Goal: Task Accomplishment & Management: Manage account settings

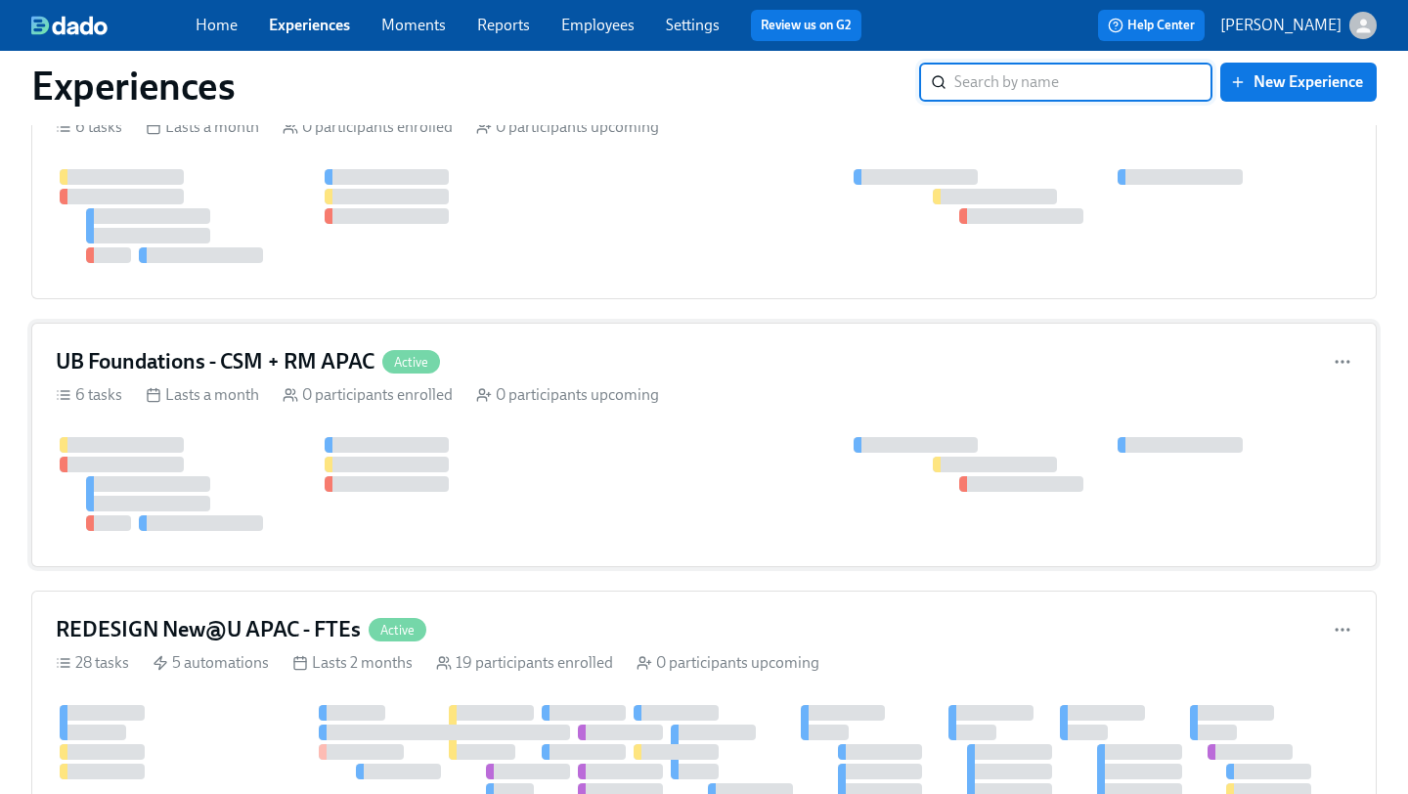
scroll to position [1373, 0]
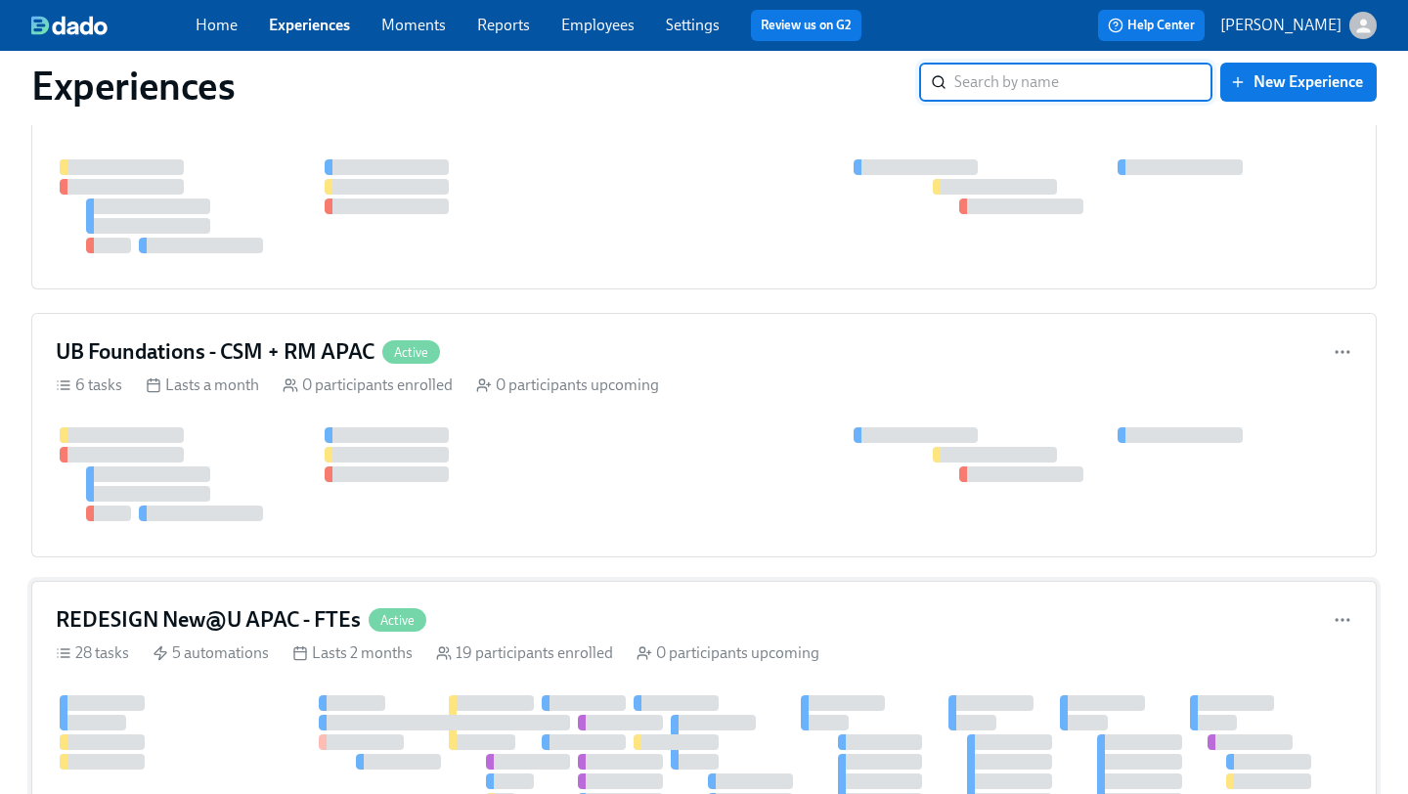
click at [224, 619] on h4 "REDESIGN New@U APAC - FTEs" at bounding box center [208, 619] width 305 height 29
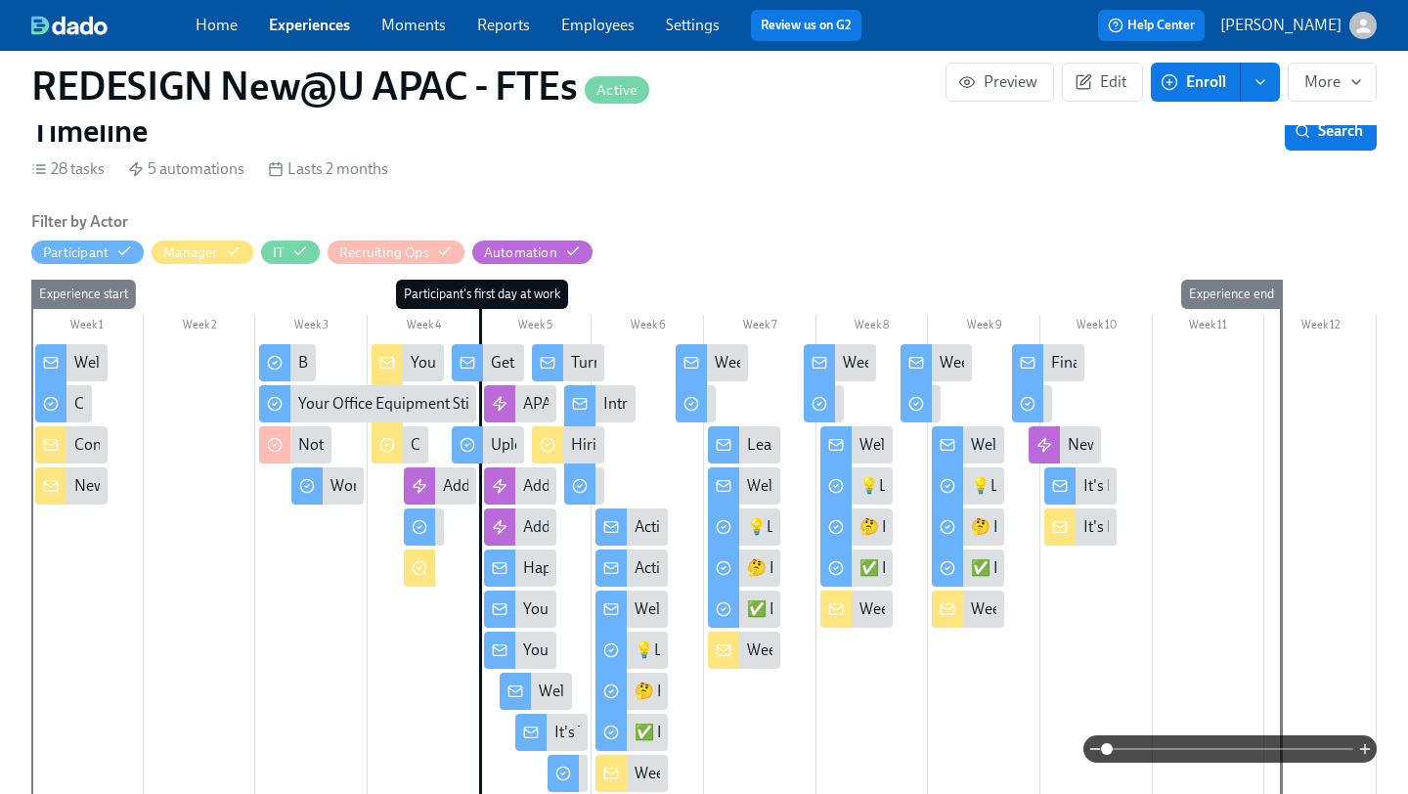
scroll to position [452, 0]
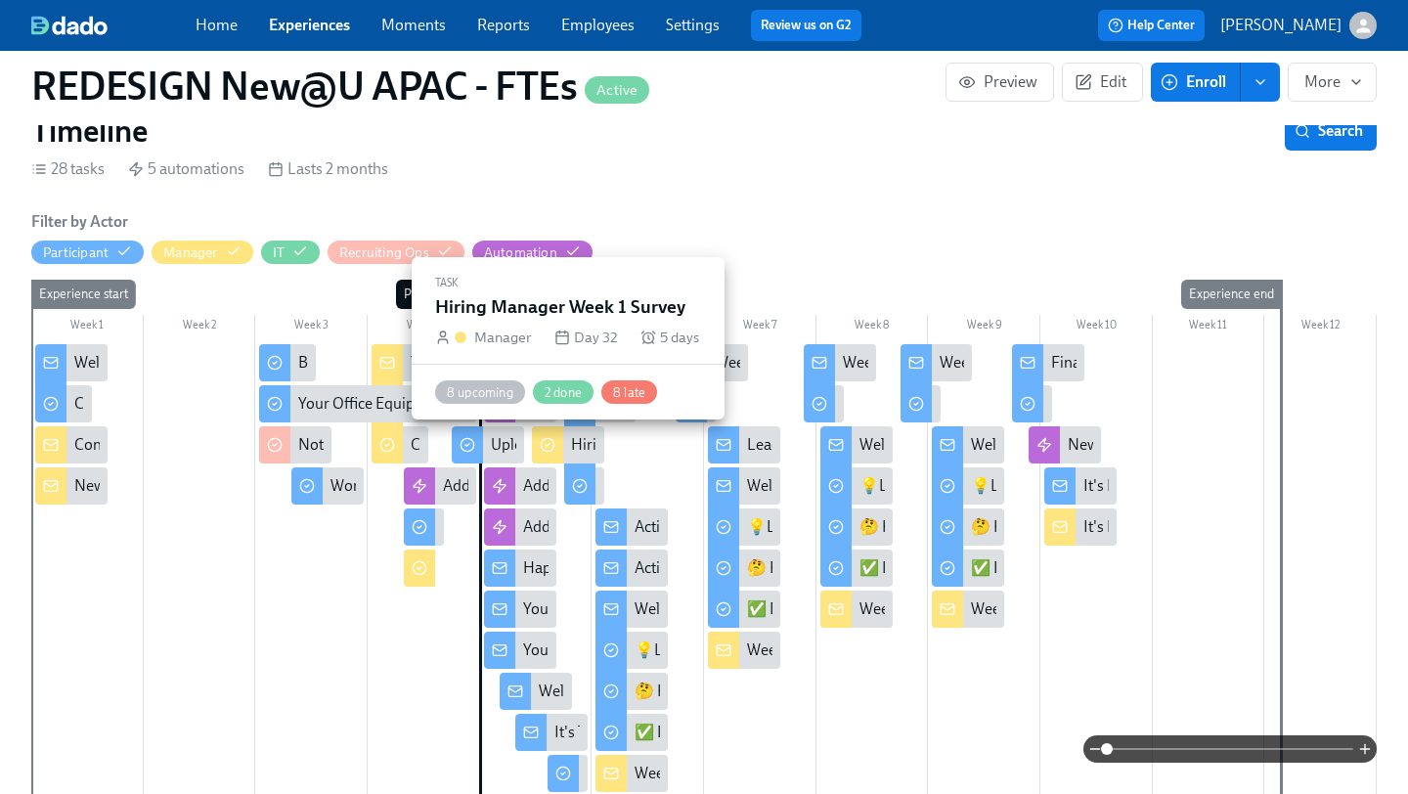
click at [558, 447] on div at bounding box center [547, 444] width 31 height 37
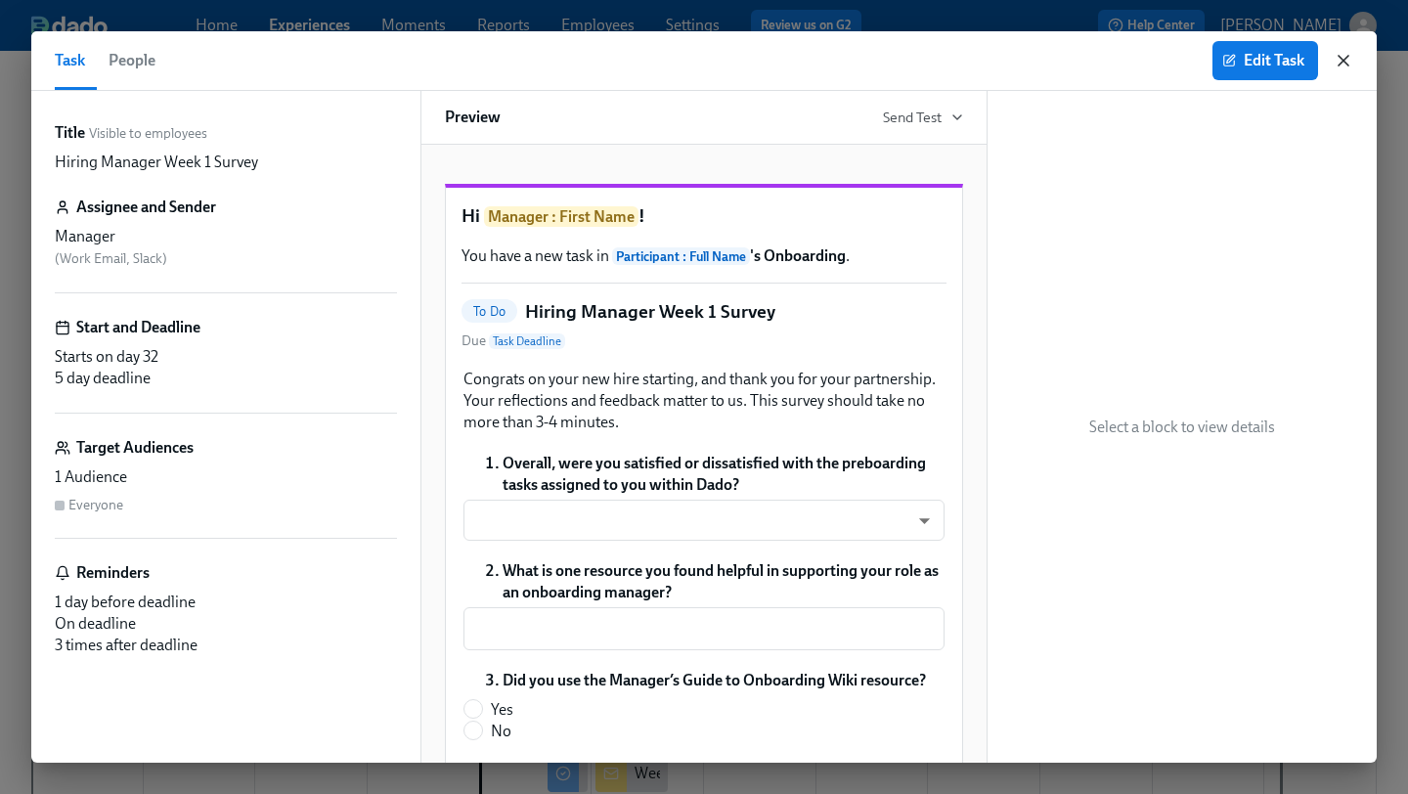
click at [1339, 65] on icon "button" at bounding box center [1344, 61] width 10 height 10
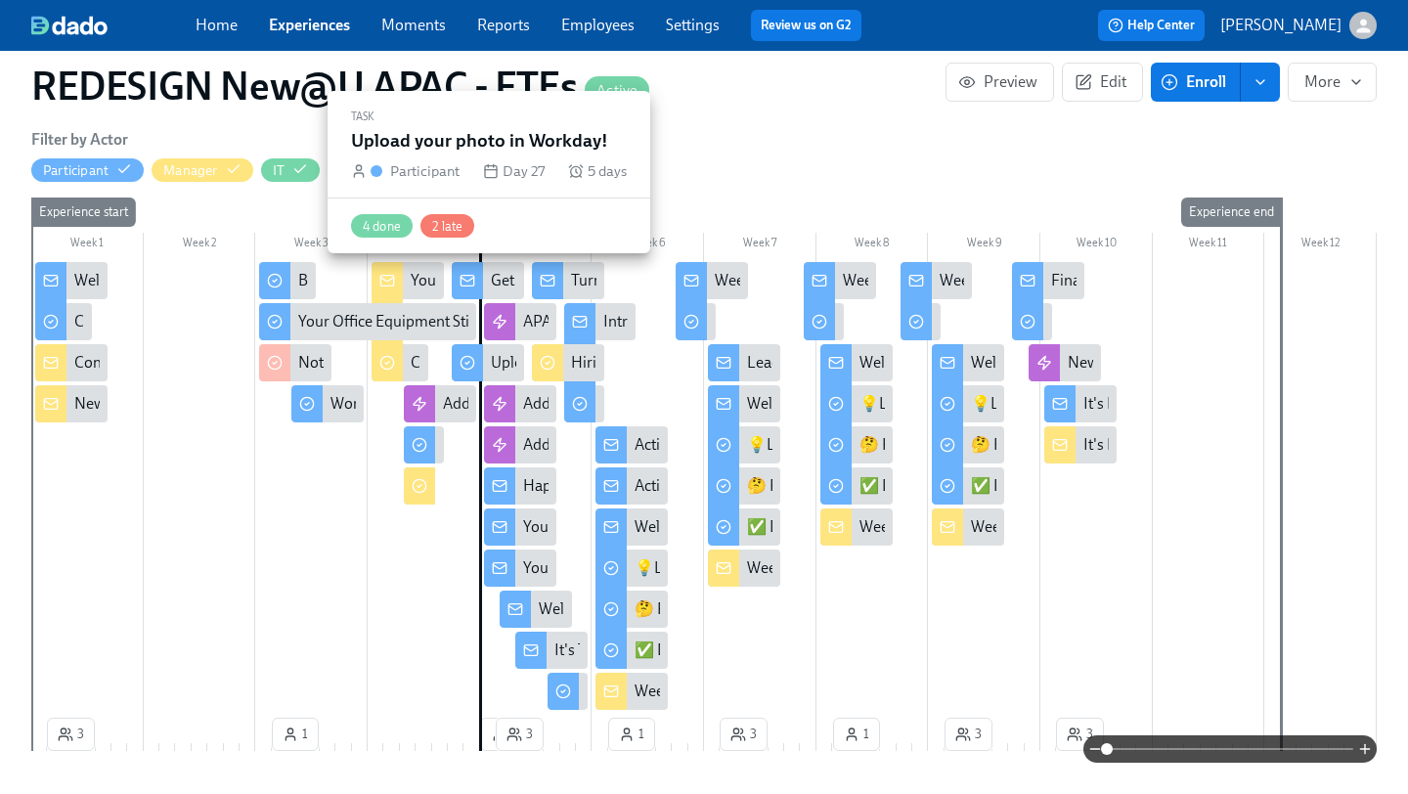
scroll to position [523, 0]
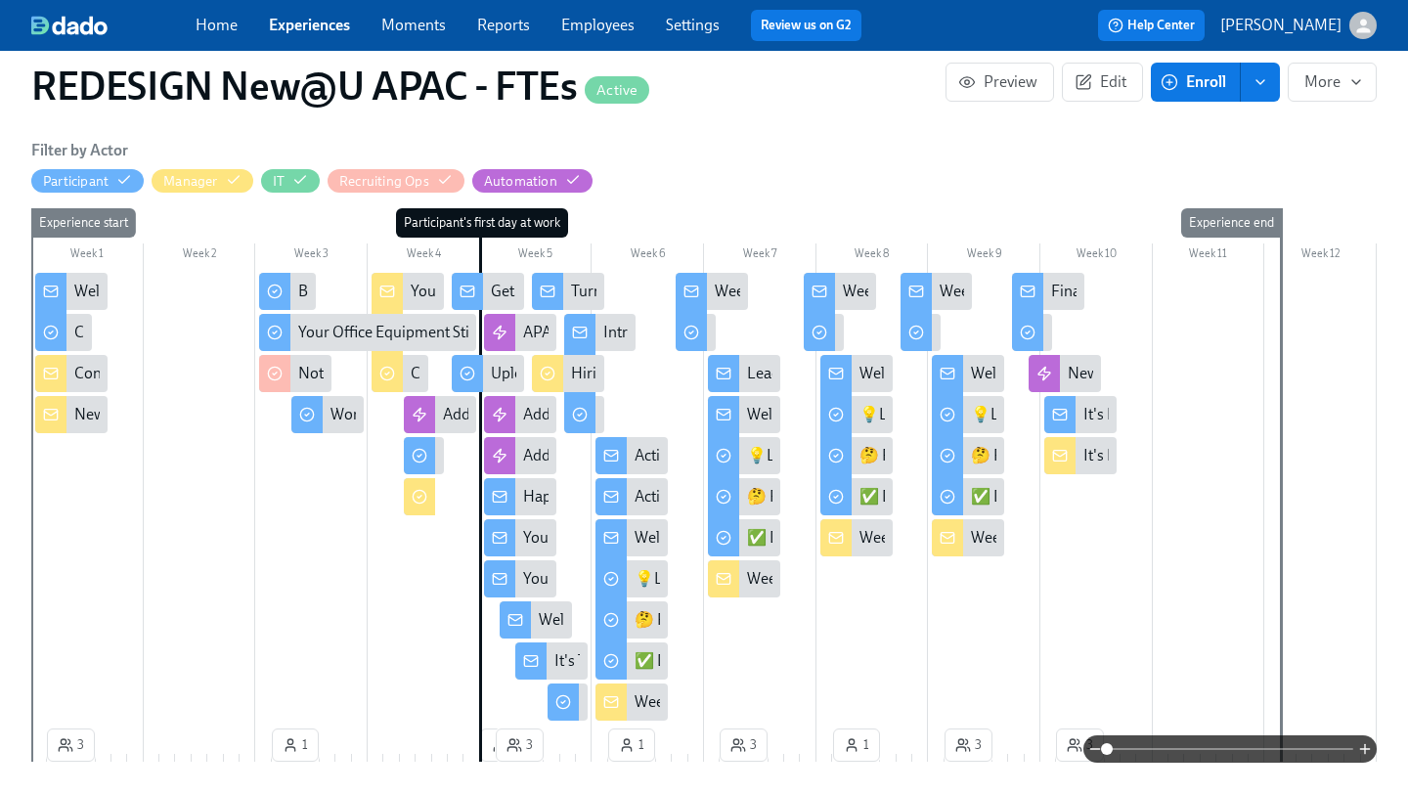
click at [399, 291] on div at bounding box center [387, 293] width 31 height 41
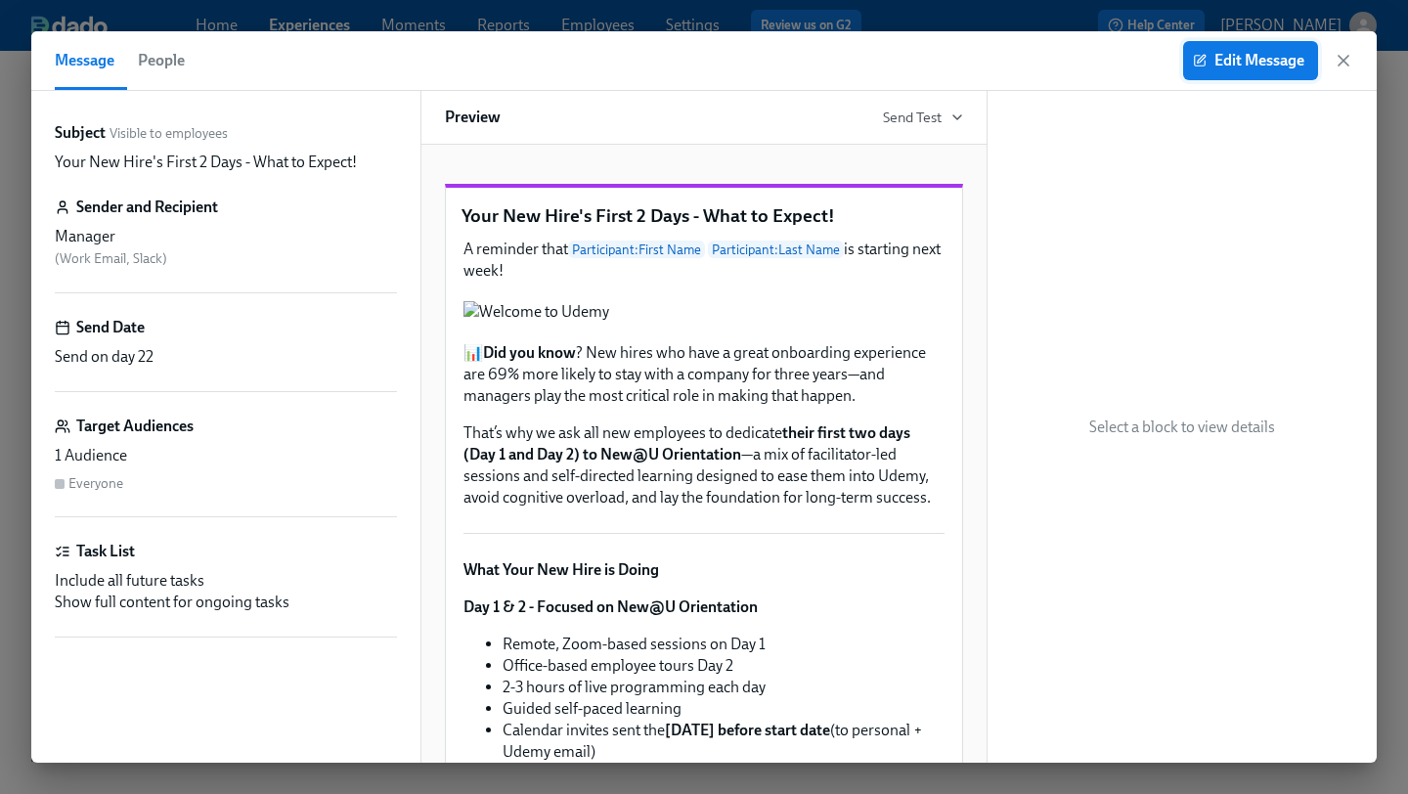
click at [1262, 64] on span "Edit Message" at bounding box center [1251, 61] width 108 height 20
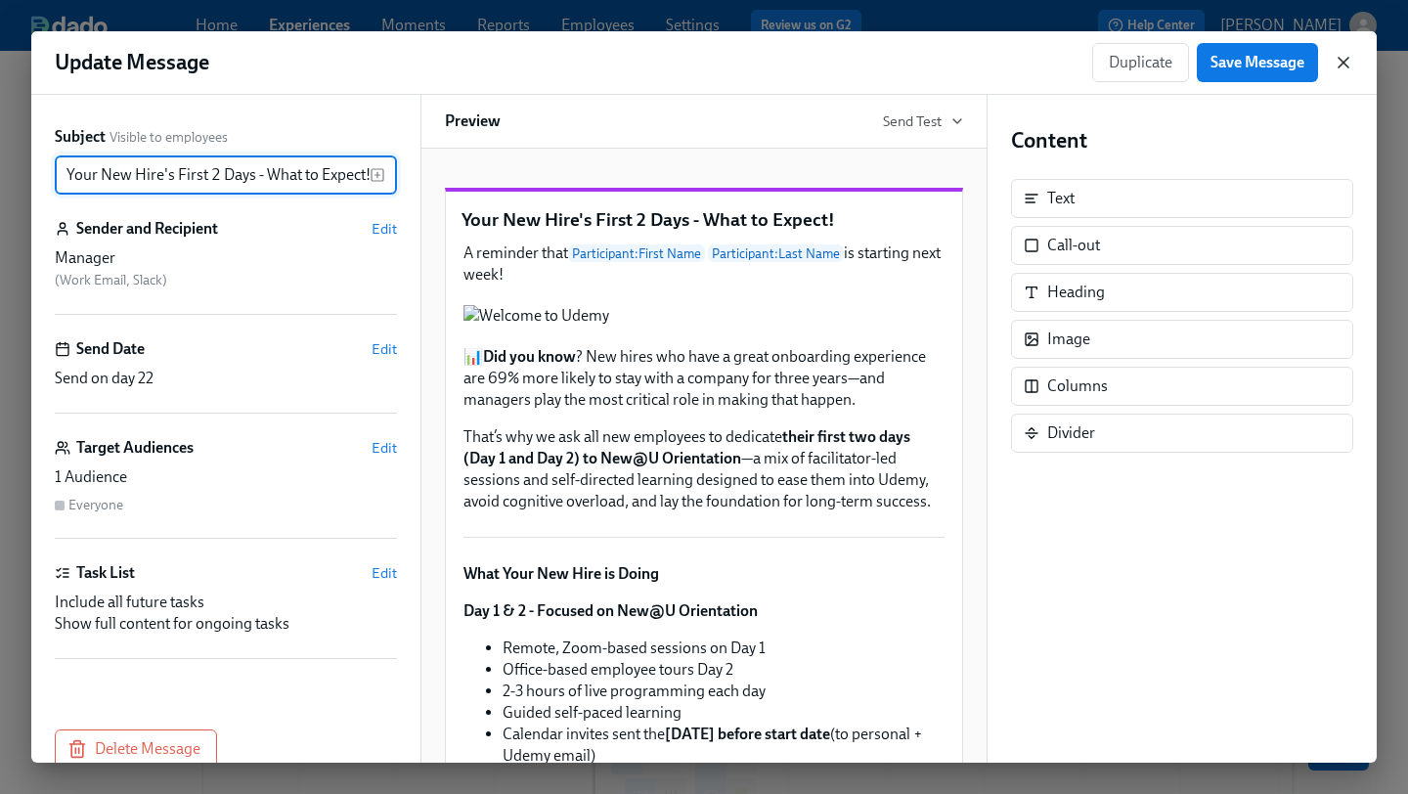
click at [1342, 64] on icon "button" at bounding box center [1344, 63] width 10 height 10
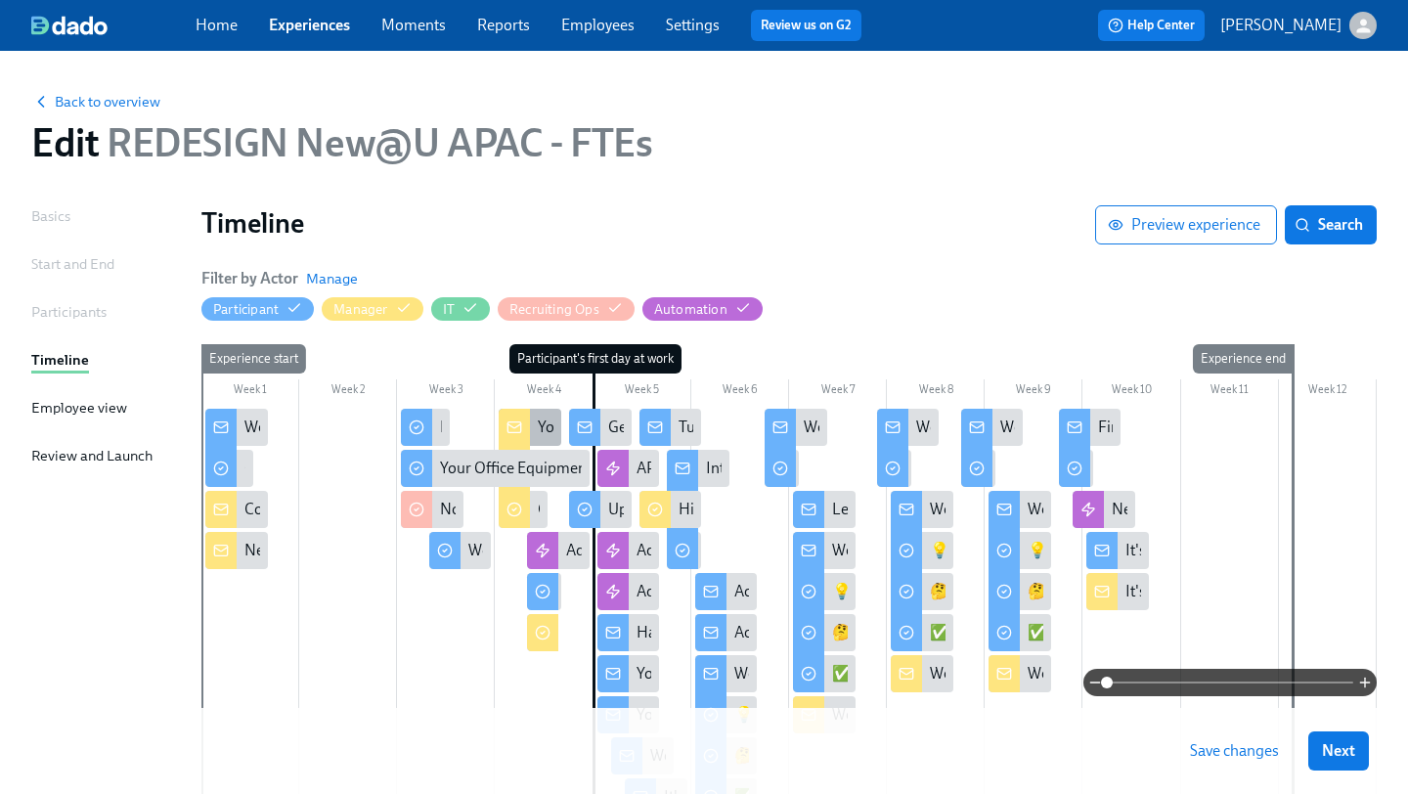
click at [533, 416] on div "Your New Hire's First 2 Days - What to Expect!" at bounding box center [530, 427] width 63 height 37
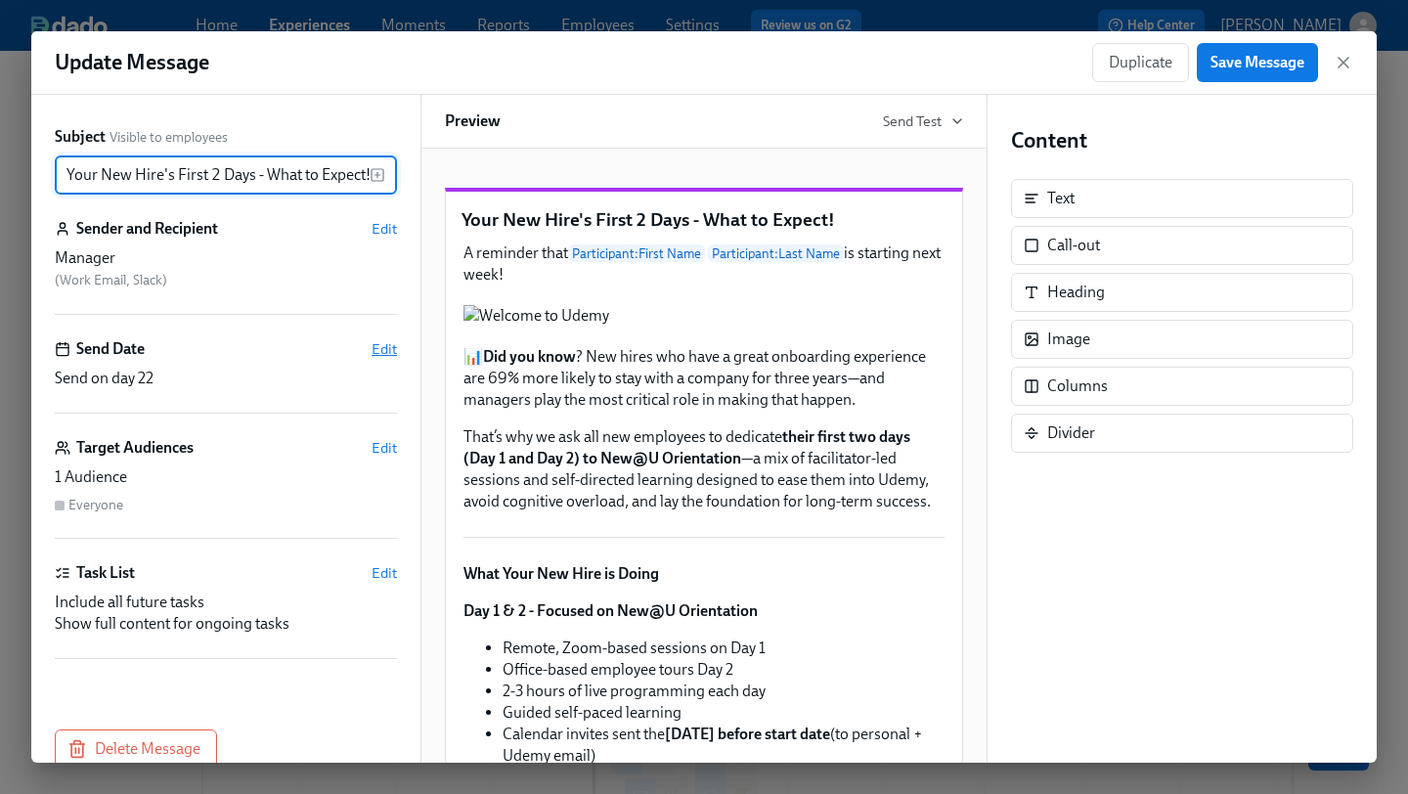
click at [388, 349] on span "Edit" at bounding box center [384, 349] width 25 height 20
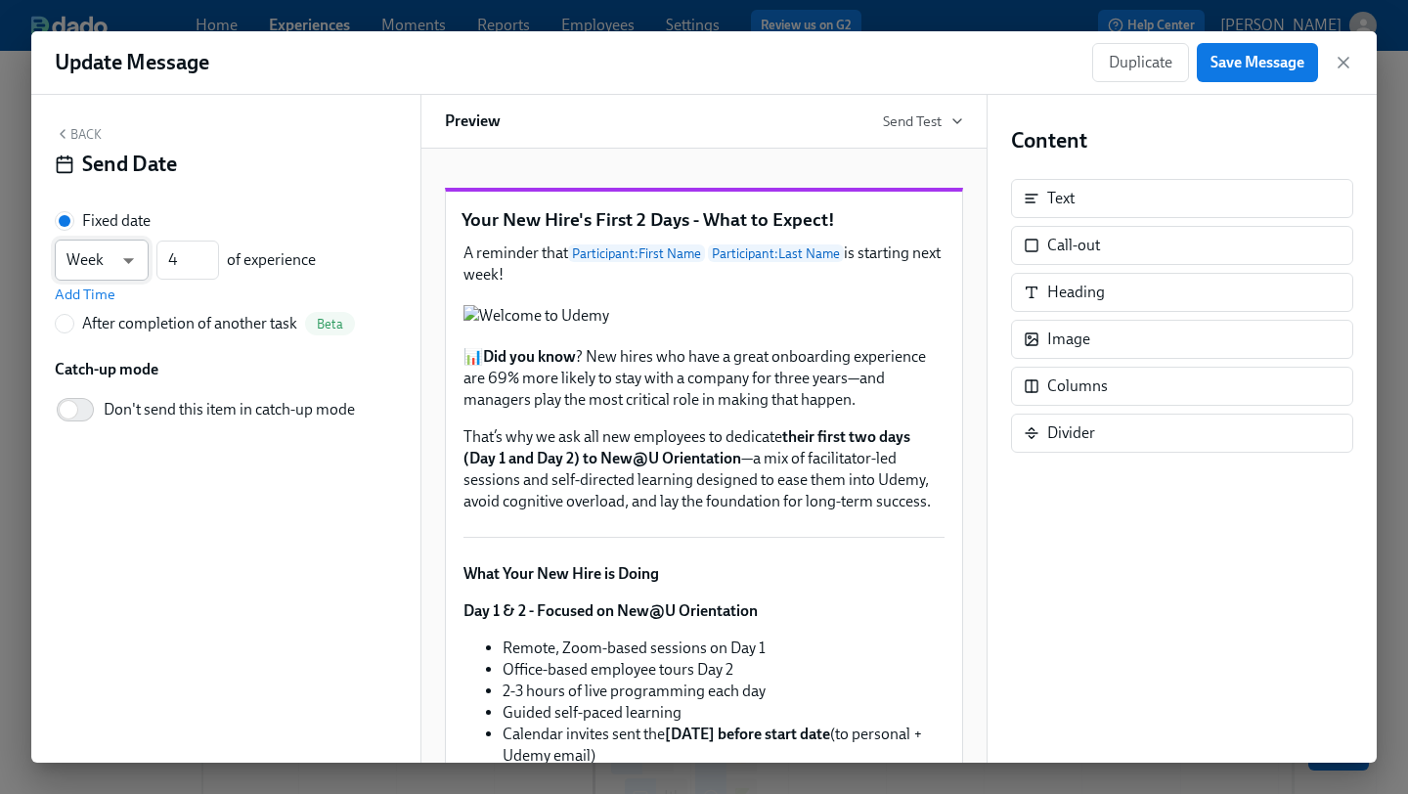
click at [139, 267] on body "Home Experiences Moments Reports Employees Settings Review us on G2 Help Center…" at bounding box center [704, 522] width 1408 height 1044
click at [116, 229] on li "Day" at bounding box center [102, 227] width 94 height 33
type input "d"
click at [1346, 60] on icon "button" at bounding box center [1344, 63] width 20 height 20
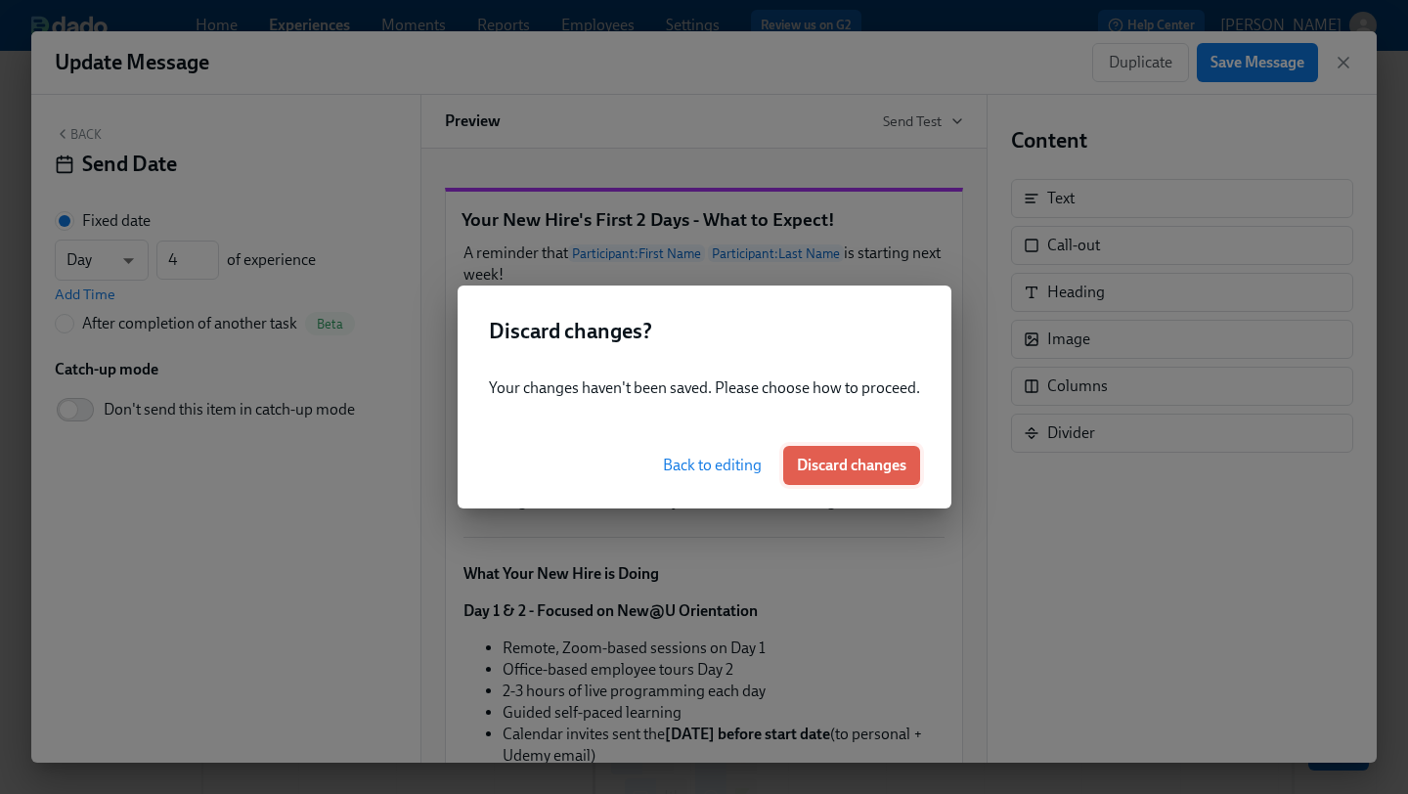
click at [857, 471] on span "Discard changes" at bounding box center [852, 466] width 110 height 20
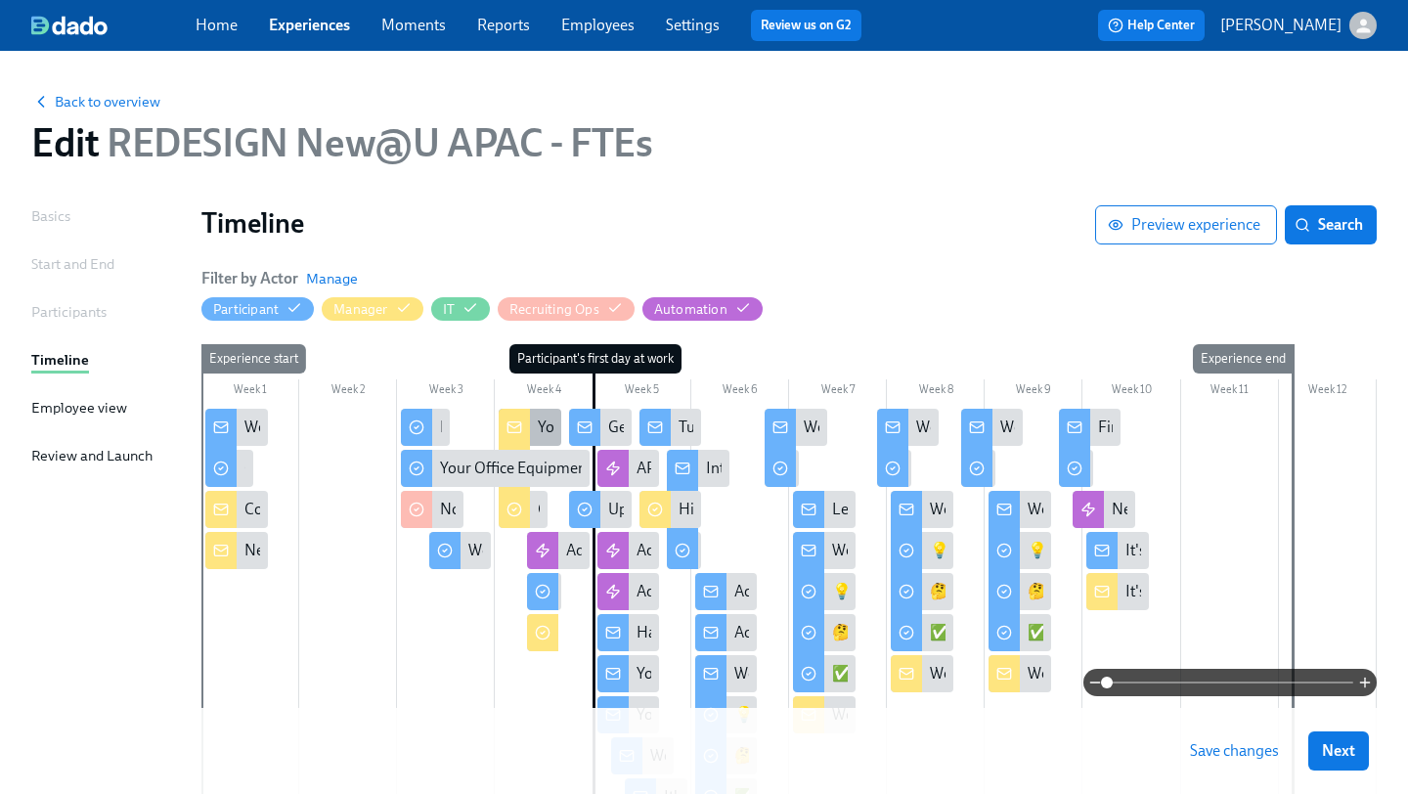
click at [522, 428] on div at bounding box center [514, 429] width 31 height 41
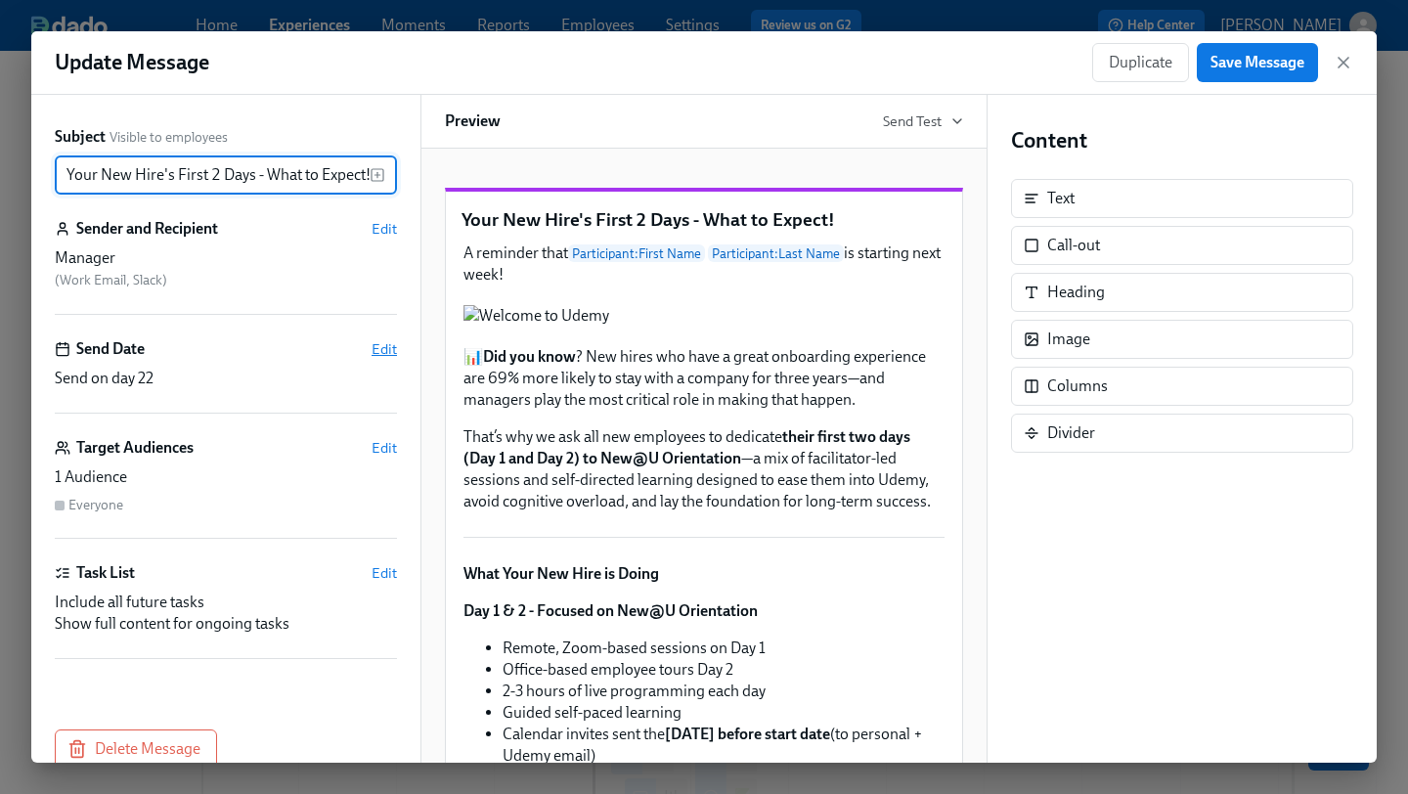
click at [381, 345] on span "Edit" at bounding box center [384, 349] width 25 height 20
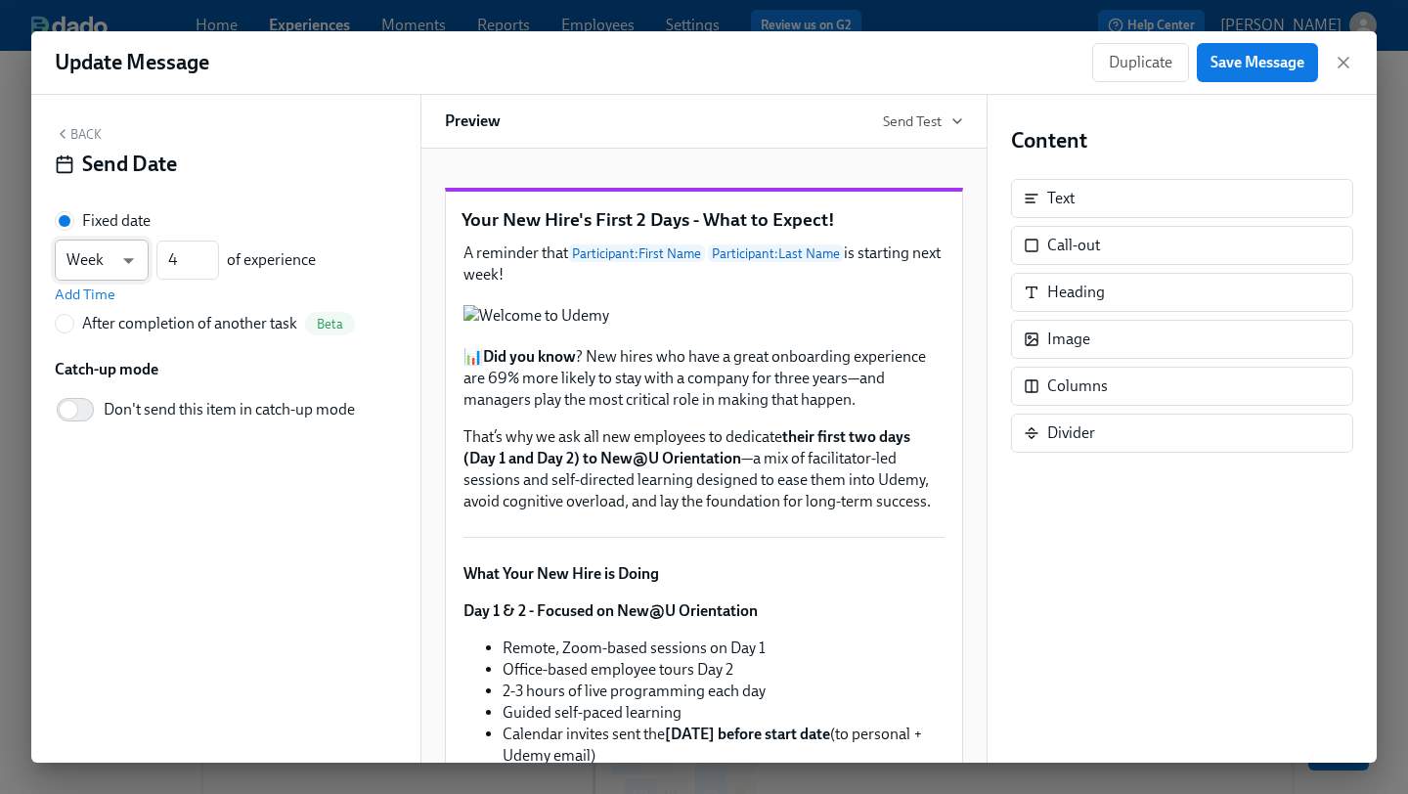
click at [135, 261] on body "Home Experiences Moments Reports Employees Settings Review us on G2 Help Center…" at bounding box center [704, 522] width 1408 height 1044
click at [115, 223] on li "Day" at bounding box center [102, 227] width 94 height 33
type input "d"
drag, startPoint x: 190, startPoint y: 261, endPoint x: 159, endPoint y: 261, distance: 30.3
click at [159, 261] on input "4" at bounding box center [187, 260] width 63 height 39
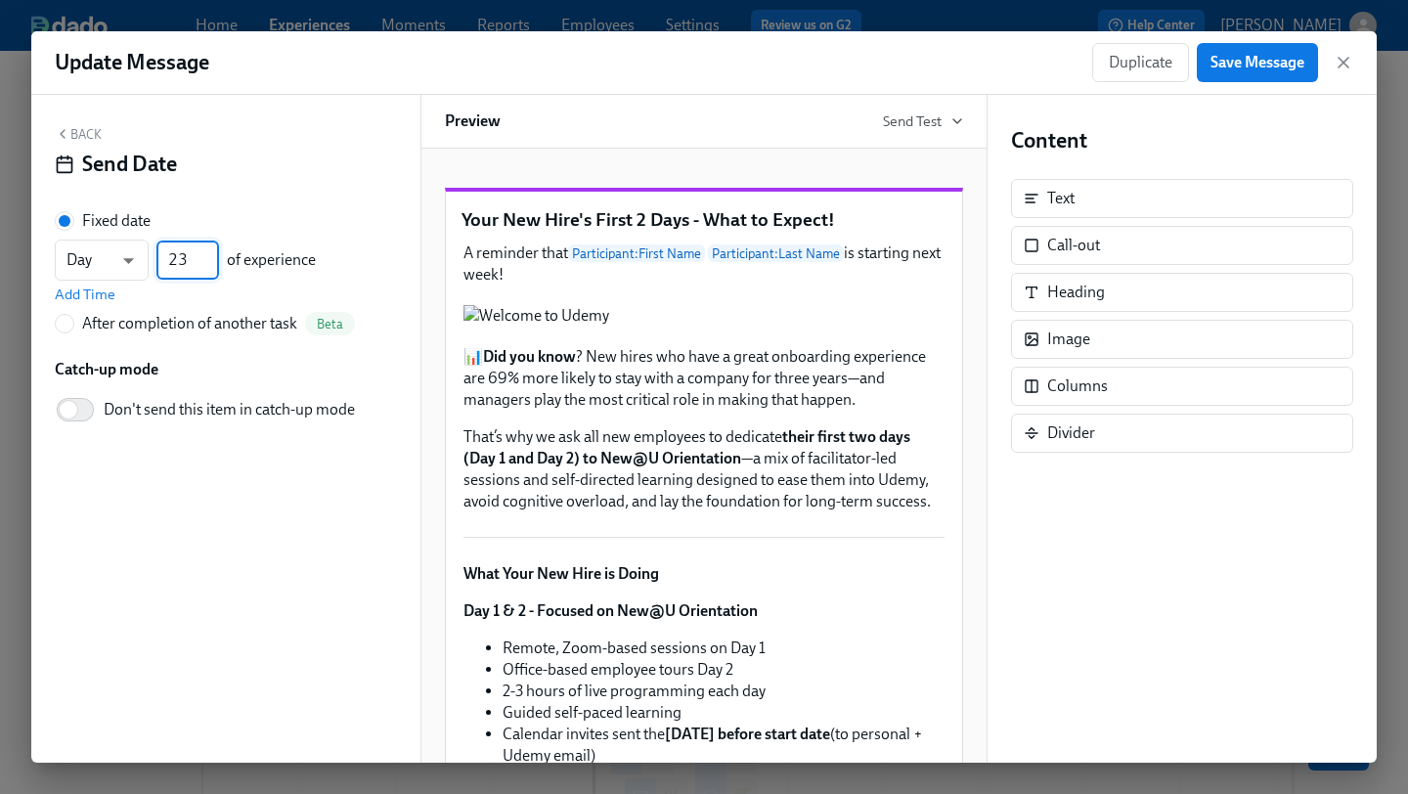
type input "23"
click at [301, 495] on div "Back Send Date Fixed date Day d ​ 23 ​ of experience Add Time After completion …" at bounding box center [225, 429] width 389 height 668
click at [1242, 66] on span "Save Message" at bounding box center [1258, 63] width 94 height 20
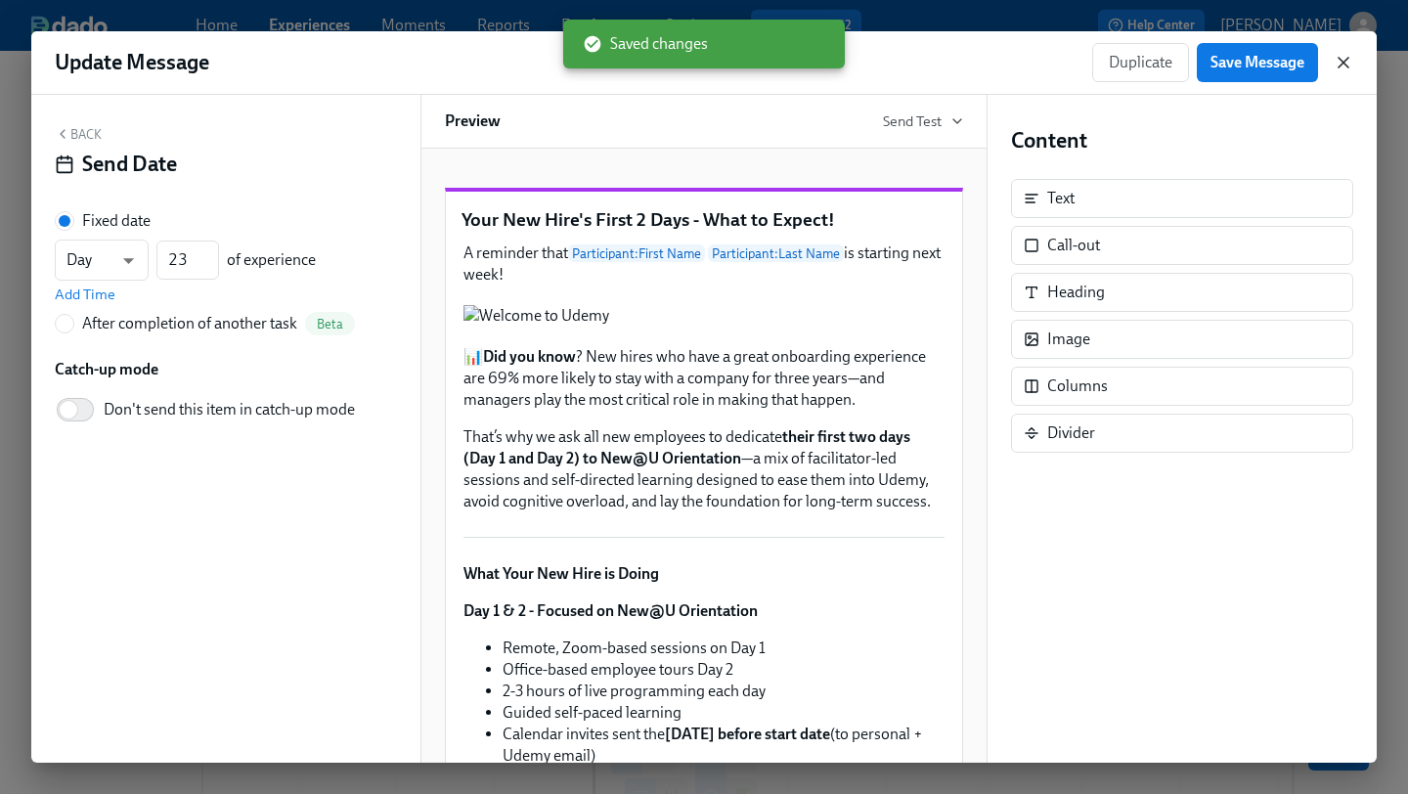
click at [1338, 66] on icon "button" at bounding box center [1344, 63] width 20 height 20
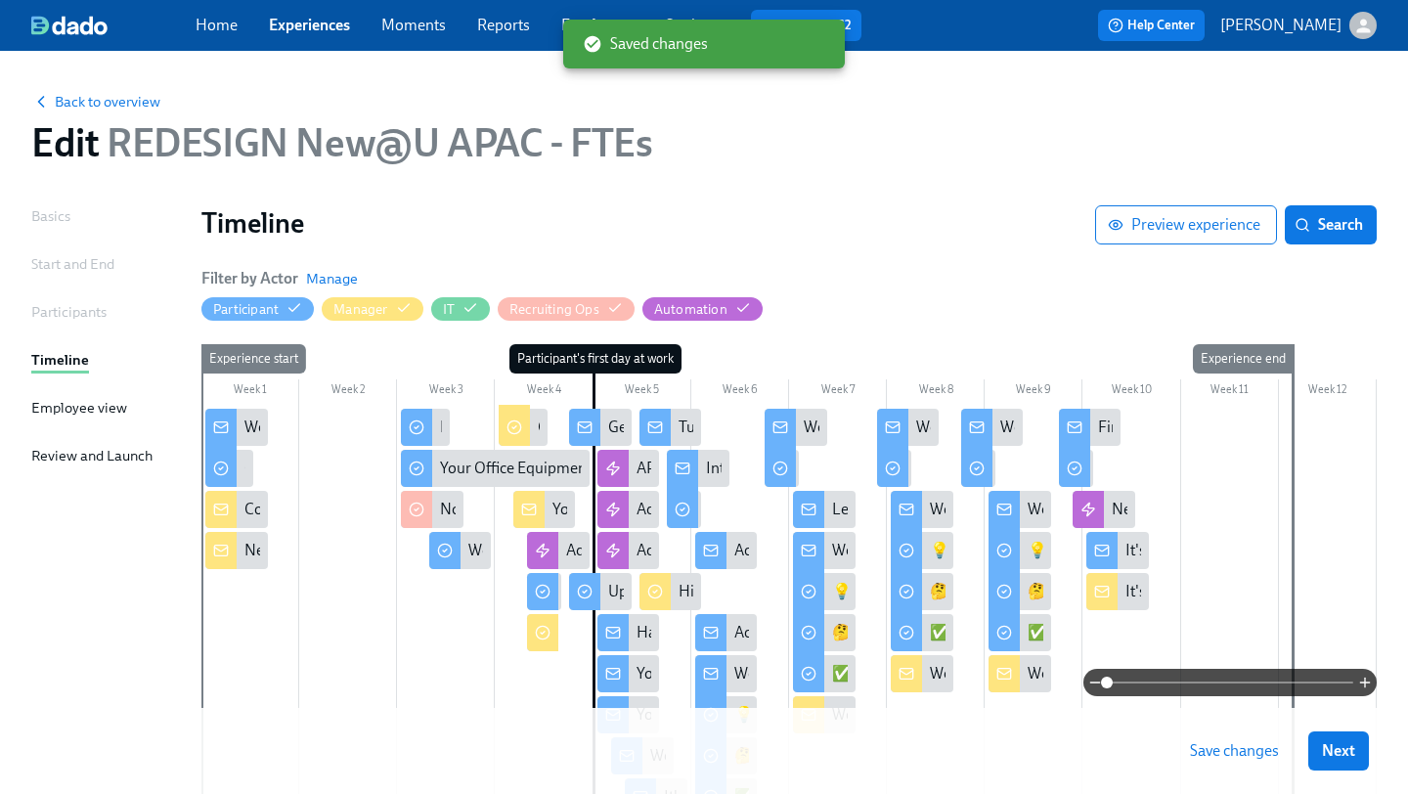
click at [1218, 756] on span "Save changes" at bounding box center [1234, 751] width 89 height 20
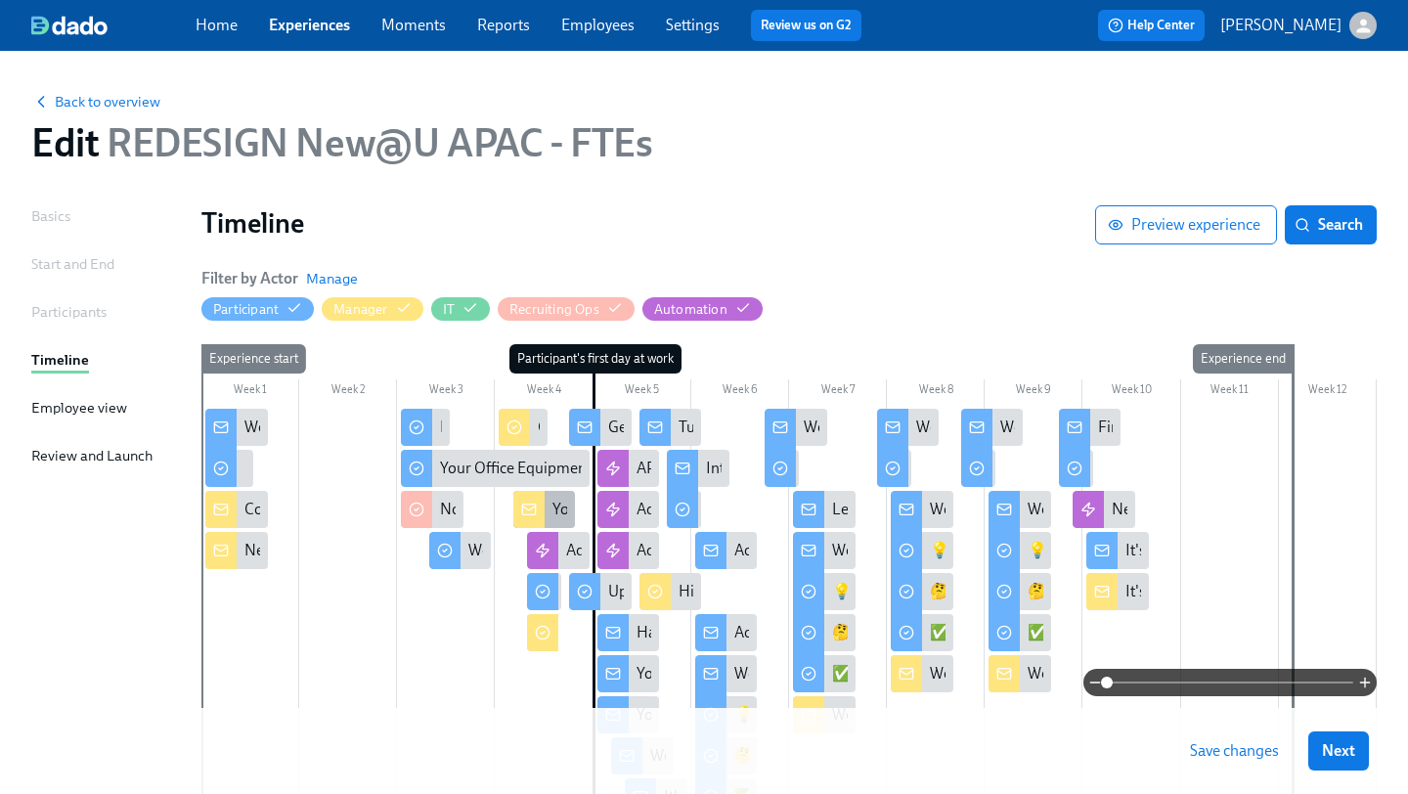
click at [540, 503] on div at bounding box center [528, 509] width 31 height 37
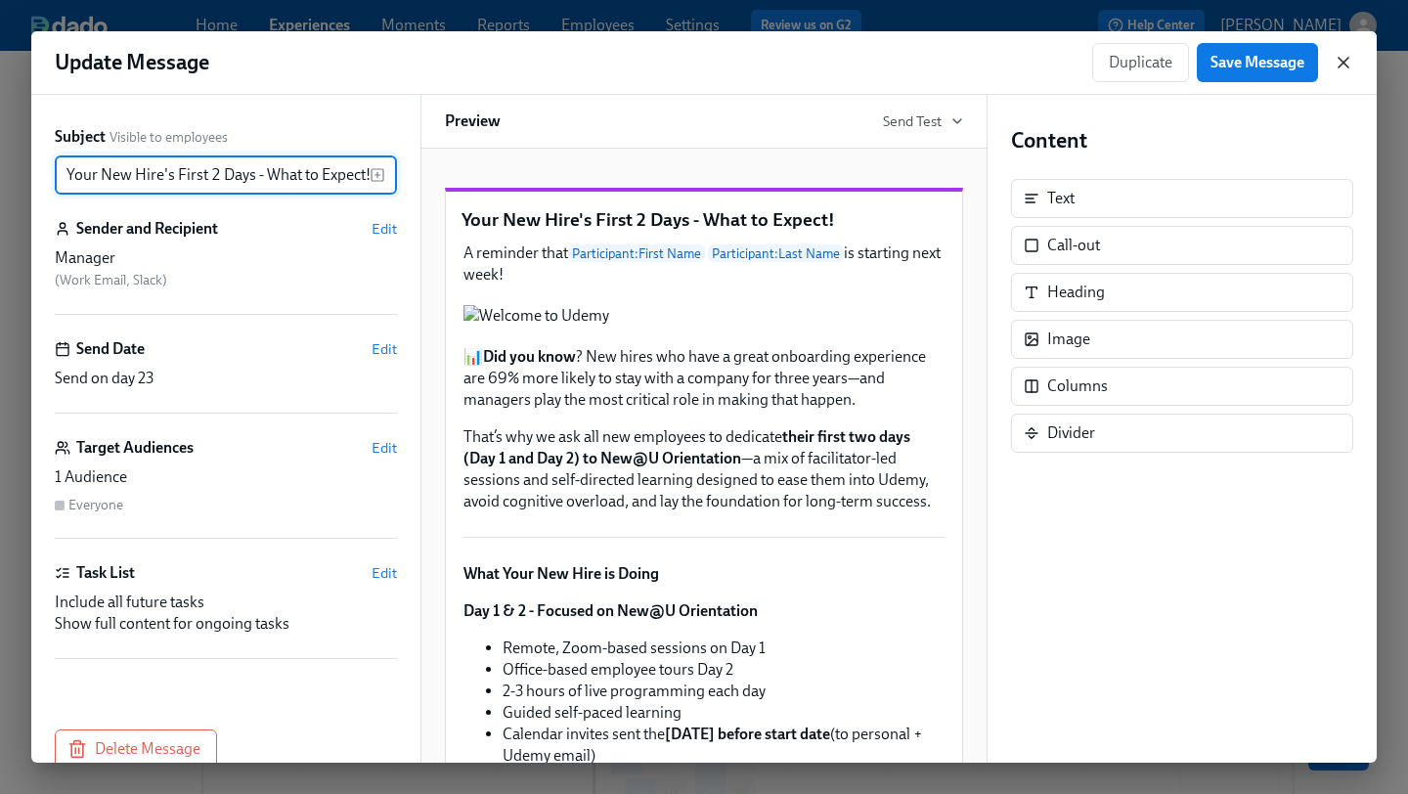
click at [1339, 62] on icon "button" at bounding box center [1344, 63] width 20 height 20
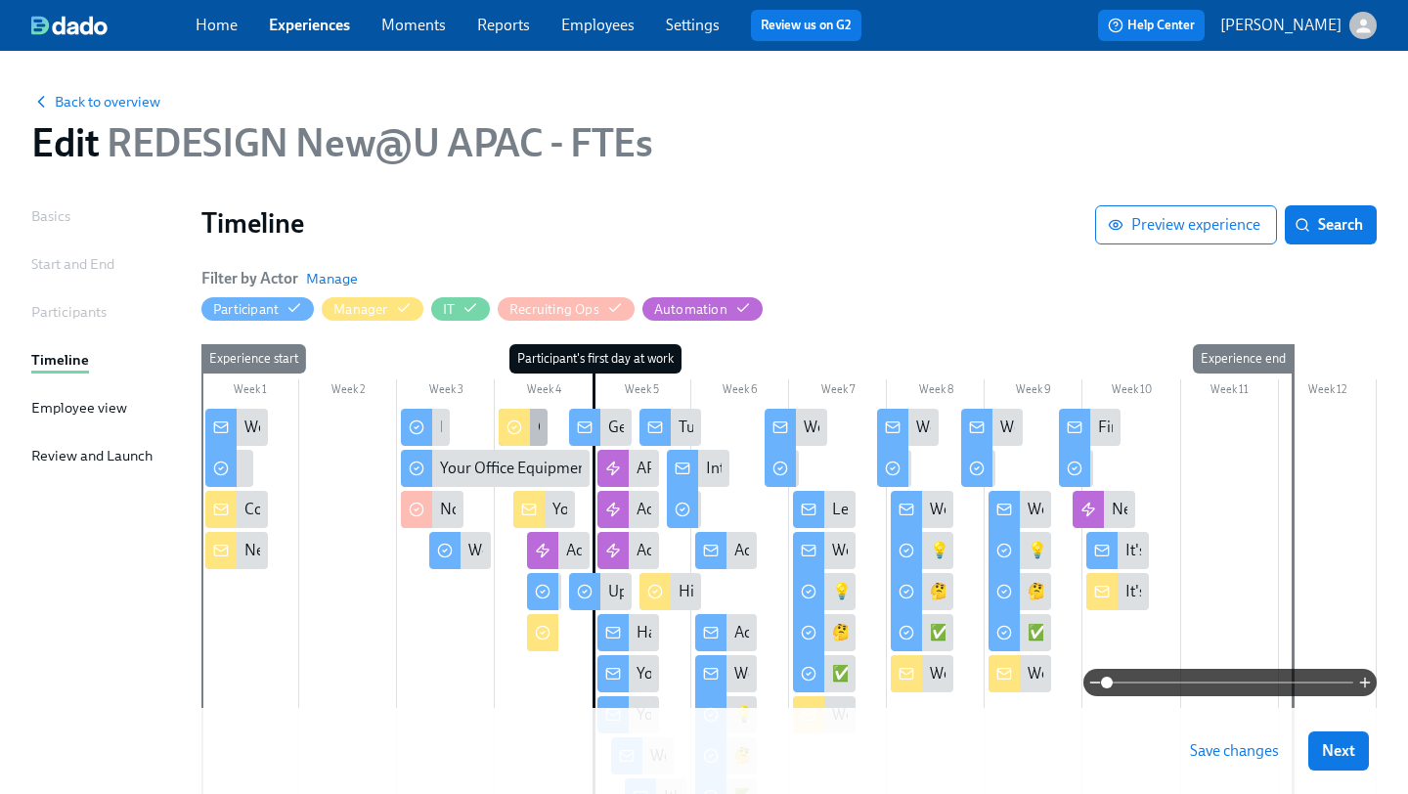
click at [517, 426] on icon at bounding box center [515, 427] width 16 height 16
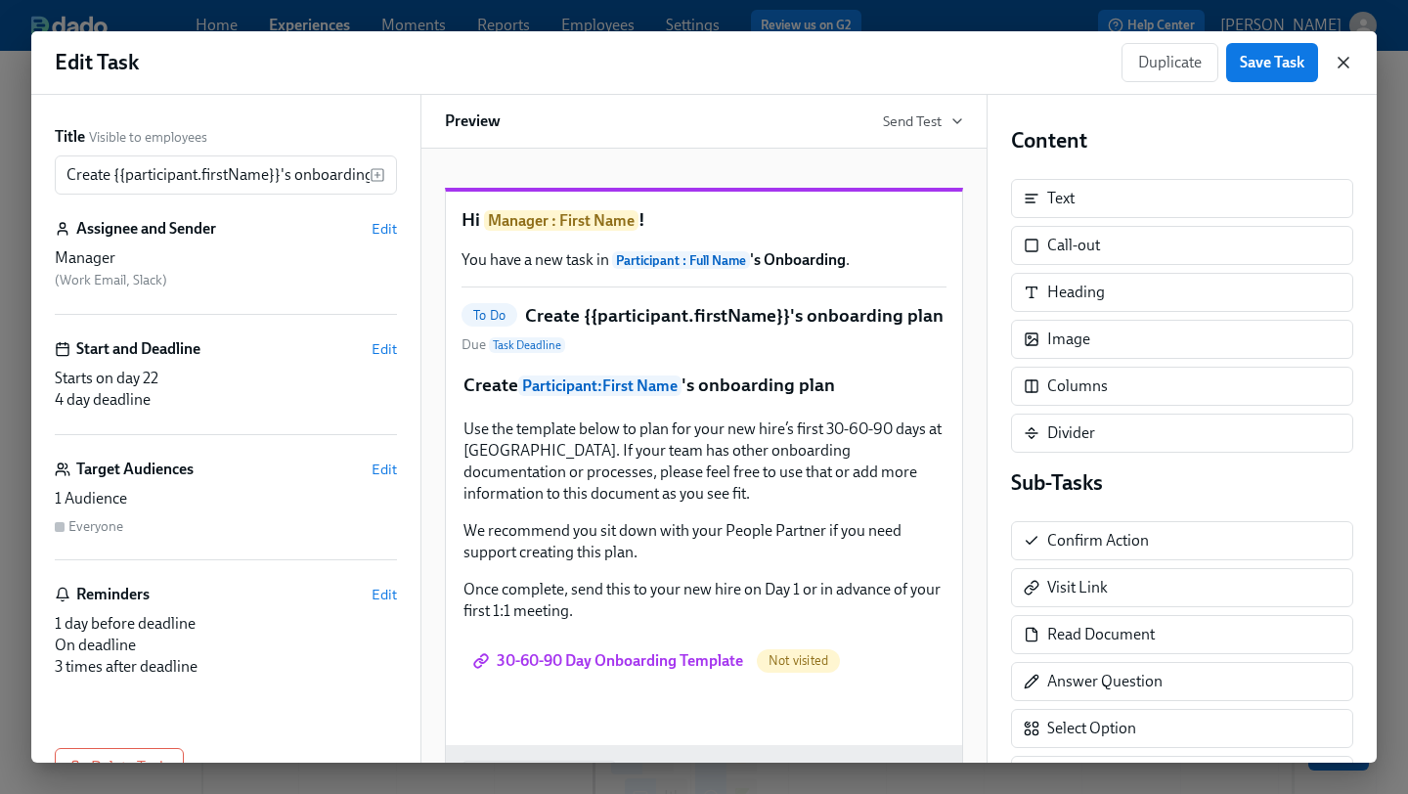
click at [1346, 58] on icon "button" at bounding box center [1344, 63] width 10 height 10
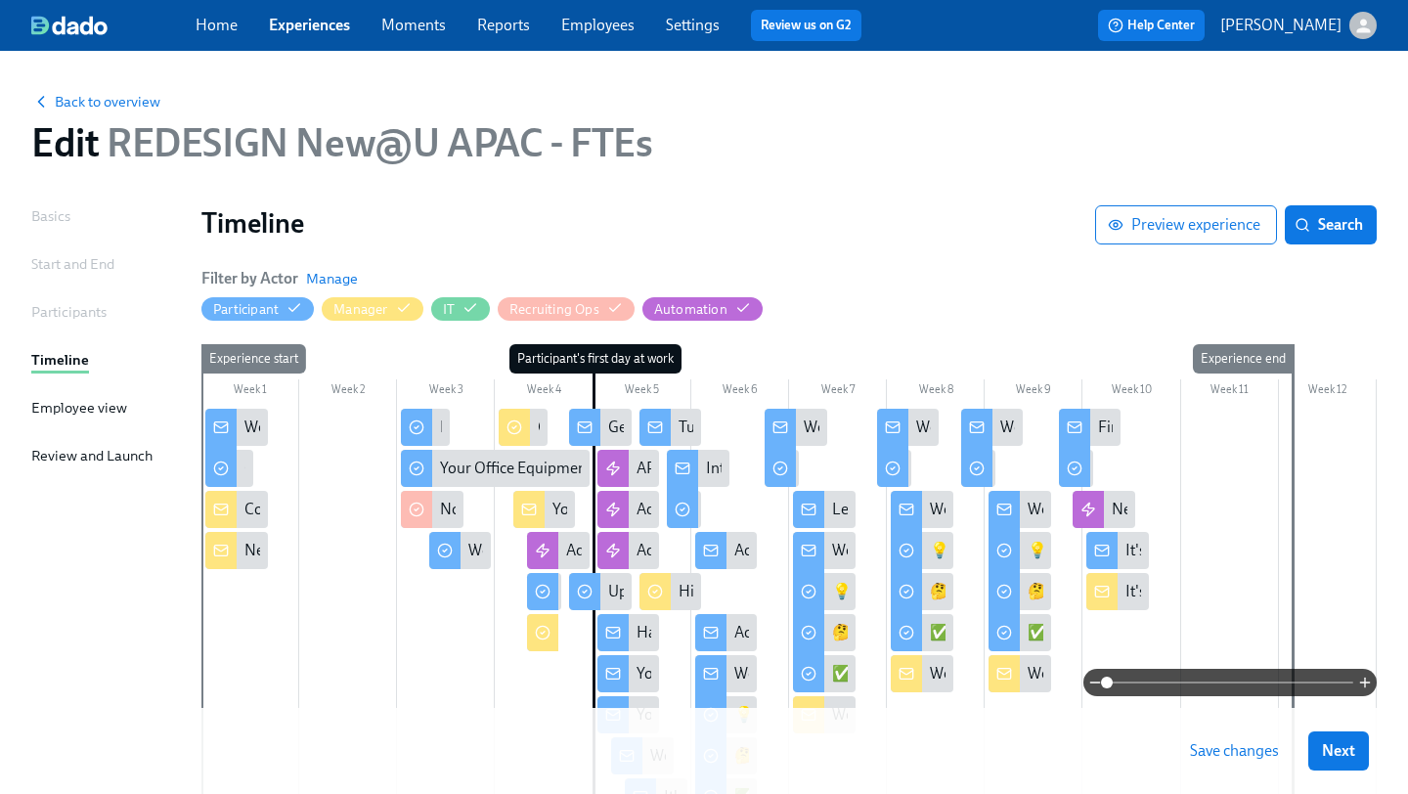
click at [296, 30] on link "Experiences" at bounding box center [309, 25] width 81 height 19
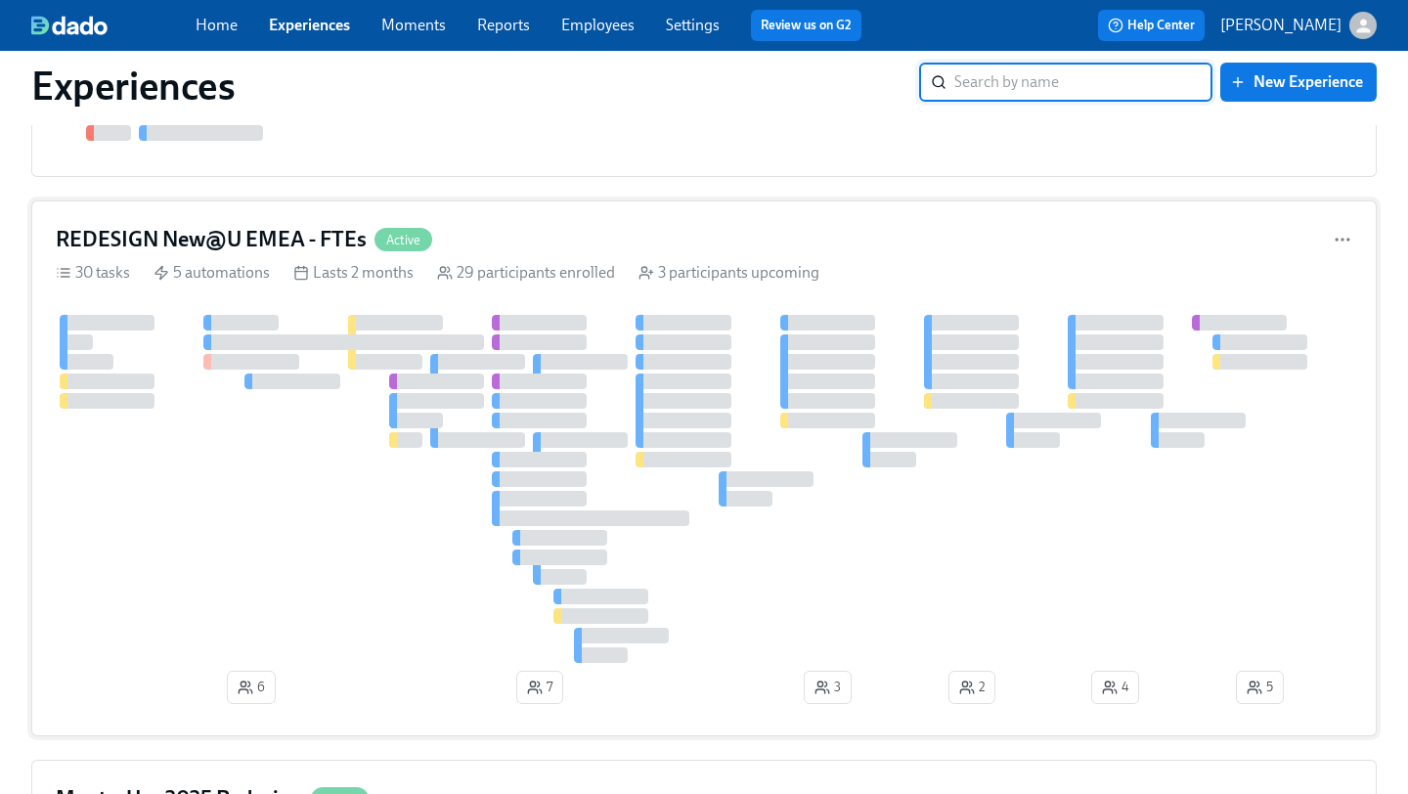
scroll to position [2604, 0]
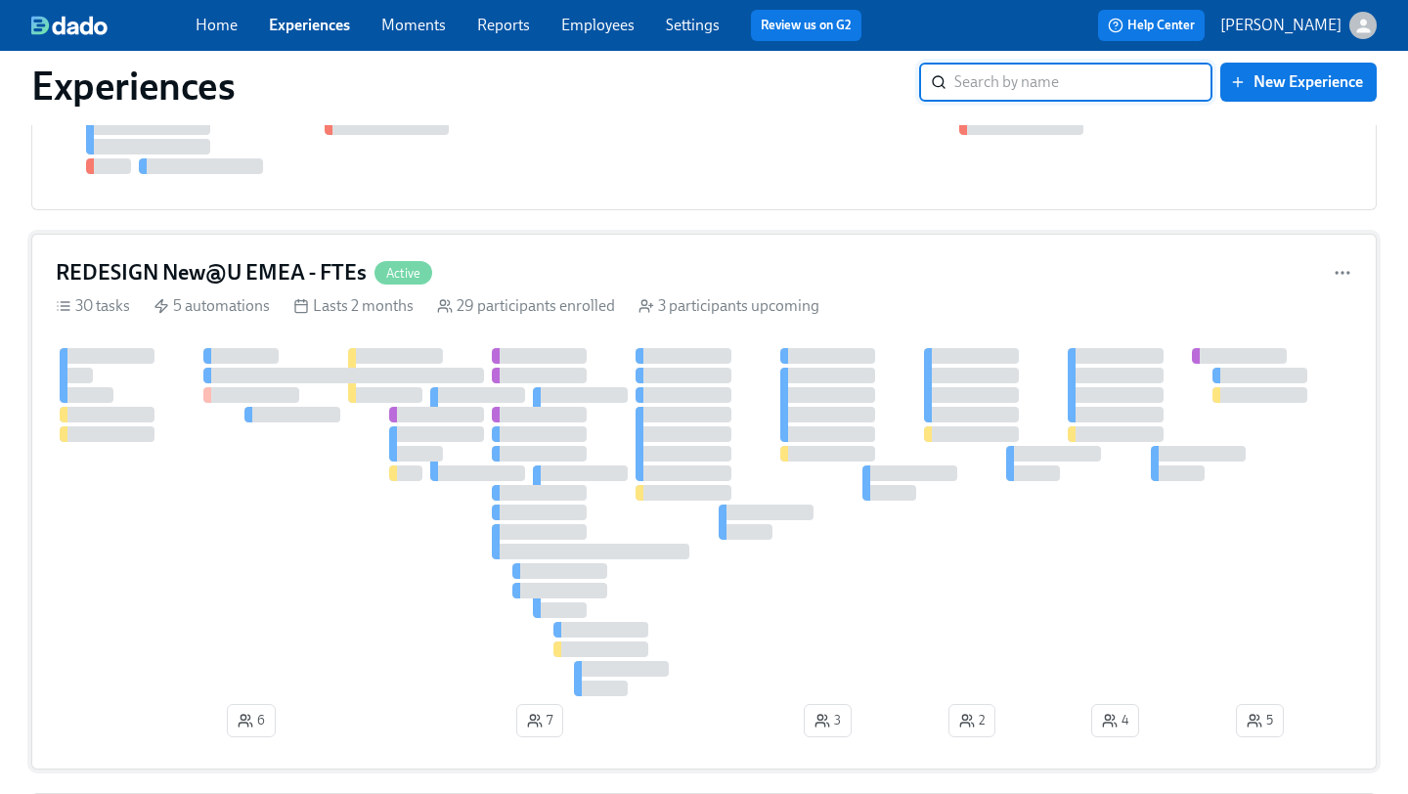
click at [266, 267] on h4 "REDESIGN New@U EMEA - FTEs" at bounding box center [211, 272] width 311 height 29
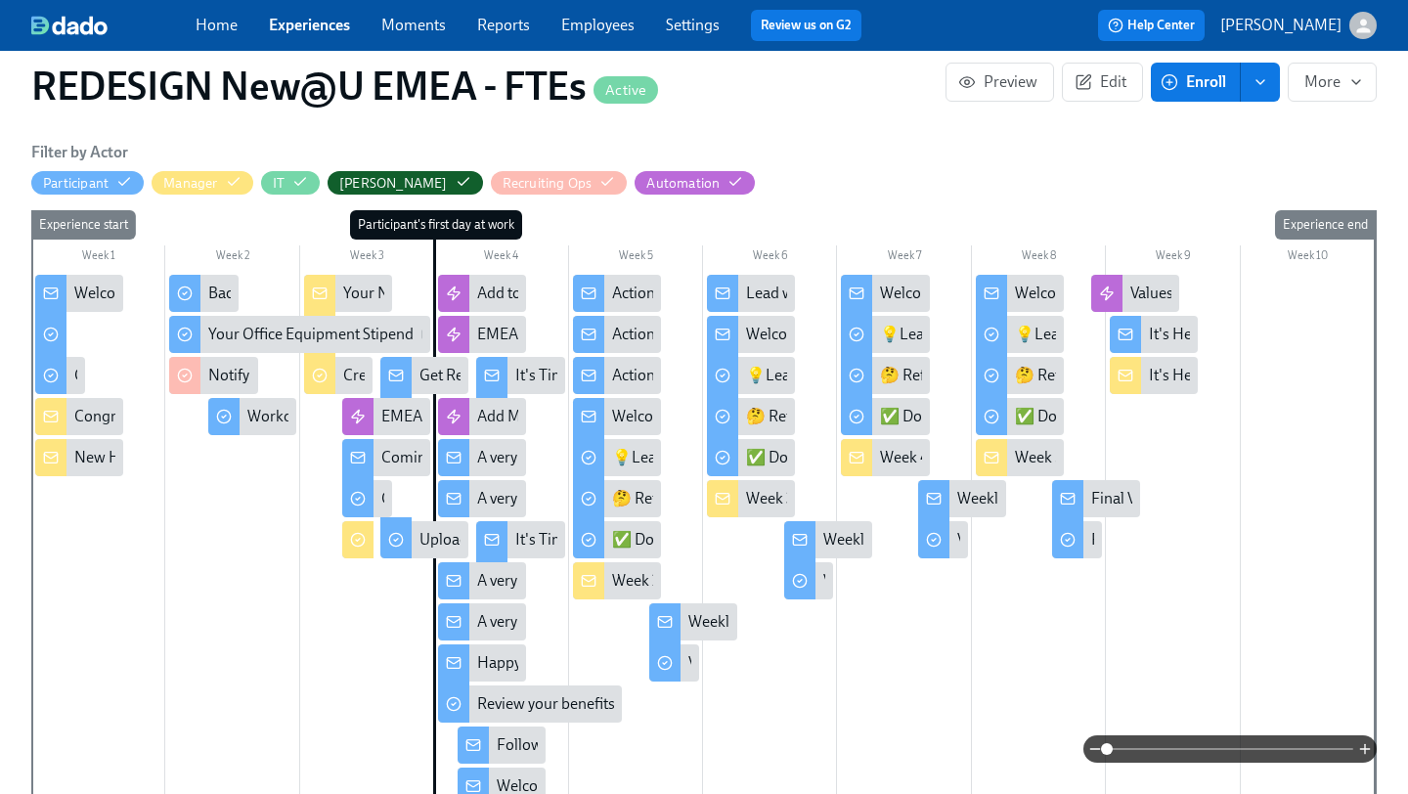
scroll to position [522, 0]
click at [330, 301] on div at bounding box center [319, 294] width 31 height 41
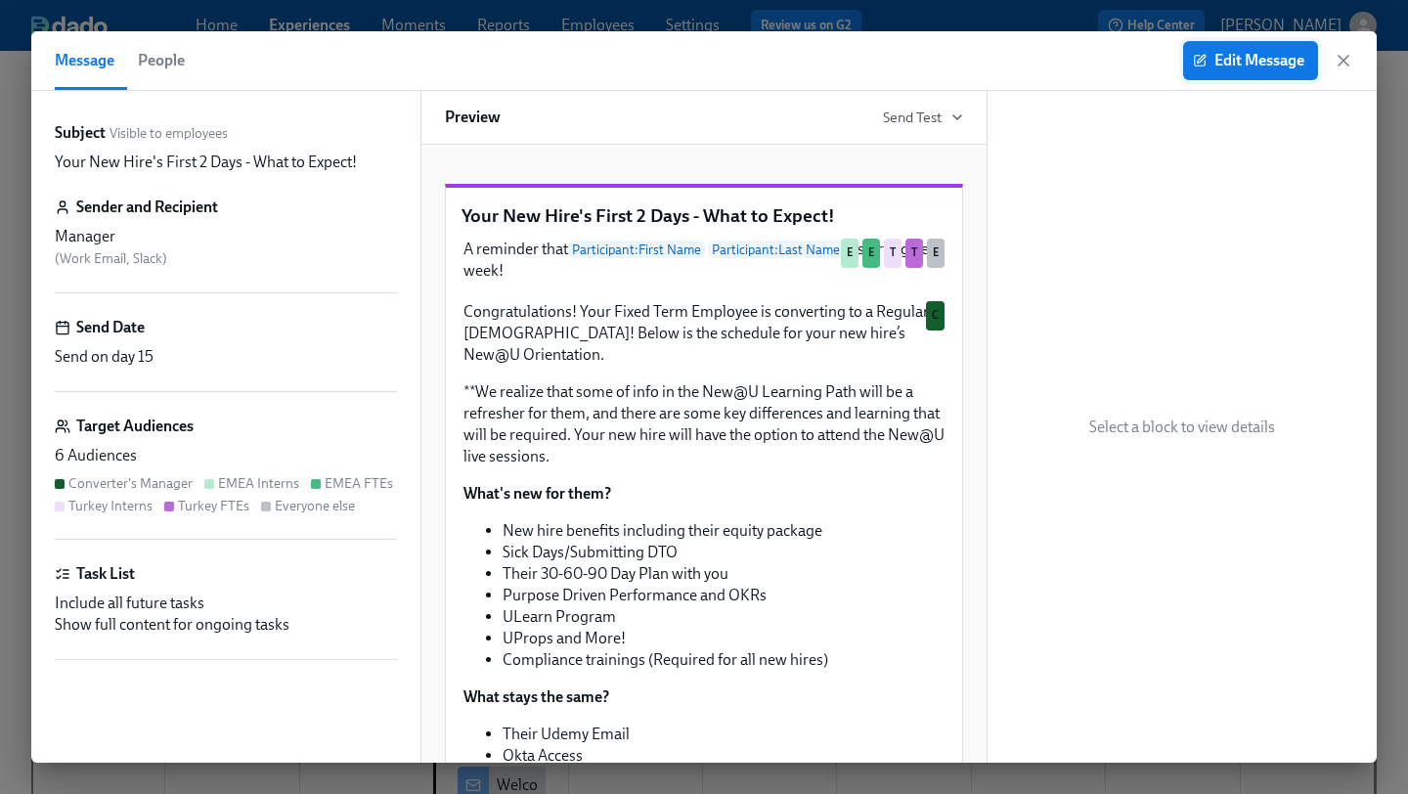
click at [1257, 59] on span "Edit Message" at bounding box center [1251, 61] width 108 height 20
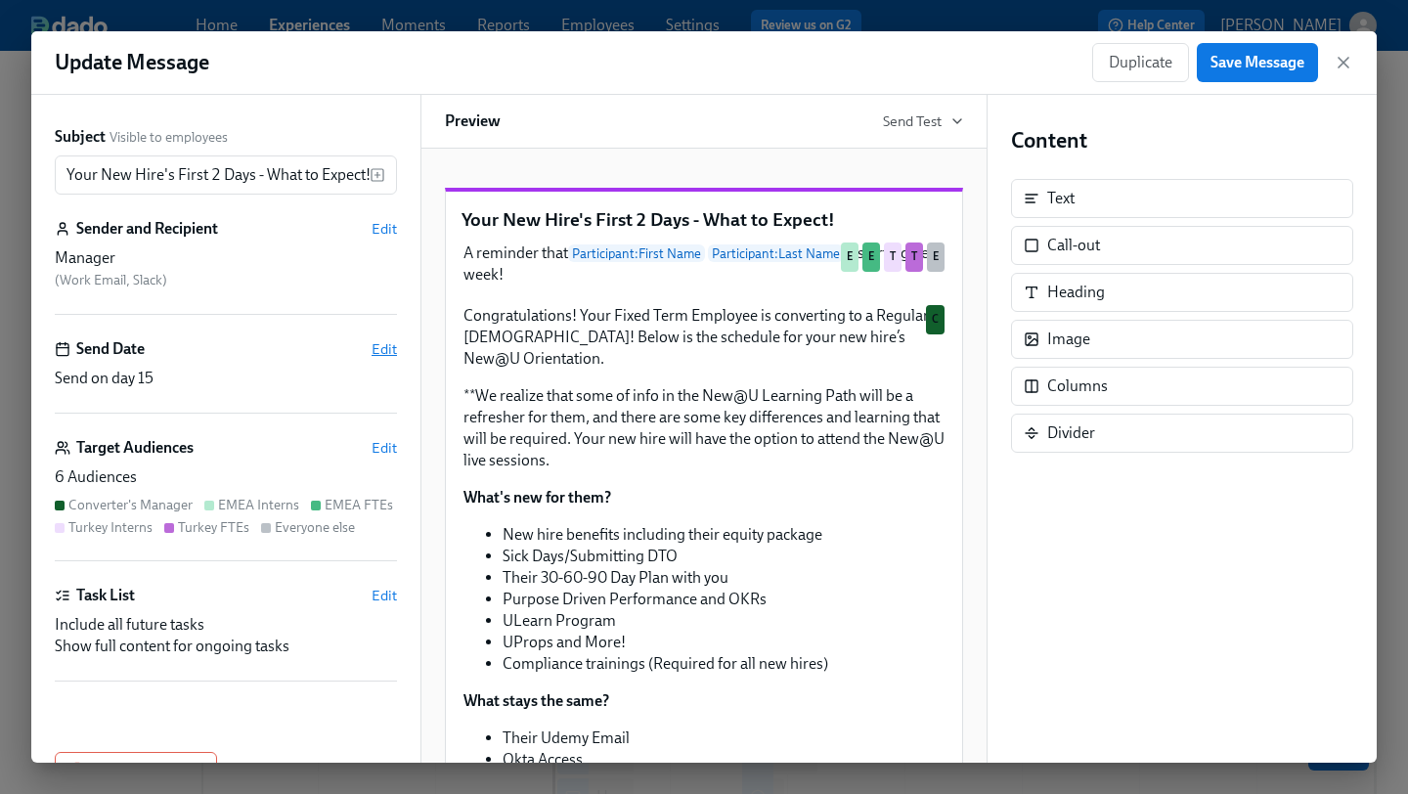
click at [392, 348] on span "Edit" at bounding box center [384, 349] width 25 height 20
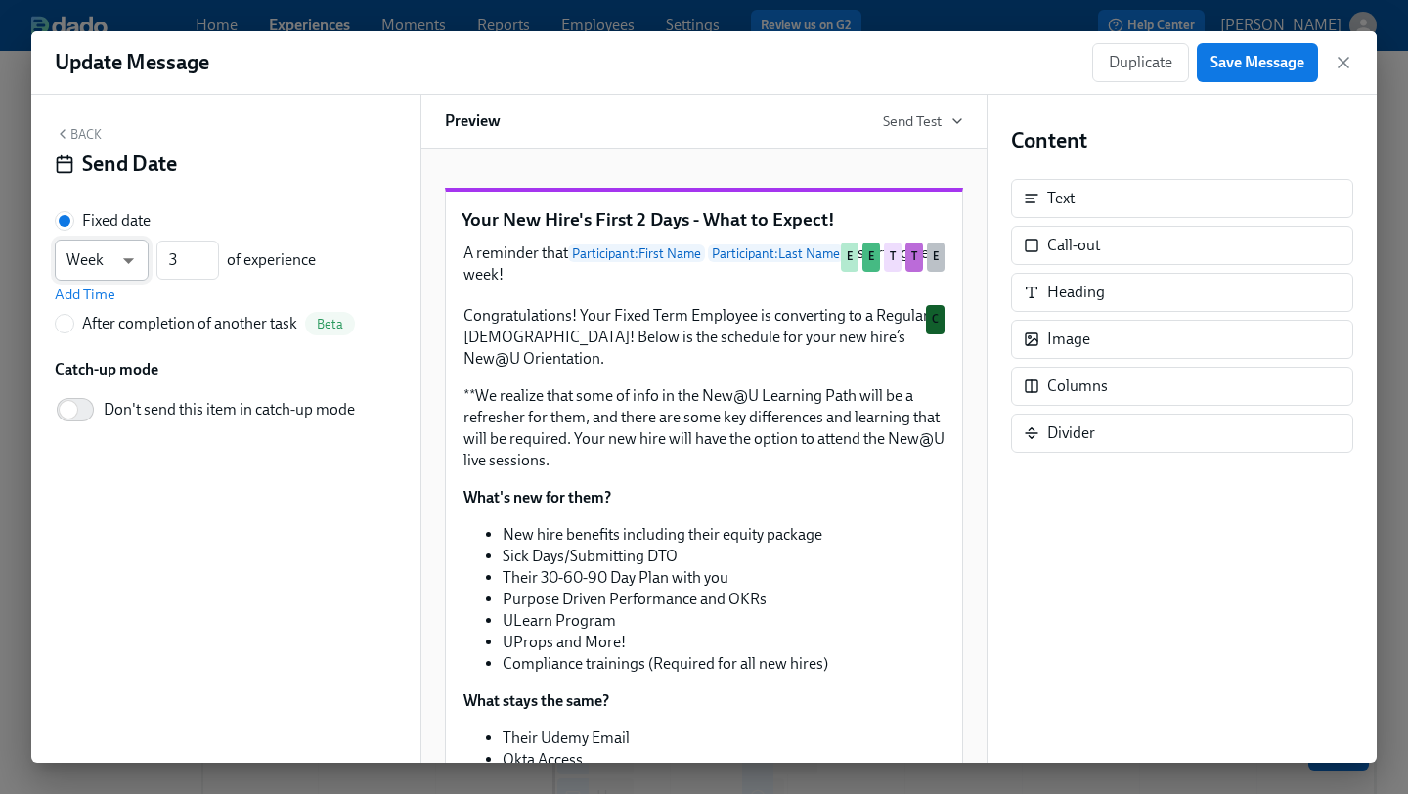
click at [127, 262] on body "Home Experiences Moments Reports Employees Settings Review us on G2 Help Center…" at bounding box center [704, 666] width 1408 height 1332
click at [95, 231] on li "Day" at bounding box center [102, 227] width 94 height 33
type input "d"
drag, startPoint x: 180, startPoint y: 253, endPoint x: 154, endPoint y: 253, distance: 26.4
click at [154, 253] on div "Day d ​ 3 ​ of experience" at bounding box center [185, 260] width 261 height 41
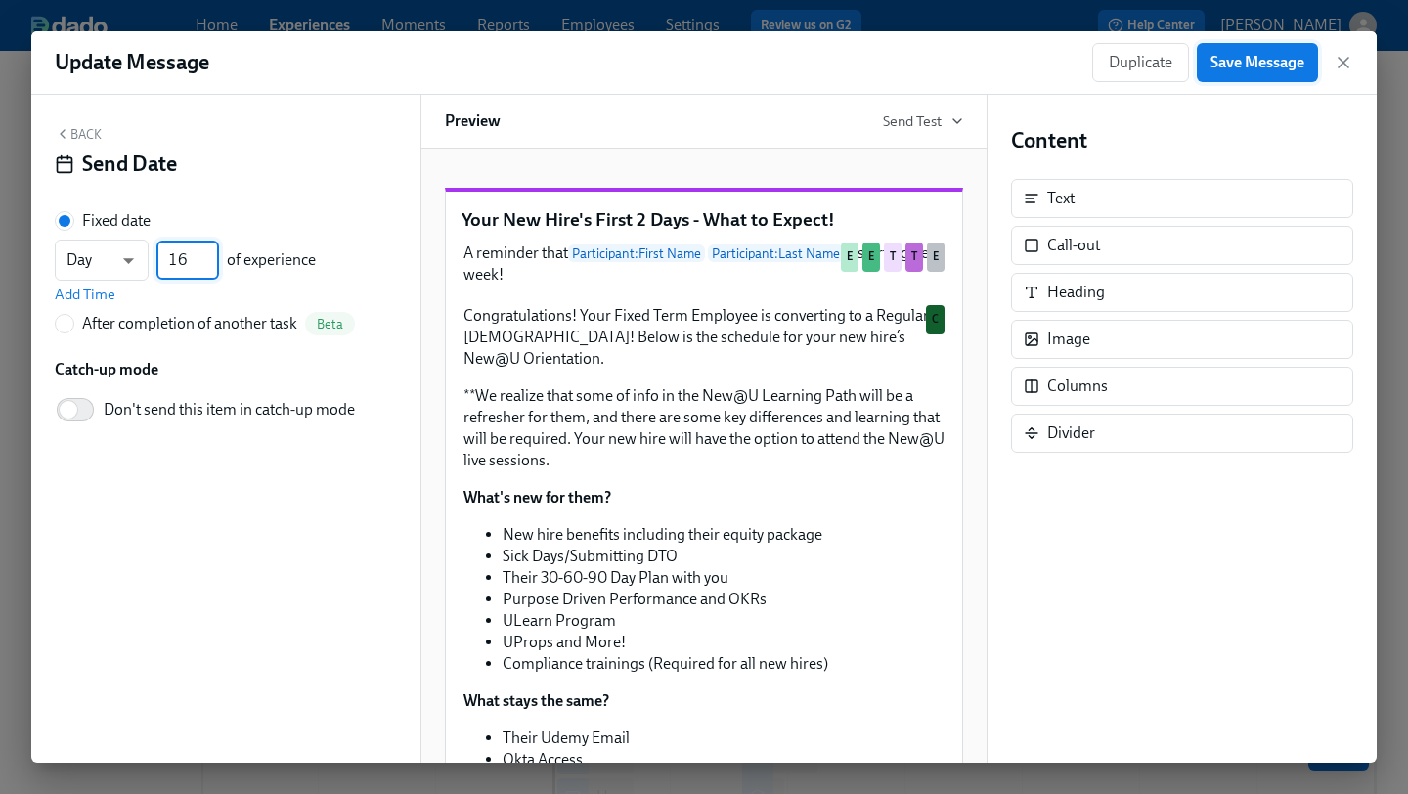
type input "16"
click at [1247, 52] on button "Save Message" at bounding box center [1257, 62] width 121 height 39
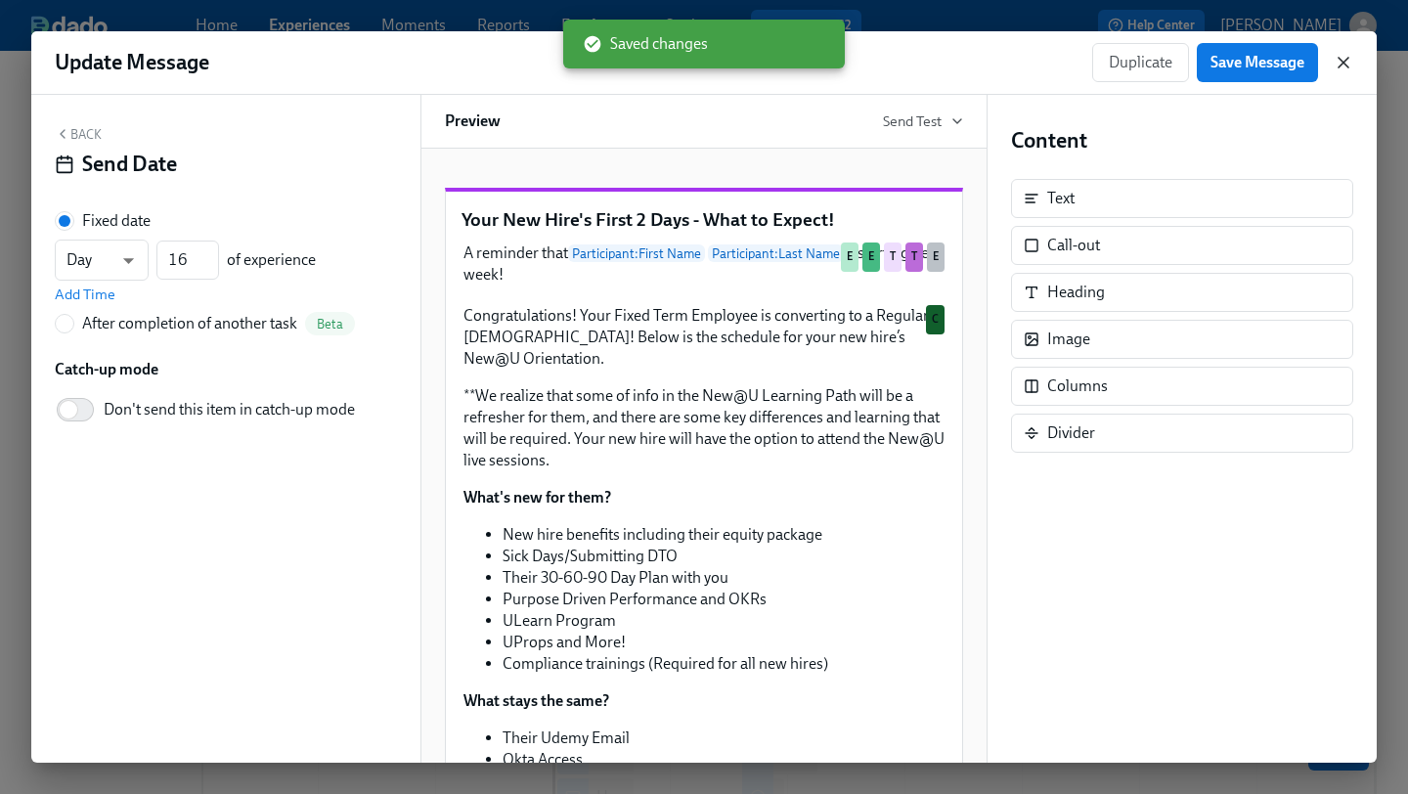
click at [1342, 65] on icon "button" at bounding box center [1344, 63] width 20 height 20
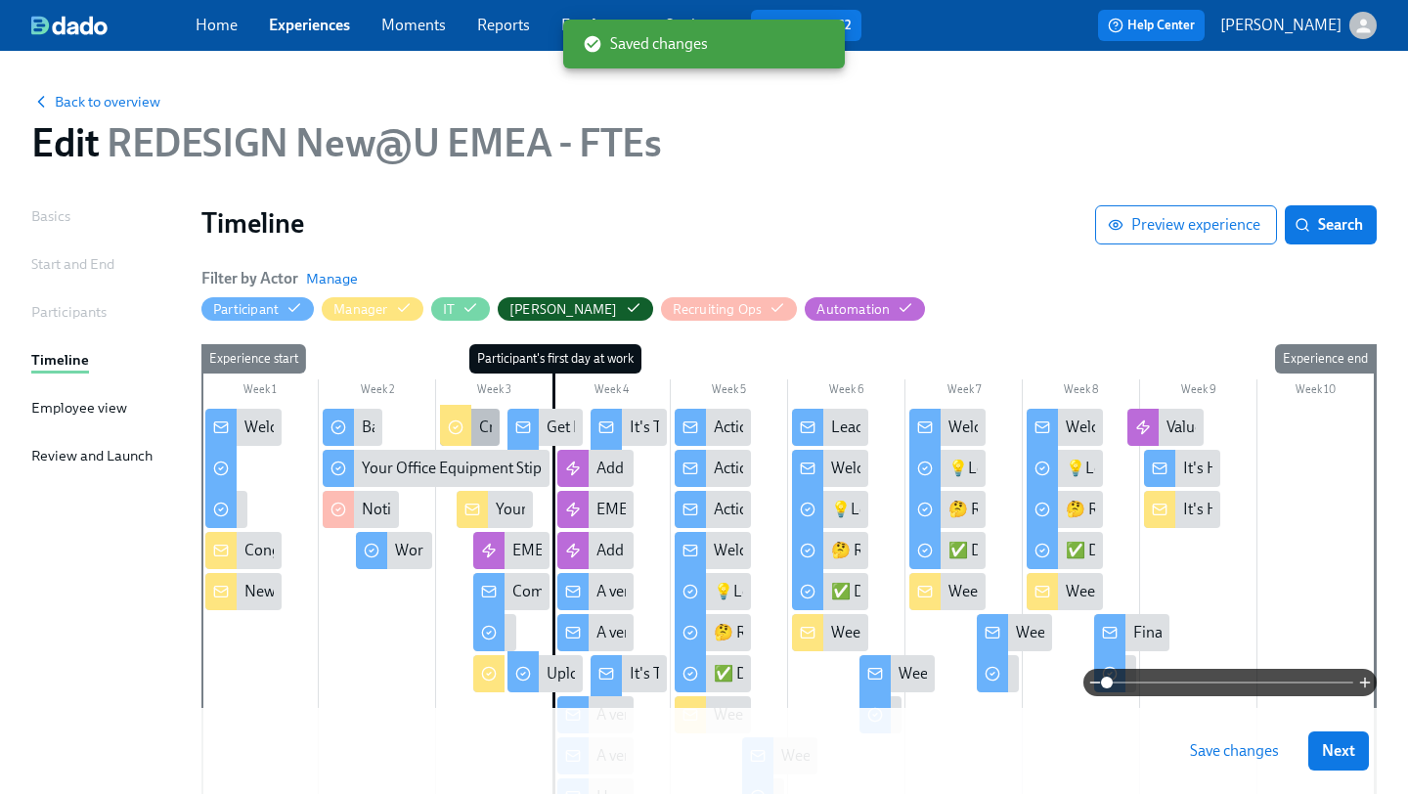
click at [458, 427] on icon at bounding box center [456, 427] width 16 height 16
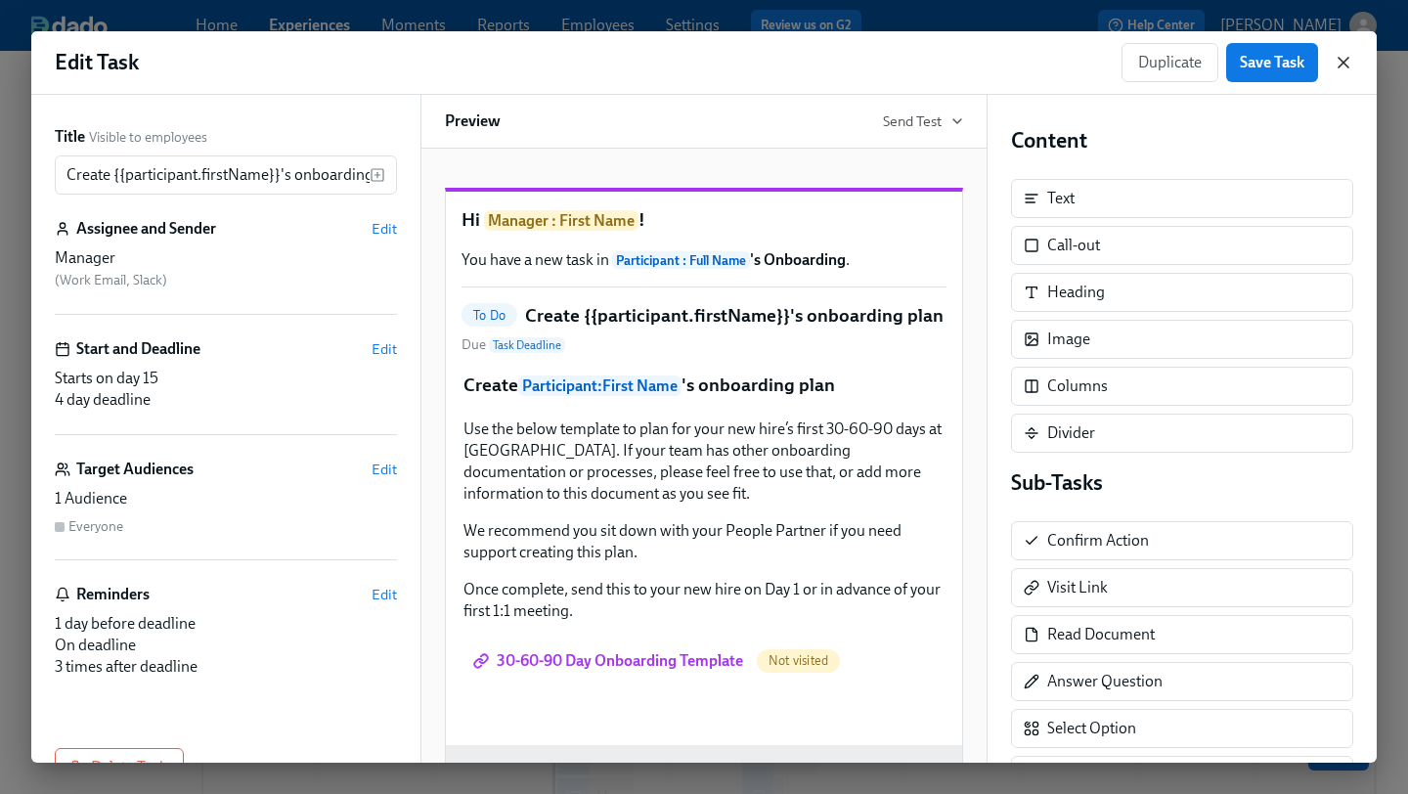
click at [1342, 62] on icon "button" at bounding box center [1344, 63] width 10 height 10
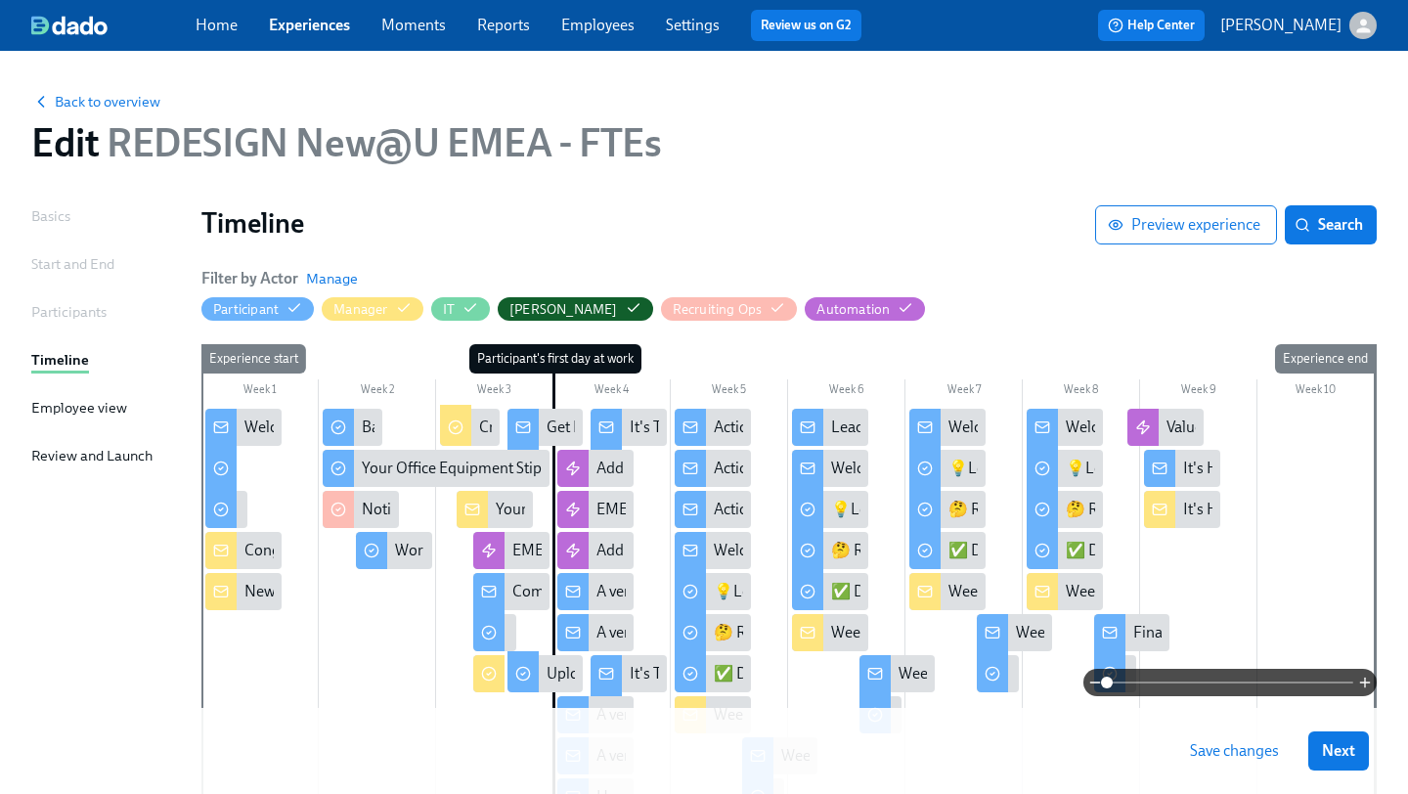
click at [1205, 747] on span "Save changes" at bounding box center [1234, 751] width 89 height 20
click at [324, 22] on link "Experiences" at bounding box center [309, 25] width 81 height 19
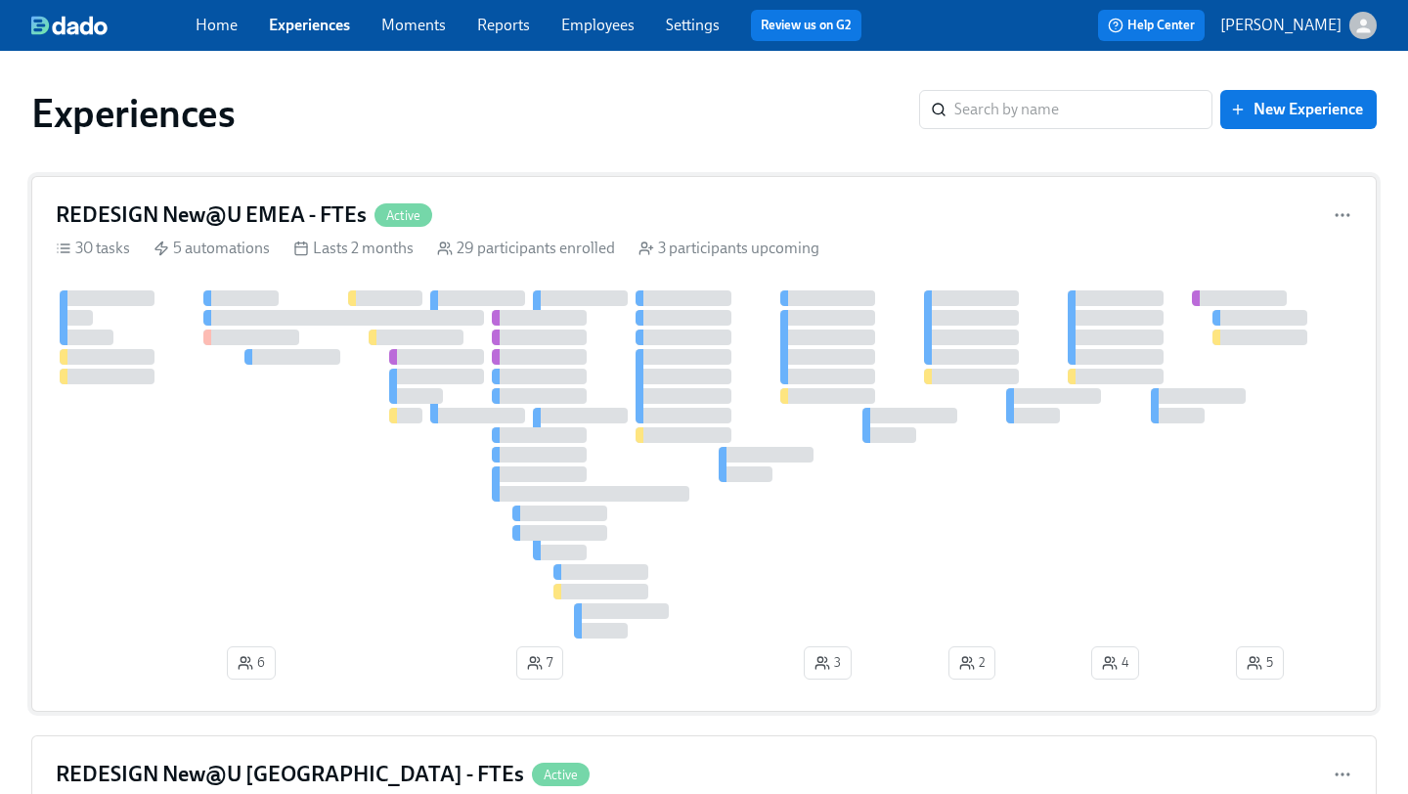
click at [247, 222] on h4 "REDESIGN New@U EMEA - FTEs" at bounding box center [211, 214] width 311 height 29
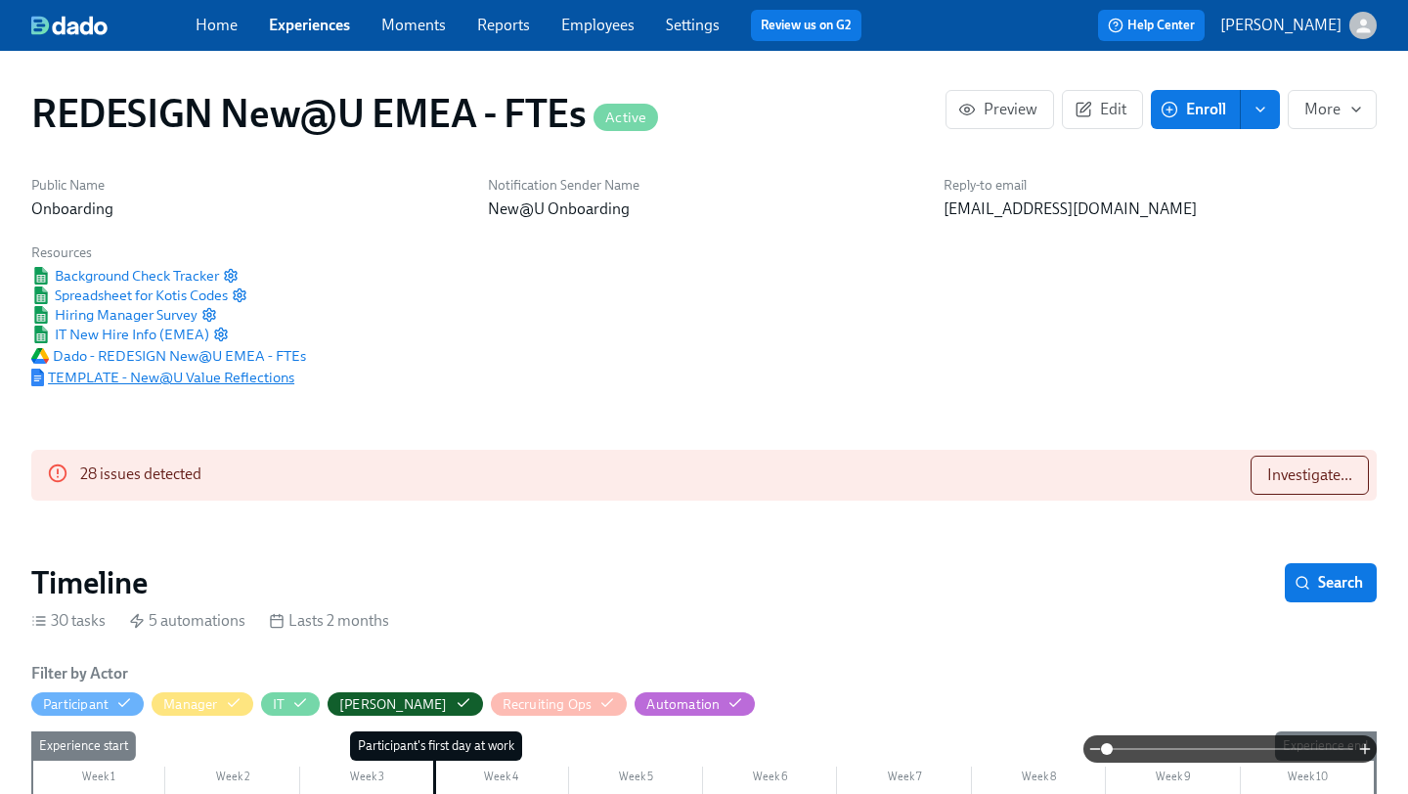
click at [214, 378] on span "TEMPLATE - New@U Value Reflections" at bounding box center [162, 378] width 263 height 20
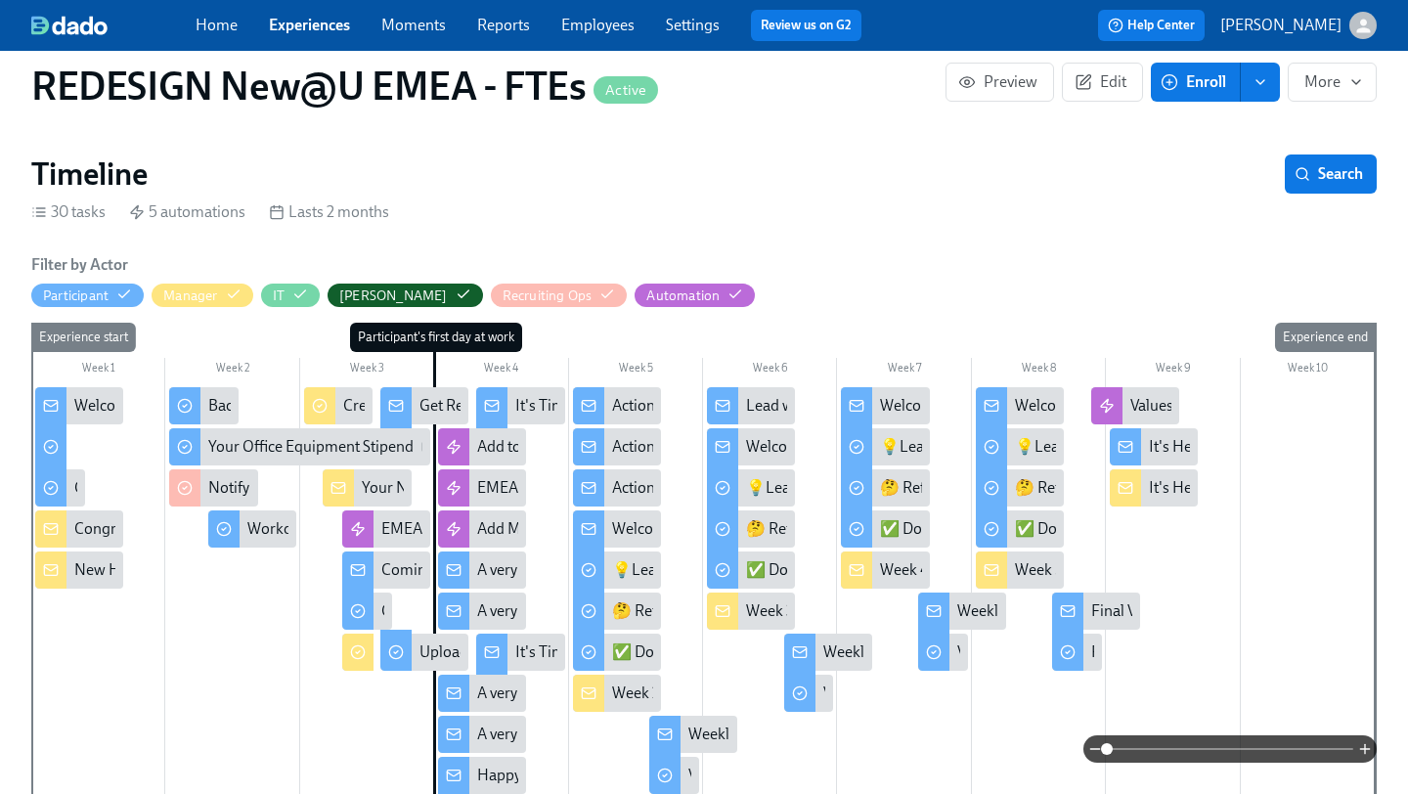
scroll to position [408, 0]
click at [1142, 456] on div "It's Here! Your 5 Week Values Reflection" at bounding box center [1154, 447] width 88 height 37
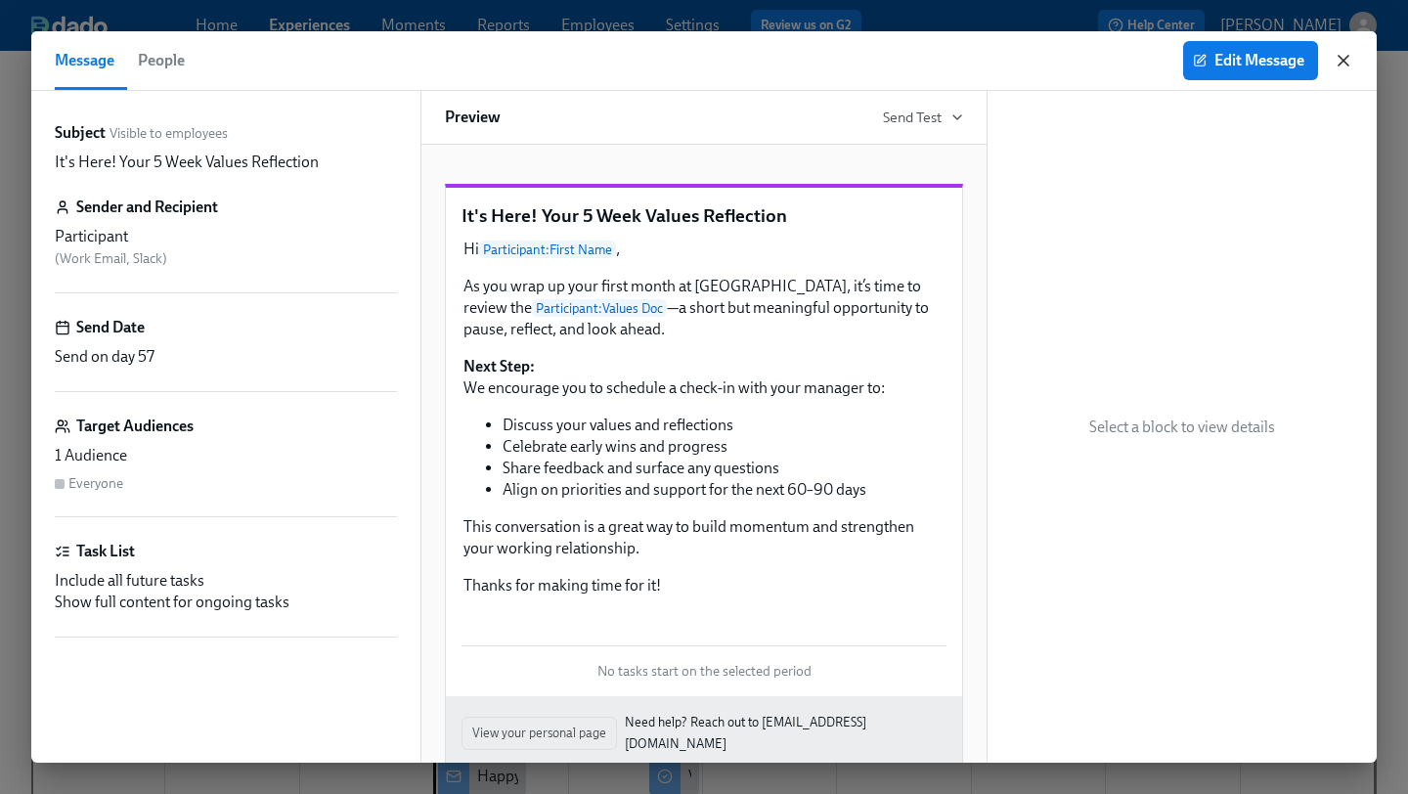
click at [1343, 61] on icon "button" at bounding box center [1344, 61] width 10 height 10
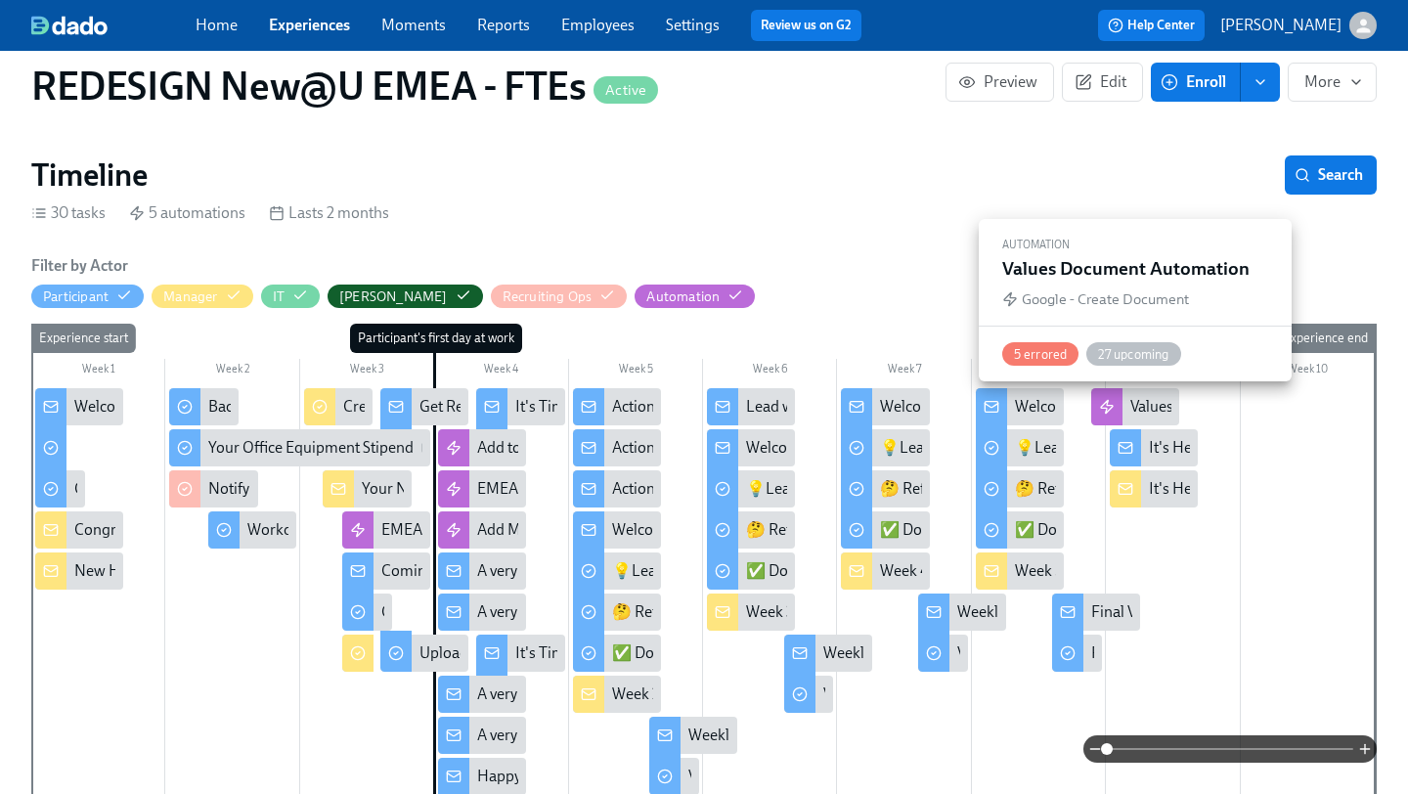
click at [1123, 407] on div "Values Document Automation" at bounding box center [1135, 406] width 88 height 37
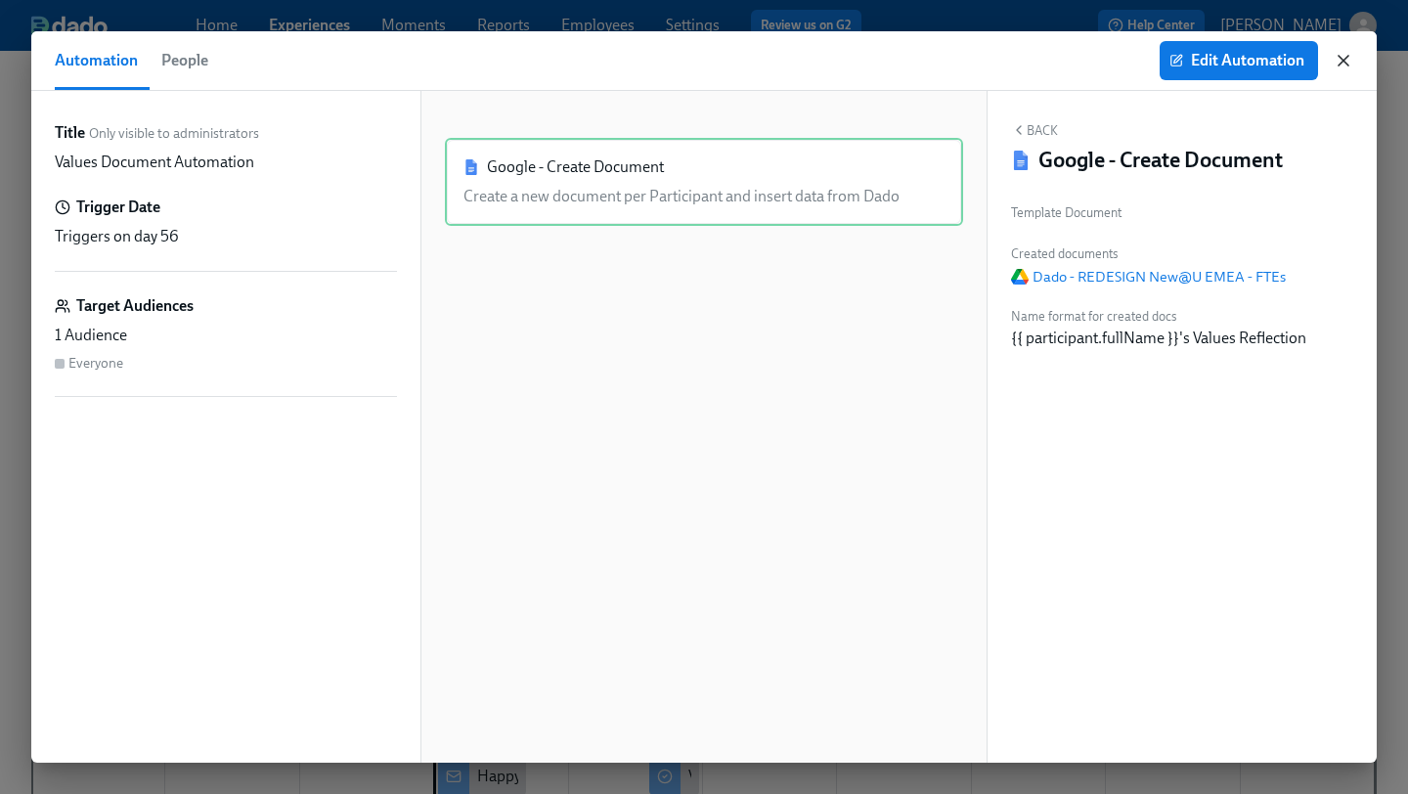
click at [1347, 67] on icon "button" at bounding box center [1344, 61] width 20 height 20
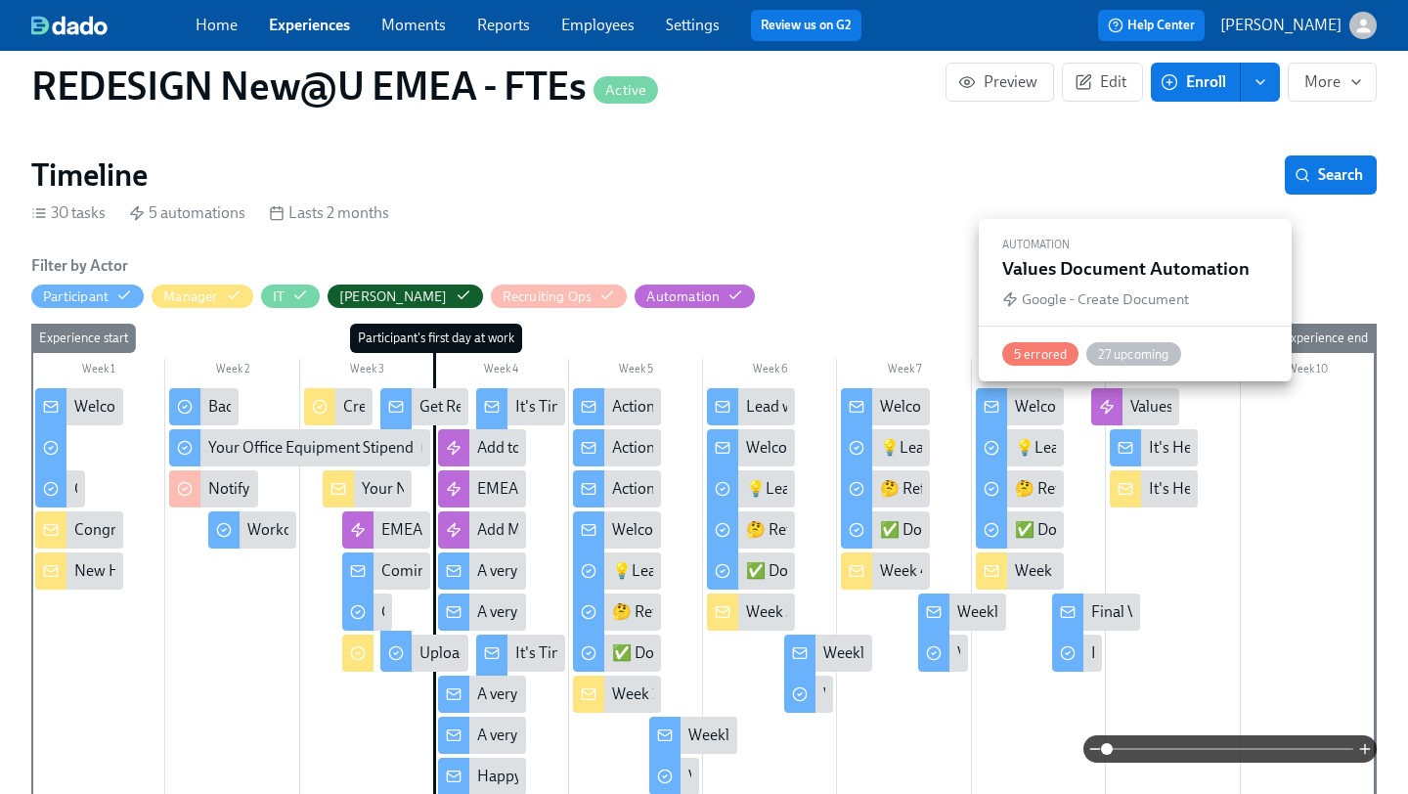
click at [1127, 404] on div "Values Document Automation" at bounding box center [1135, 406] width 88 height 37
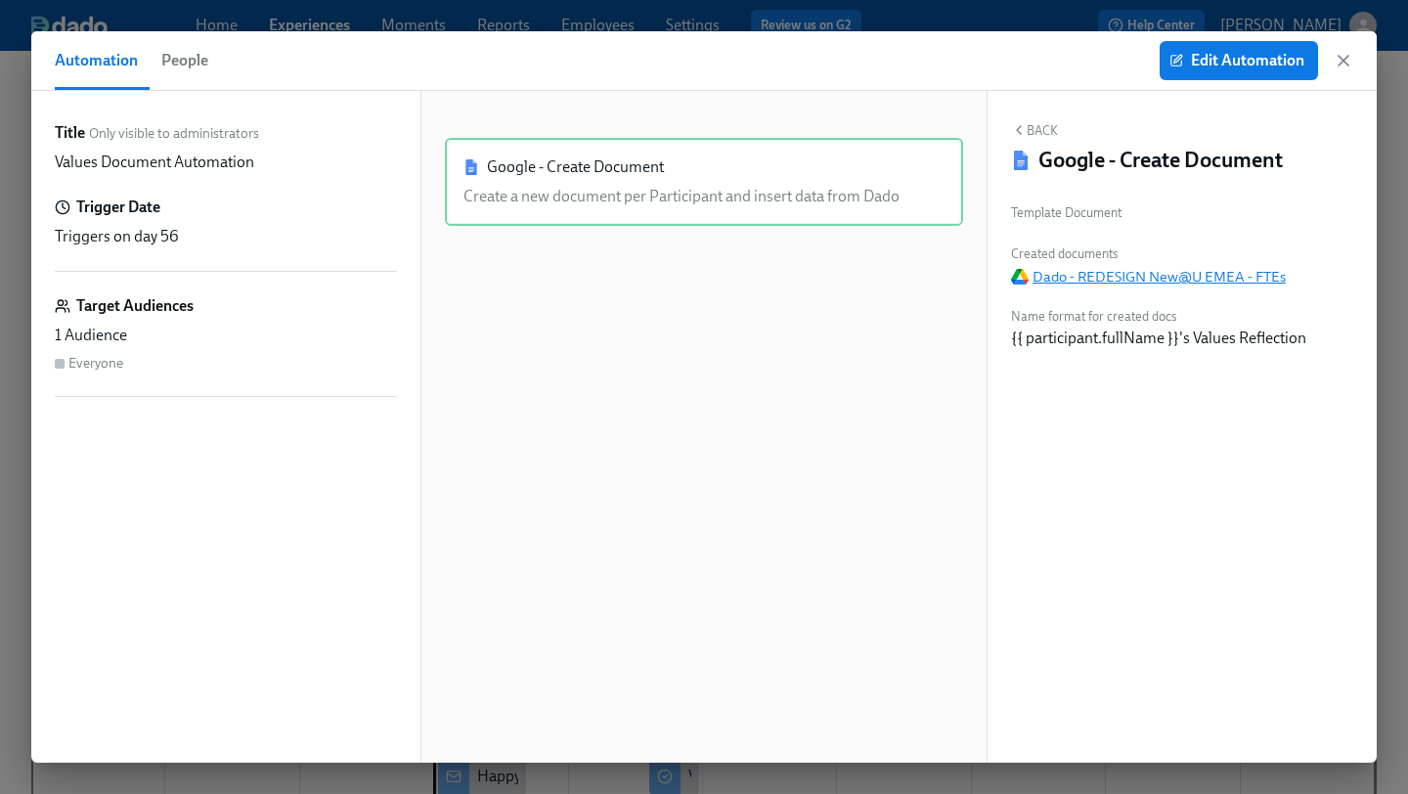
click at [1121, 276] on span "Dado - REDESIGN New@U EMEA - FTEs" at bounding box center [1148, 277] width 275 height 20
click at [1344, 64] on icon "button" at bounding box center [1344, 61] width 20 height 20
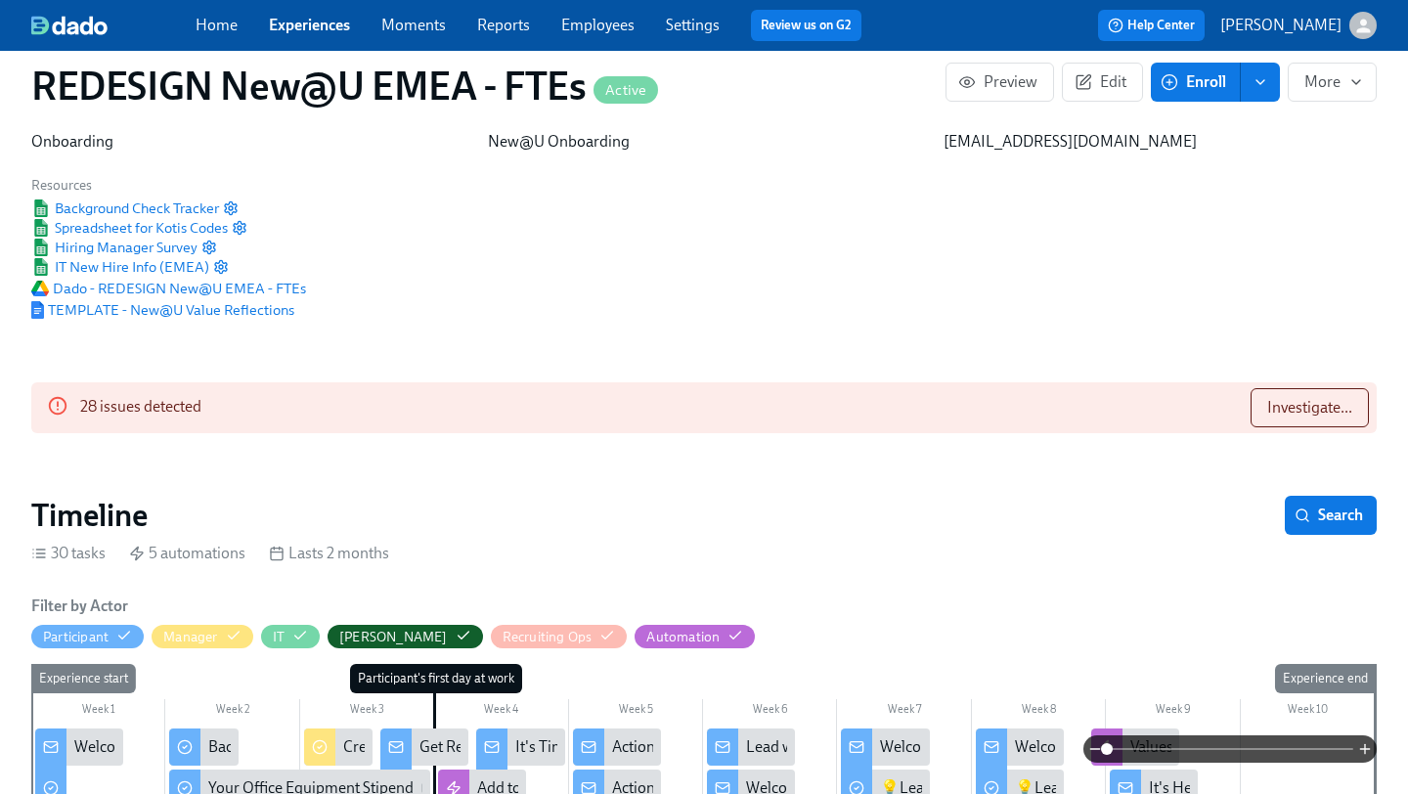
scroll to position [40, 0]
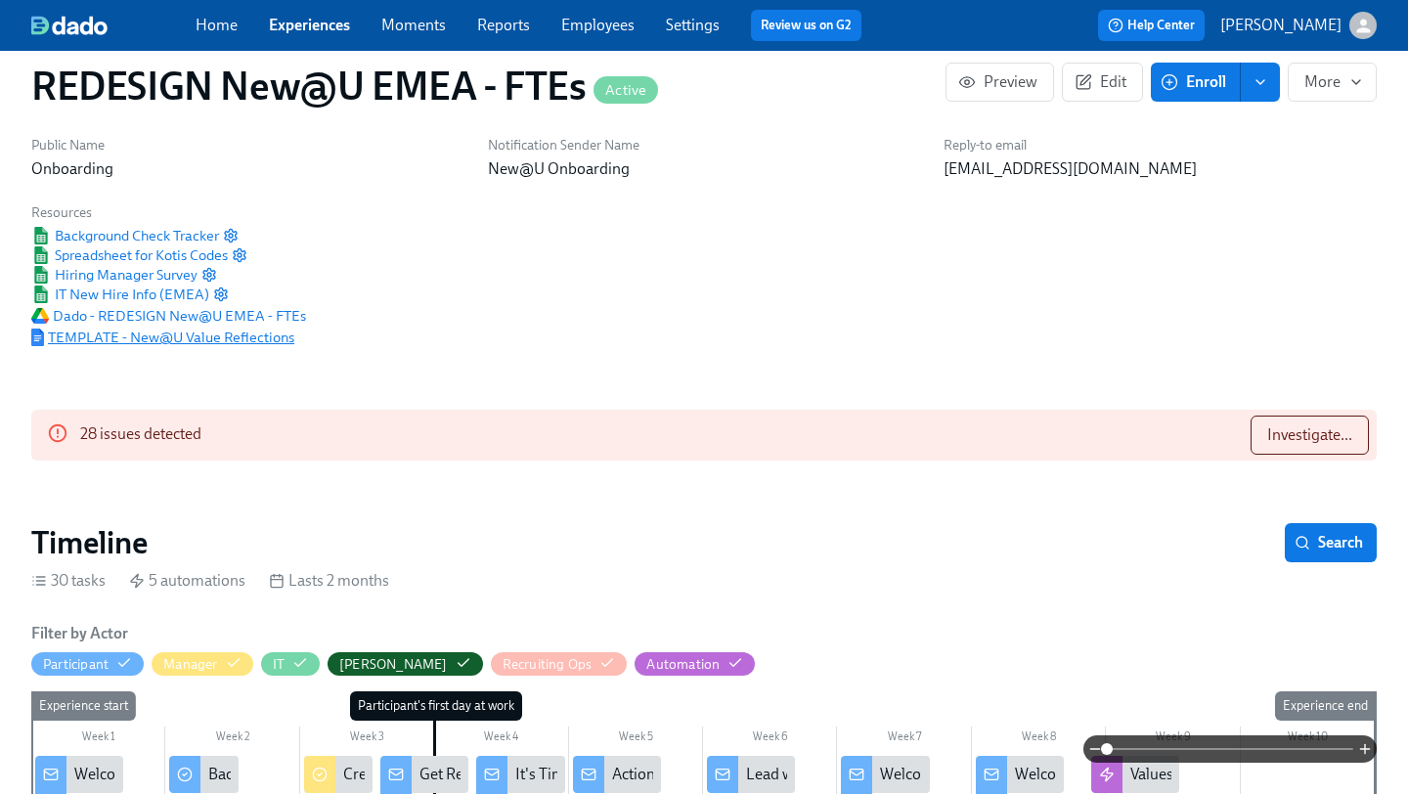
click at [251, 341] on span "TEMPLATE - New@U Value Reflections" at bounding box center [162, 338] width 263 height 20
click at [319, 24] on link "Experiences" at bounding box center [309, 25] width 81 height 19
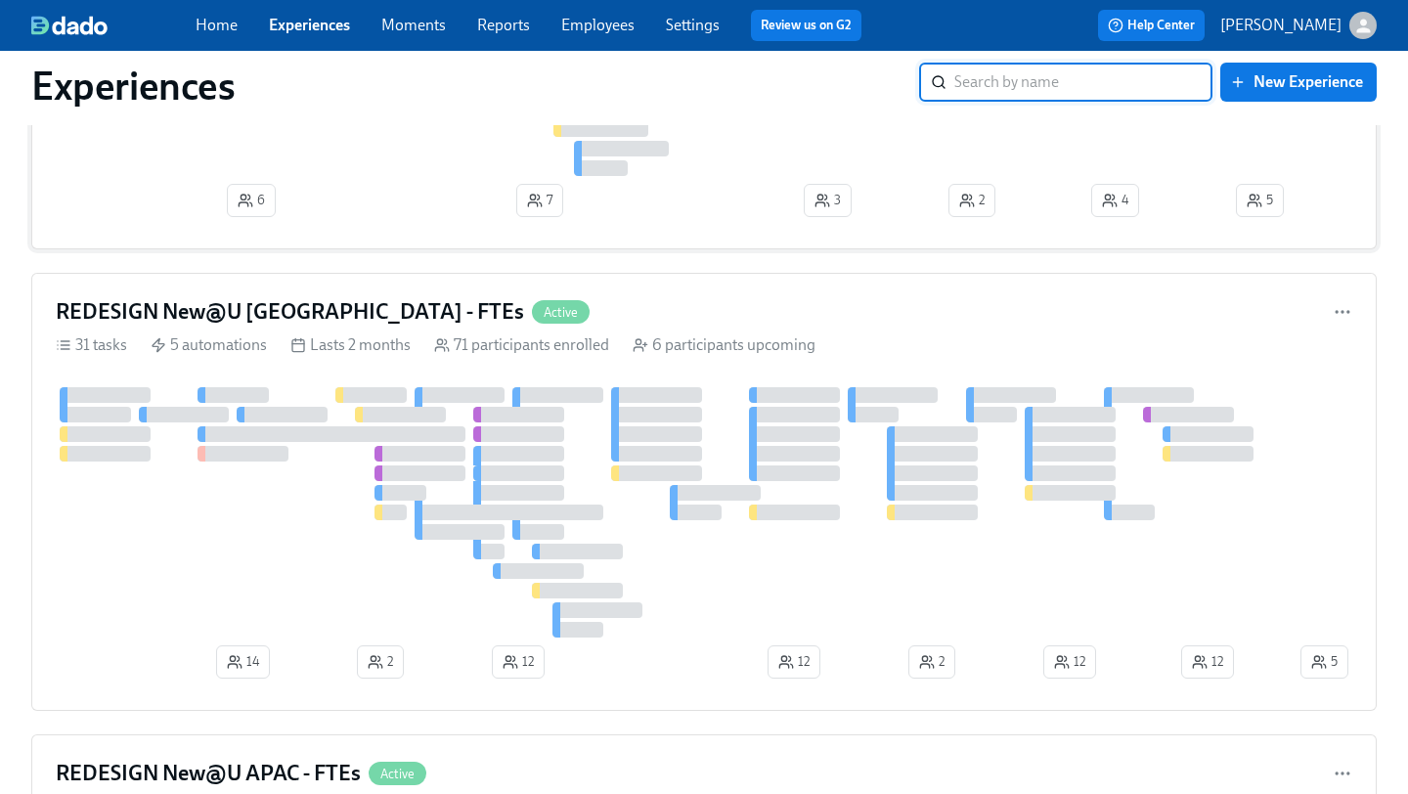
scroll to position [492, 0]
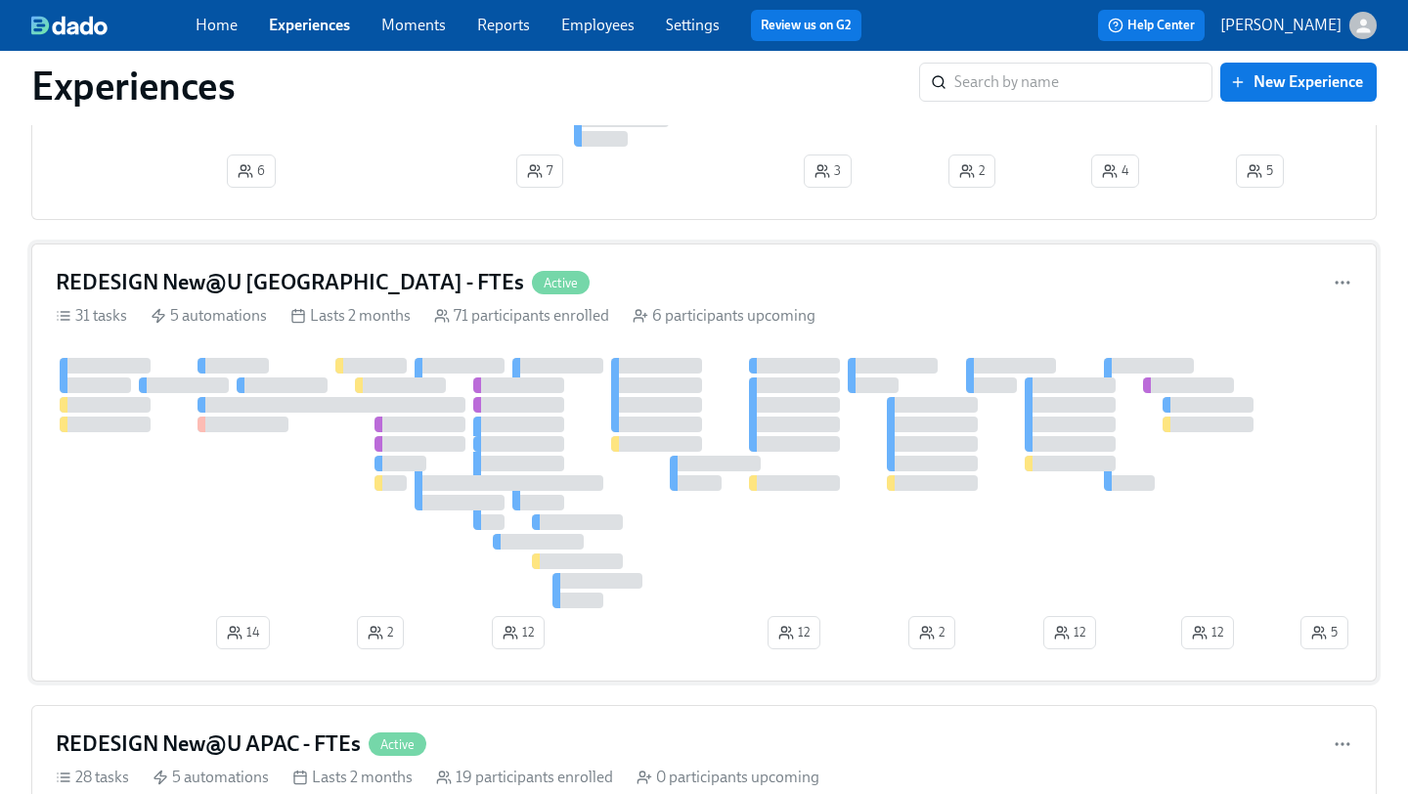
click at [1075, 397] on div at bounding box center [1070, 405] width 91 height 16
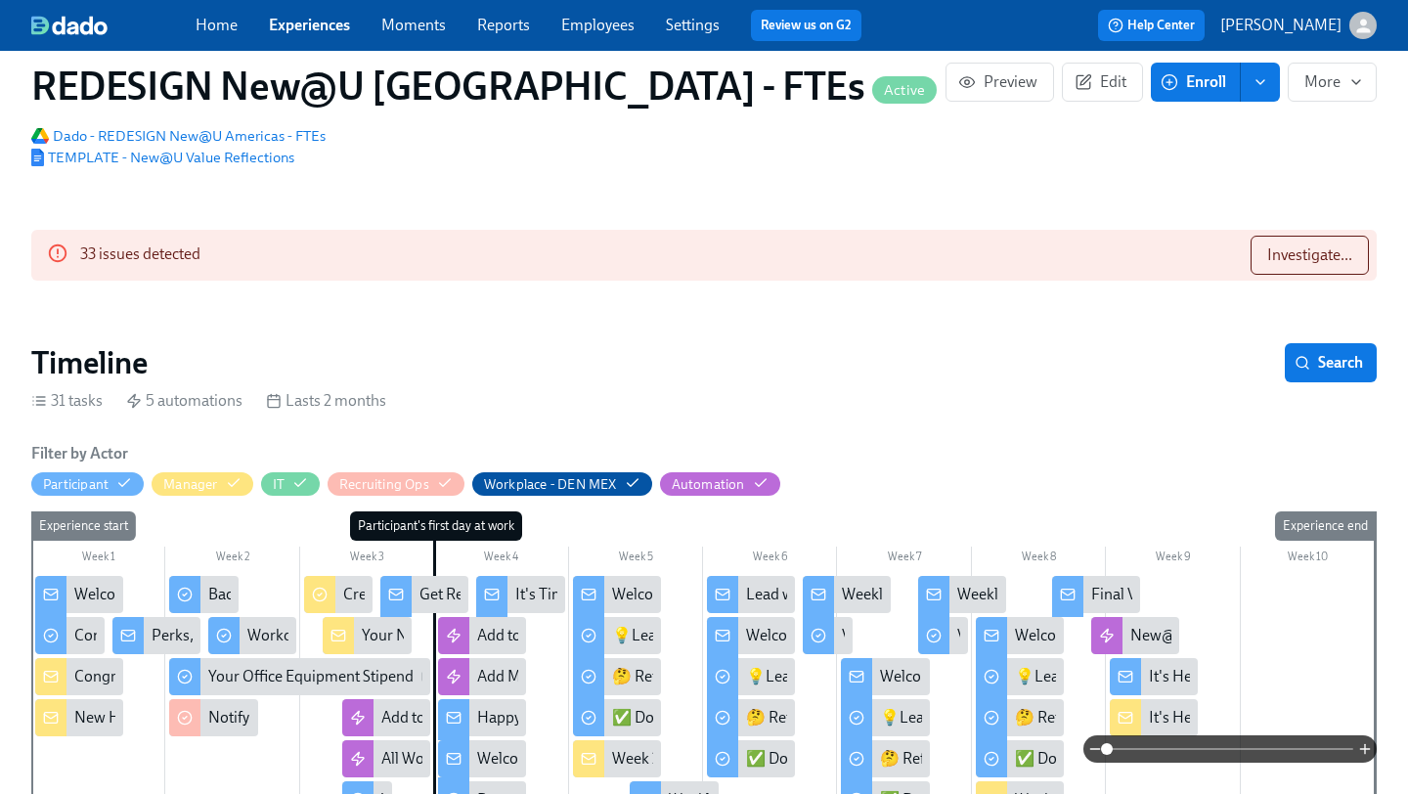
scroll to position [239, 0]
click at [321, 23] on link "Experiences" at bounding box center [309, 25] width 81 height 19
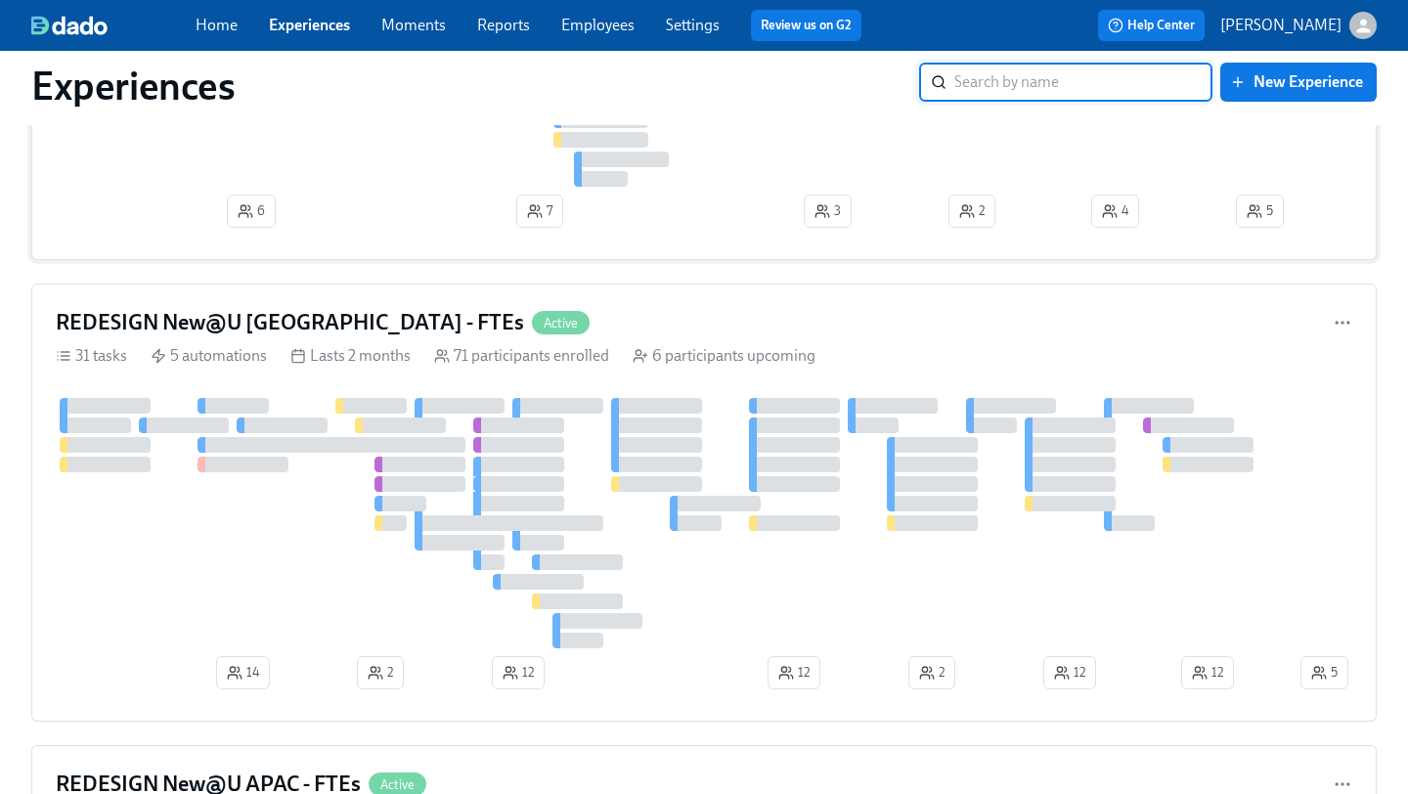
scroll to position [620, 0]
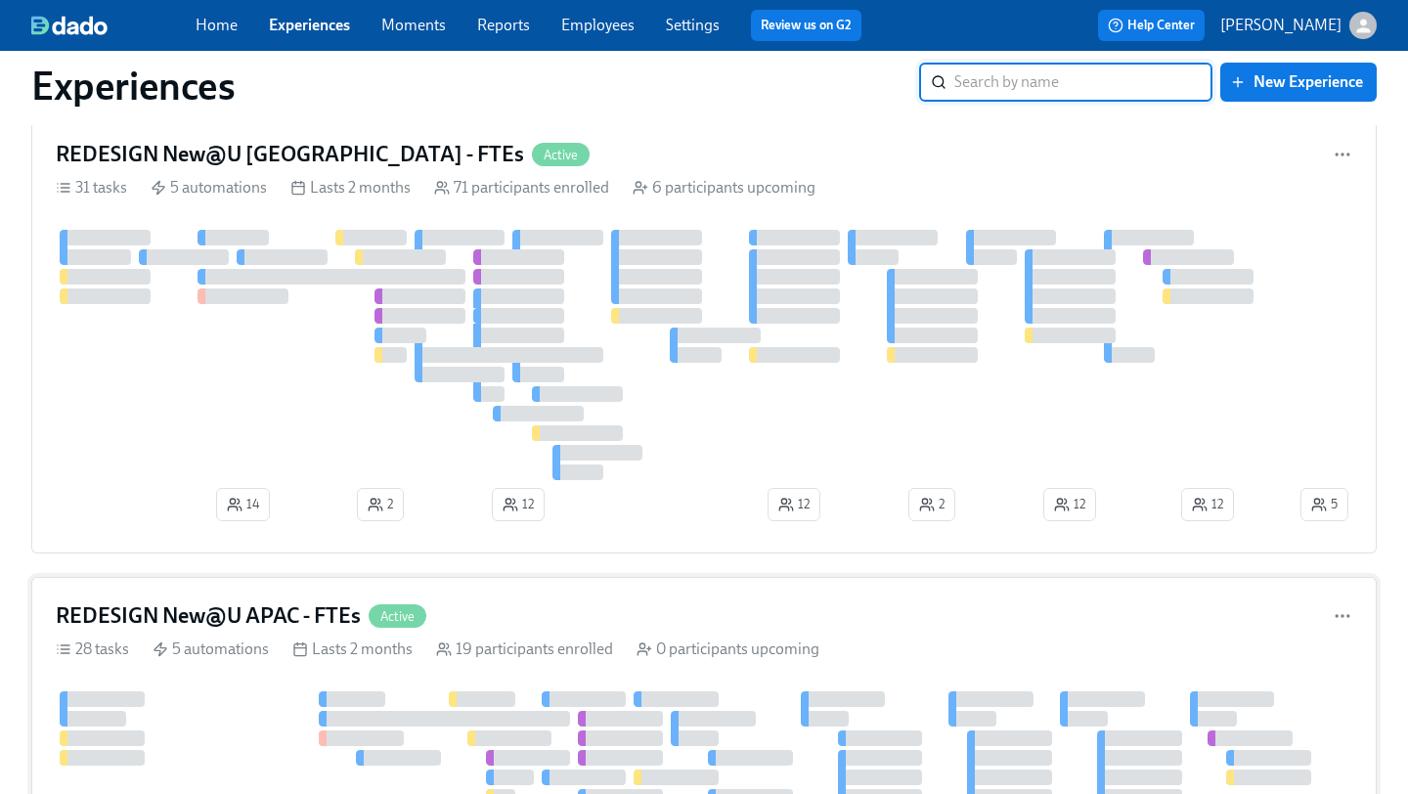
click at [276, 633] on div "REDESIGN New@U APAC - FTEs Active 28 tasks 5 automations Lasts 2 months 19 part…" at bounding box center [703, 776] width 1345 height 399
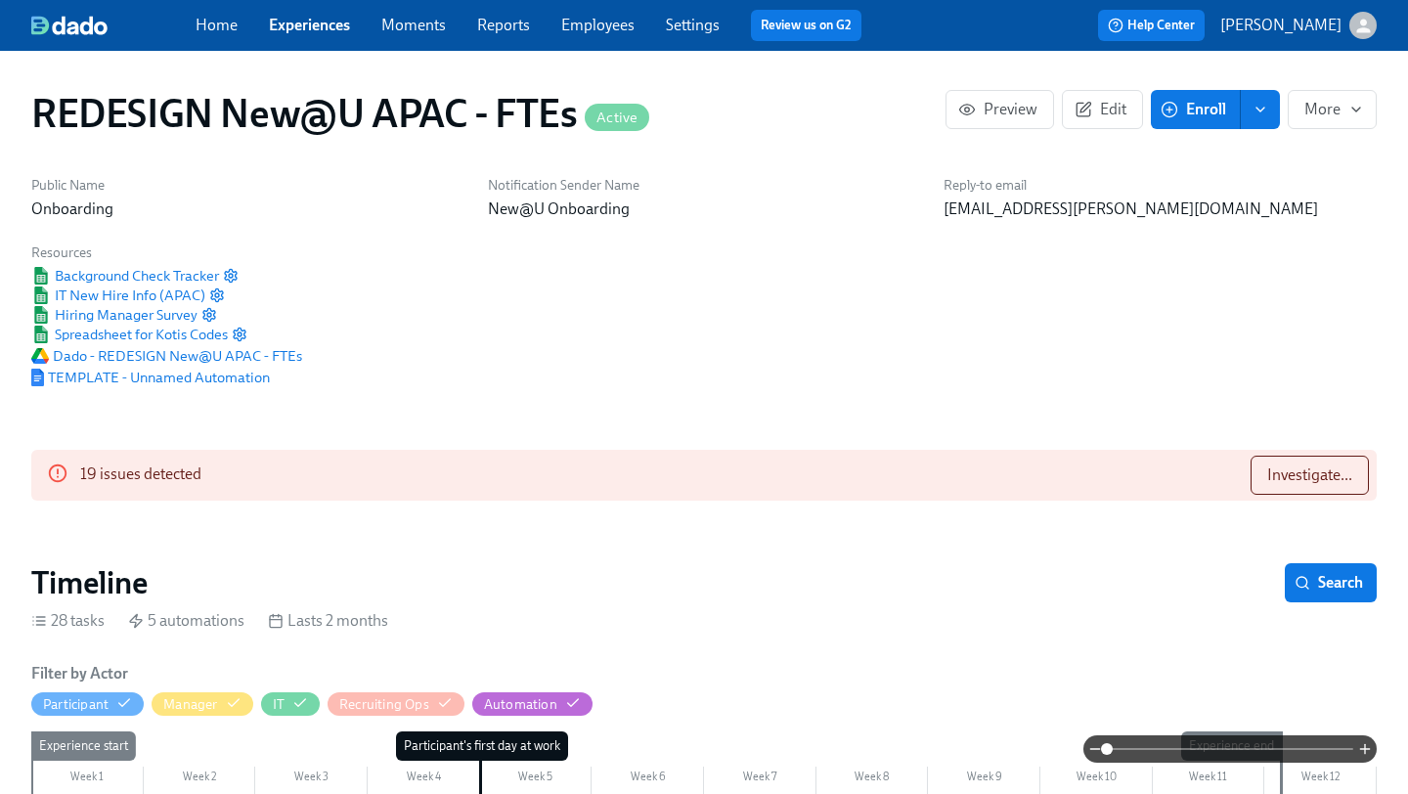
scroll to position [0, 12661]
click at [219, 383] on span "TEMPLATE - Unnamed Automation" at bounding box center [150, 378] width 239 height 20
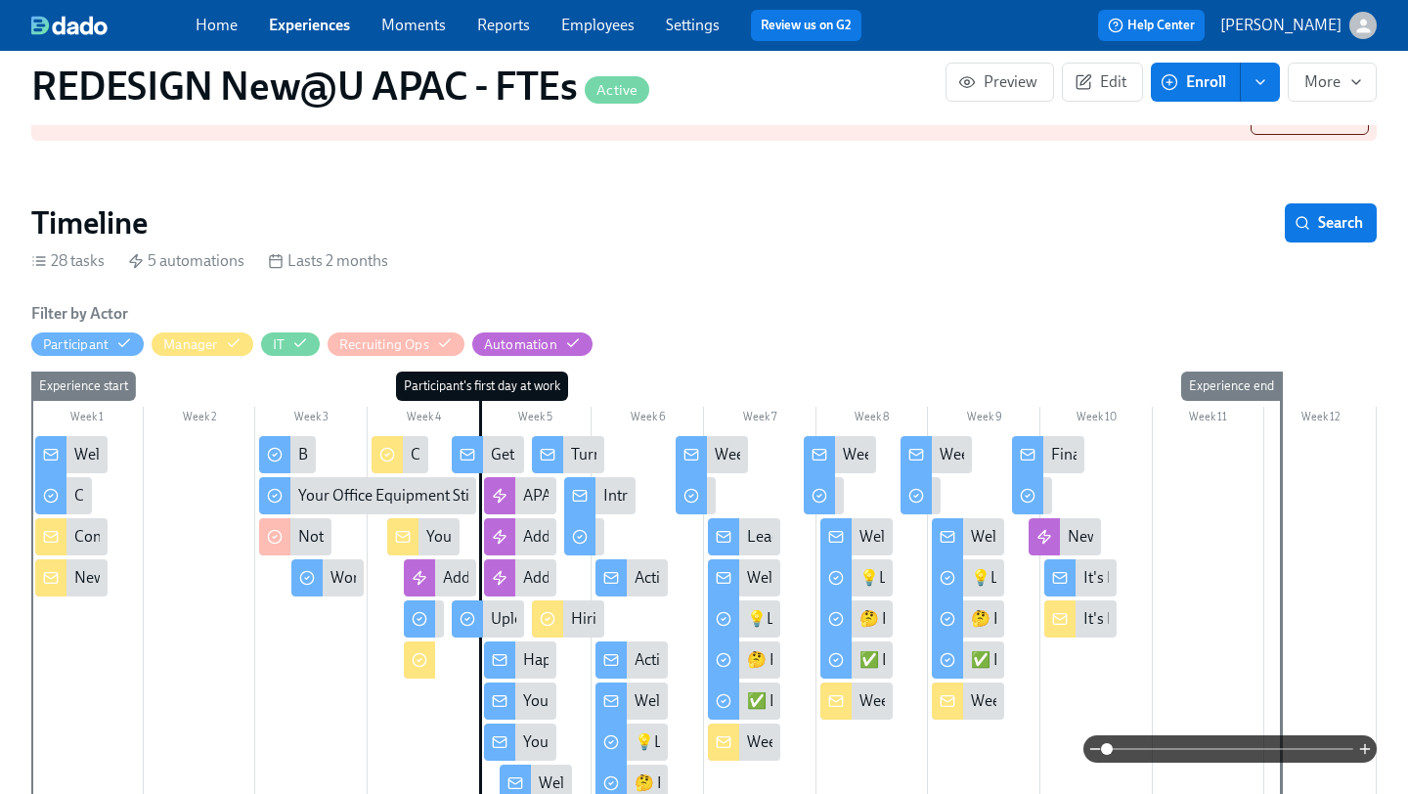
scroll to position [688, 0]
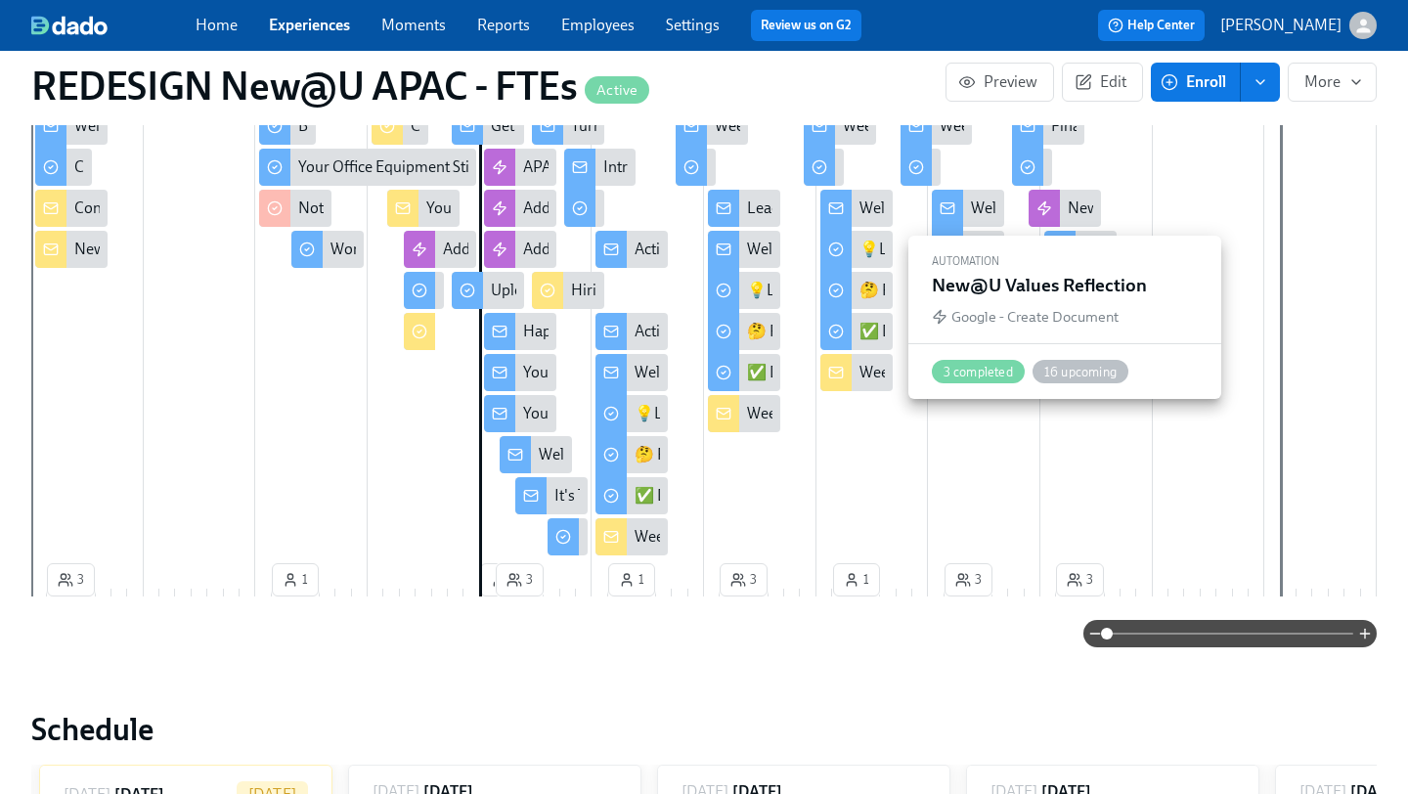
click at [1060, 209] on div "New@U Values Reflection" at bounding box center [1065, 208] width 72 height 37
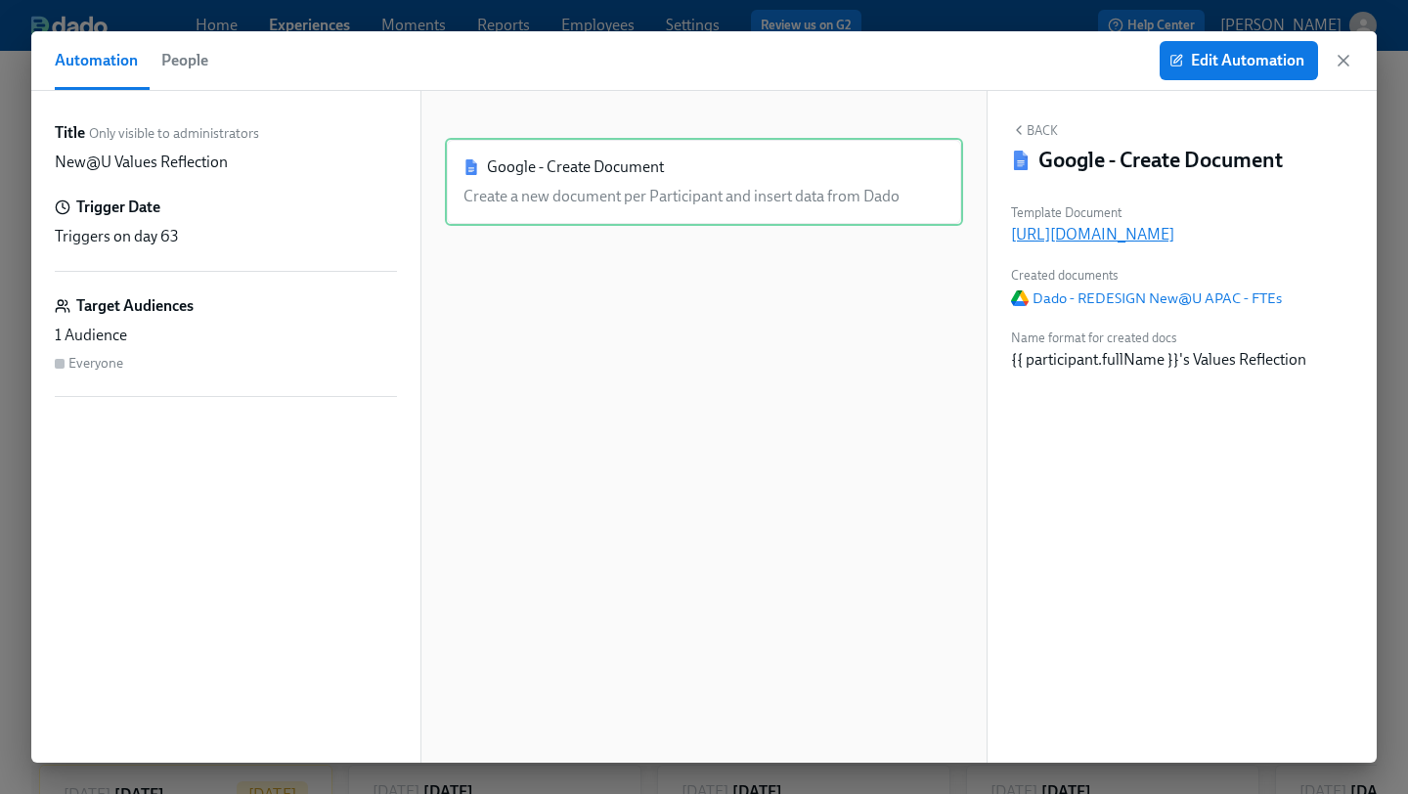
click at [1117, 235] on p "https://docs.google.com/document/d/15A3Kibc1voWZPkCQ1BiH0UH2BUT62TPryE_Tb4KQYzo" at bounding box center [1182, 235] width 342 height 22
click at [1341, 67] on icon "button" at bounding box center [1344, 61] width 20 height 20
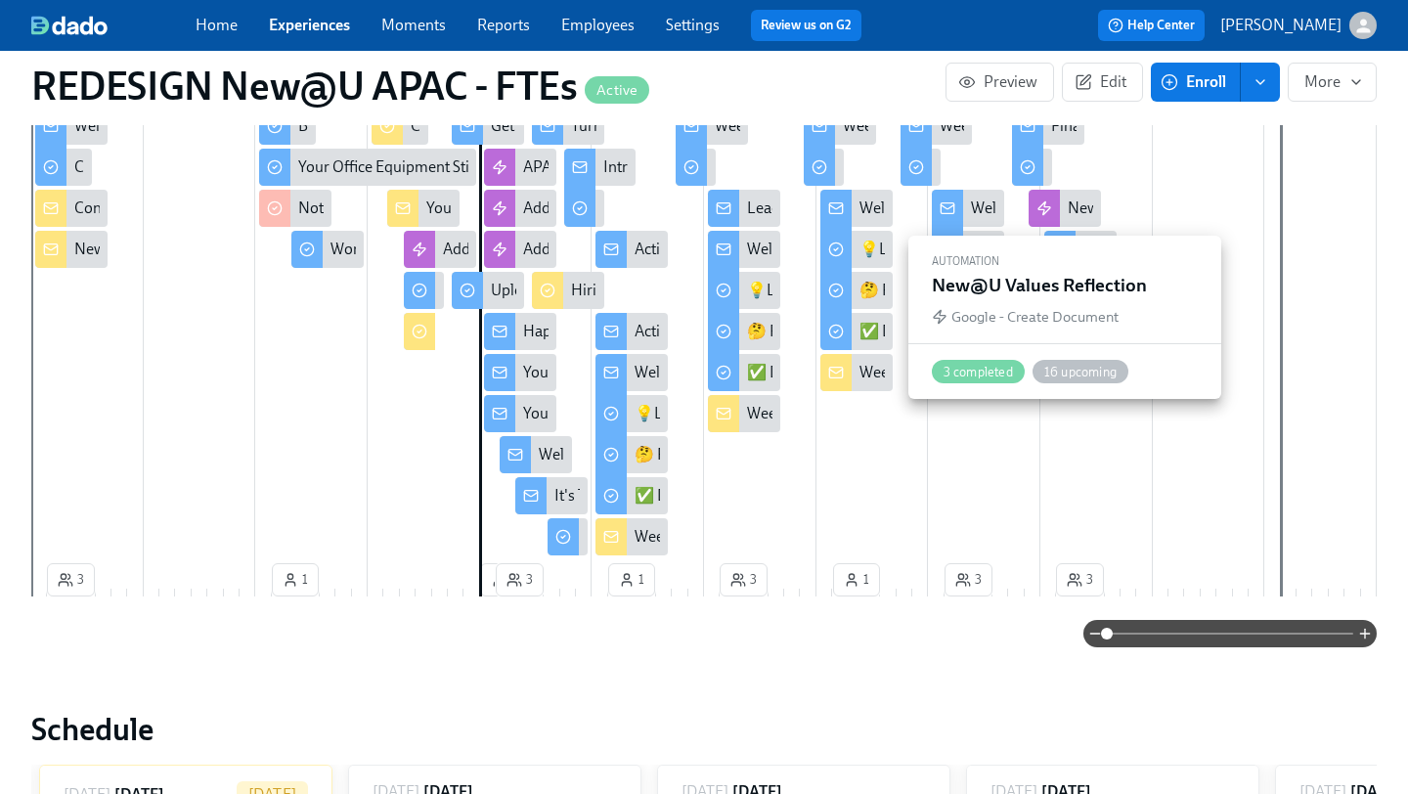
click at [1062, 206] on div "New@U Values Reflection" at bounding box center [1065, 208] width 72 height 37
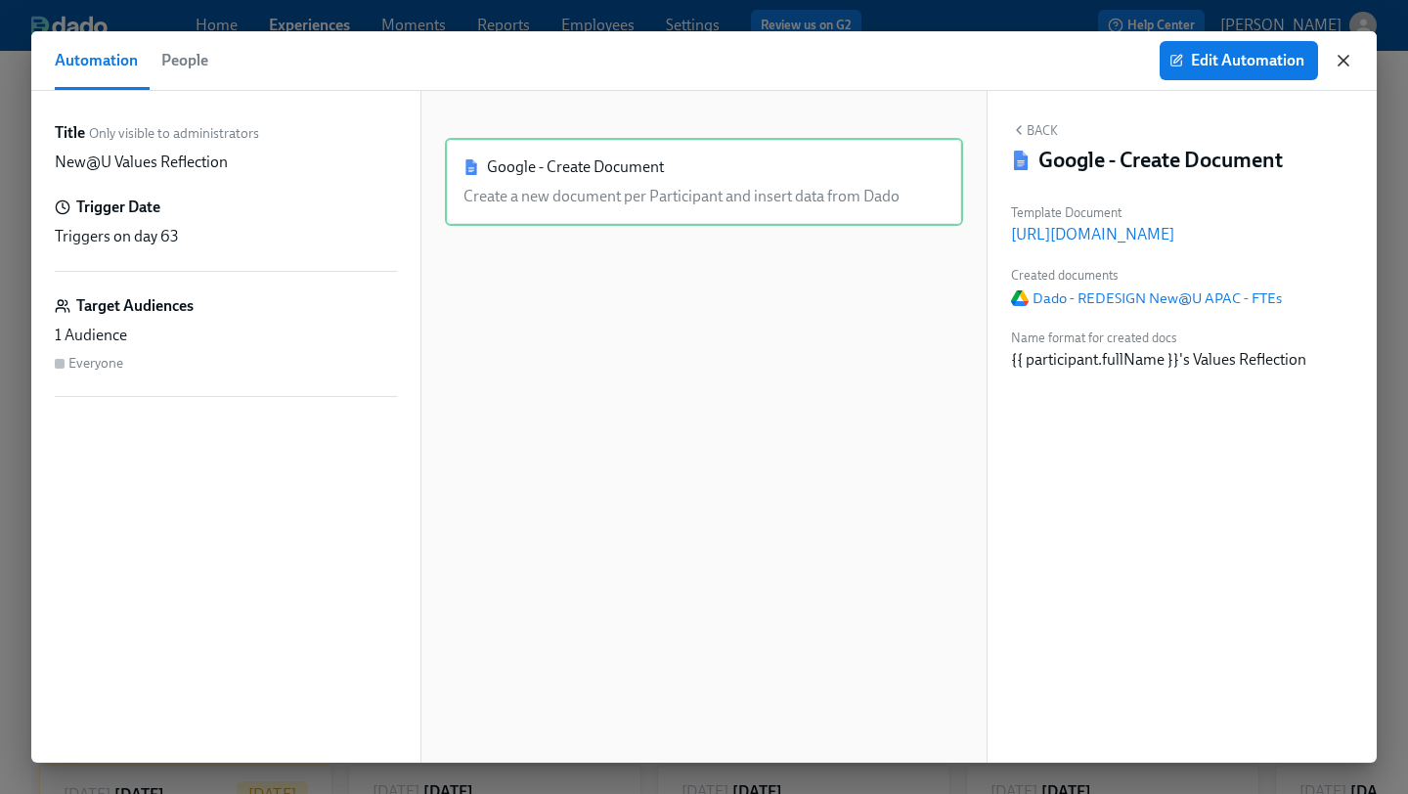
click at [1346, 65] on icon "button" at bounding box center [1344, 61] width 10 height 10
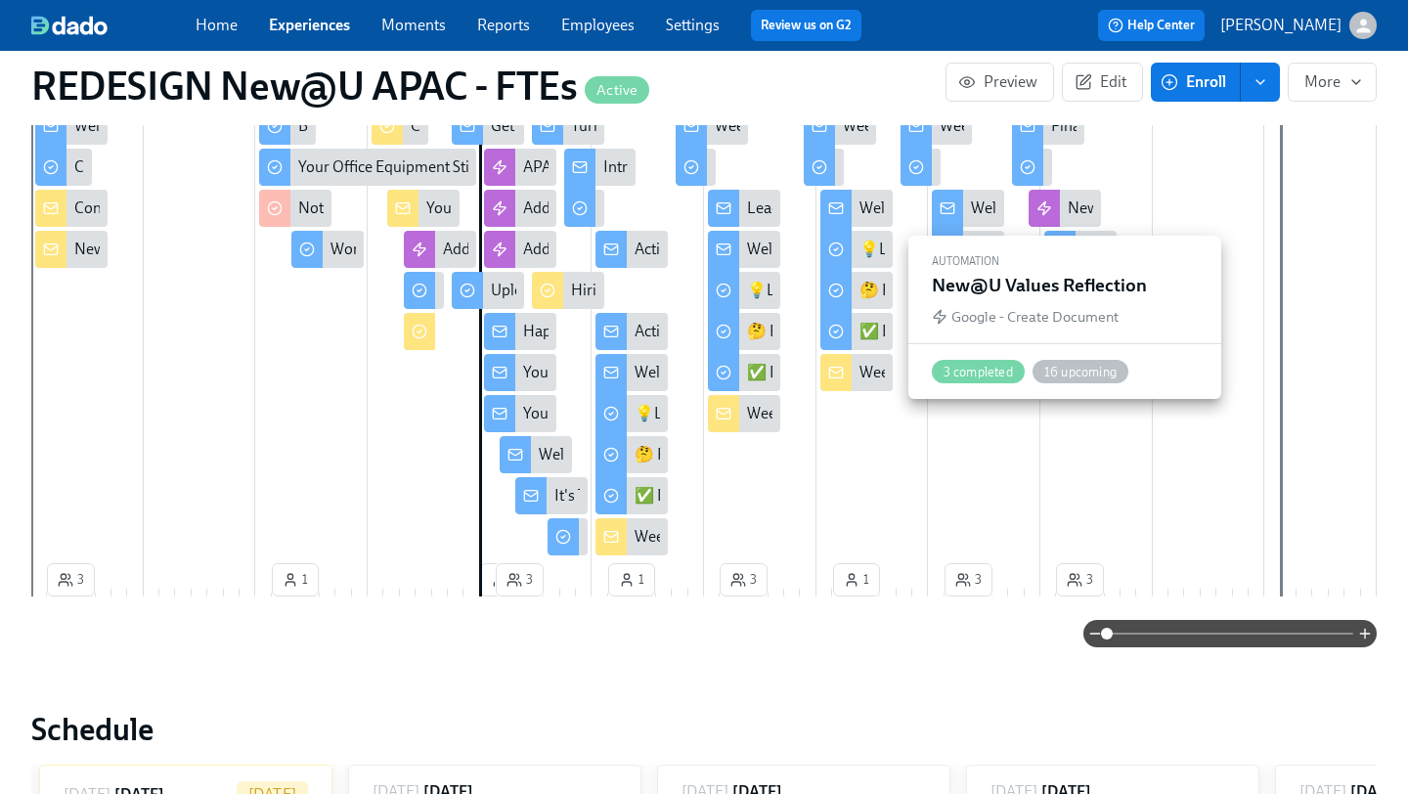
click at [1077, 217] on div "New@U Values Reflection" at bounding box center [1154, 209] width 173 height 22
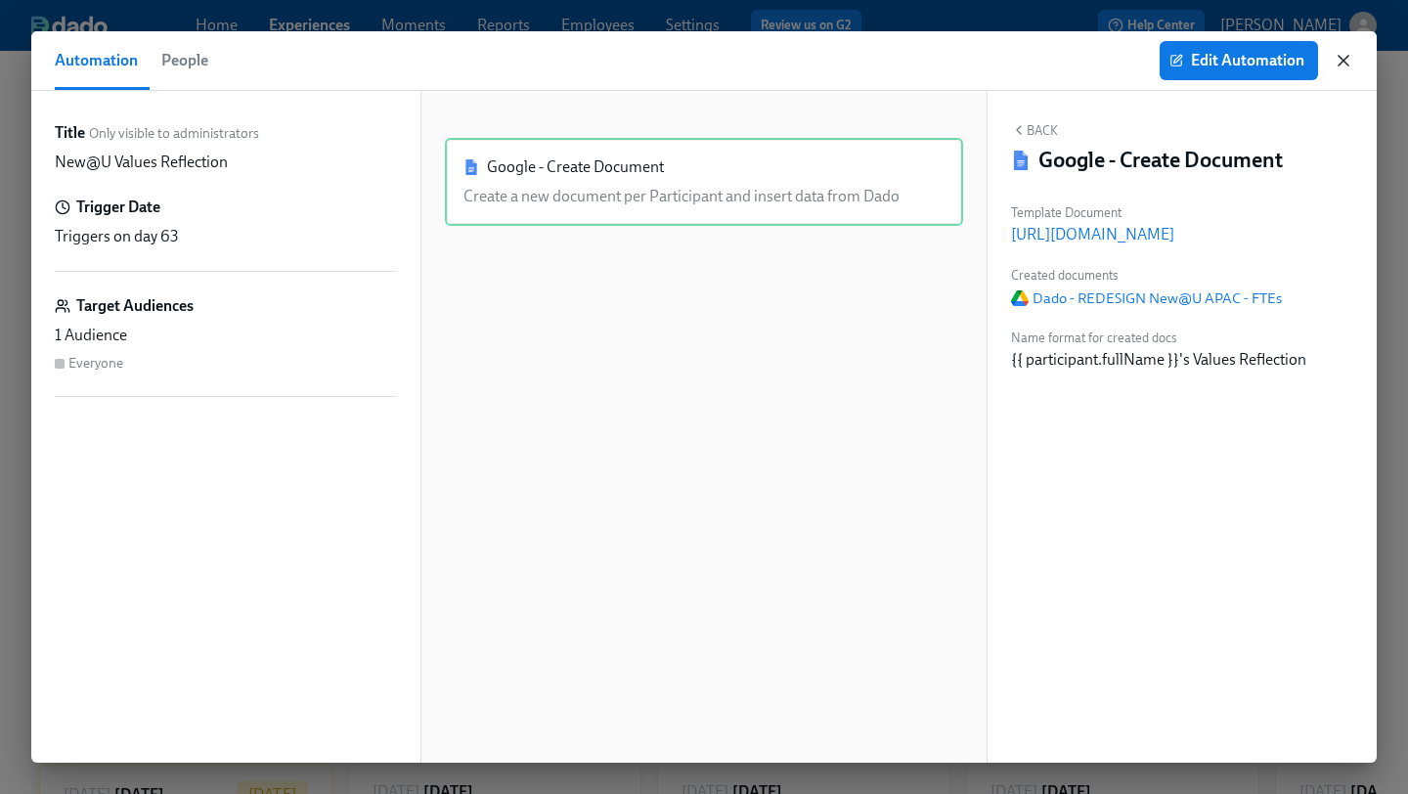
click at [1344, 63] on icon "button" at bounding box center [1344, 61] width 10 height 10
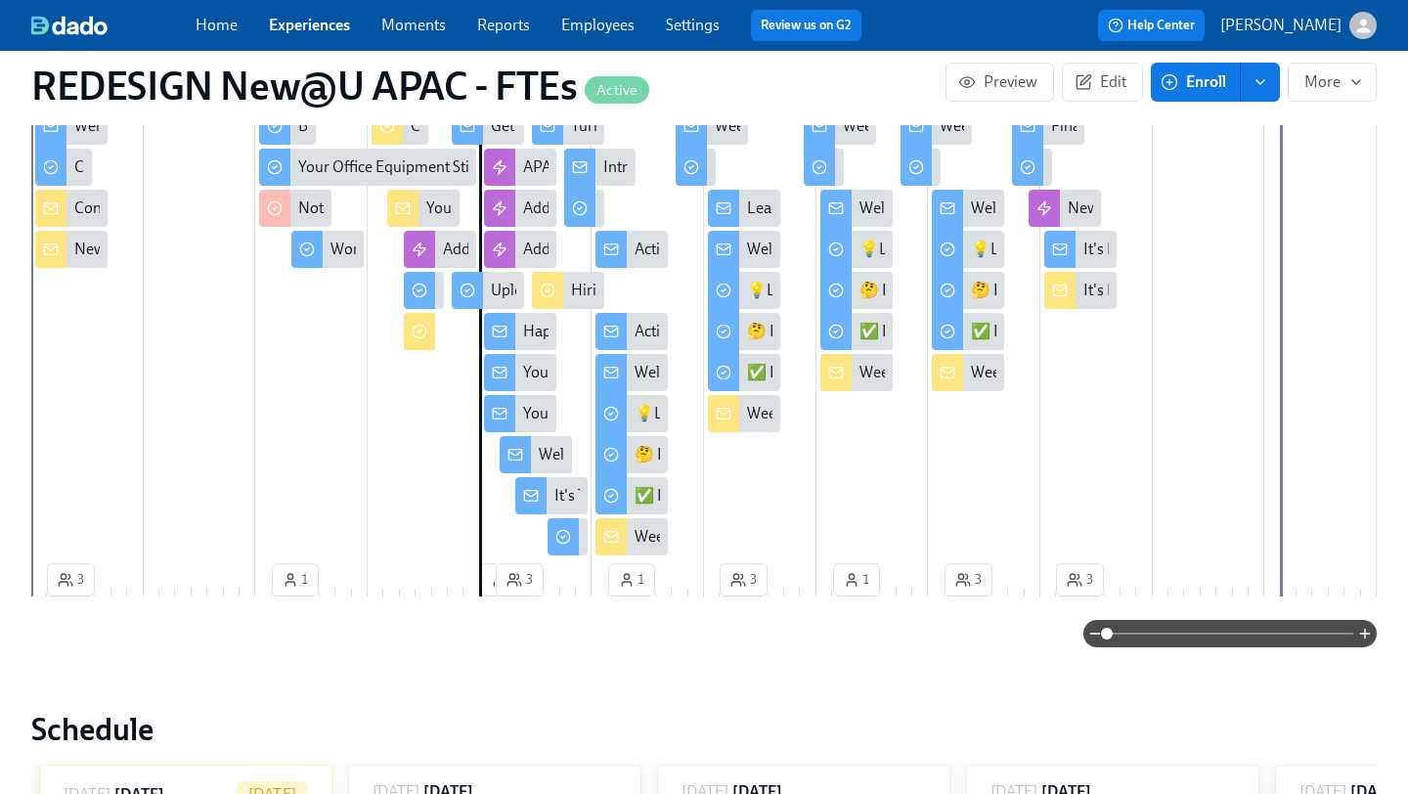
click at [1080, 247] on div "It's Here! Your 5 Week Values Reflection" at bounding box center [1080, 249] width 72 height 37
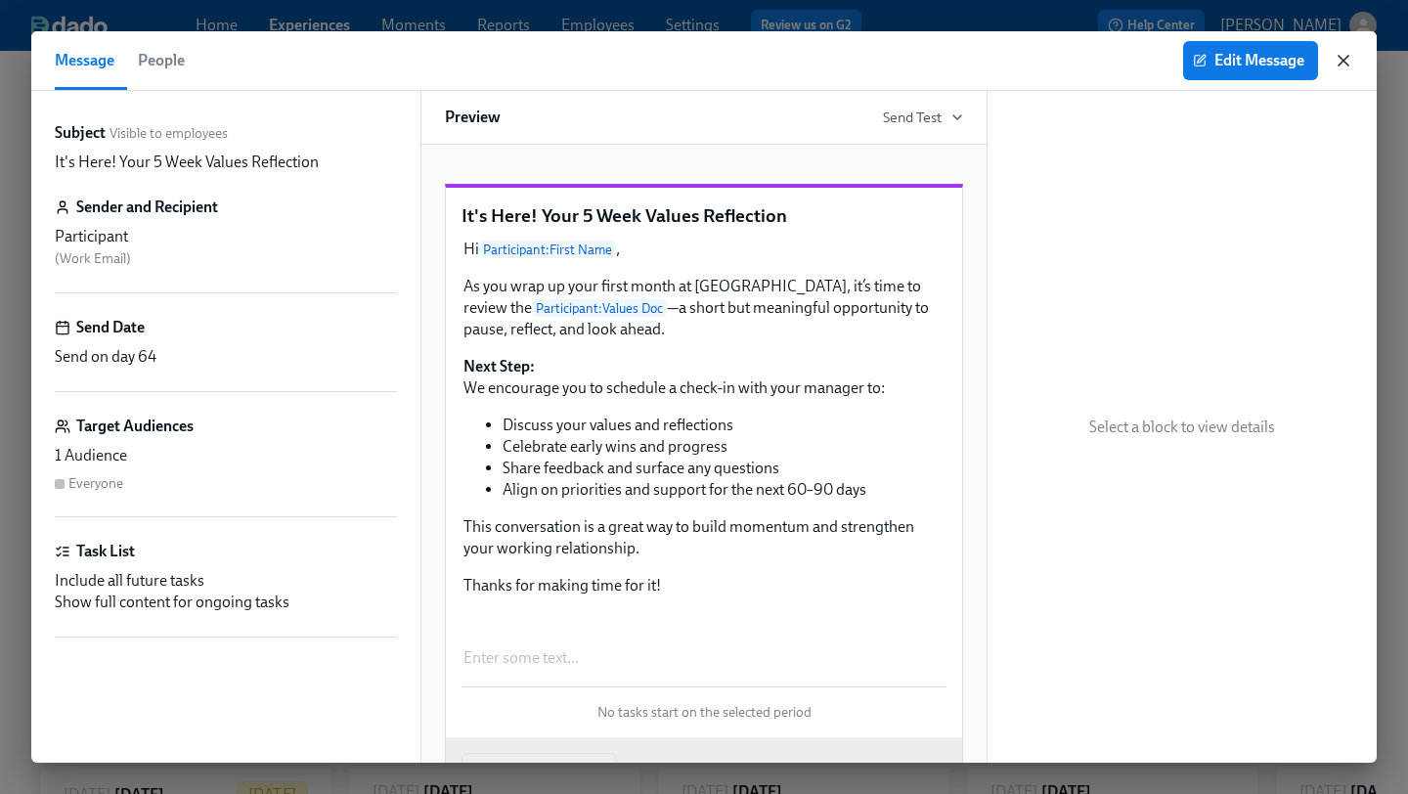
click at [1346, 58] on icon "button" at bounding box center [1344, 61] width 20 height 20
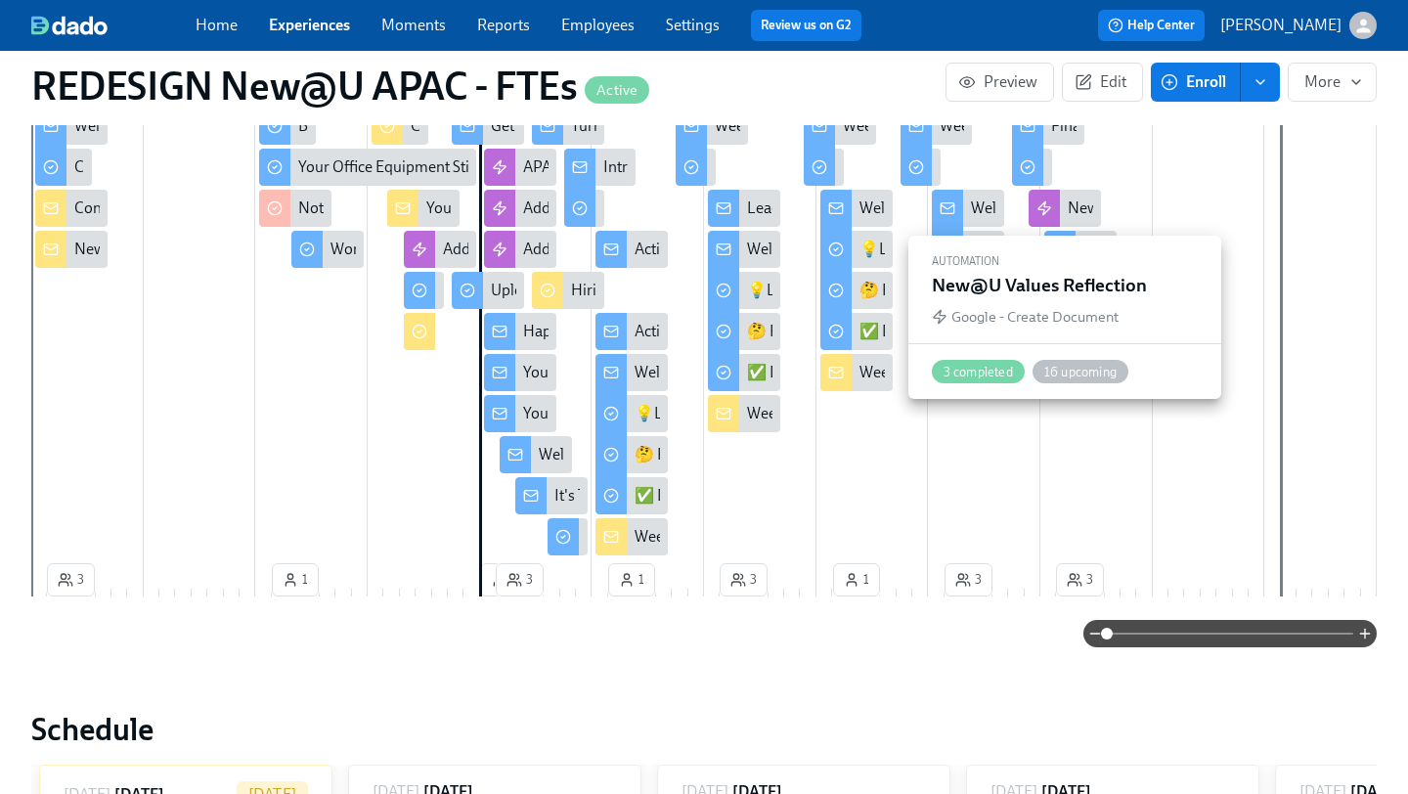
click at [1050, 210] on icon at bounding box center [1044, 208] width 16 height 16
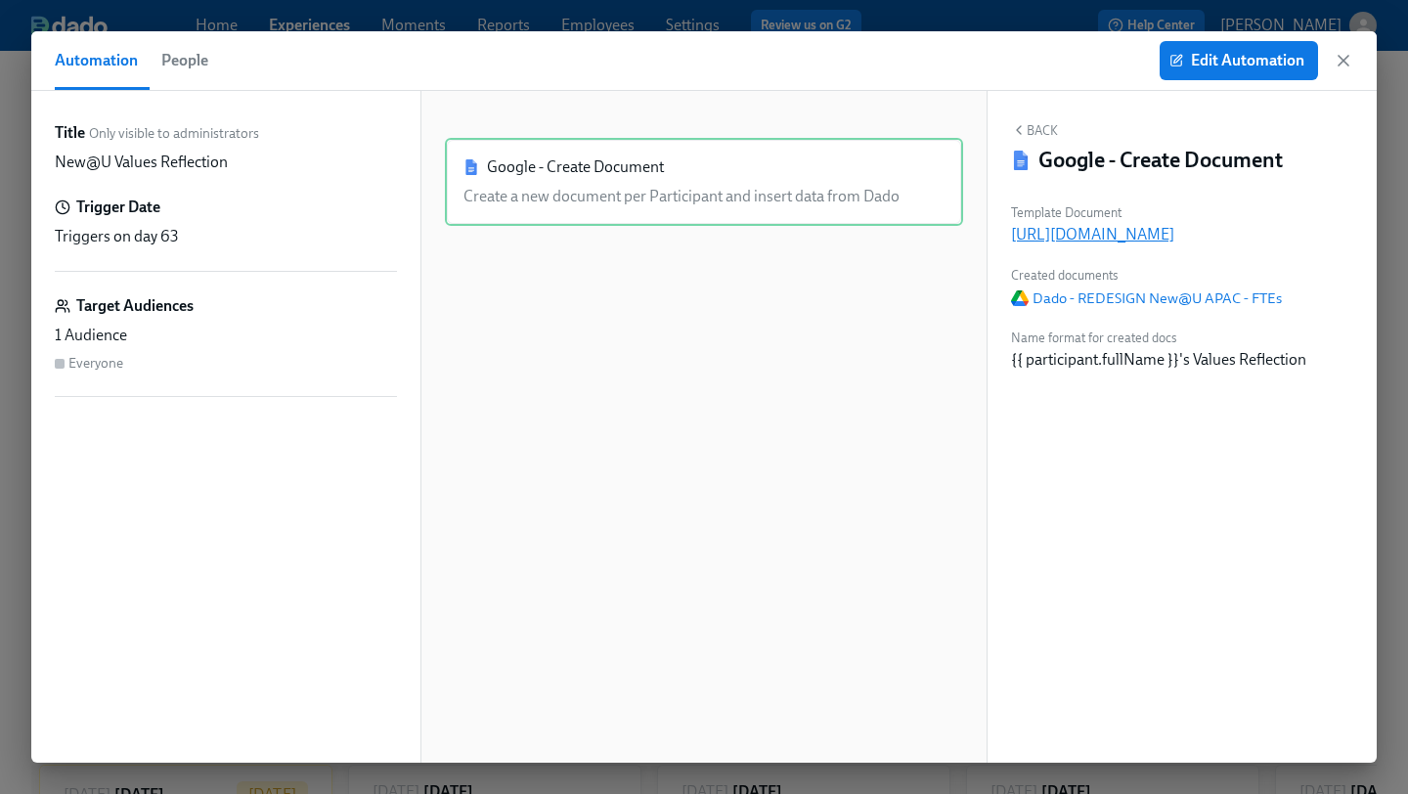
click at [1121, 240] on p "https://docs.google.com/document/d/15A3Kibc1voWZPkCQ1BiH0UH2BUT62TPryE_Tb4KQYzo" at bounding box center [1182, 235] width 342 height 22
click at [1339, 66] on icon "button" at bounding box center [1344, 61] width 20 height 20
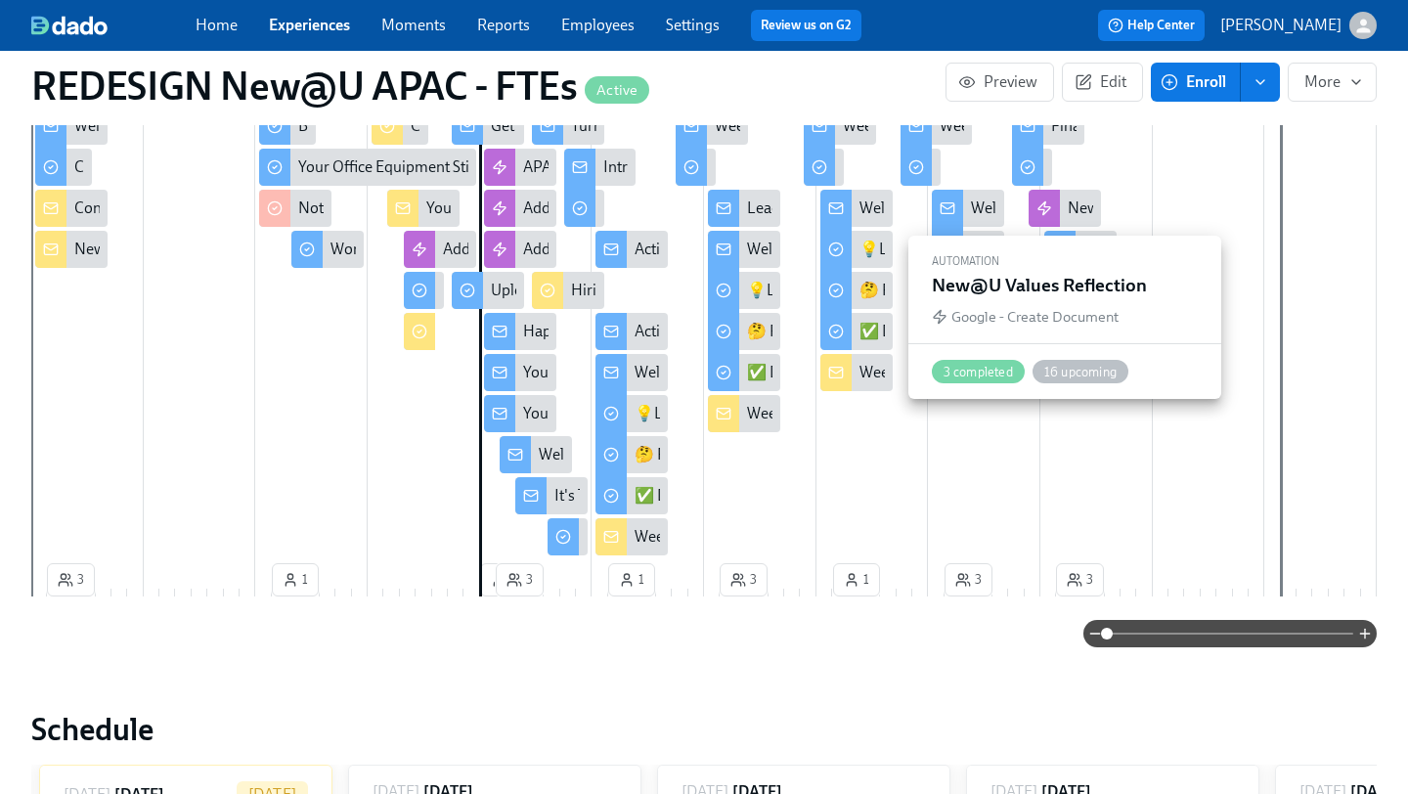
click at [1045, 207] on icon at bounding box center [1044, 208] width 12 height 13
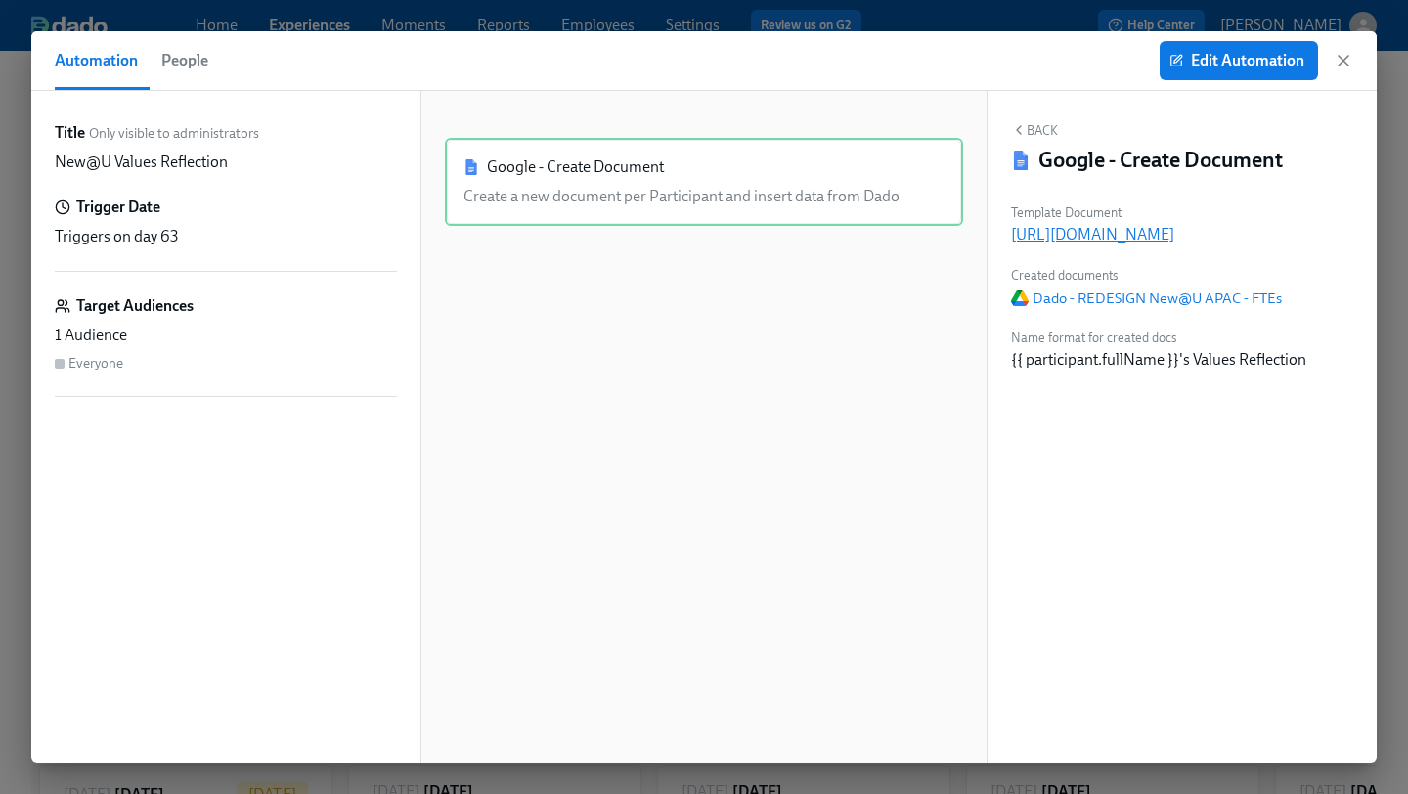
click at [1035, 238] on p "https://docs.google.com/document/d/15A3Kibc1voWZPkCQ1BiH0UH2BUT62TPryE_Tb4KQYzo" at bounding box center [1182, 235] width 342 height 22
click at [1340, 62] on icon "button" at bounding box center [1344, 61] width 20 height 20
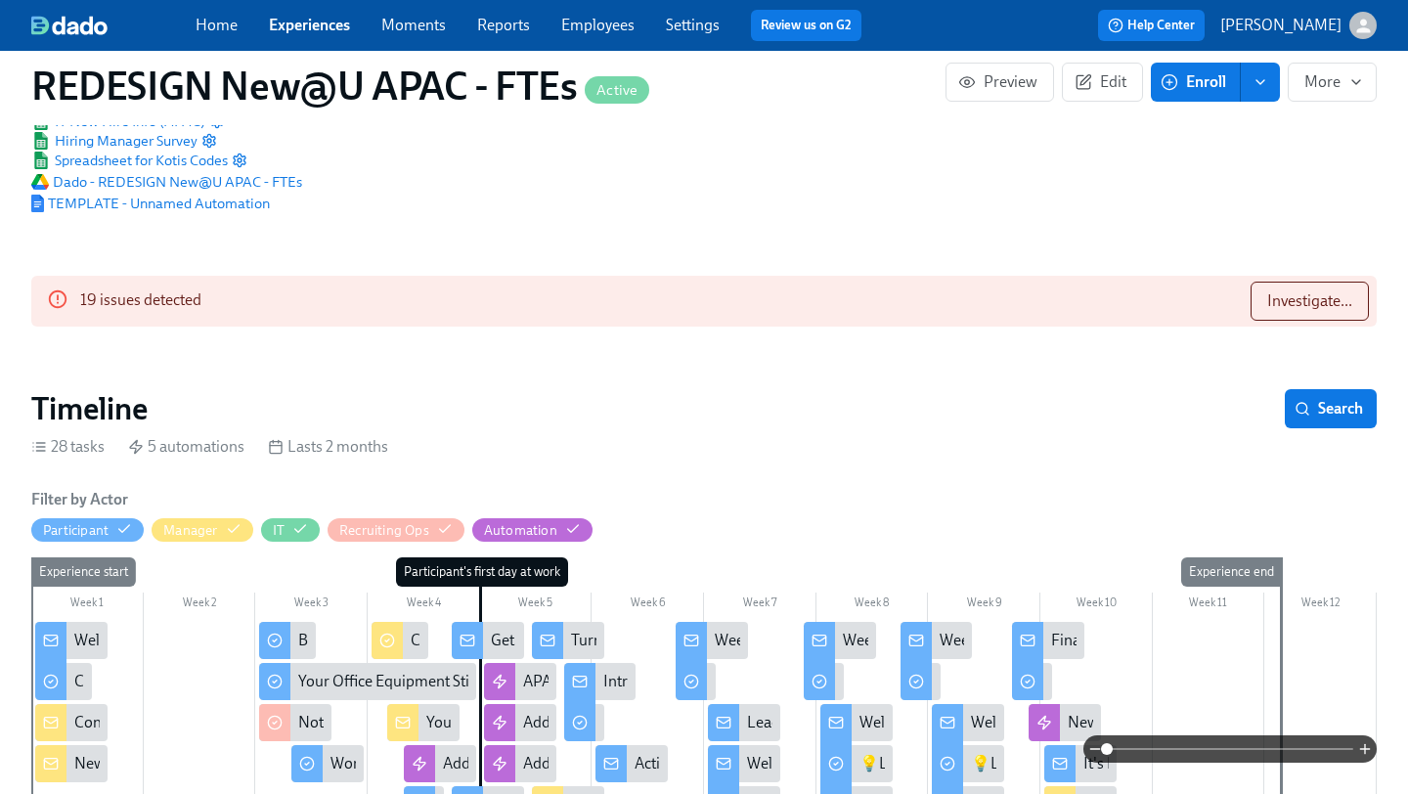
scroll to position [45, 0]
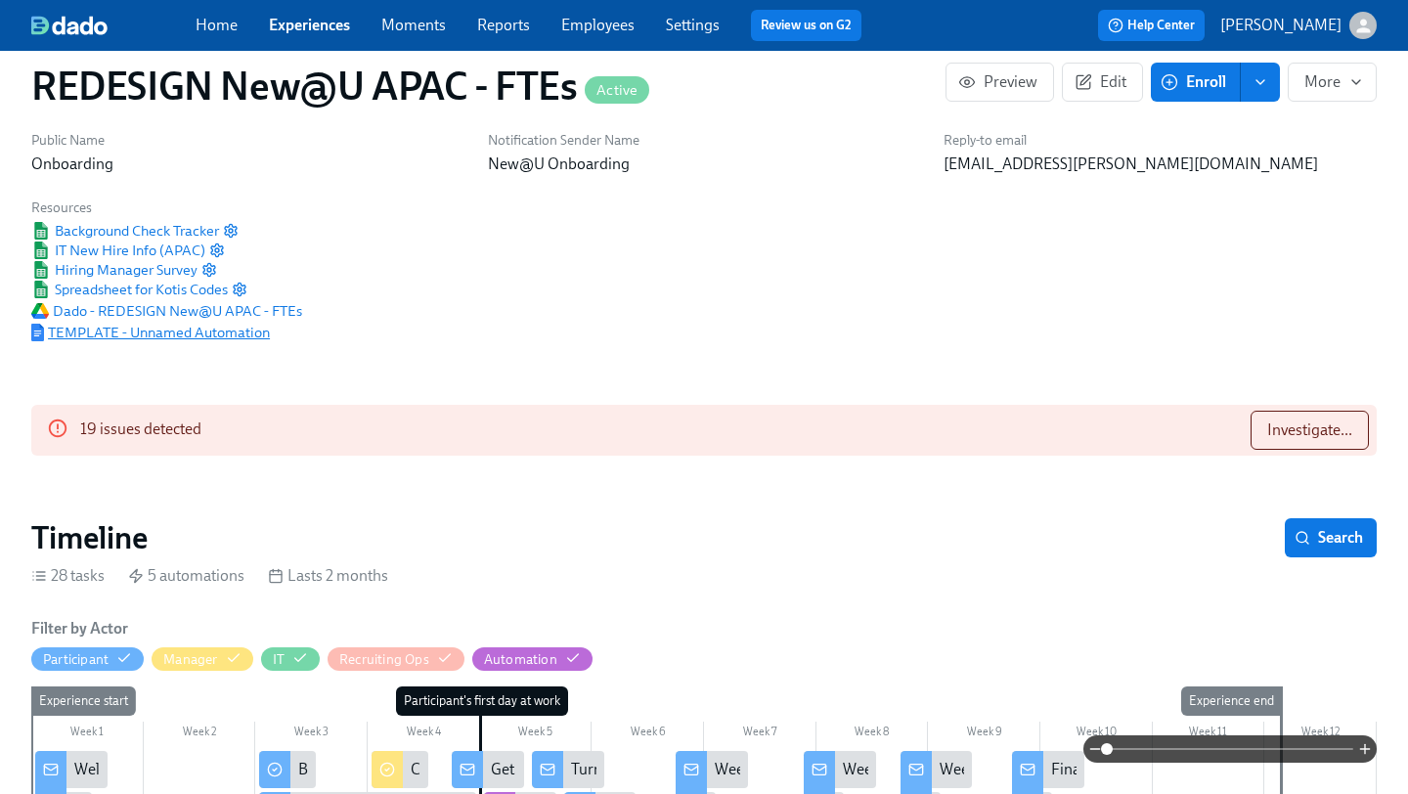
click at [189, 338] on span "TEMPLATE - Unnamed Automation" at bounding box center [150, 333] width 239 height 20
click at [529, 341] on div "Public Name Onboarding Notification Sender Name New@U Onboarding Reply-to email…" at bounding box center [704, 236] width 1369 height 235
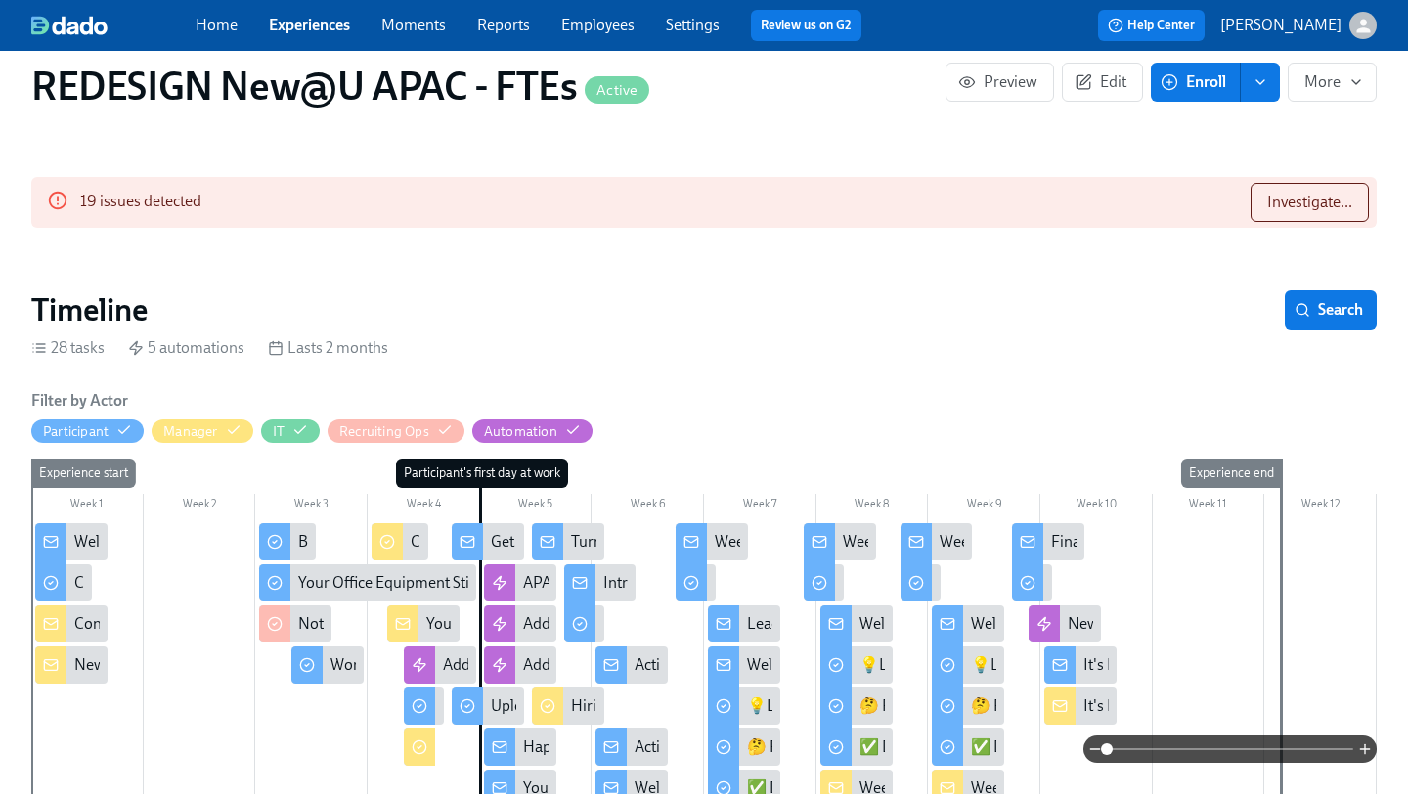
scroll to position [314, 0]
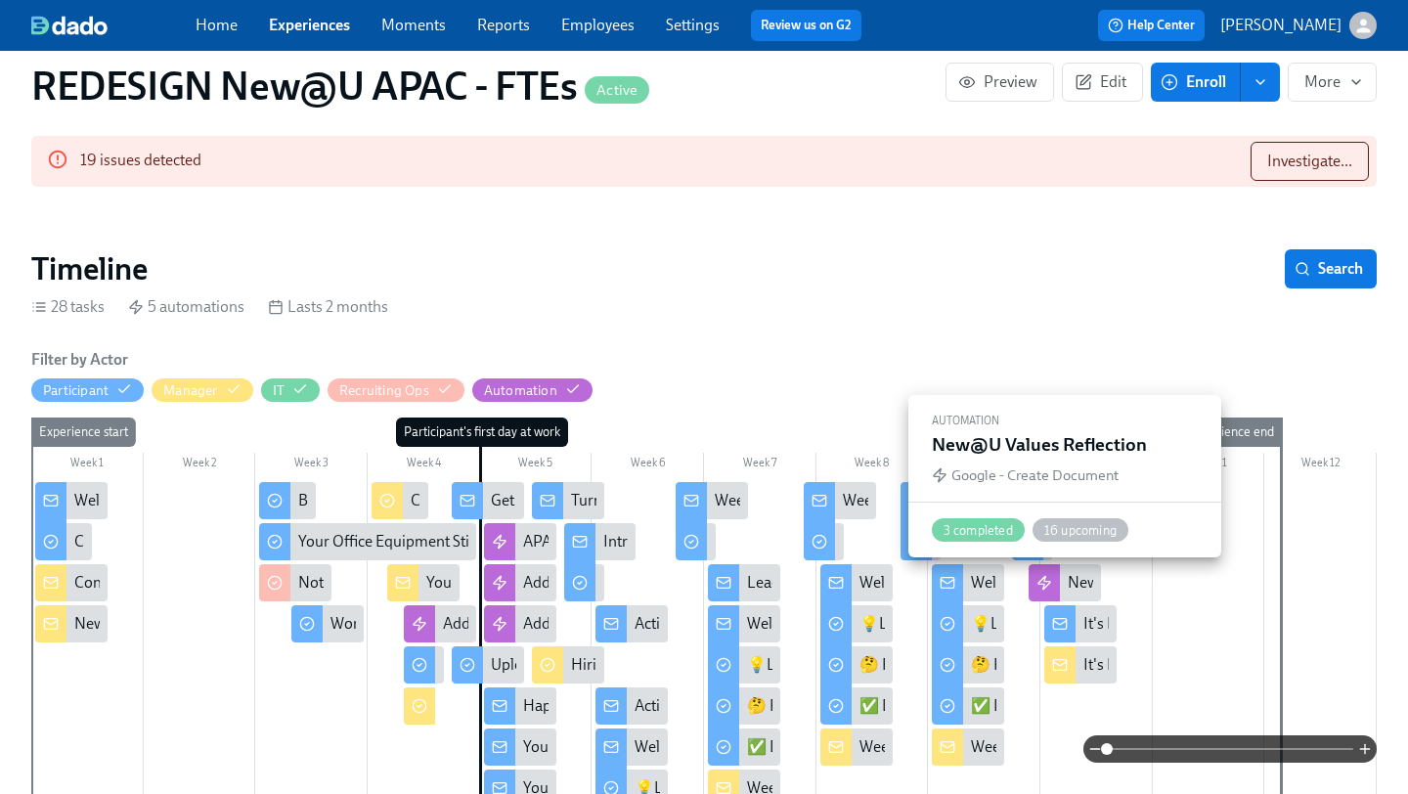
click at [1045, 582] on icon at bounding box center [1044, 583] width 16 height 16
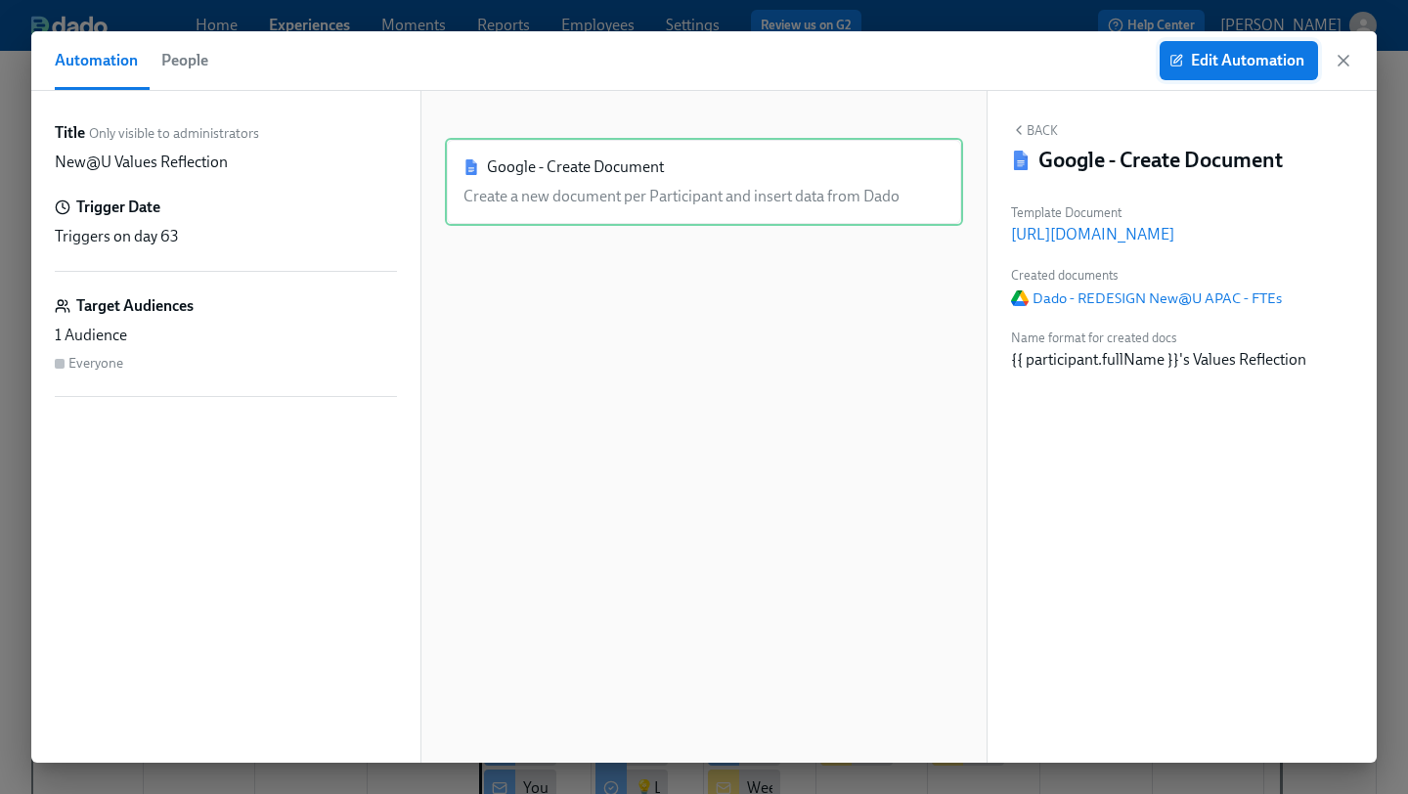
click at [1255, 59] on span "Edit Automation" at bounding box center [1238, 61] width 131 height 20
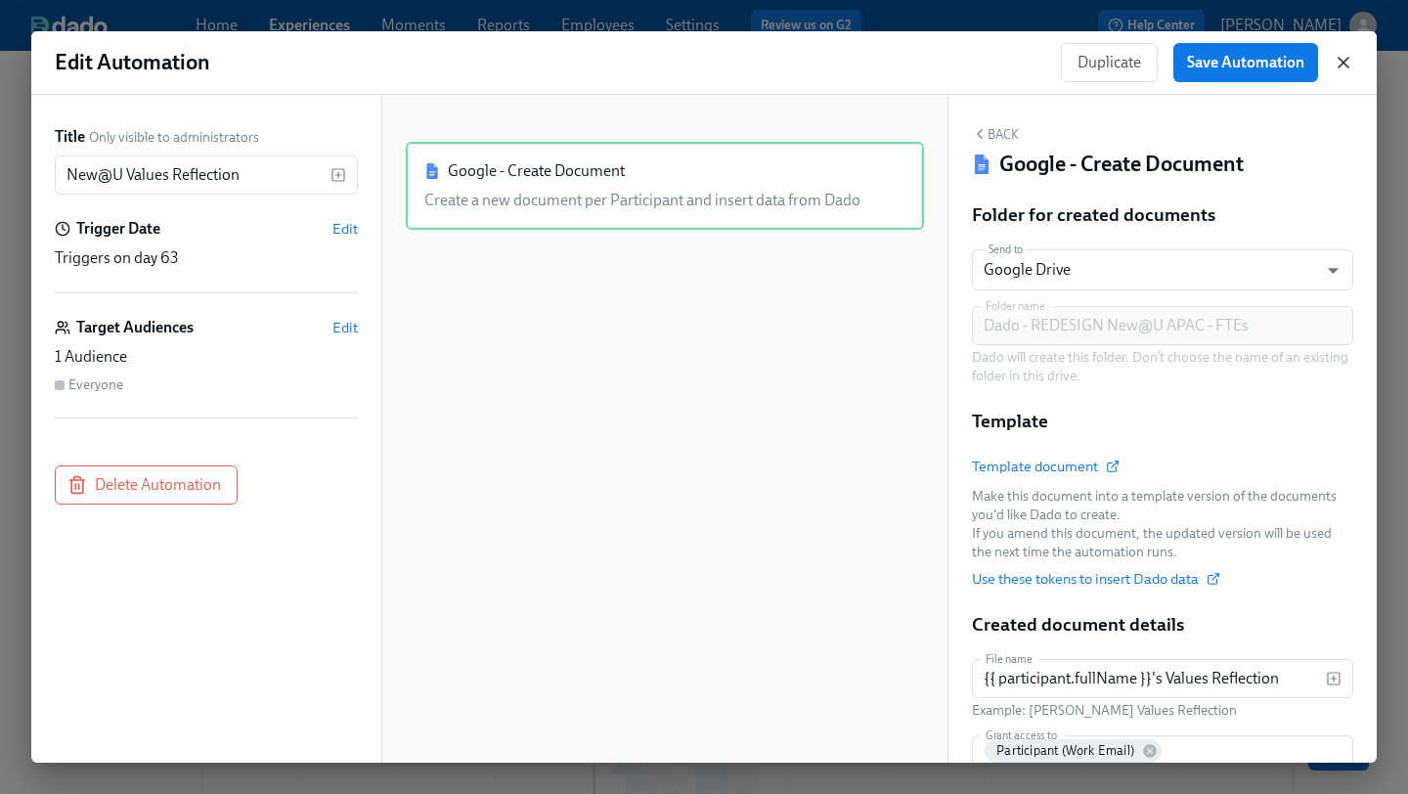
click at [1340, 64] on icon "button" at bounding box center [1344, 63] width 20 height 20
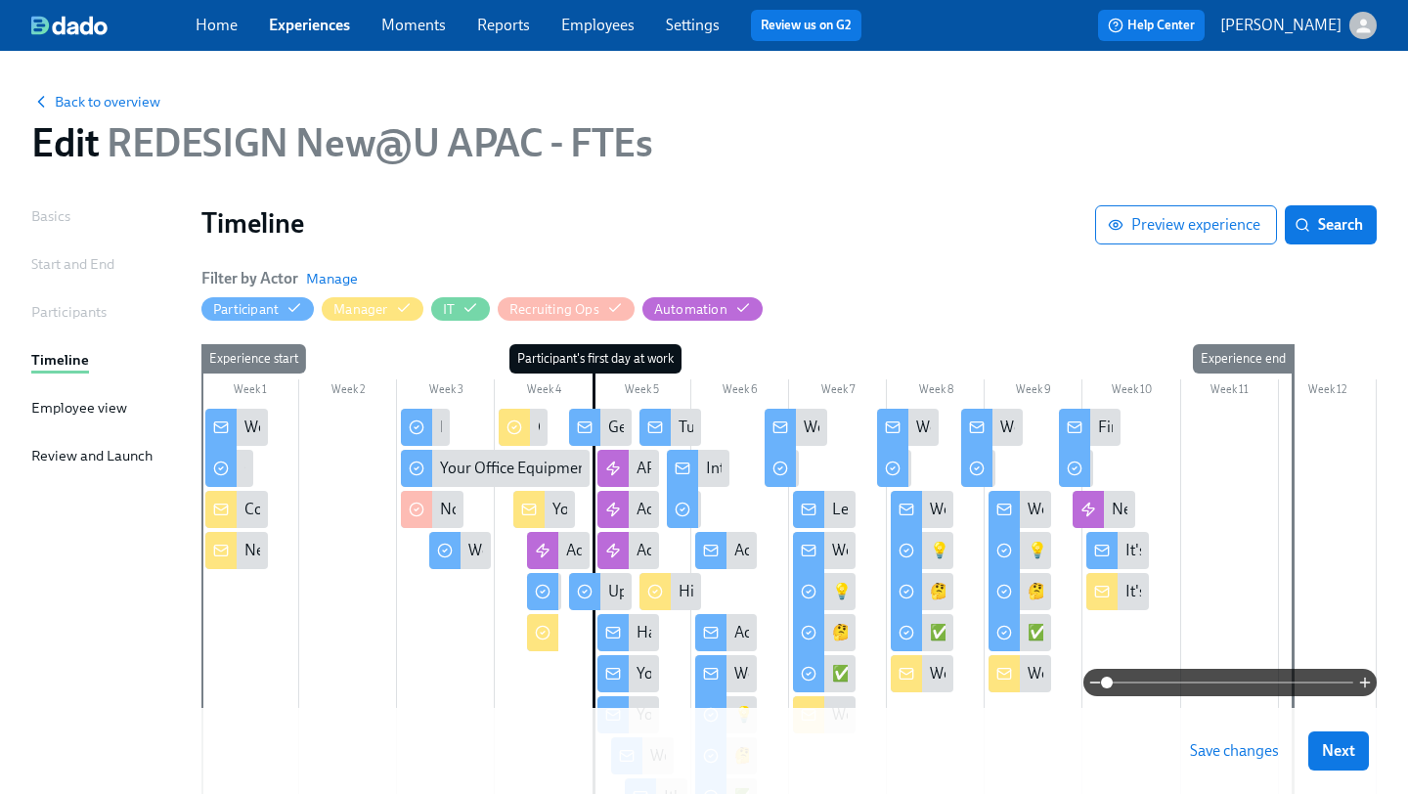
click at [1212, 748] on span "Save changes" at bounding box center [1234, 751] width 89 height 20
click at [316, 26] on link "Experiences" at bounding box center [309, 25] width 81 height 19
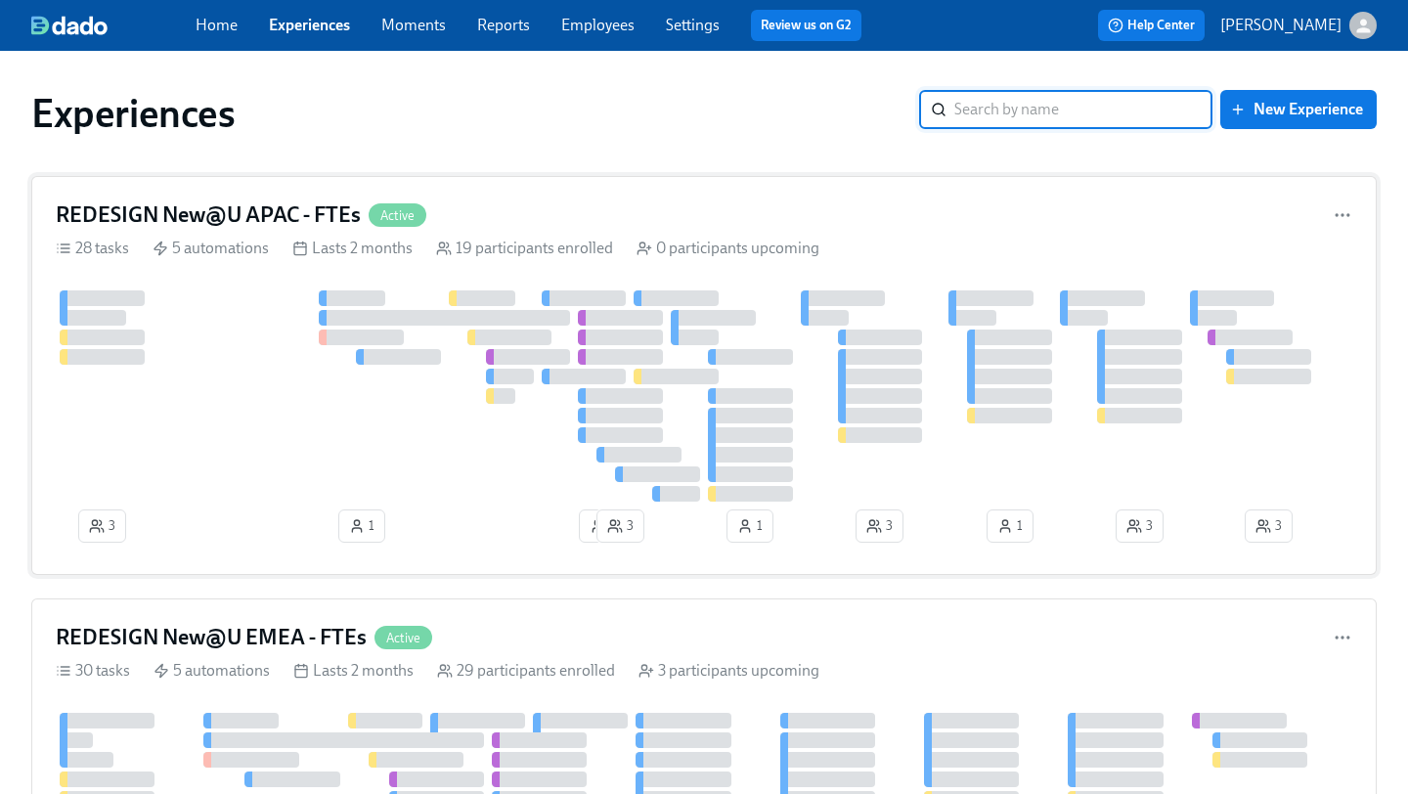
scroll to position [88, 0]
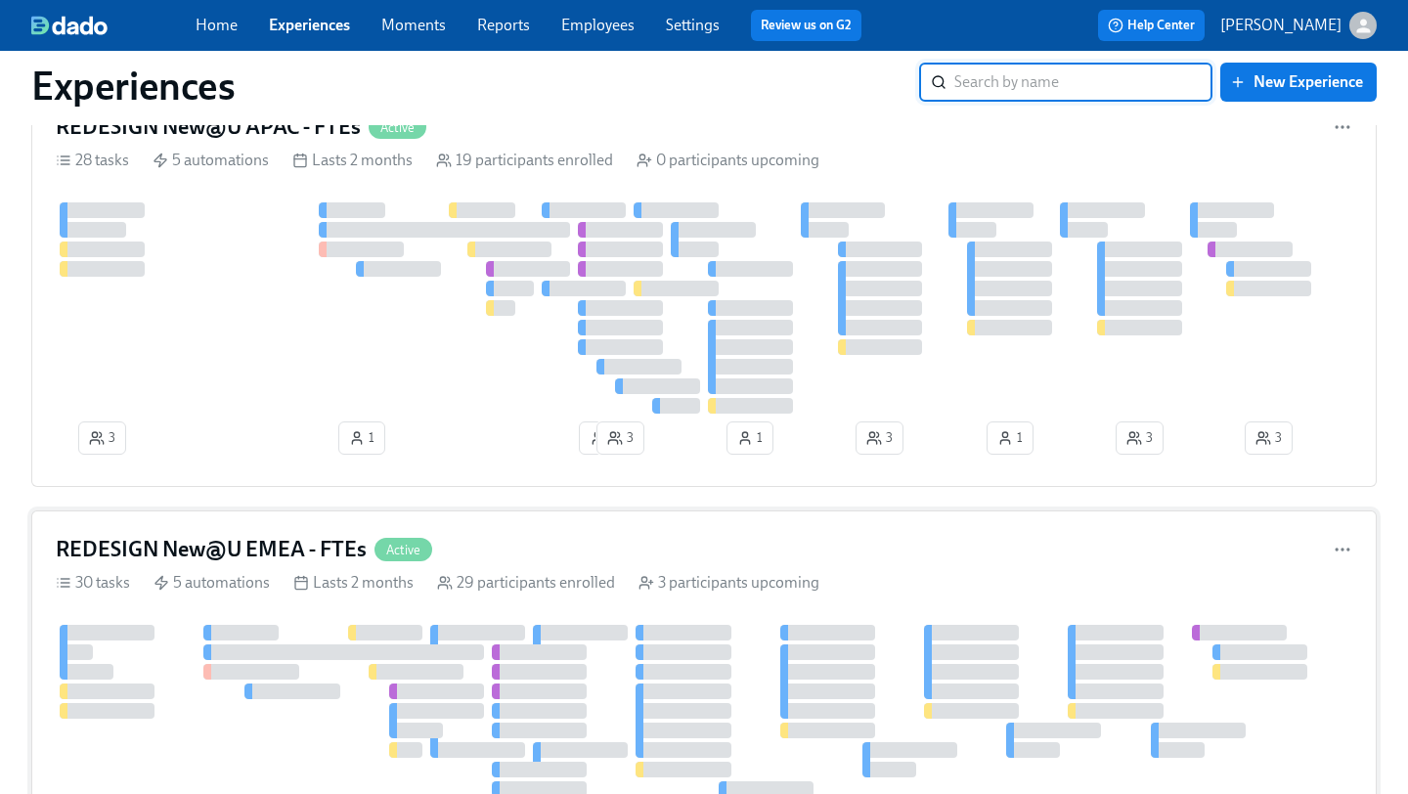
click at [302, 555] on h4 "REDESIGN New@U EMEA - FTEs" at bounding box center [211, 549] width 311 height 29
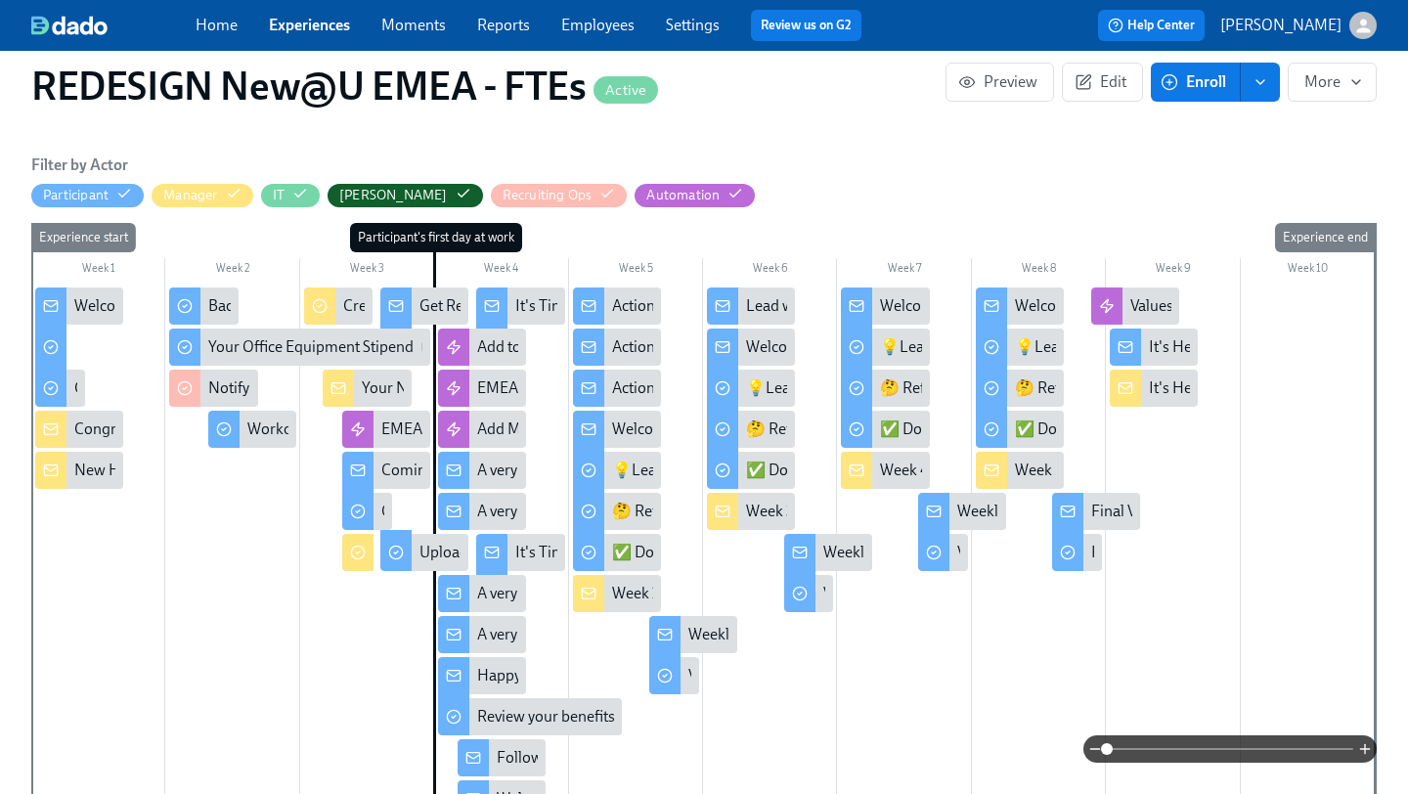
scroll to position [536, 0]
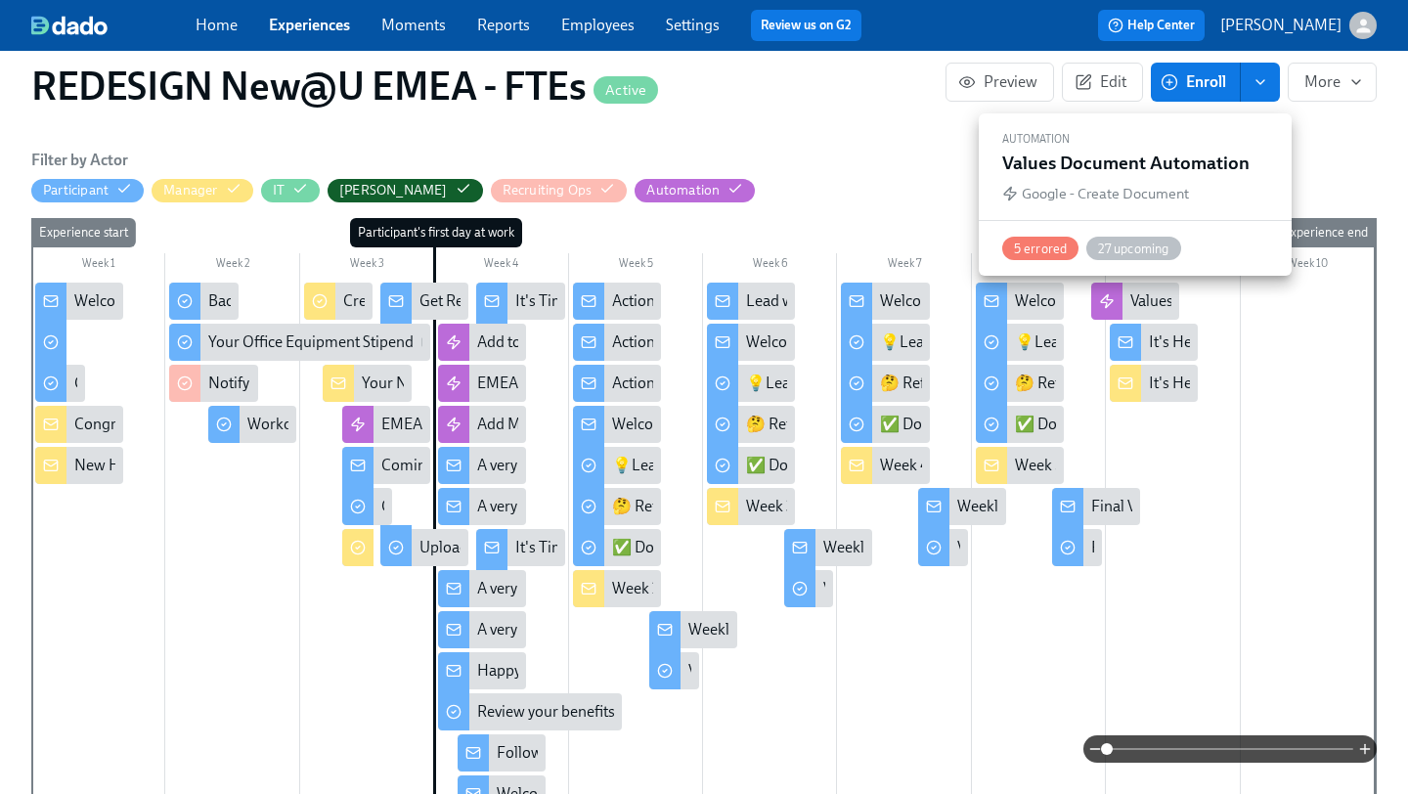
click at [1112, 301] on icon at bounding box center [1107, 300] width 12 height 13
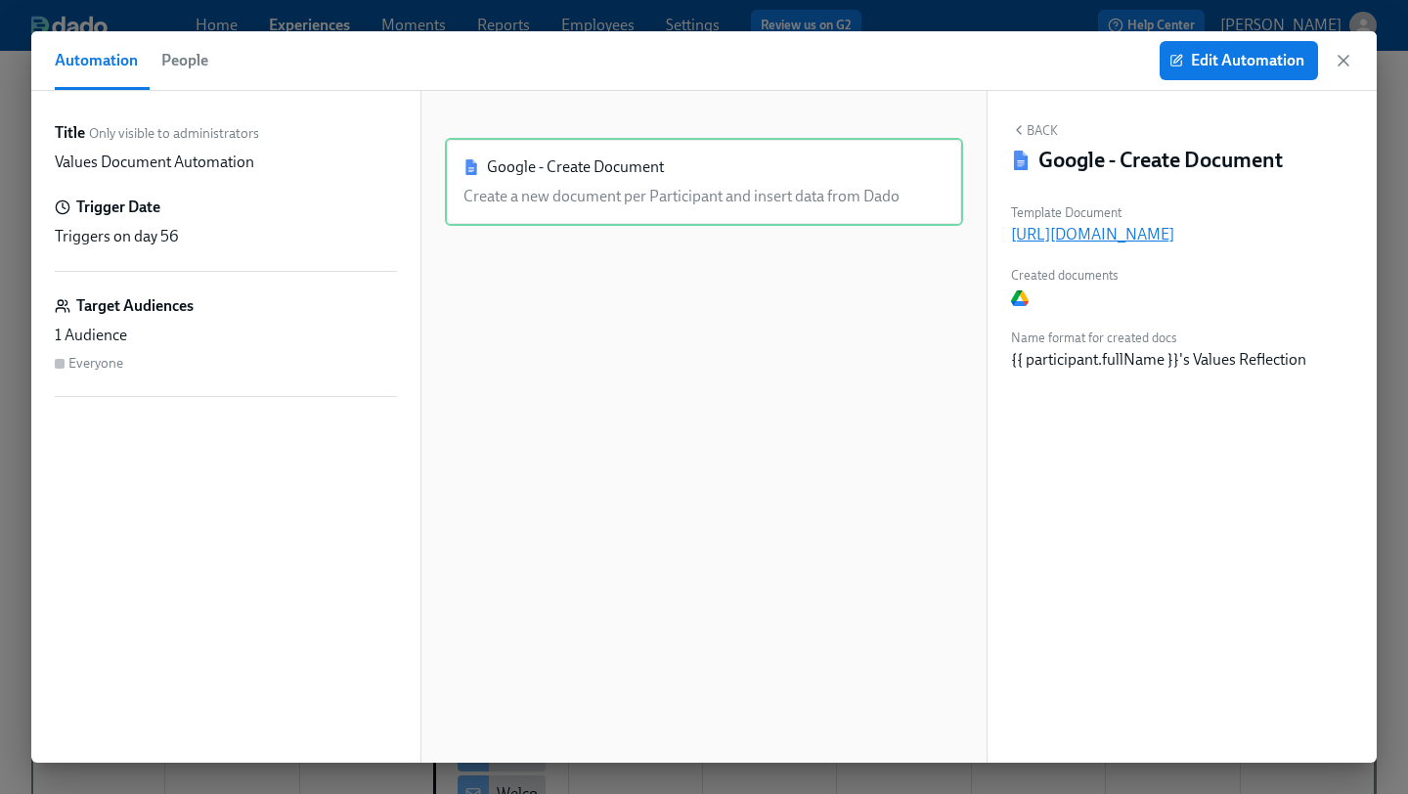
click at [1111, 235] on p "https://docs.google.com/document/d/1bzQ4VPmMyrPHJX2p_DnAKYqYH5-Kp4DcO3ffknaaf2Q" at bounding box center [1182, 235] width 342 height 22
click at [1348, 65] on icon "button" at bounding box center [1344, 61] width 20 height 20
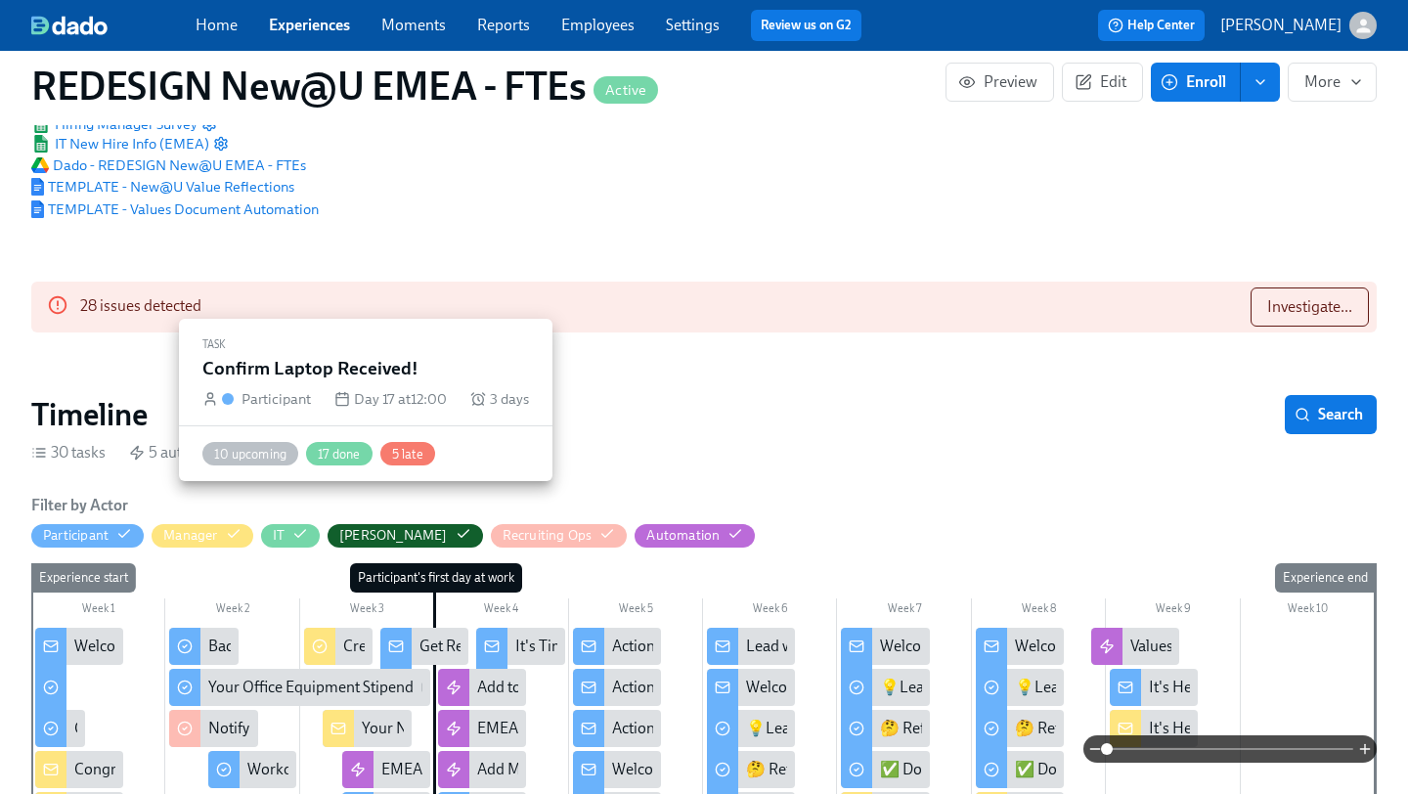
scroll to position [194, 0]
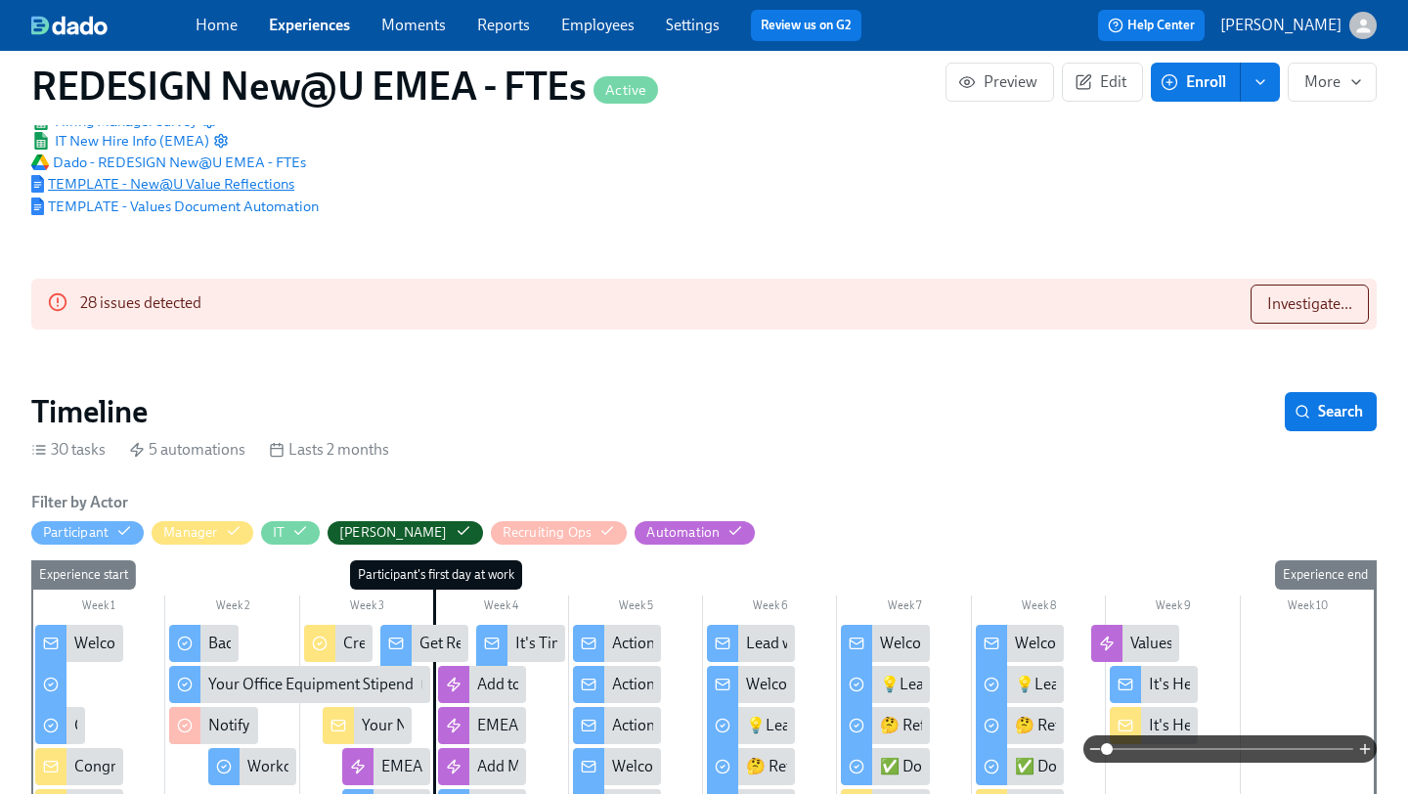
click at [210, 191] on span "TEMPLATE - New@U Value Reflections" at bounding box center [162, 184] width 263 height 20
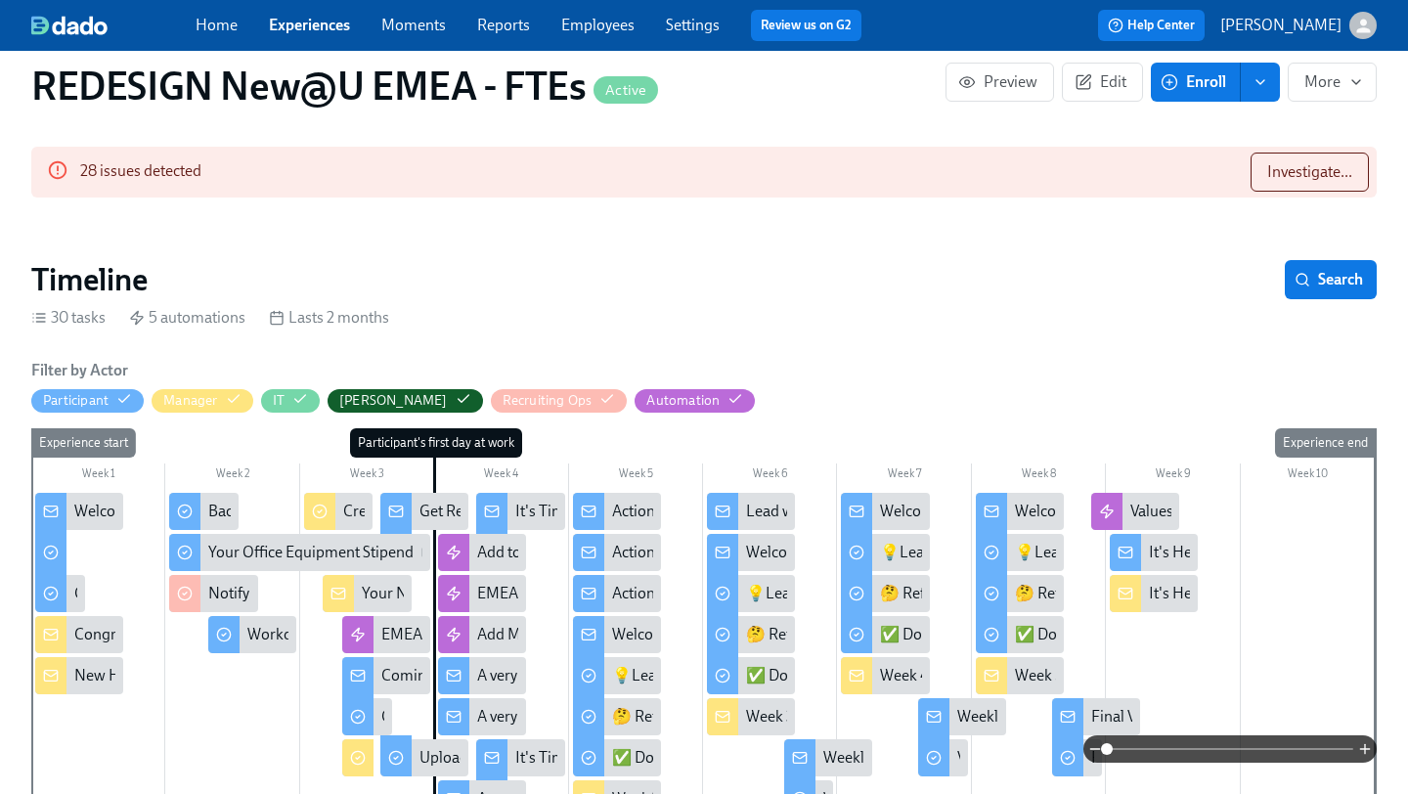
scroll to position [325, 0]
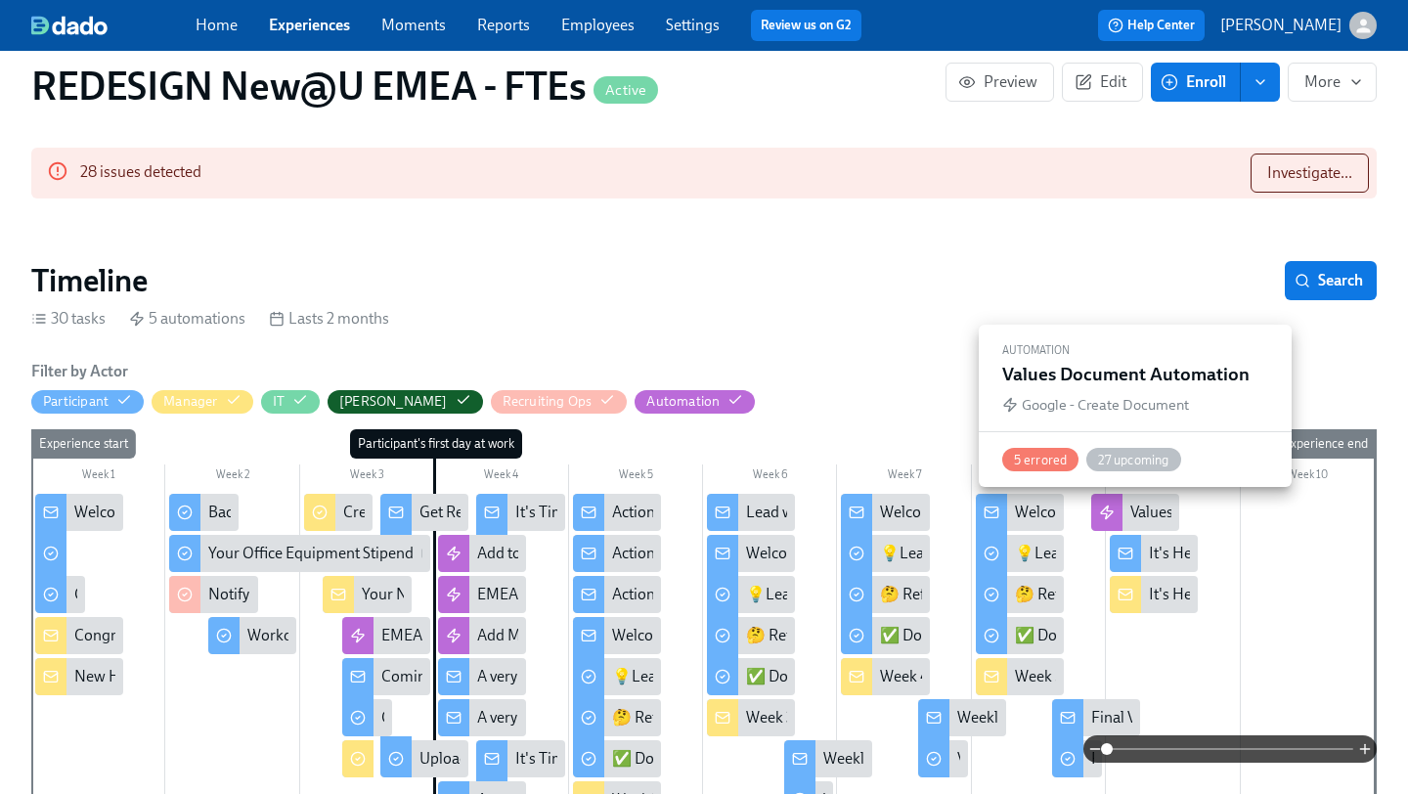
click at [1111, 519] on icon at bounding box center [1107, 513] width 16 height 16
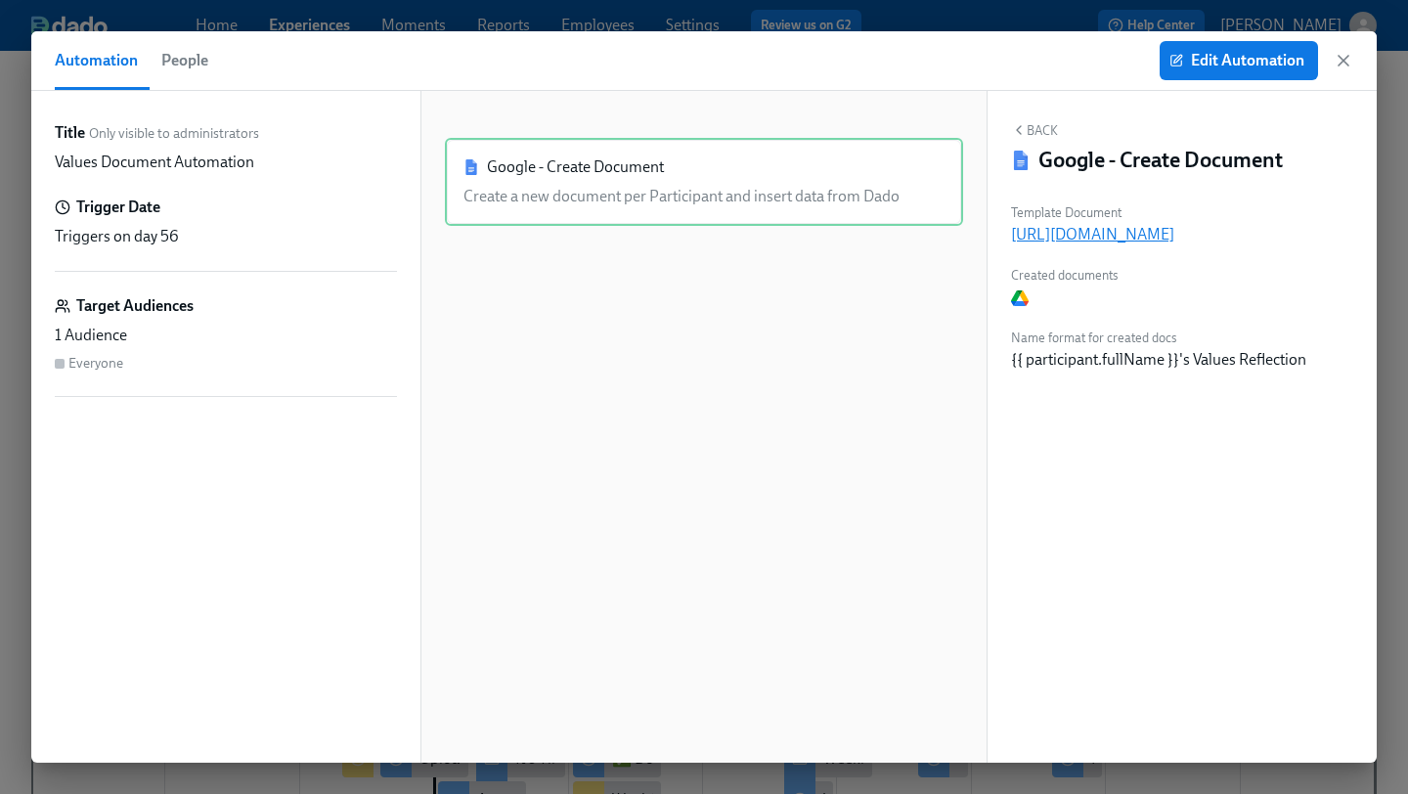
click at [1071, 241] on p "https://docs.google.com/document/d/1bzQ4VPmMyrPHJX2p_DnAKYqYH5-Kp4DcO3ffknaaf2Q" at bounding box center [1182, 235] width 342 height 22
click at [1038, 129] on button "Back" at bounding box center [1034, 130] width 47 height 16
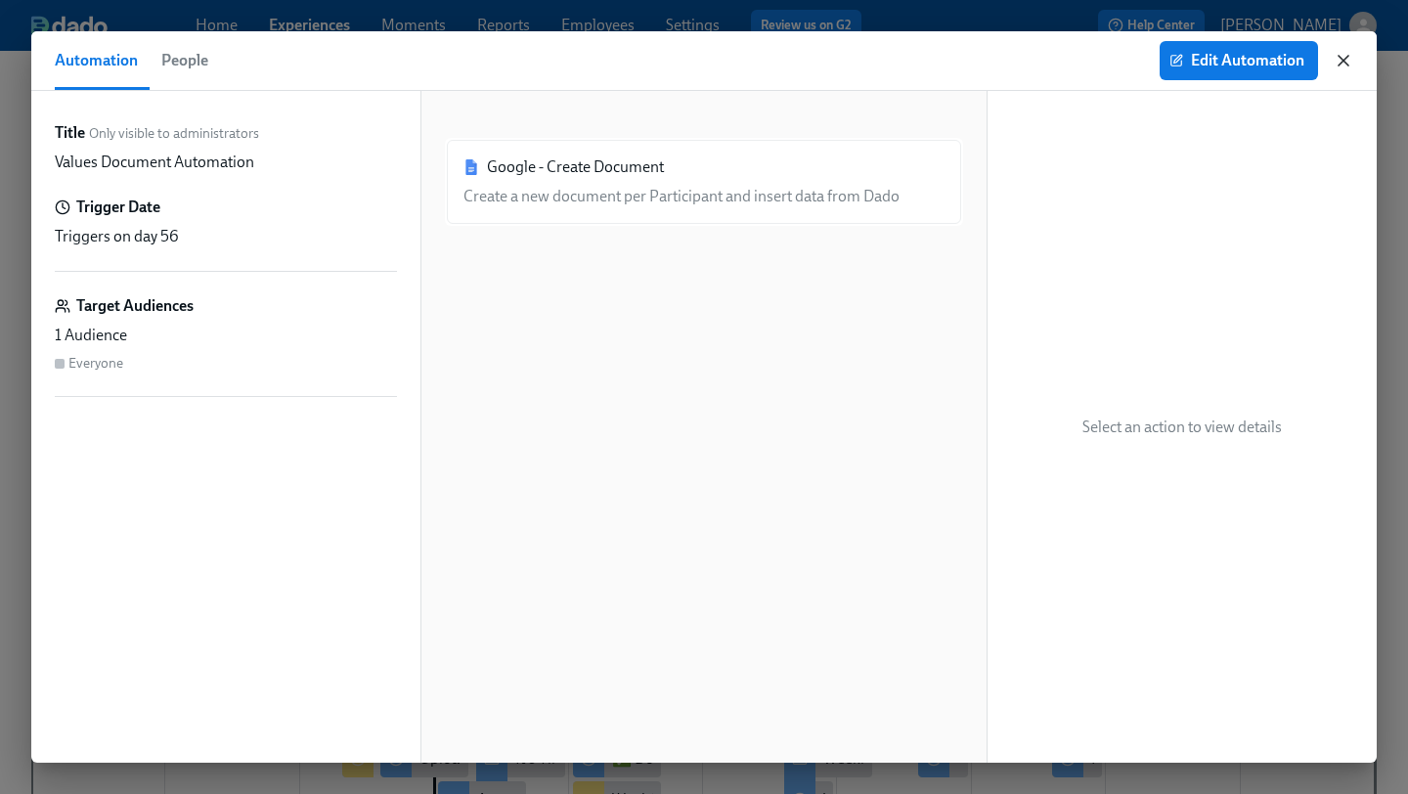
click at [1346, 63] on icon "button" at bounding box center [1344, 61] width 20 height 20
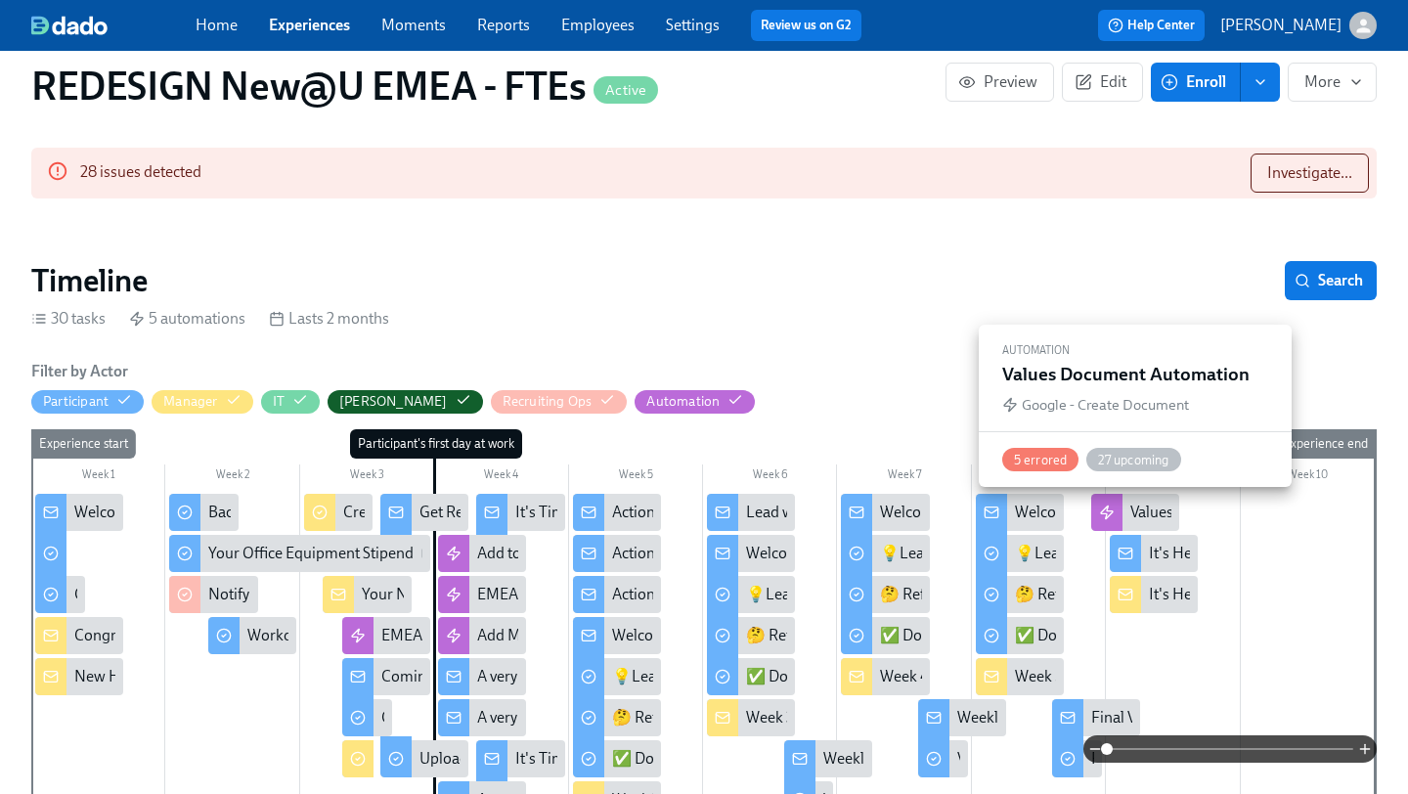
click at [1109, 511] on icon at bounding box center [1107, 512] width 12 height 13
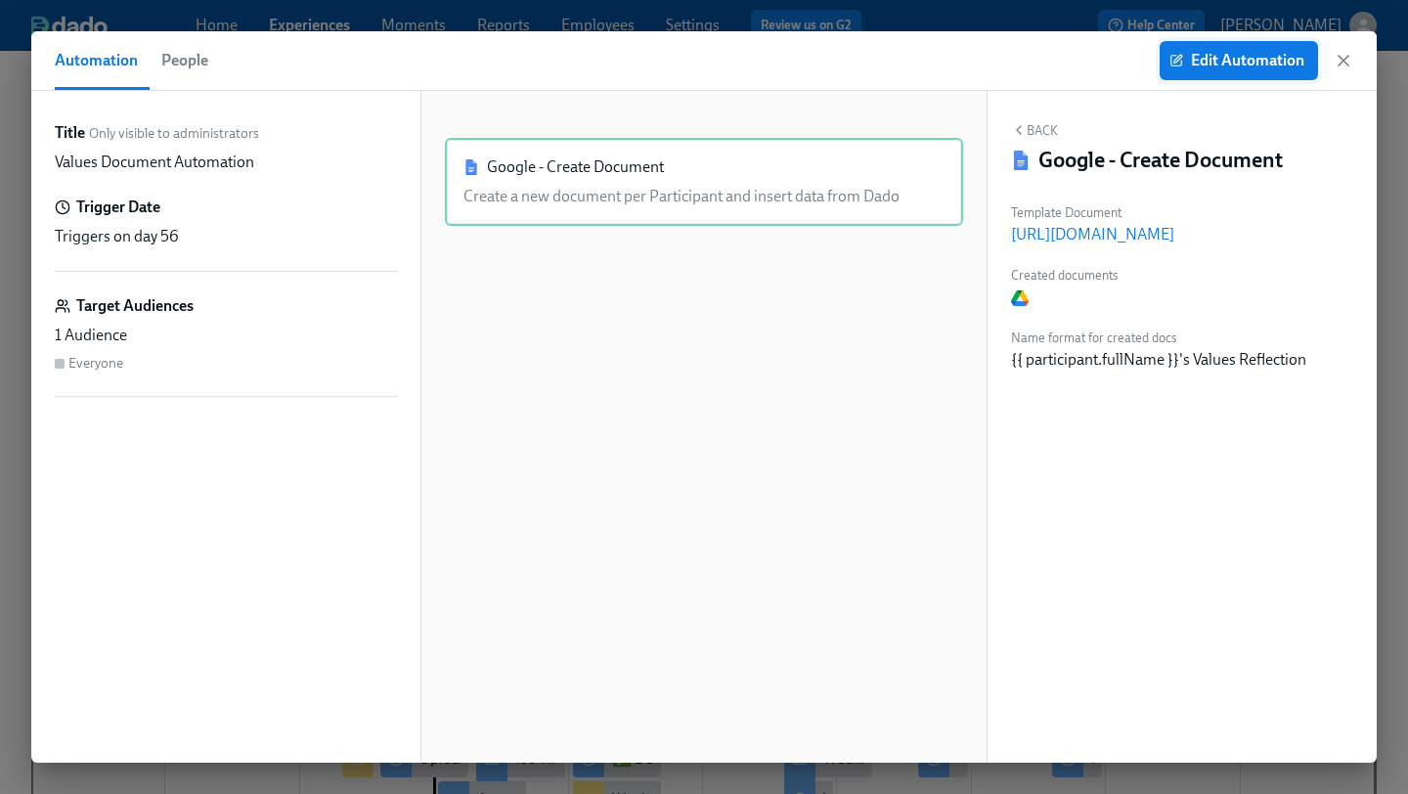
click at [1216, 62] on span "Edit Automation" at bounding box center [1238, 61] width 131 height 20
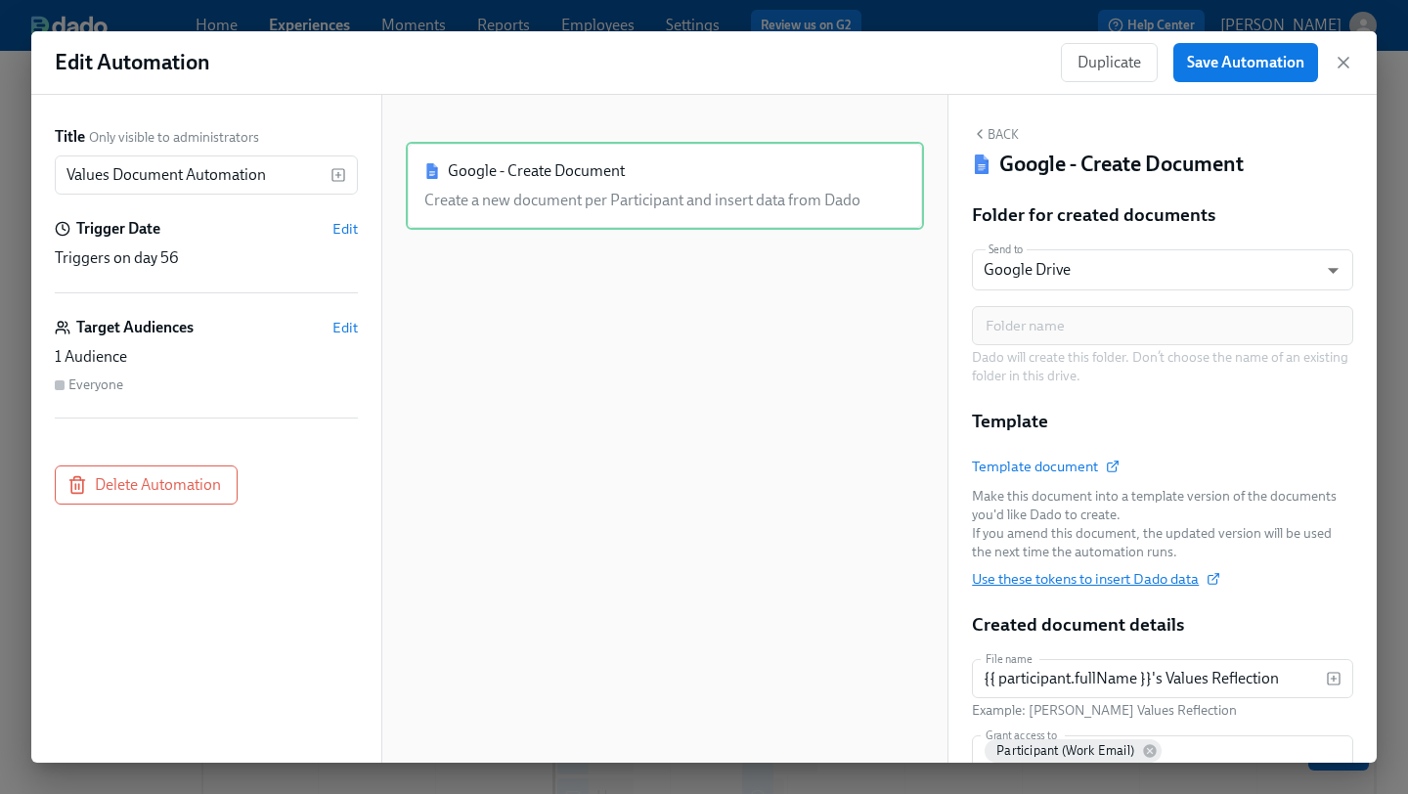
click at [1215, 576] on icon "button" at bounding box center [1215, 576] width 6 height 6
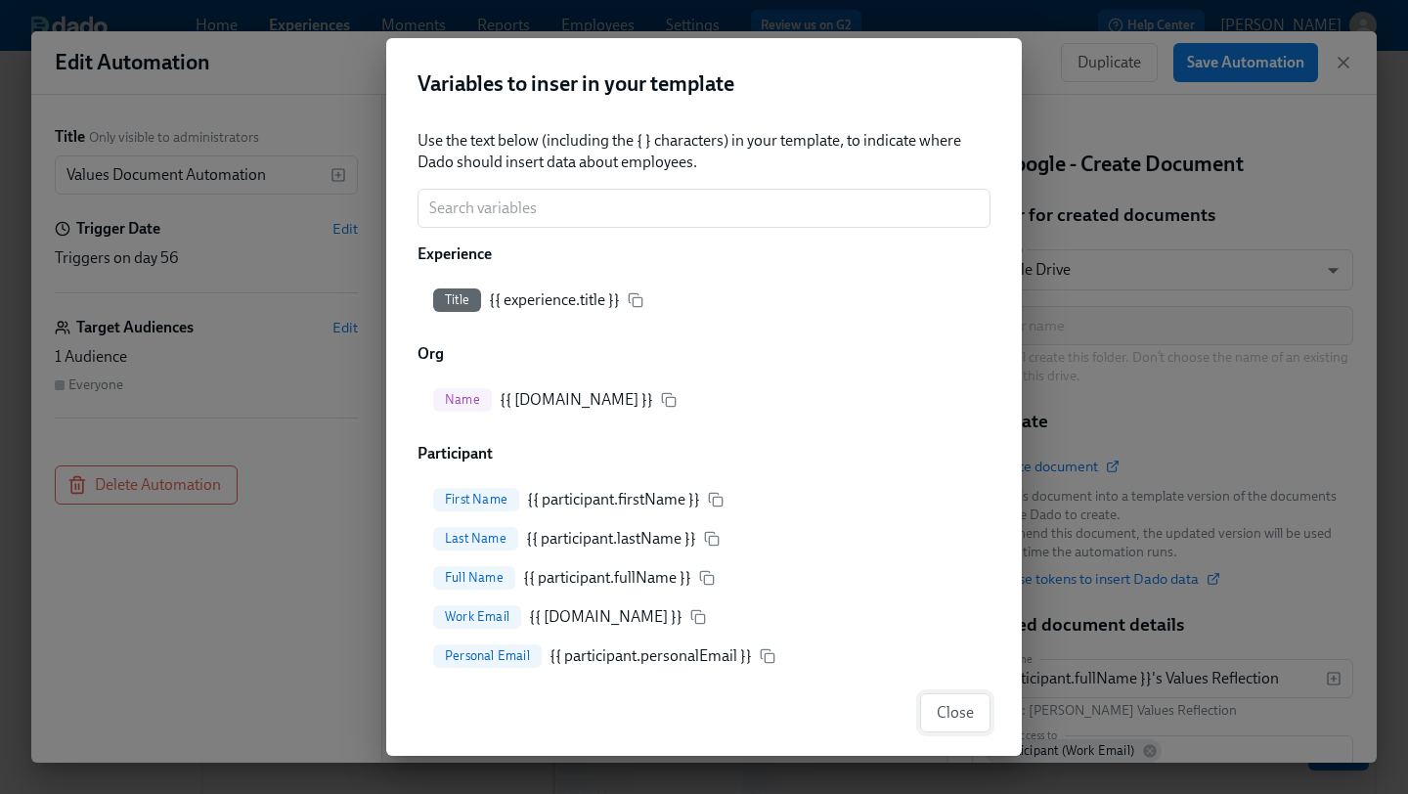
click at [963, 714] on span "Close" at bounding box center [955, 713] width 37 height 20
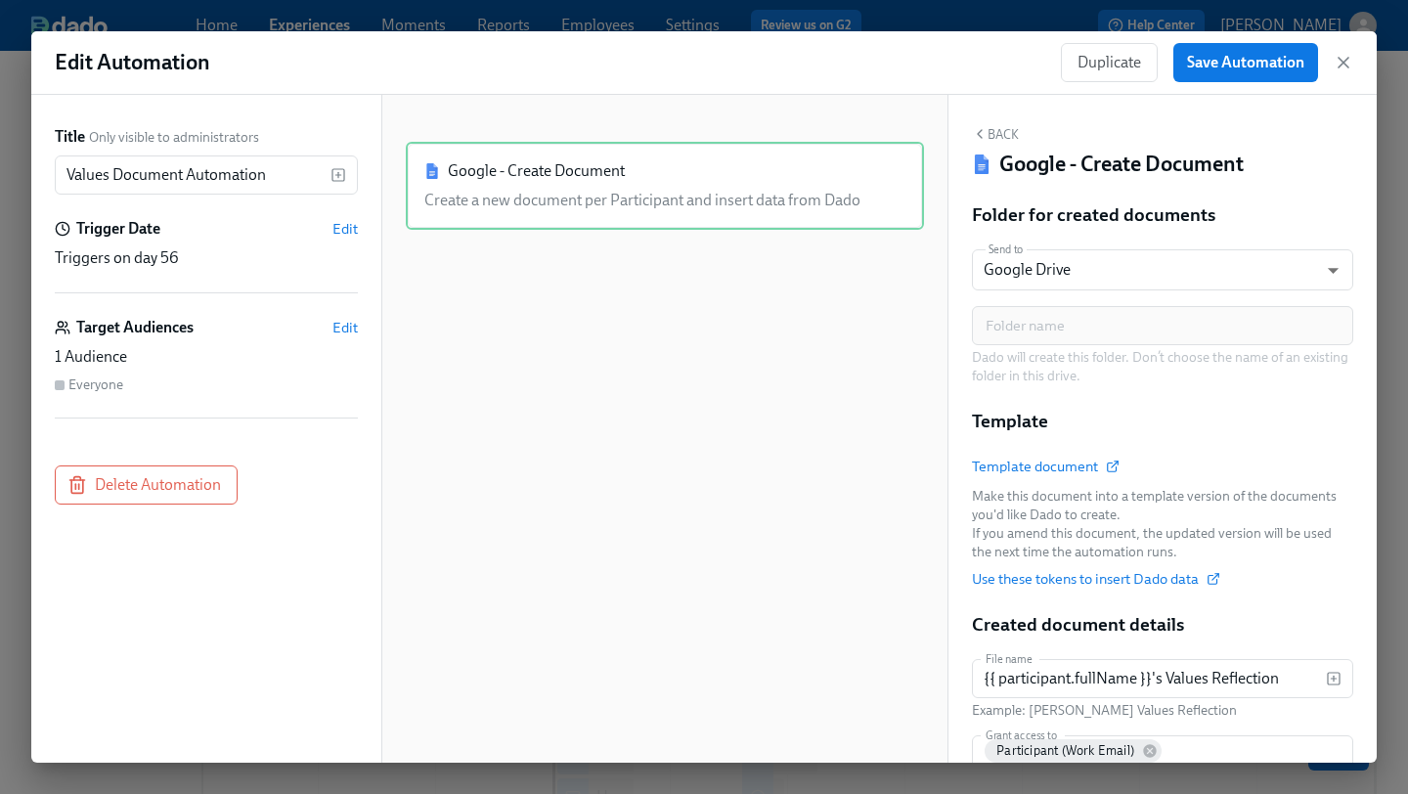
click at [993, 137] on button "Back" at bounding box center [995, 134] width 47 height 16
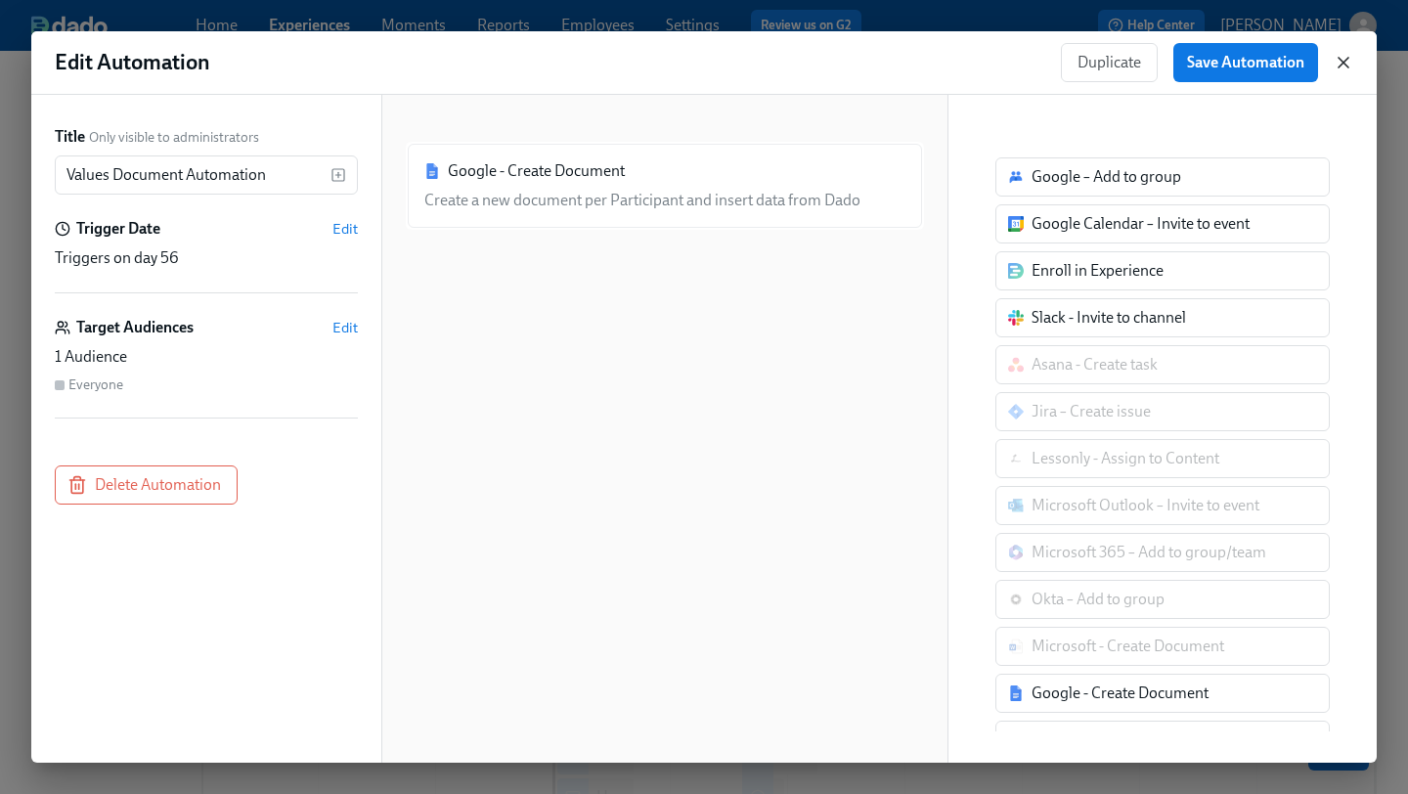
click at [1350, 62] on icon "button" at bounding box center [1344, 63] width 20 height 20
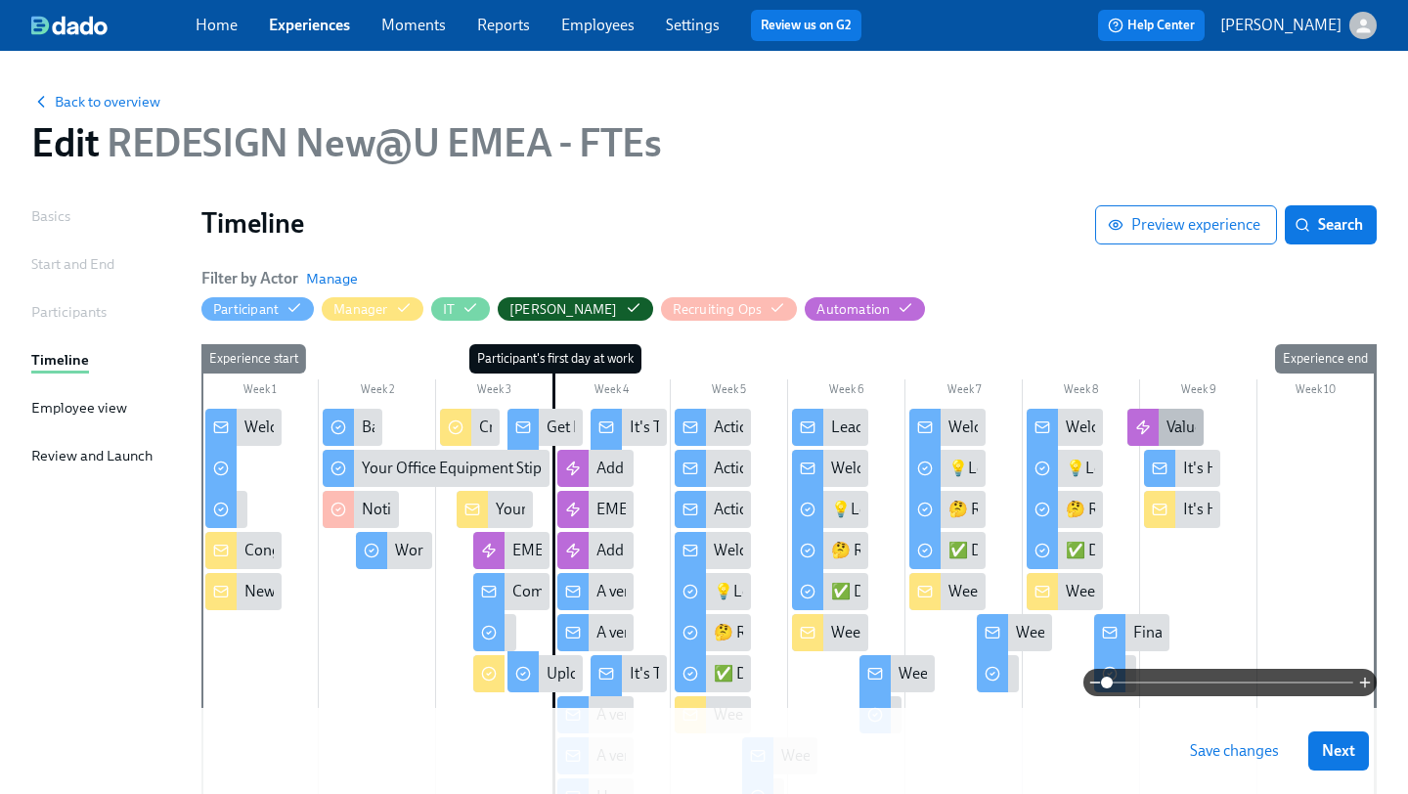
click at [1151, 427] on div at bounding box center [1142, 427] width 31 height 37
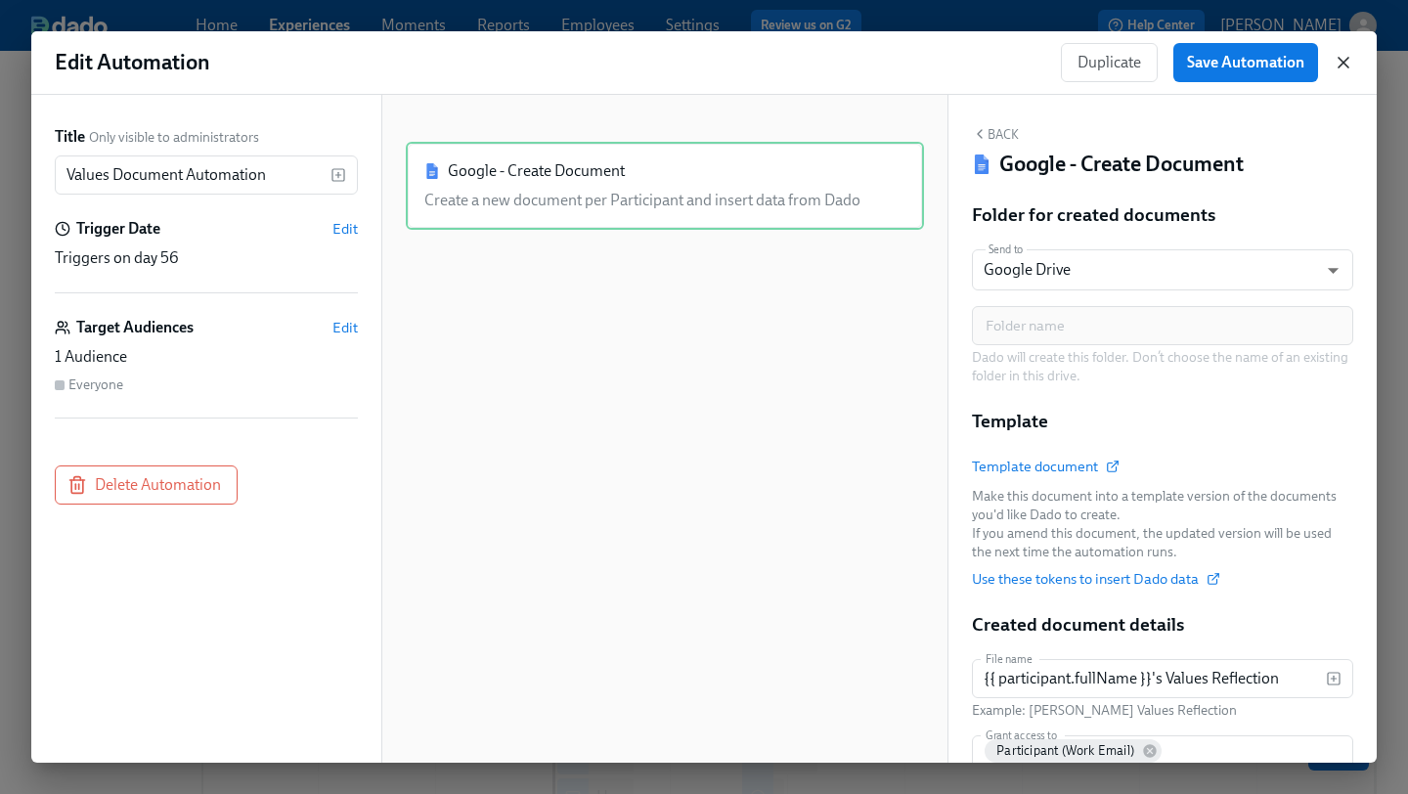
click at [1346, 58] on icon "button" at bounding box center [1344, 63] width 20 height 20
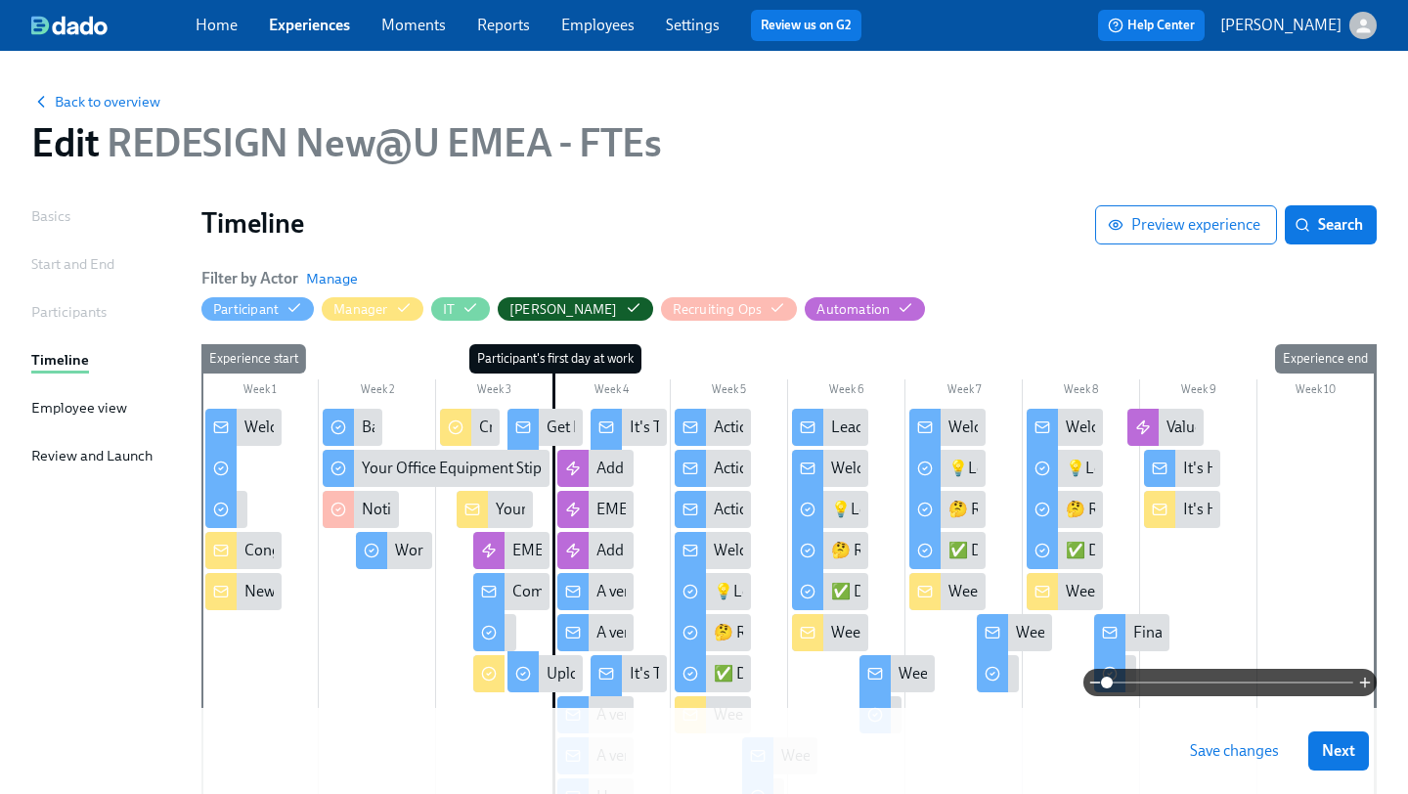
click at [1205, 752] on span "Save changes" at bounding box center [1234, 751] width 89 height 20
click at [140, 98] on span "Back to overview" at bounding box center [95, 102] width 129 height 20
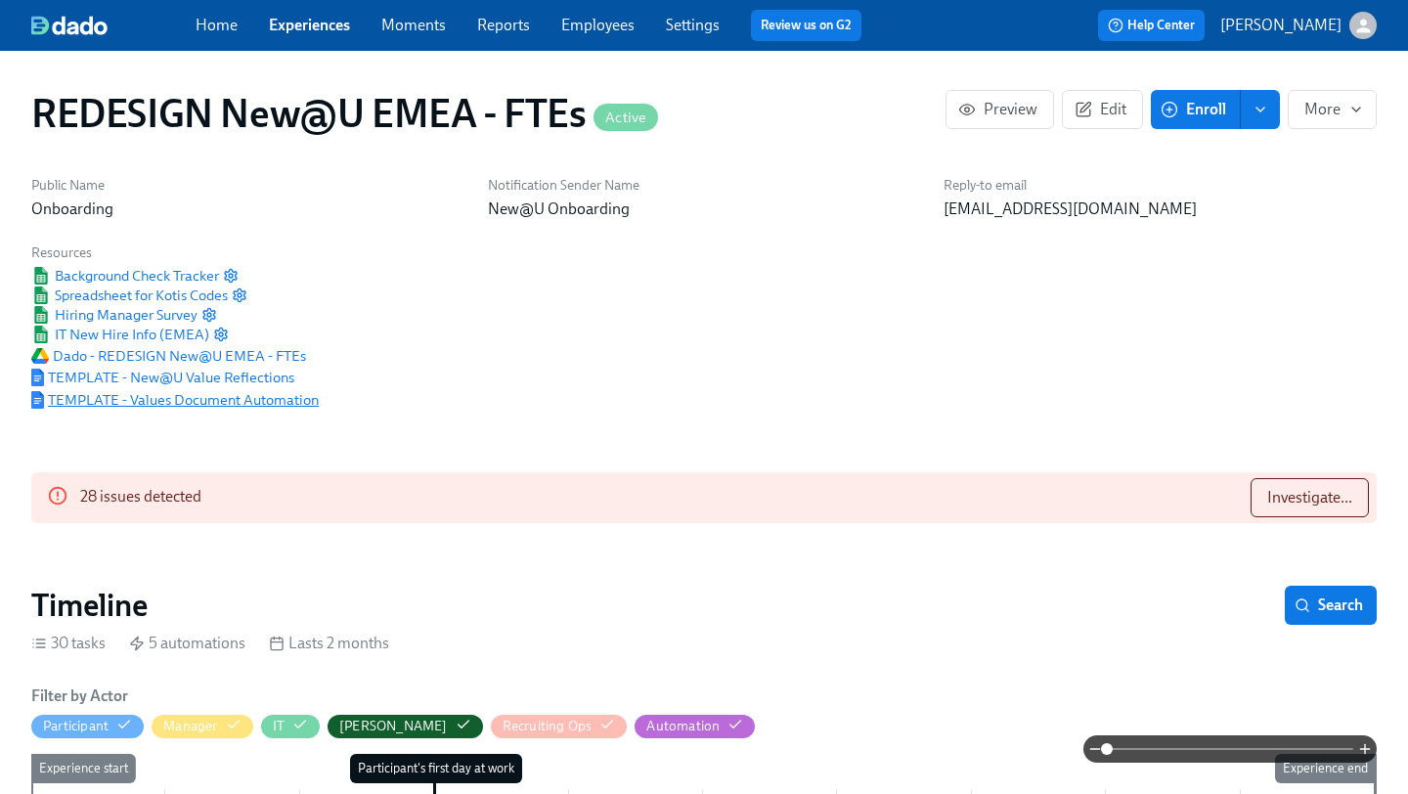
scroll to position [0, 11116]
click at [231, 377] on span "TEMPLATE - New@U Value Reflections" at bounding box center [162, 378] width 263 height 20
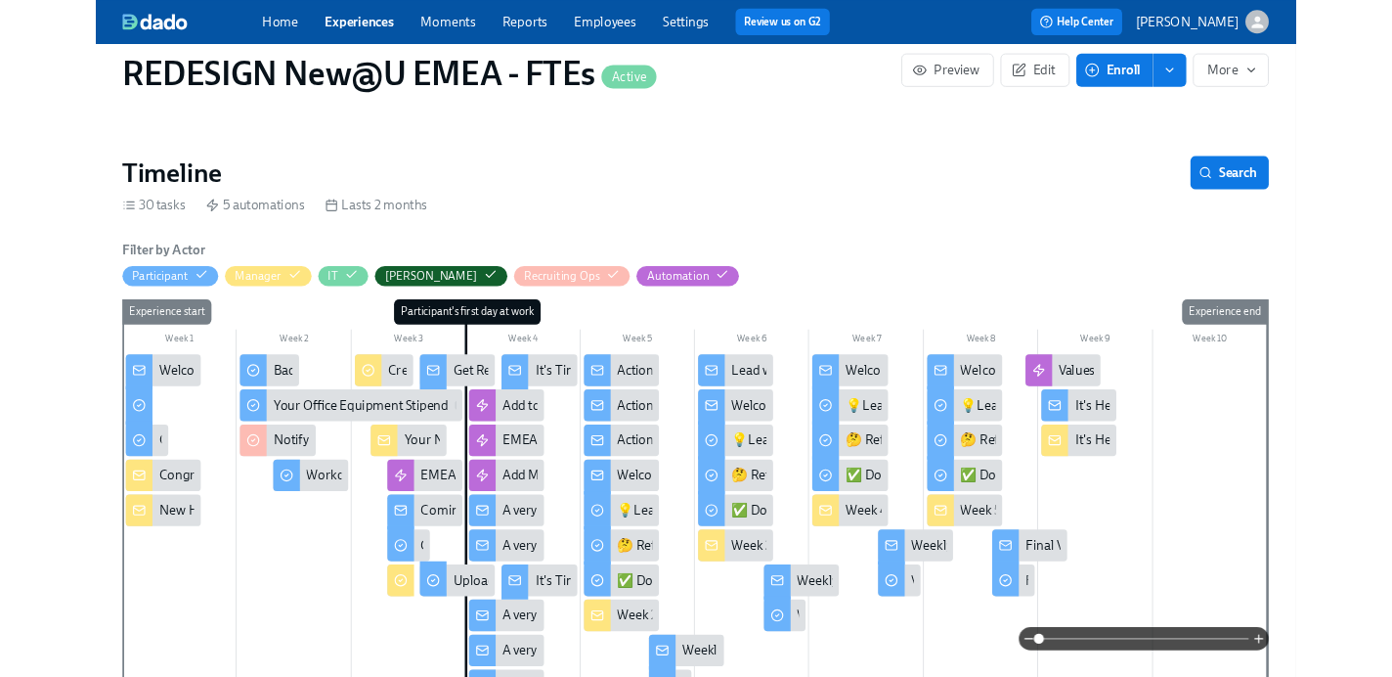
scroll to position [401, 0]
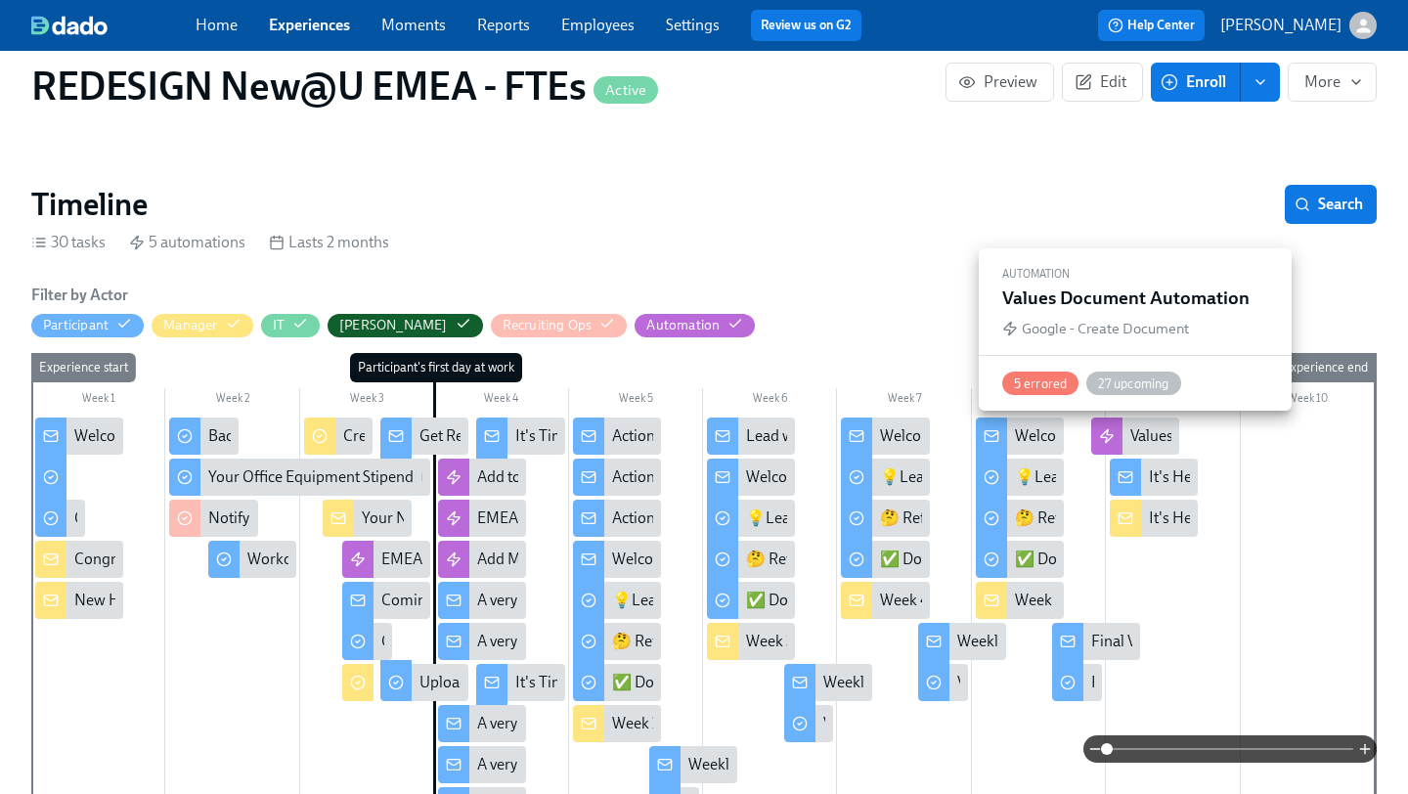
click at [1107, 428] on icon at bounding box center [1107, 436] width 16 height 16
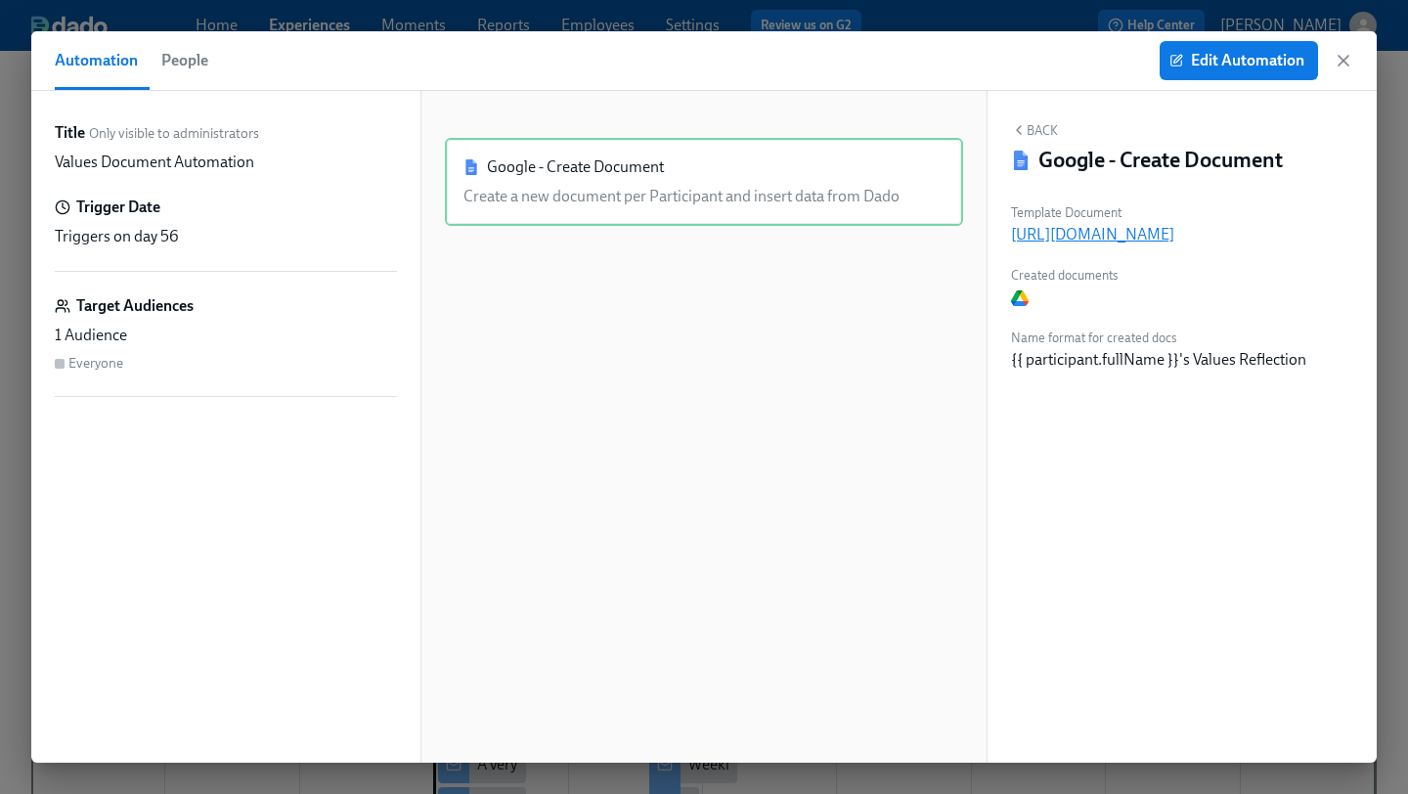
click at [1080, 240] on p "https://docs.google.com/document/d/1bzQ4VPmMyrPHJX2p_DnAKYqYH5-Kp4DcO3ffknaaf2Q" at bounding box center [1182, 235] width 342 height 22
drag, startPoint x: 981, startPoint y: 793, endPoint x: 966, endPoint y: 793, distance: 14.7
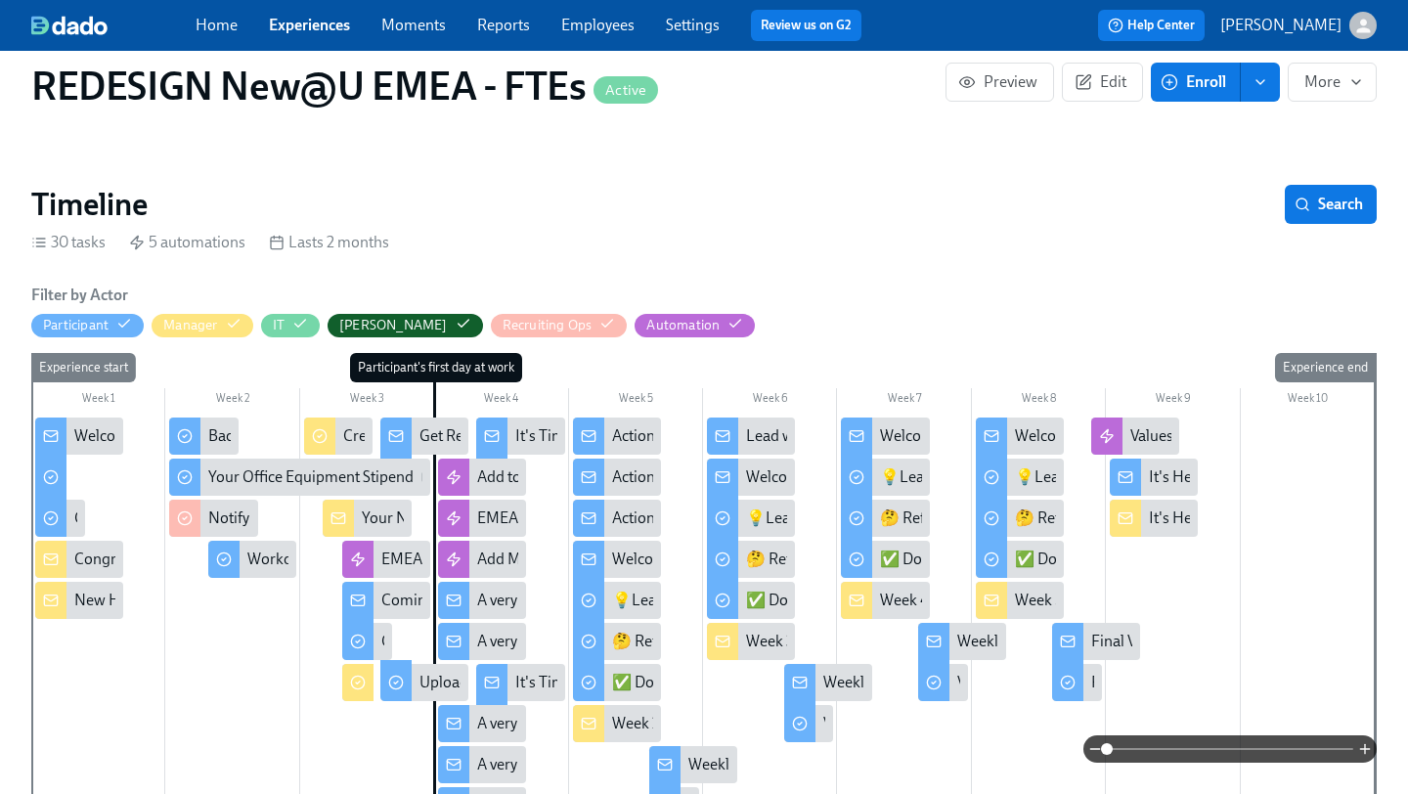
click at [806, 255] on section "Timeline Search 30 tasks 5 automations Lasts 2 months Filter by Actor Participa…" at bounding box center [703, 715] width 1345 height 1060
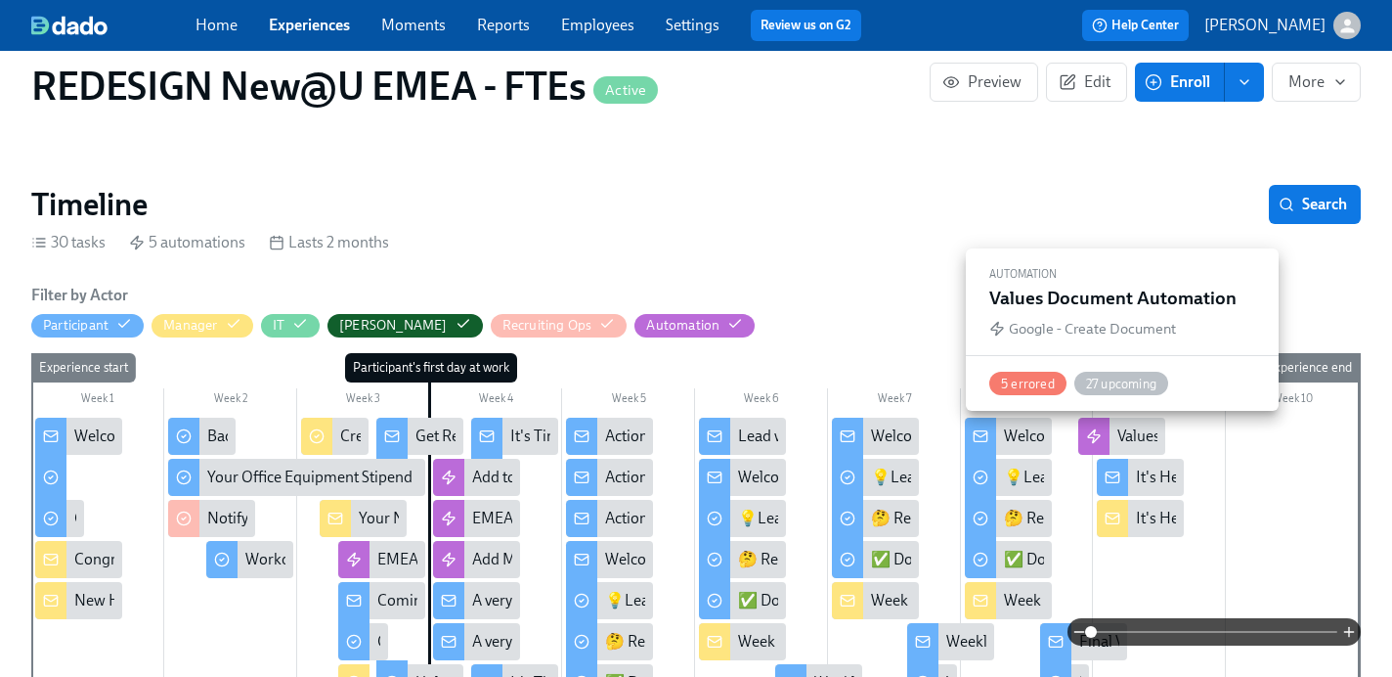
click at [1098, 434] on icon at bounding box center [1094, 436] width 16 height 16
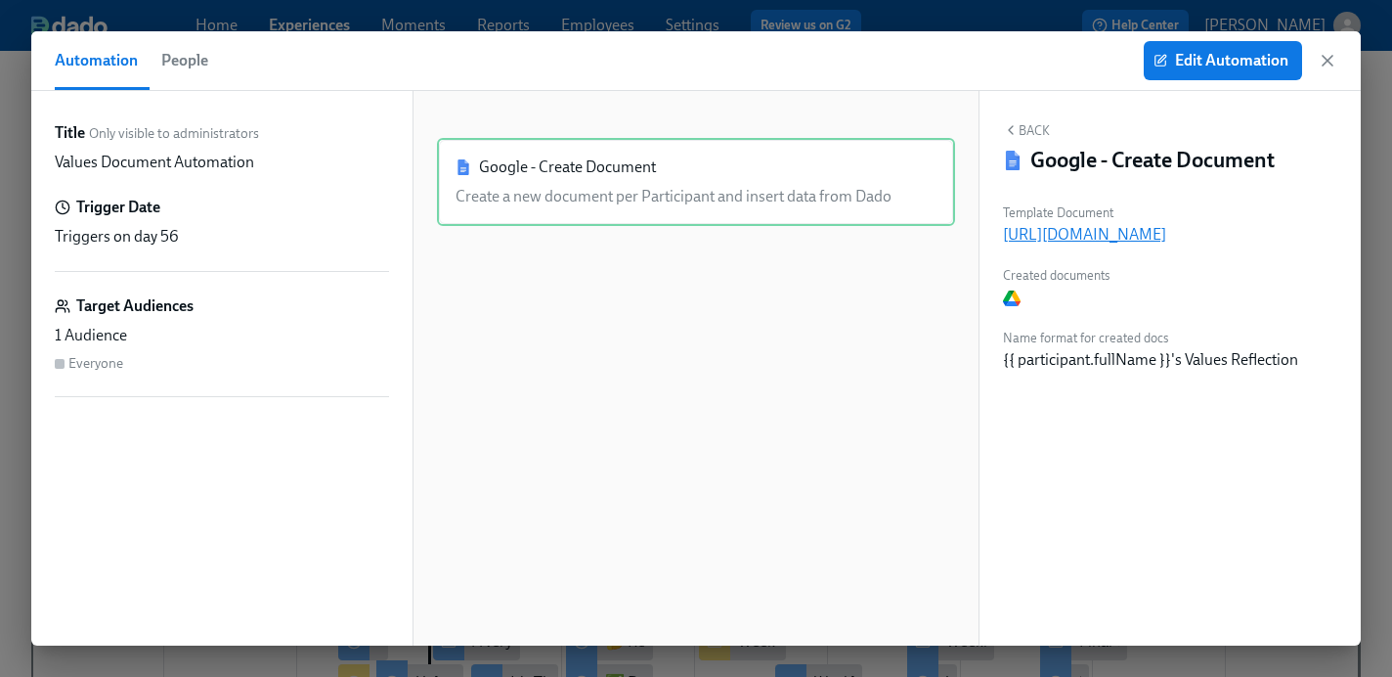
click at [1043, 236] on p "https://docs.google.com/document/d/1bzQ4VPmMyrPHJX2p_DnAKYqYH5-Kp4DcO3ffknaaf2Q" at bounding box center [1170, 235] width 334 height 22
click at [1326, 62] on icon "button" at bounding box center [1328, 61] width 10 height 10
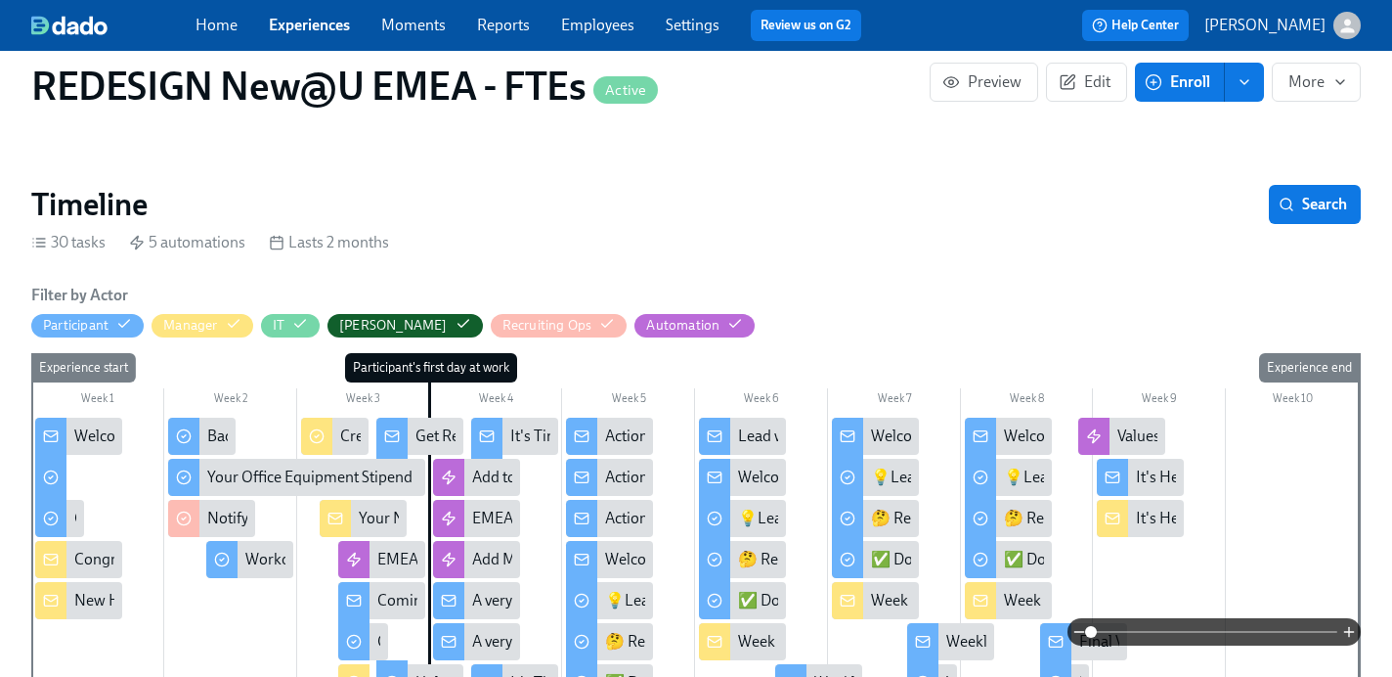
click at [321, 31] on link "Experiences" at bounding box center [309, 25] width 81 height 19
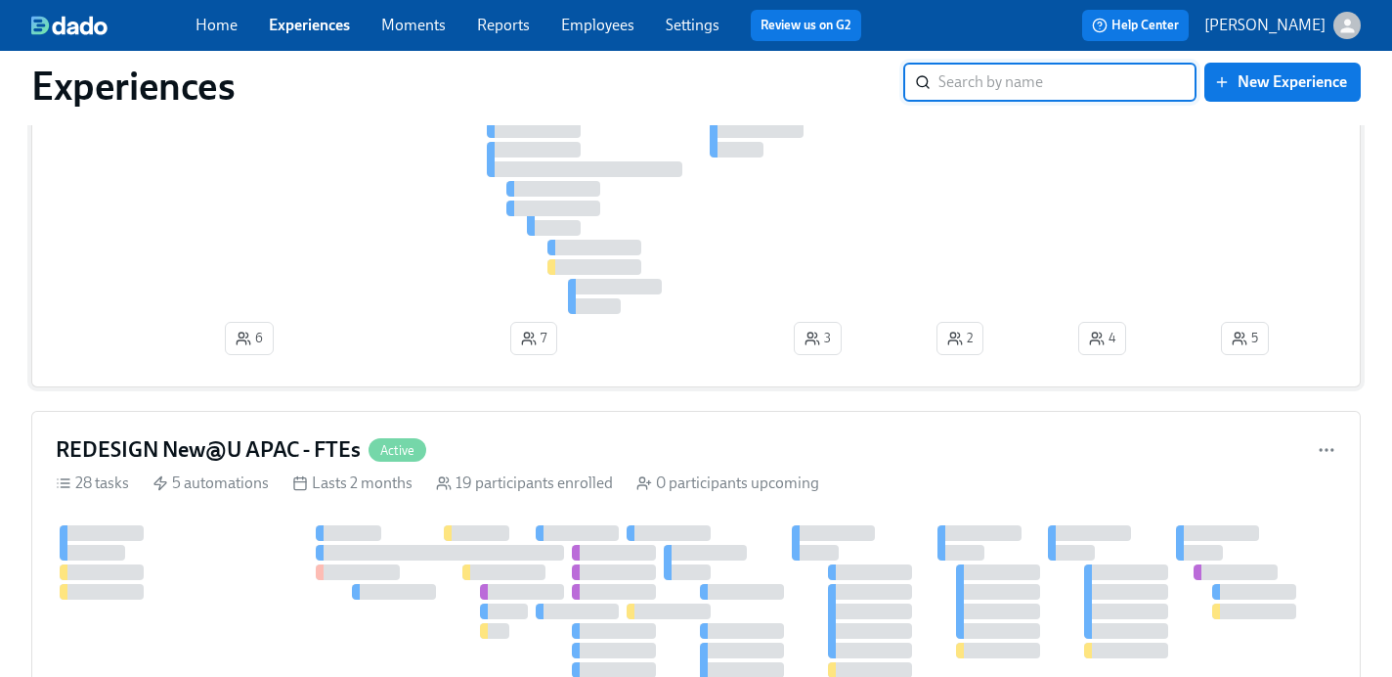
scroll to position [330, 0]
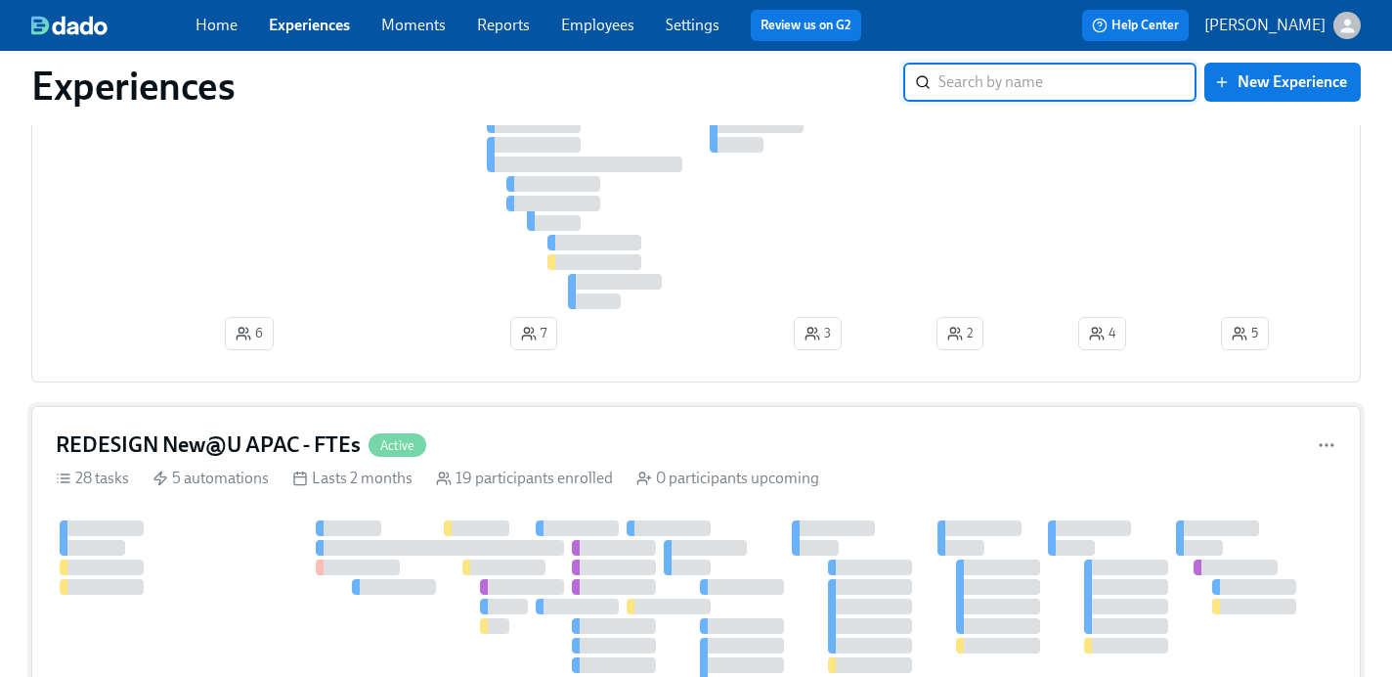
click at [239, 447] on h4 "REDESIGN New@U APAC - FTEs" at bounding box center [208, 444] width 305 height 29
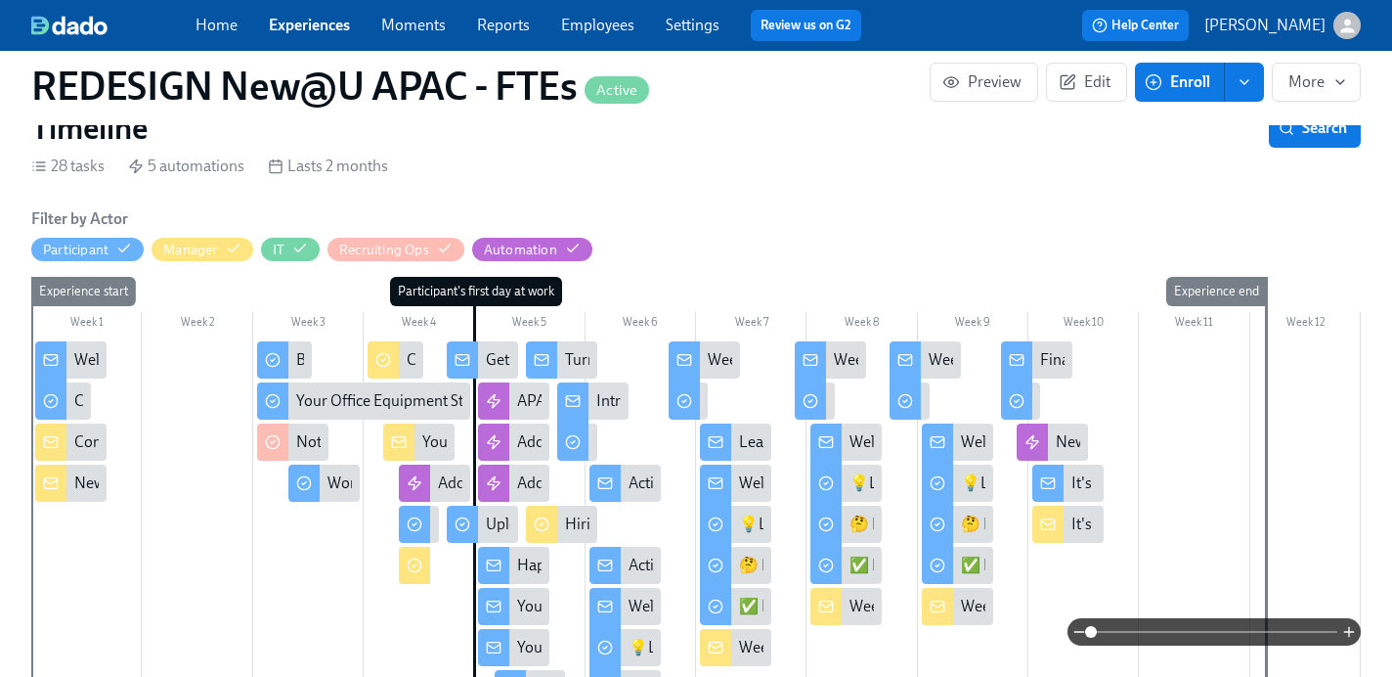
scroll to position [457, 0]
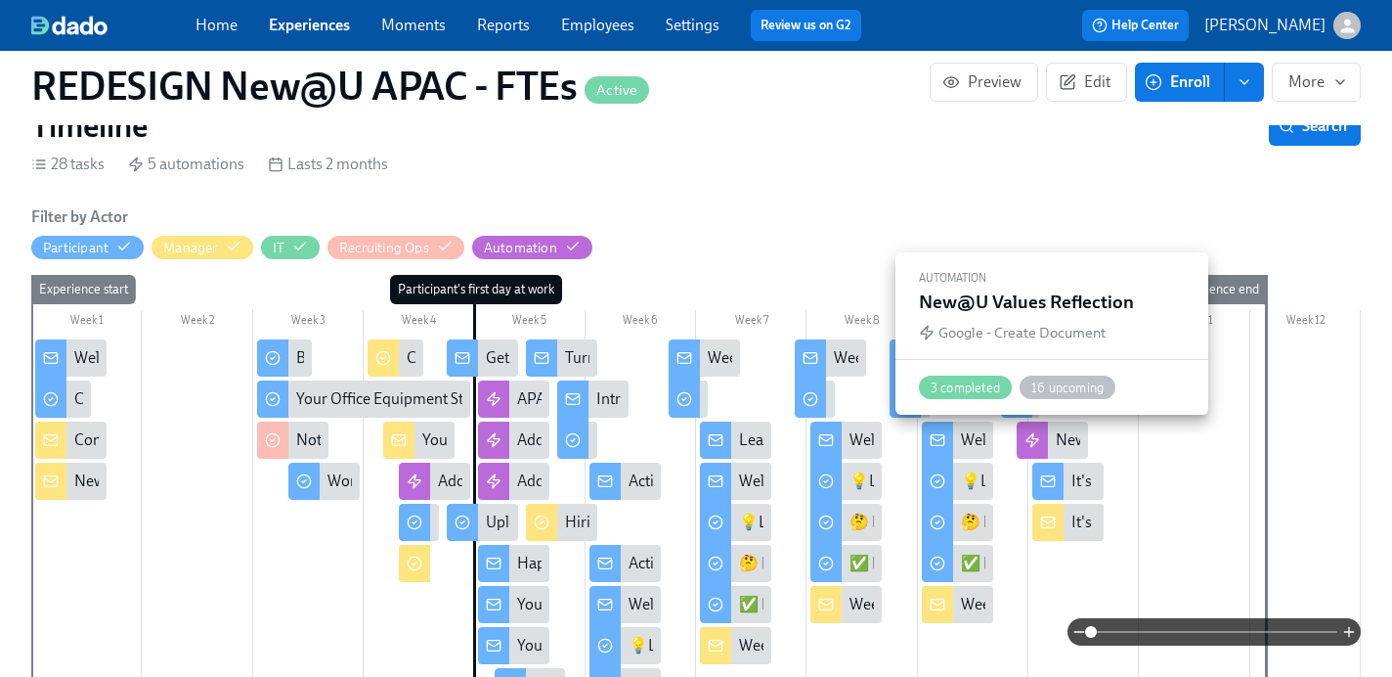
click at [1043, 442] on div at bounding box center [1032, 439] width 31 height 37
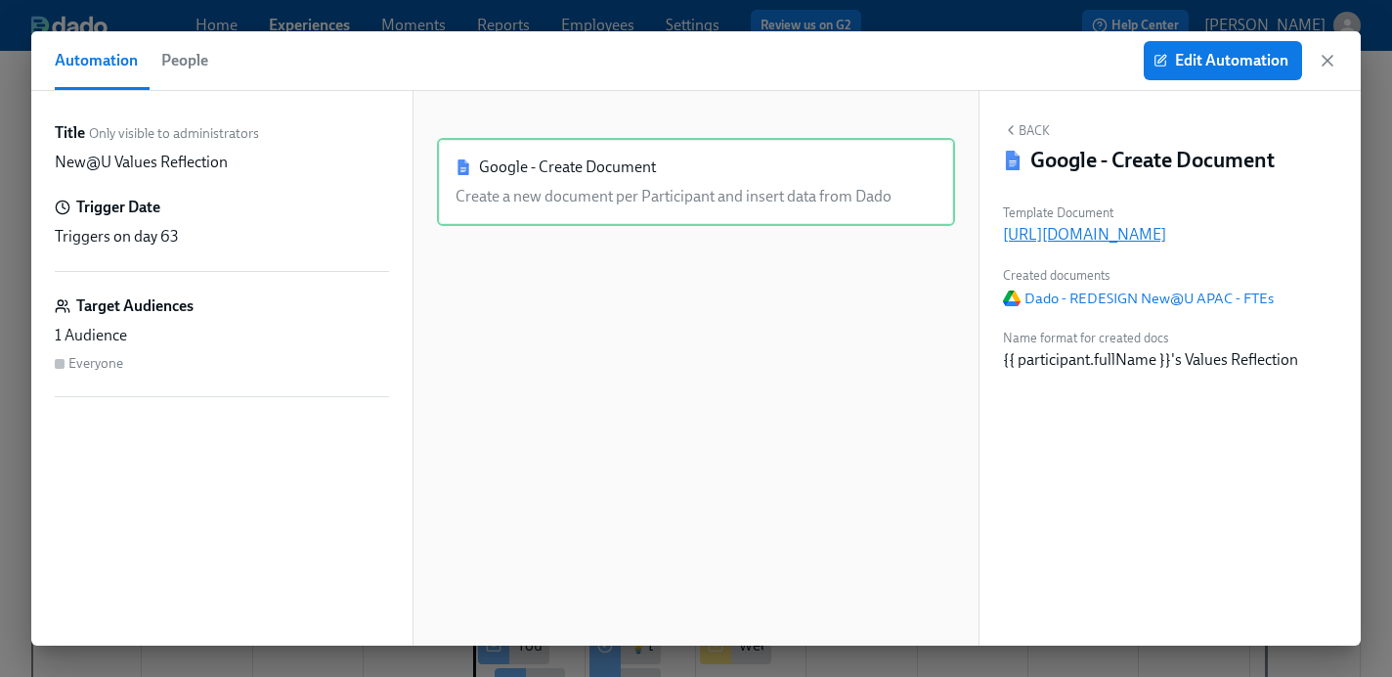
click at [1085, 241] on p "https://docs.google.com/document/d/15A3Kibc1voWZPkCQ1BiH0UH2BUT62TPryE_Tb4KQYzo" at bounding box center [1170, 235] width 334 height 22
click at [1327, 65] on icon "button" at bounding box center [1328, 61] width 20 height 20
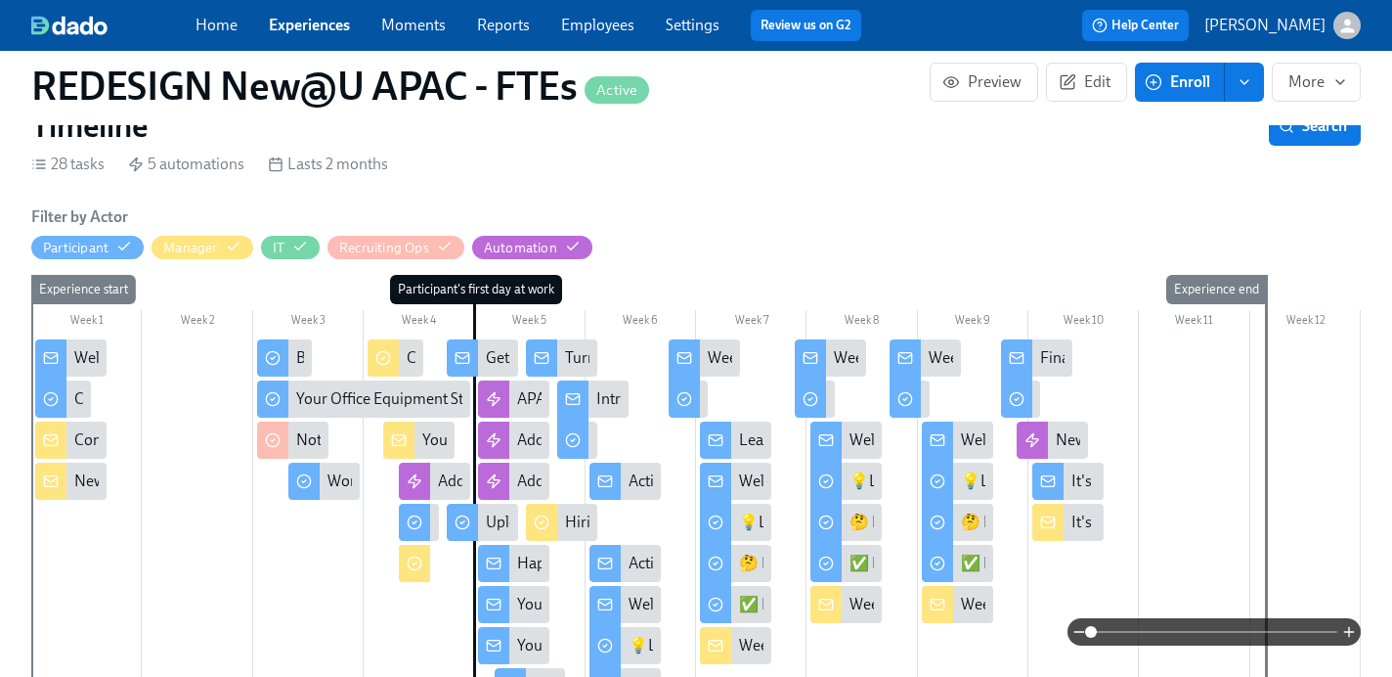
click at [299, 28] on link "Experiences" at bounding box center [309, 25] width 81 height 19
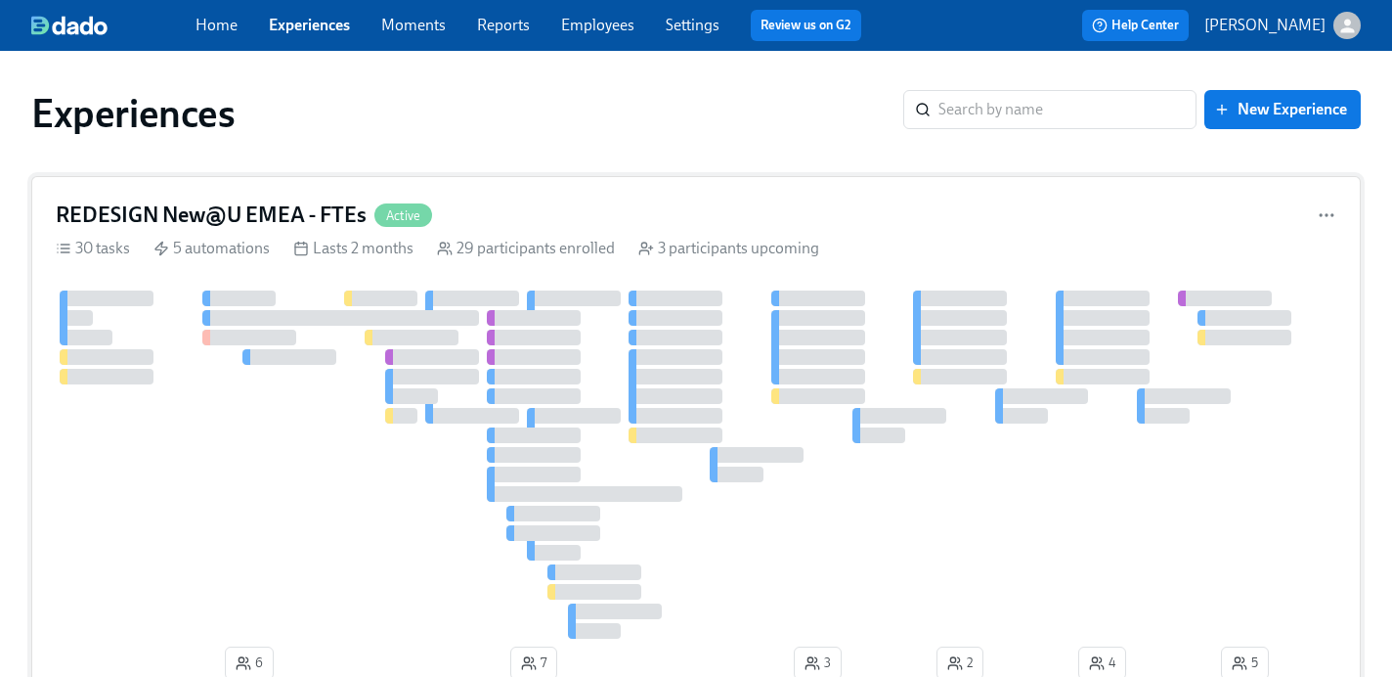
click at [271, 207] on h4 "REDESIGN New@U EMEA - FTEs" at bounding box center [211, 214] width 311 height 29
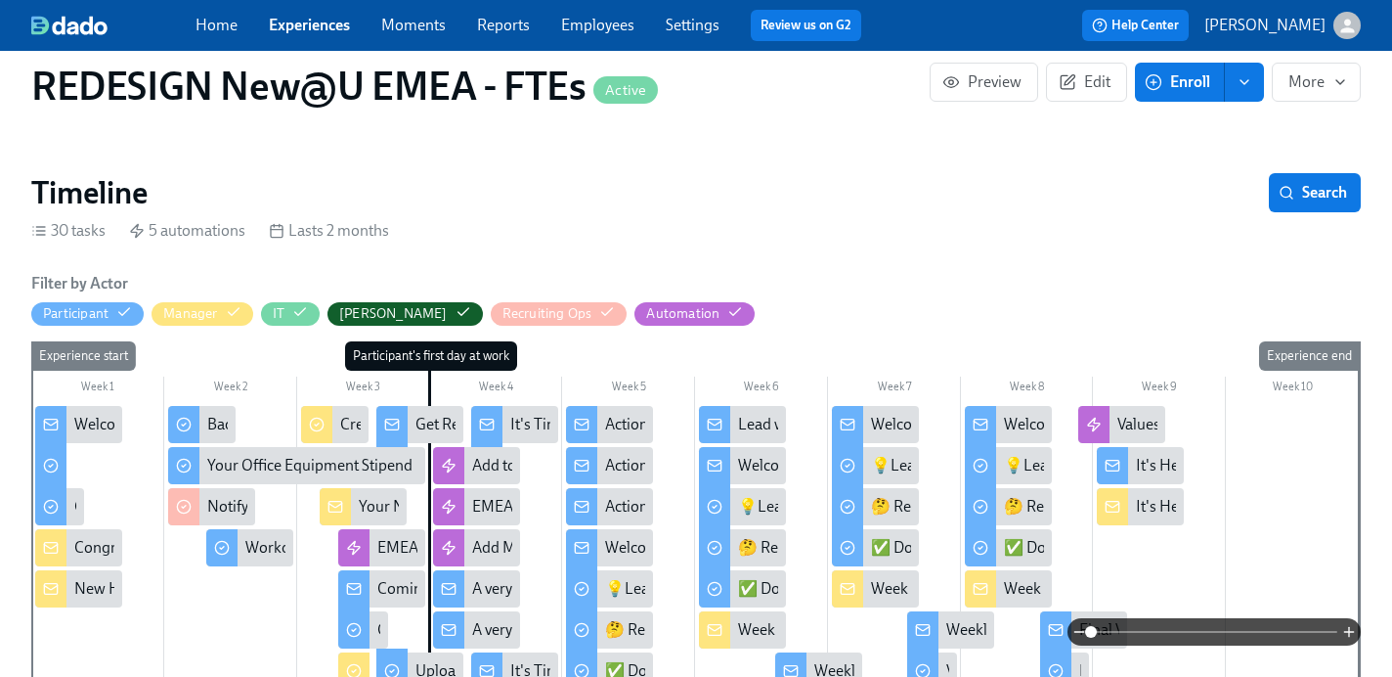
scroll to position [418, 0]
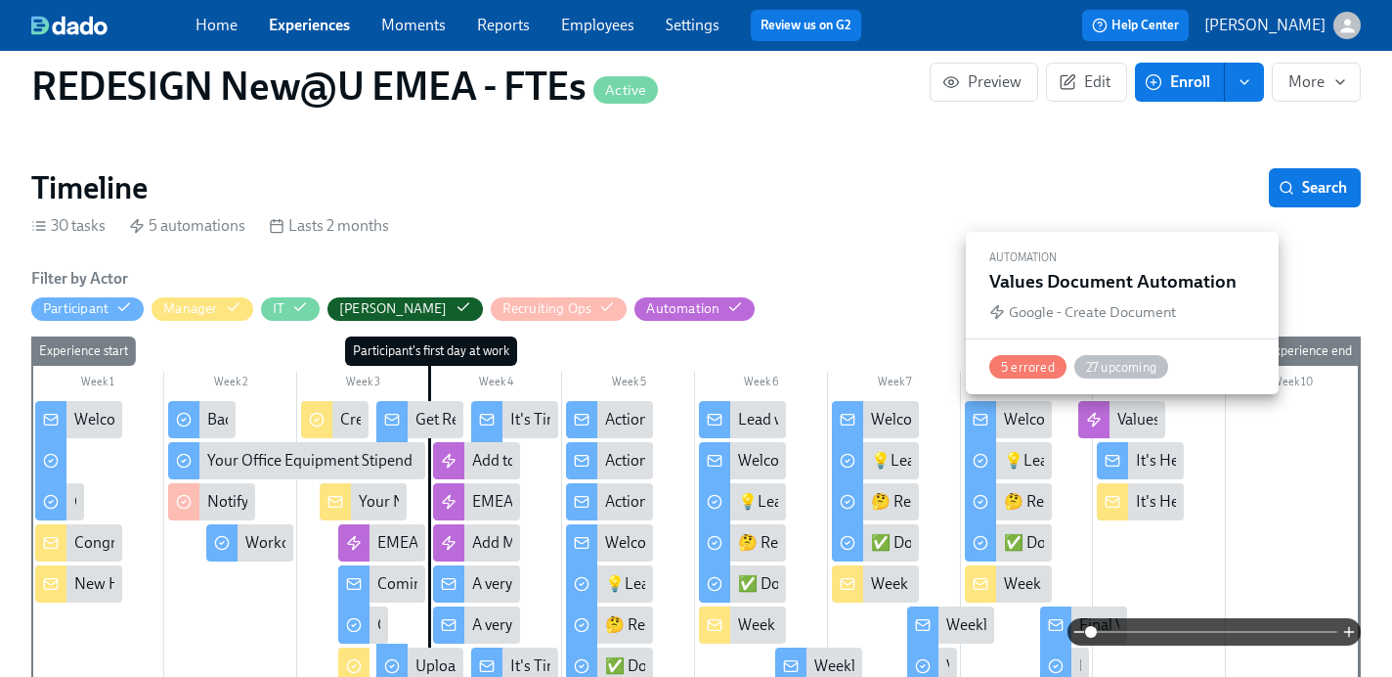
click at [1088, 420] on icon at bounding box center [1094, 419] width 12 height 13
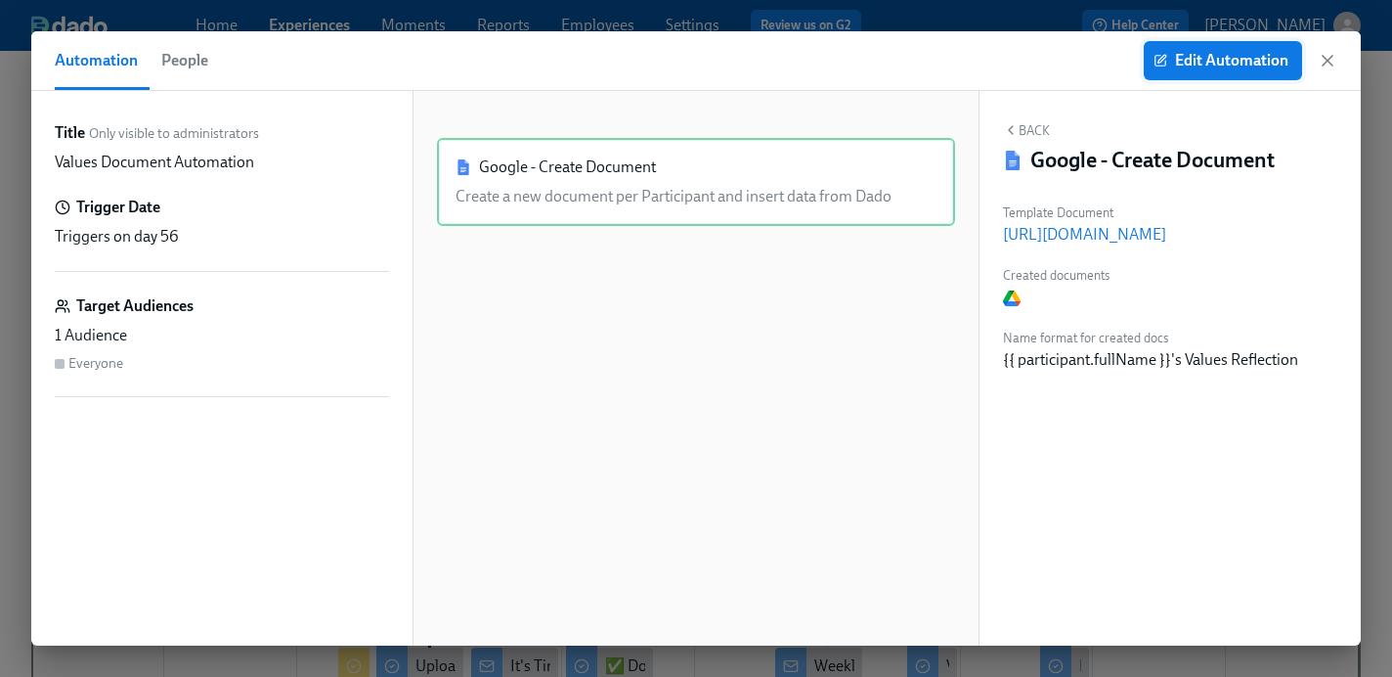
click at [1203, 56] on span "Edit Automation" at bounding box center [1223, 61] width 131 height 20
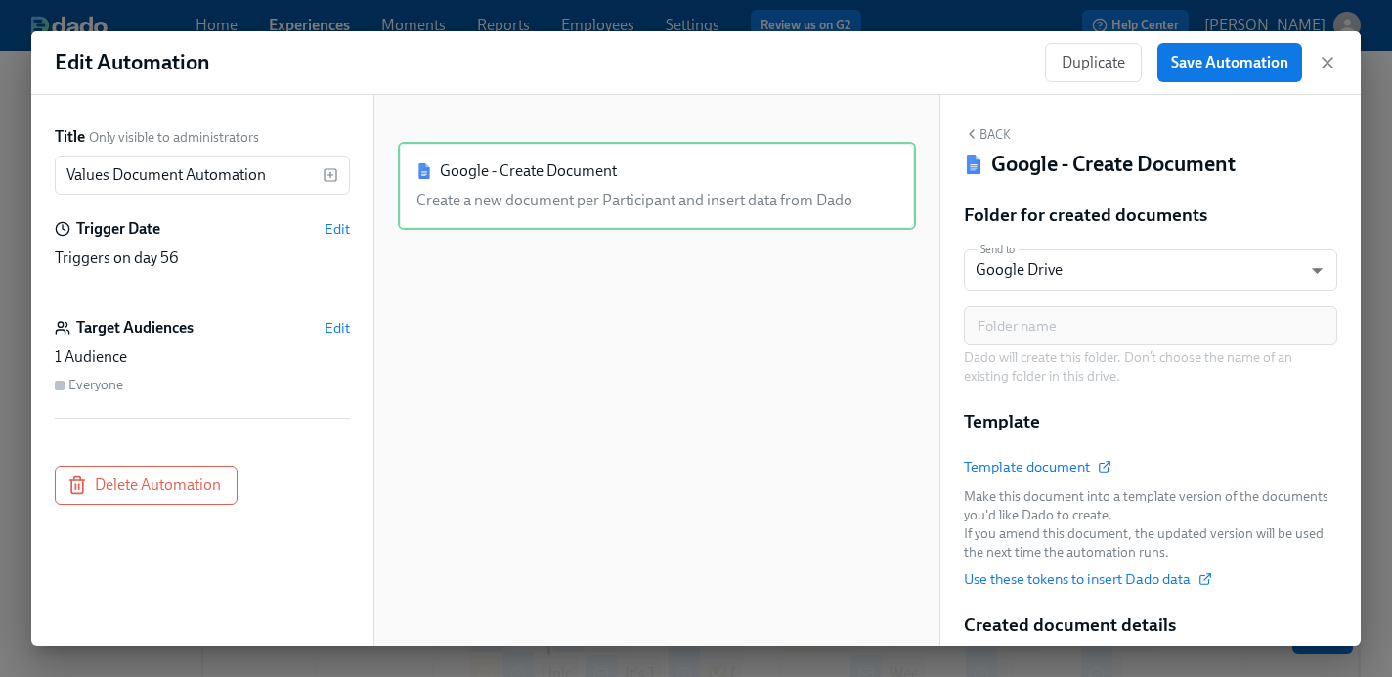
scroll to position [72, 0]
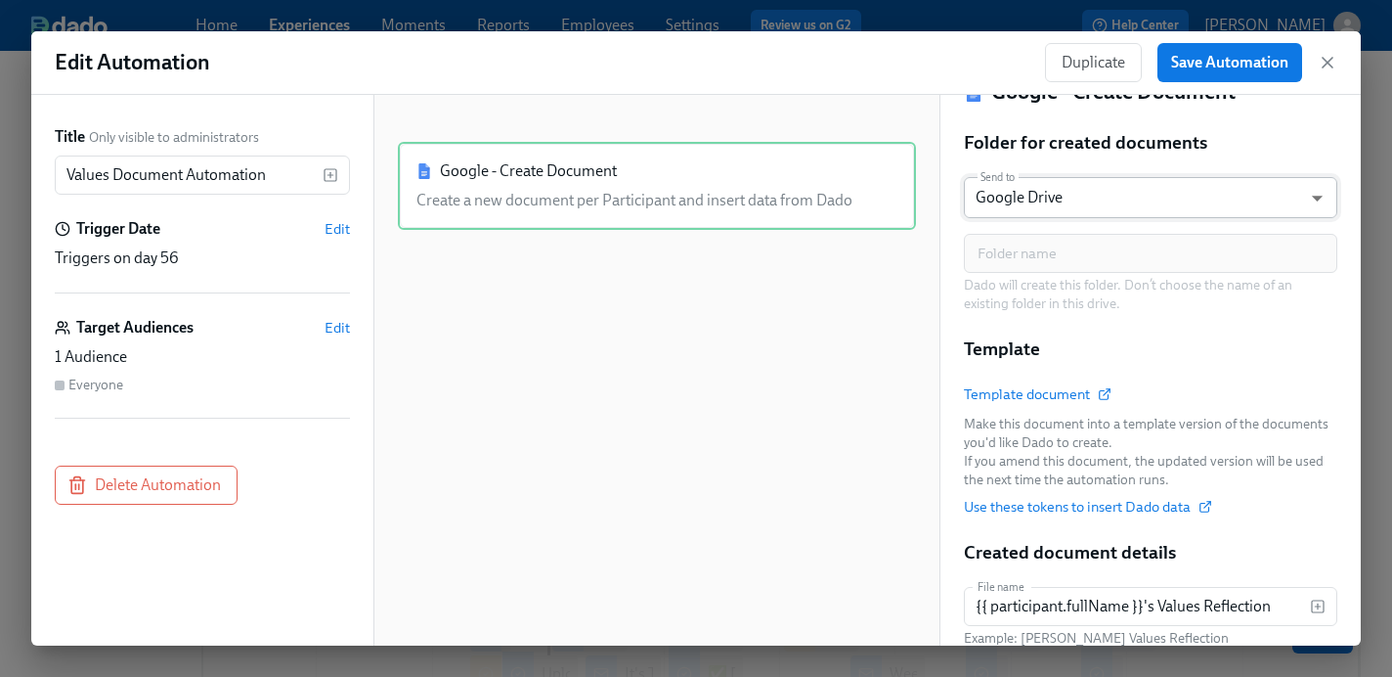
click at [1107, 200] on body "Home Experiences Moments Reports Employees Settings Review us on G2 Help Center…" at bounding box center [696, 666] width 1392 height 1332
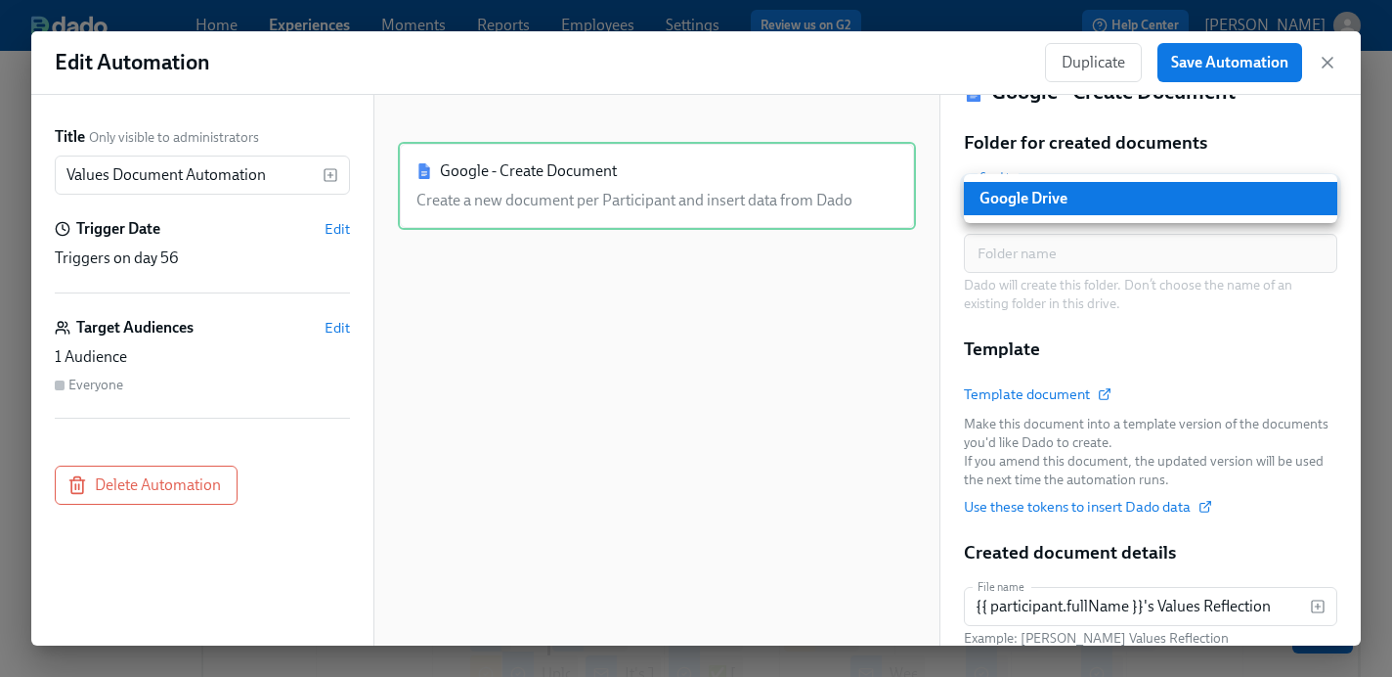
click at [1107, 200] on li "Google Drive" at bounding box center [1151, 198] width 374 height 33
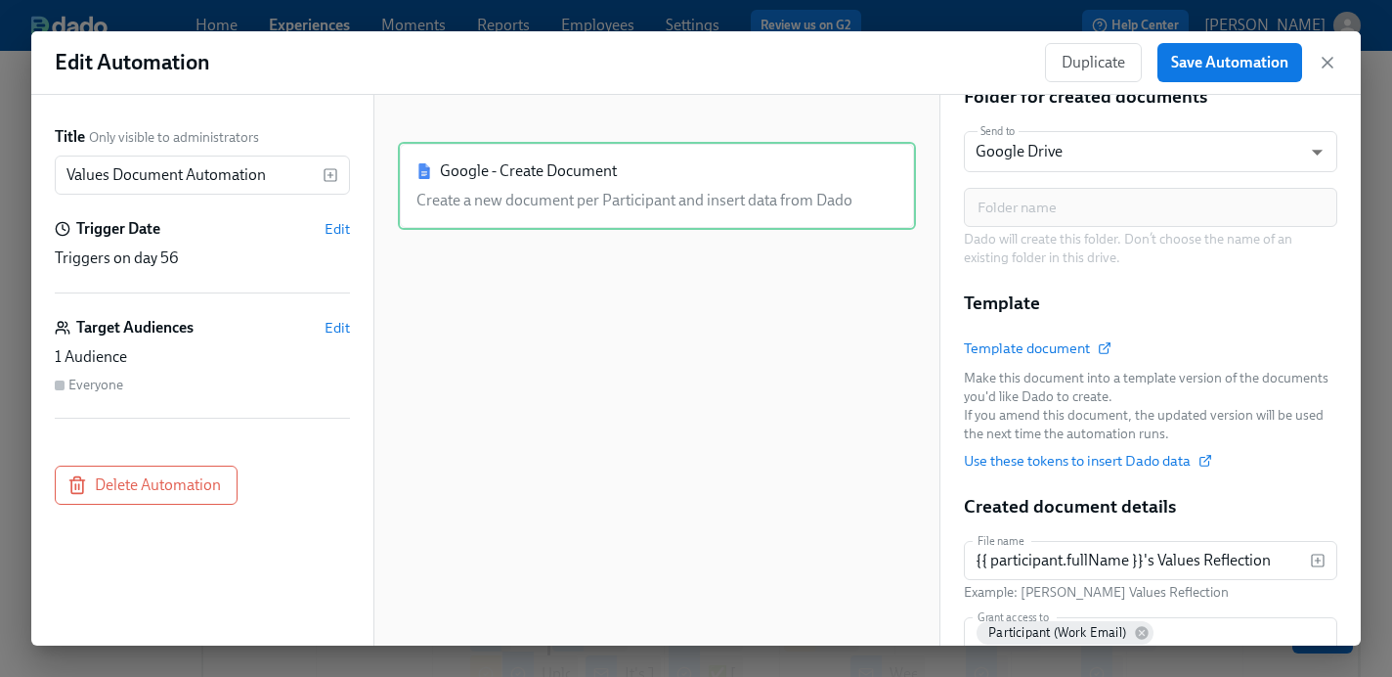
scroll to position [0, 0]
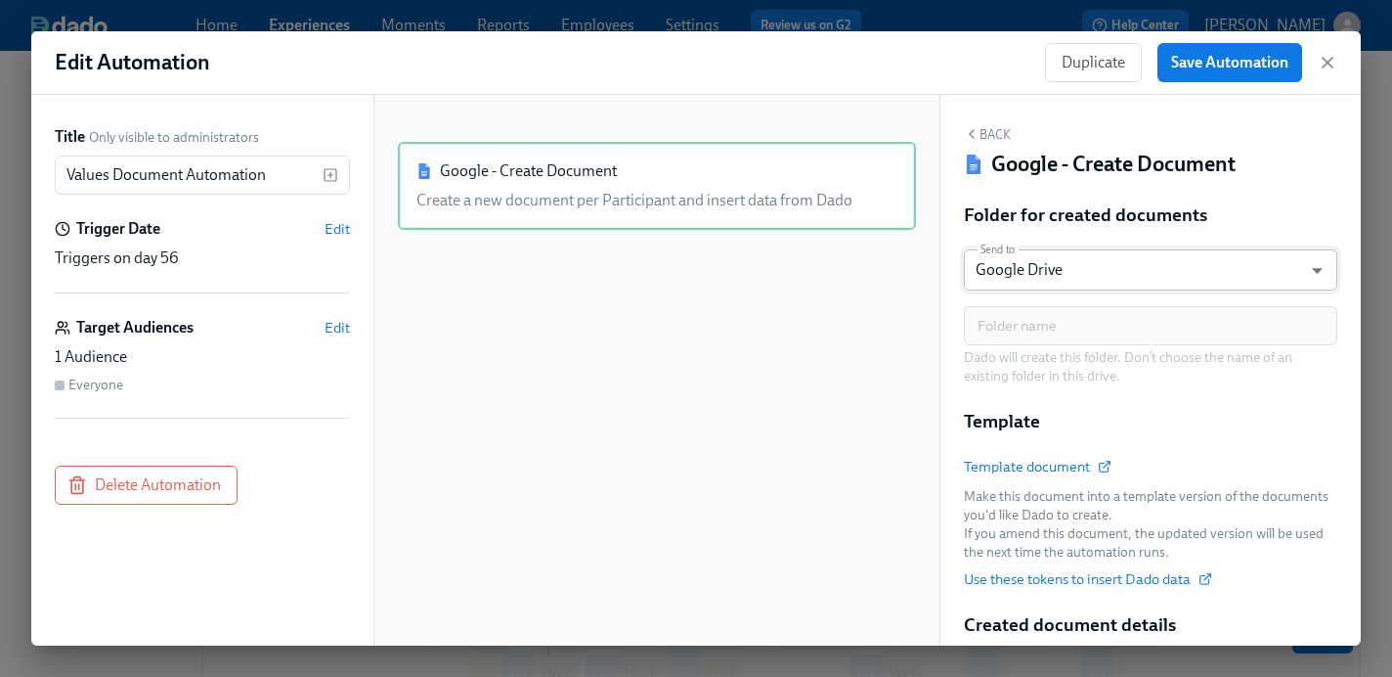
click at [1092, 270] on body "Home Experiences Moments Reports Employees Settings Review us on G2 Help Center…" at bounding box center [696, 666] width 1392 height 1332
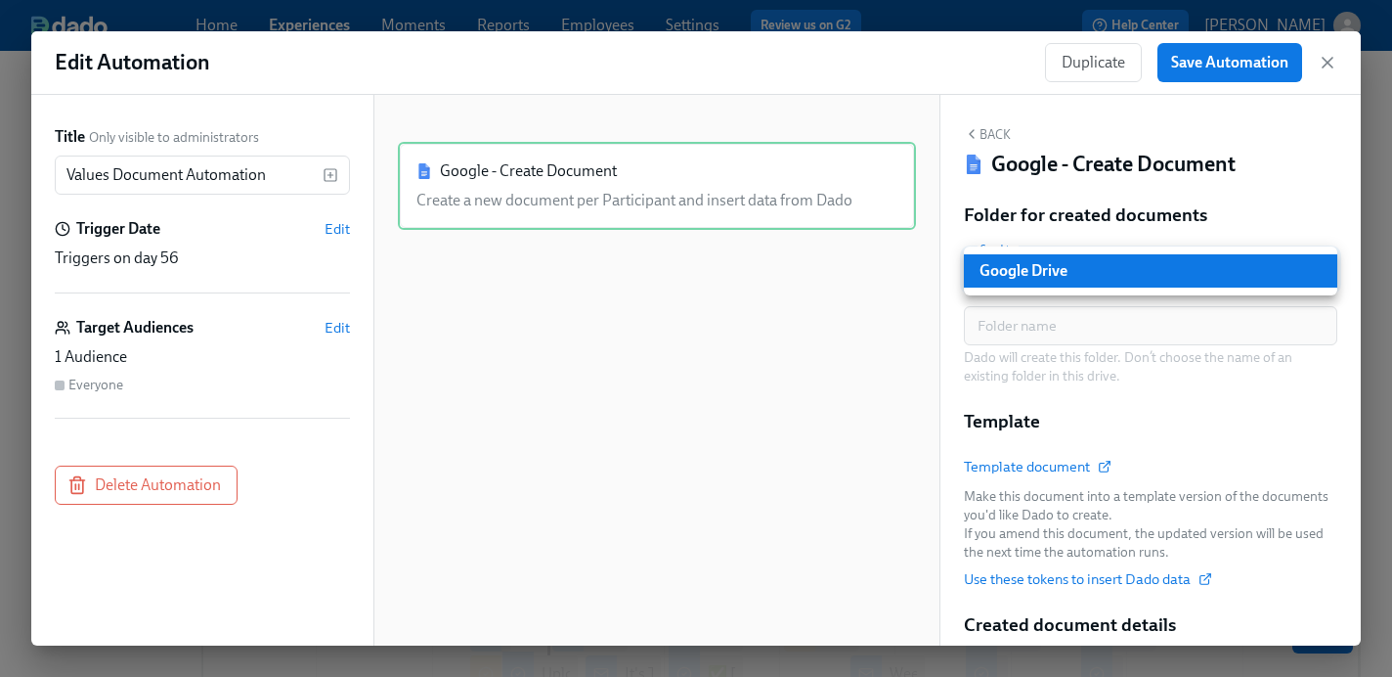
click at [1092, 270] on li "Google Drive" at bounding box center [1151, 270] width 374 height 33
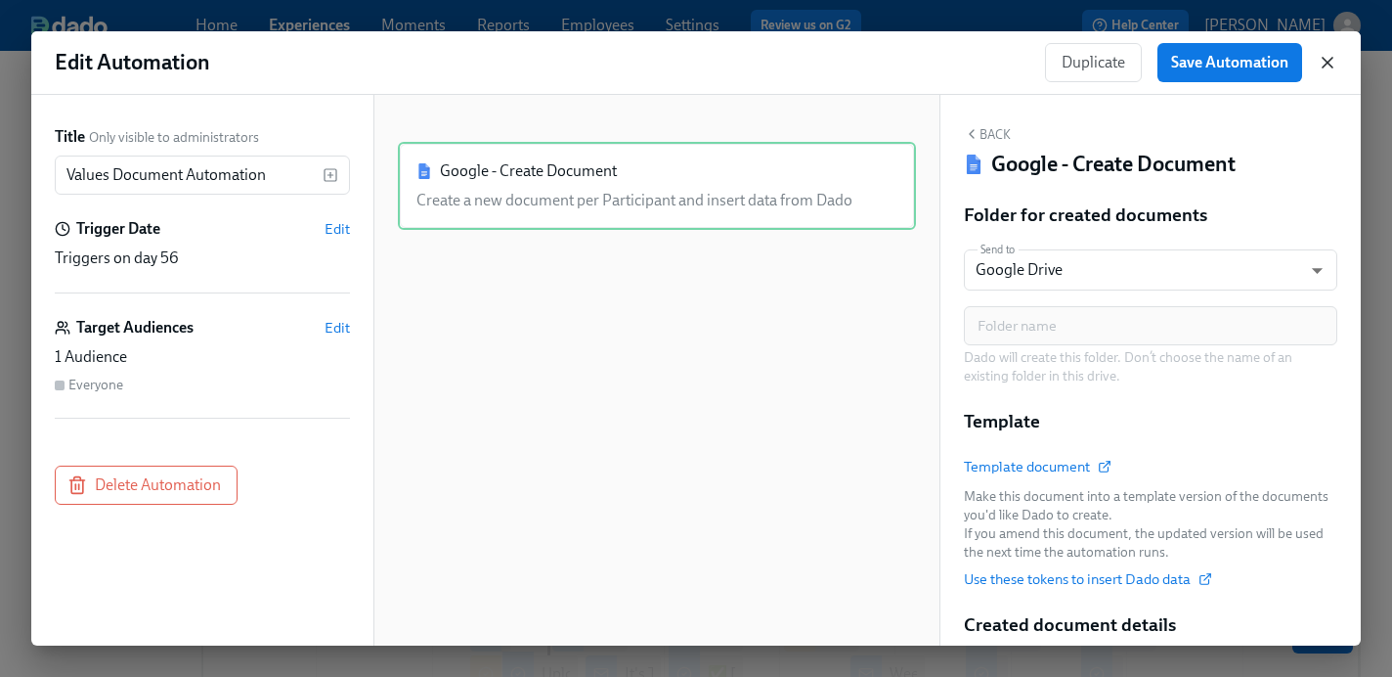
click at [1333, 66] on icon "button" at bounding box center [1328, 63] width 20 height 20
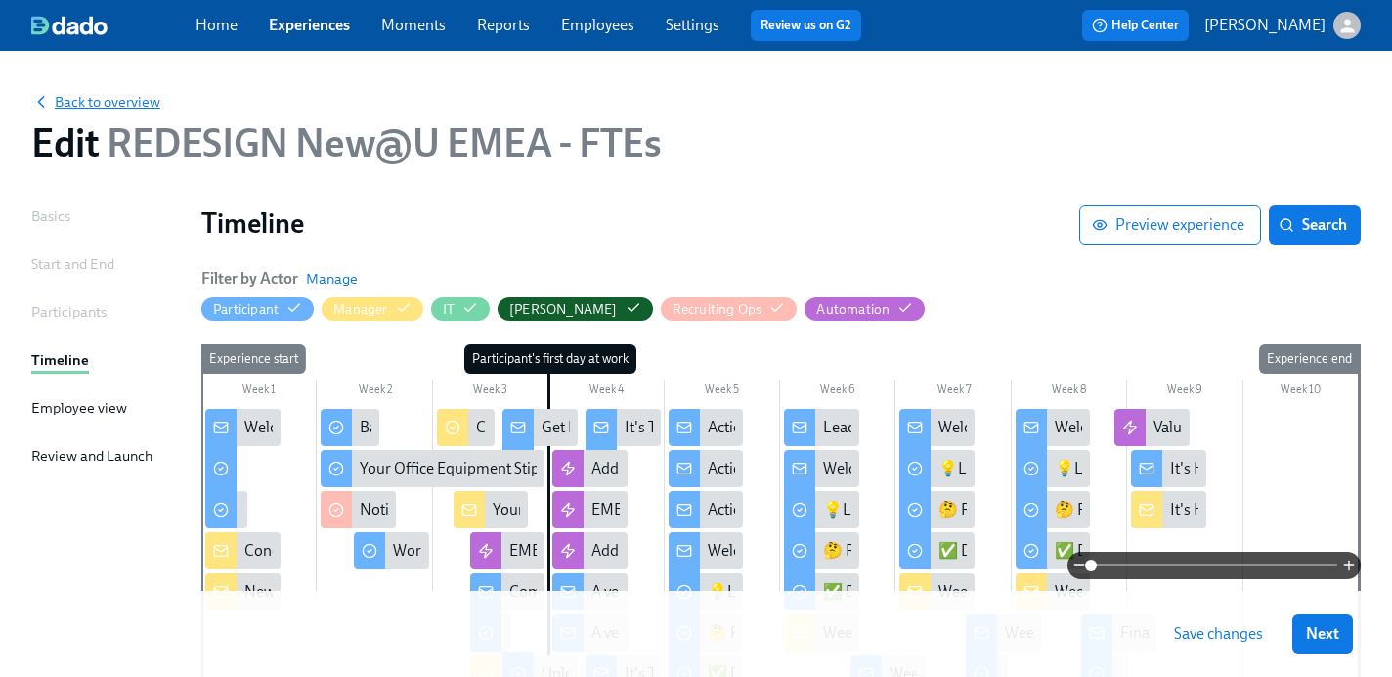
click at [145, 102] on span "Back to overview" at bounding box center [95, 102] width 129 height 20
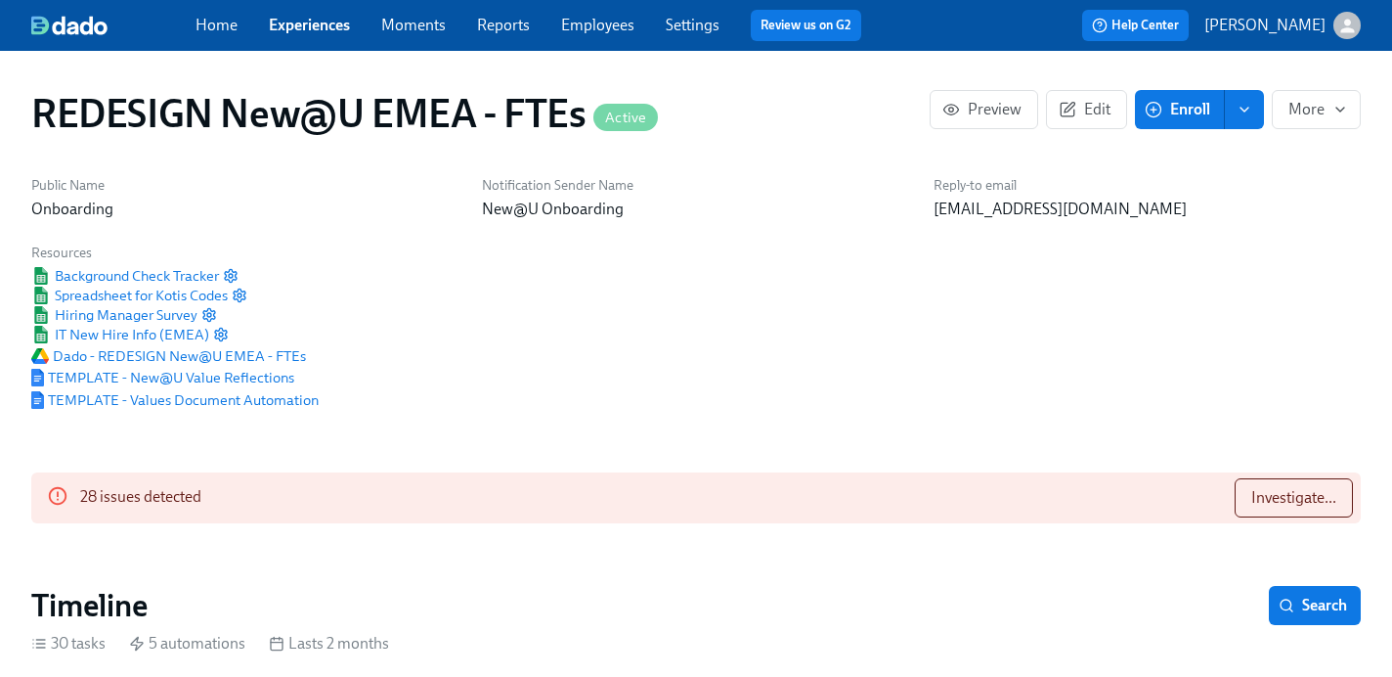
scroll to position [0, 11116]
click at [234, 374] on span "TEMPLATE - New@U Value Reflections" at bounding box center [162, 378] width 263 height 20
click at [252, 352] on span "Dado - REDESIGN New@U EMEA - FTEs" at bounding box center [168, 356] width 275 height 20
click at [213, 22] on link "Home" at bounding box center [217, 25] width 42 height 19
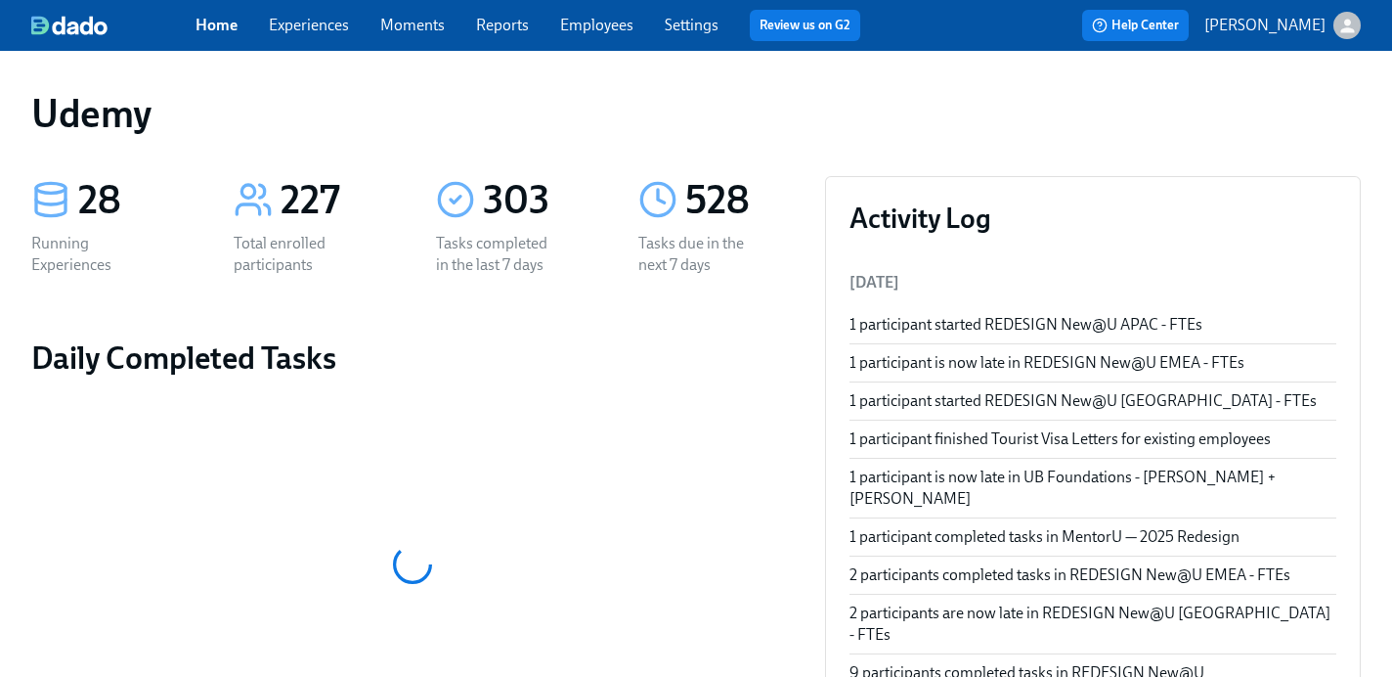
click at [317, 41] on div "Home Experiences Moments Reports Employees Settings Review us on G2 Help Center…" at bounding box center [696, 25] width 1392 height 51
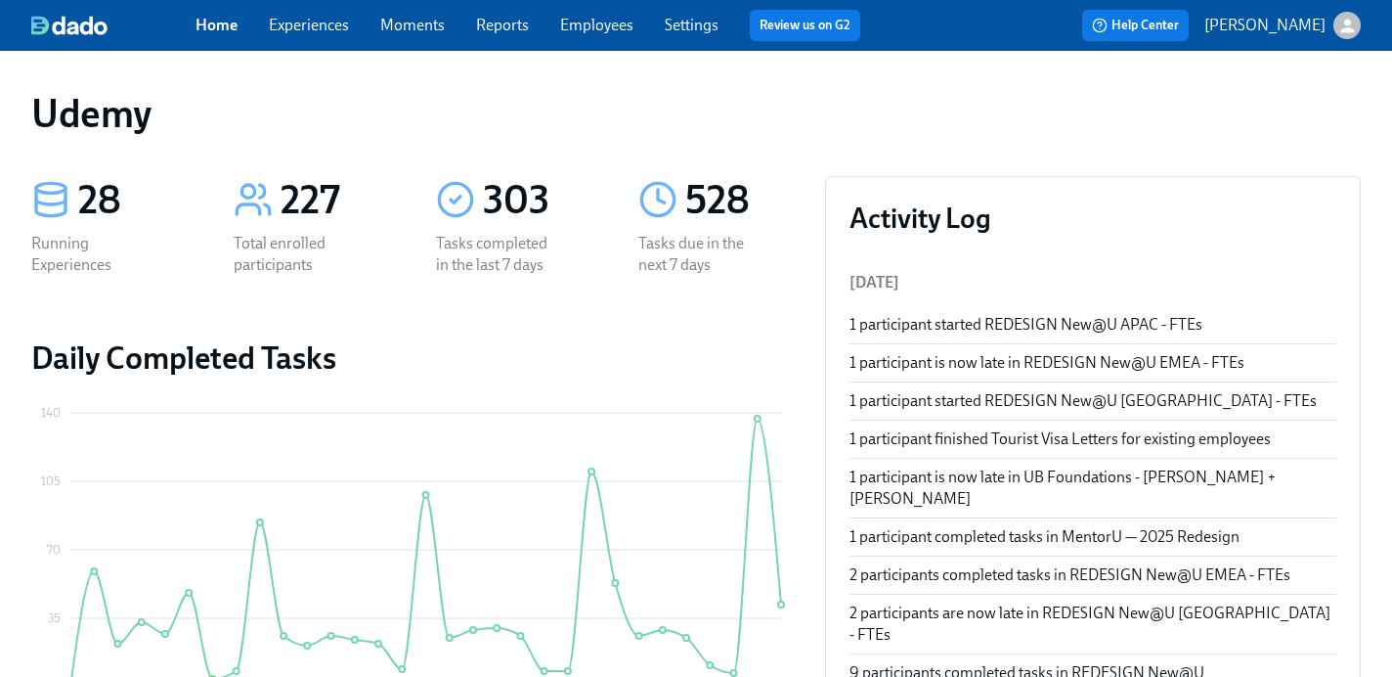
click at [309, 33] on link "Experiences" at bounding box center [309, 25] width 80 height 19
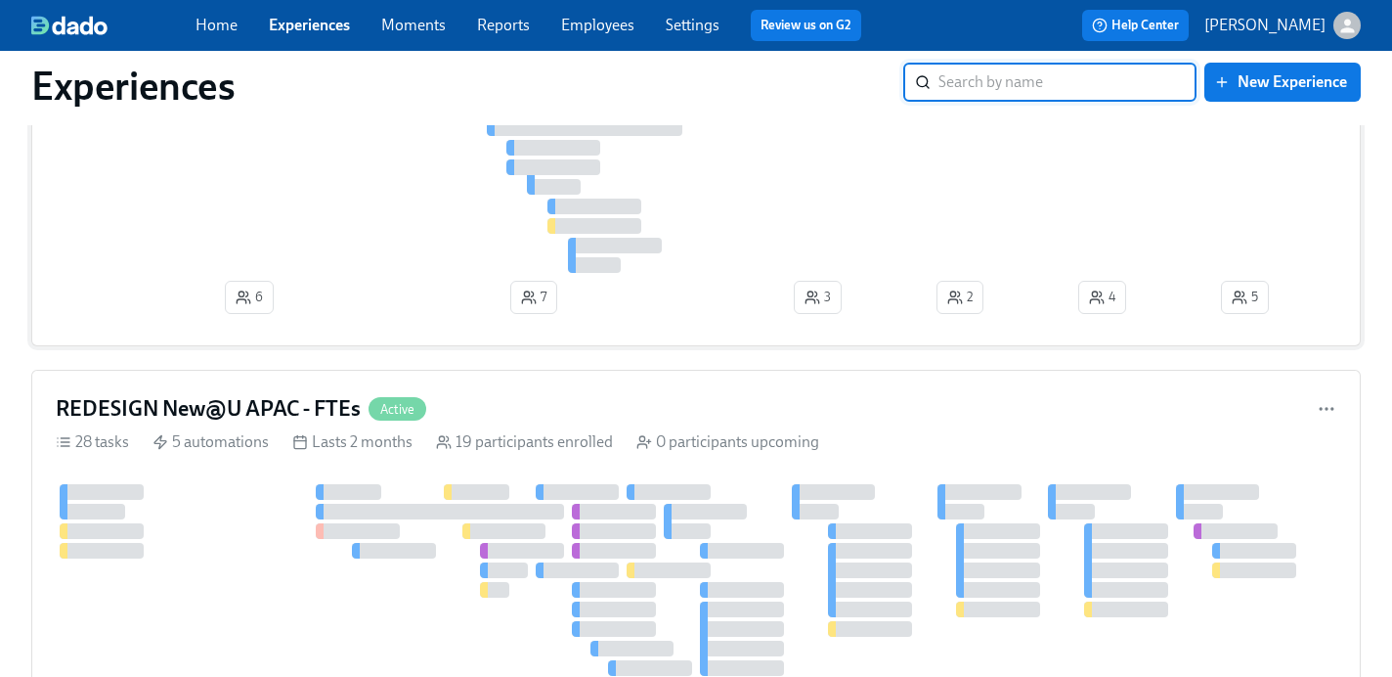
scroll to position [365, 0]
click at [277, 408] on h4 "REDESIGN New@U APAC - FTEs" at bounding box center [208, 409] width 305 height 29
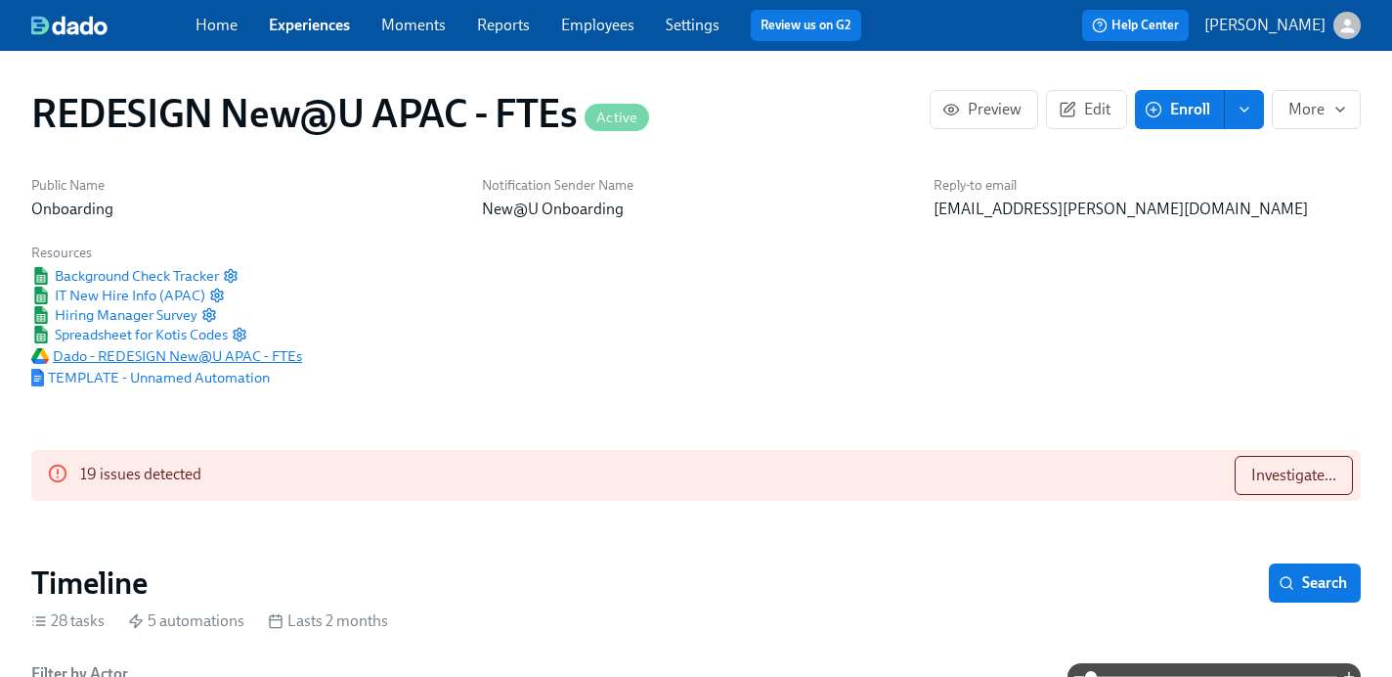
scroll to position [0, 12661]
click at [159, 355] on span "Dado - REDESIGN New@U APAC - FTEs" at bounding box center [166, 356] width 271 height 20
click at [344, 27] on link "Experiences" at bounding box center [309, 25] width 81 height 19
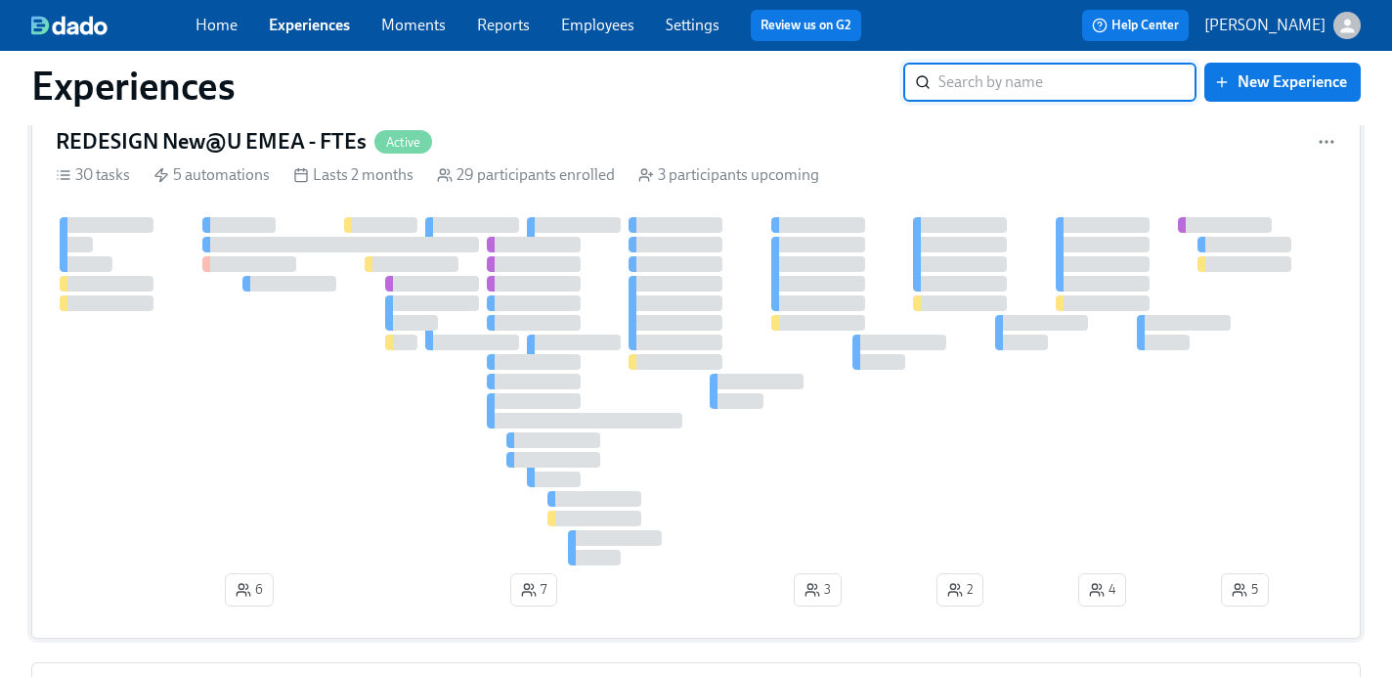
scroll to position [48, 0]
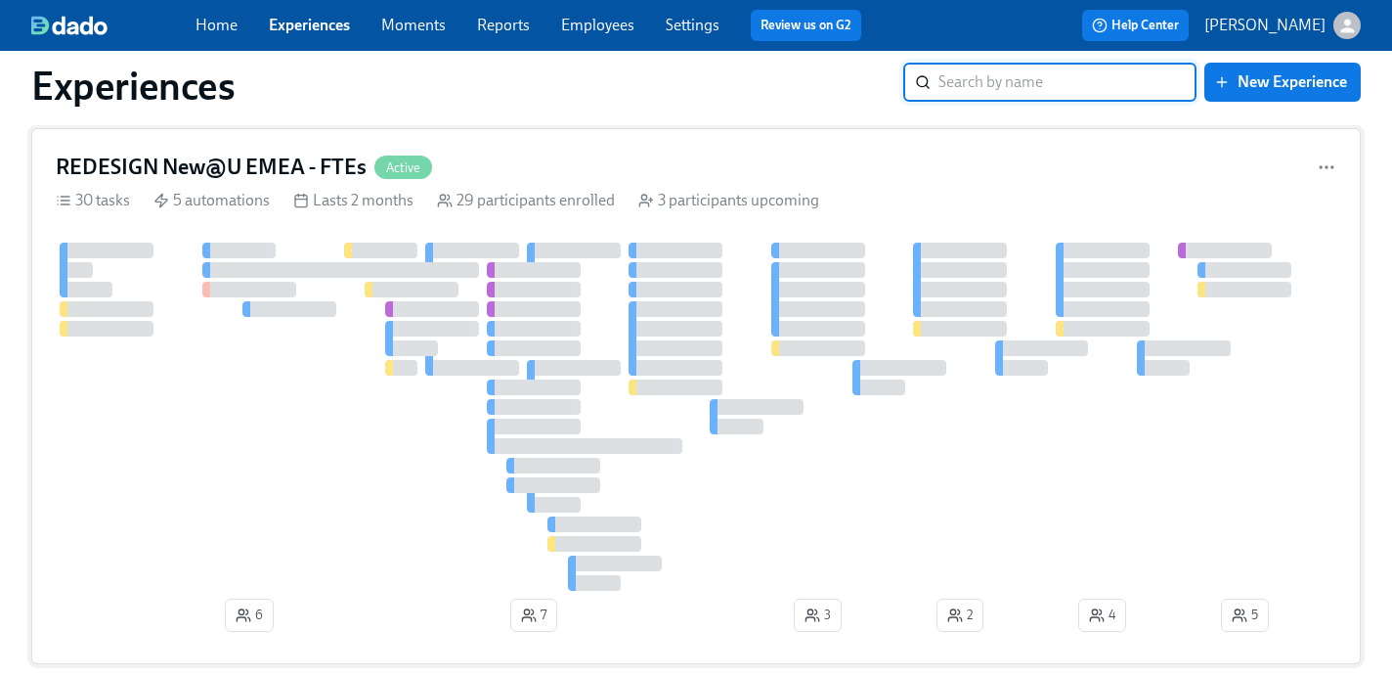
click at [277, 172] on h4 "REDESIGN New@U EMEA - FTEs" at bounding box center [211, 167] width 311 height 29
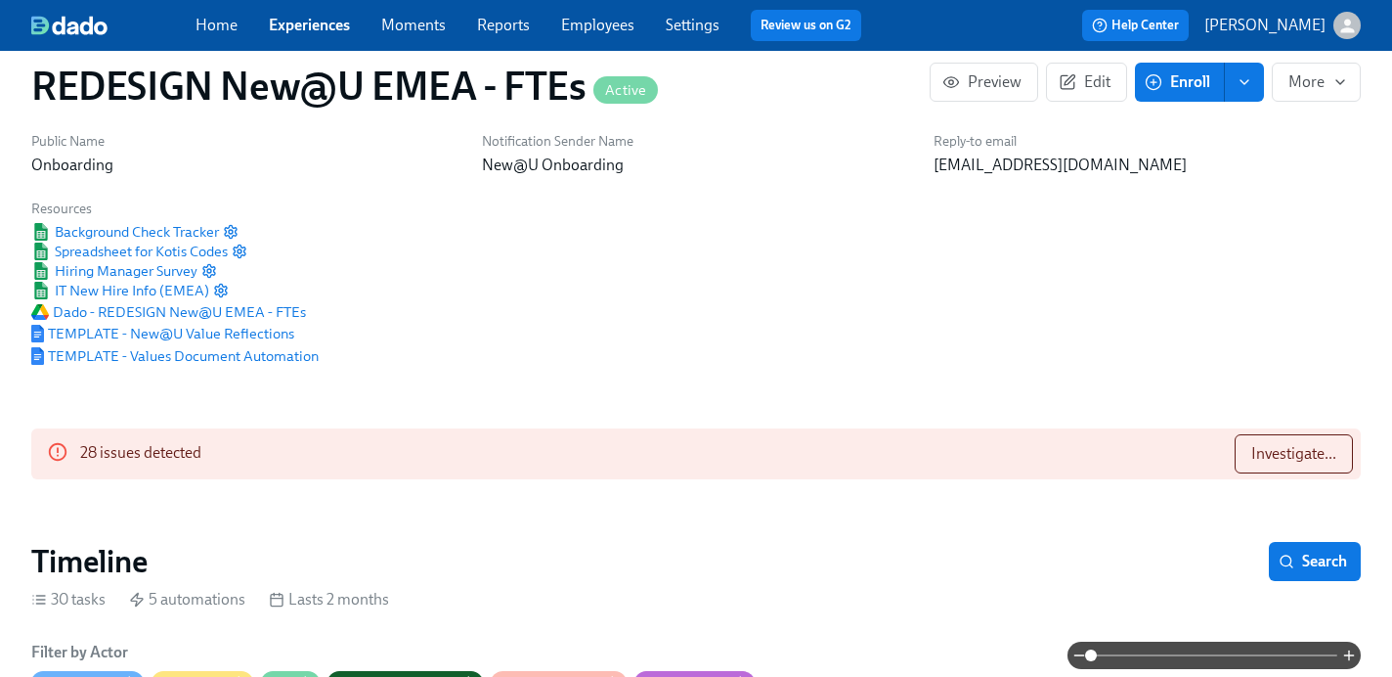
scroll to position [45, 0]
click at [323, 21] on link "Experiences" at bounding box center [309, 25] width 81 height 19
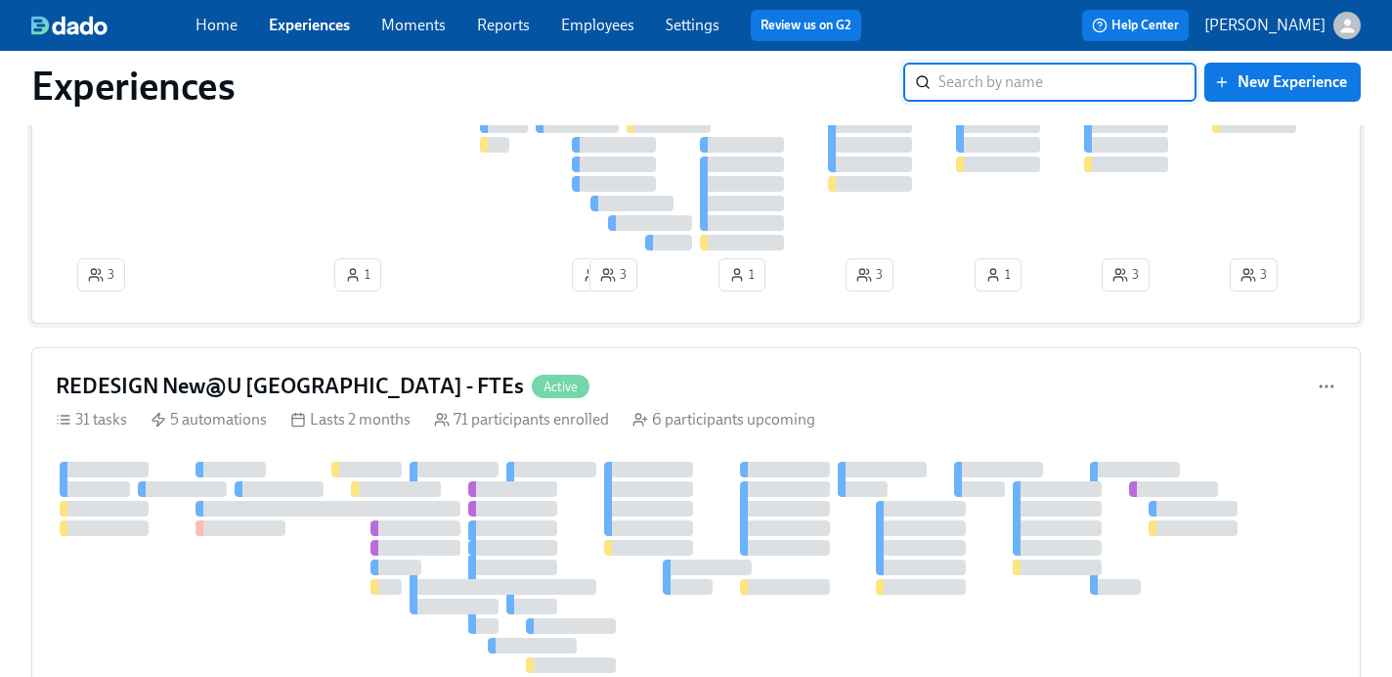
scroll to position [836, 0]
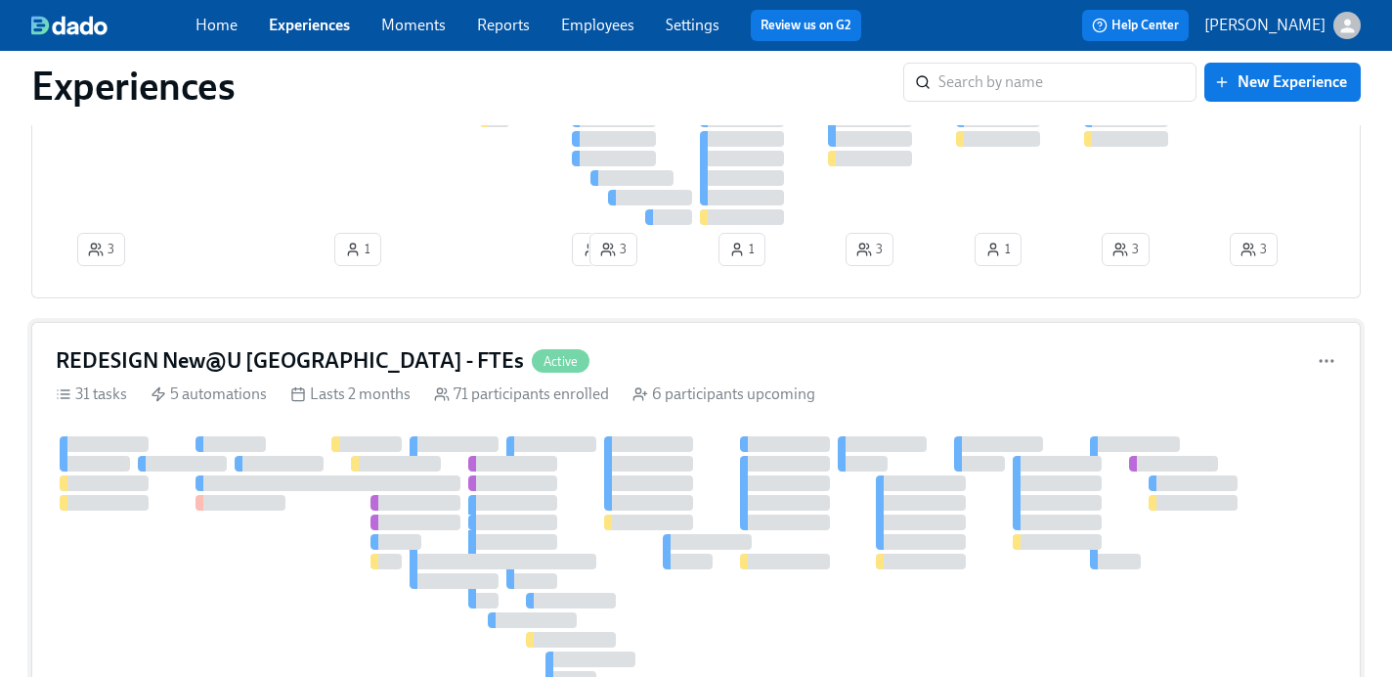
click at [278, 360] on h4 "REDESIGN New@U [GEOGRAPHIC_DATA] - FTEs" at bounding box center [290, 360] width 468 height 29
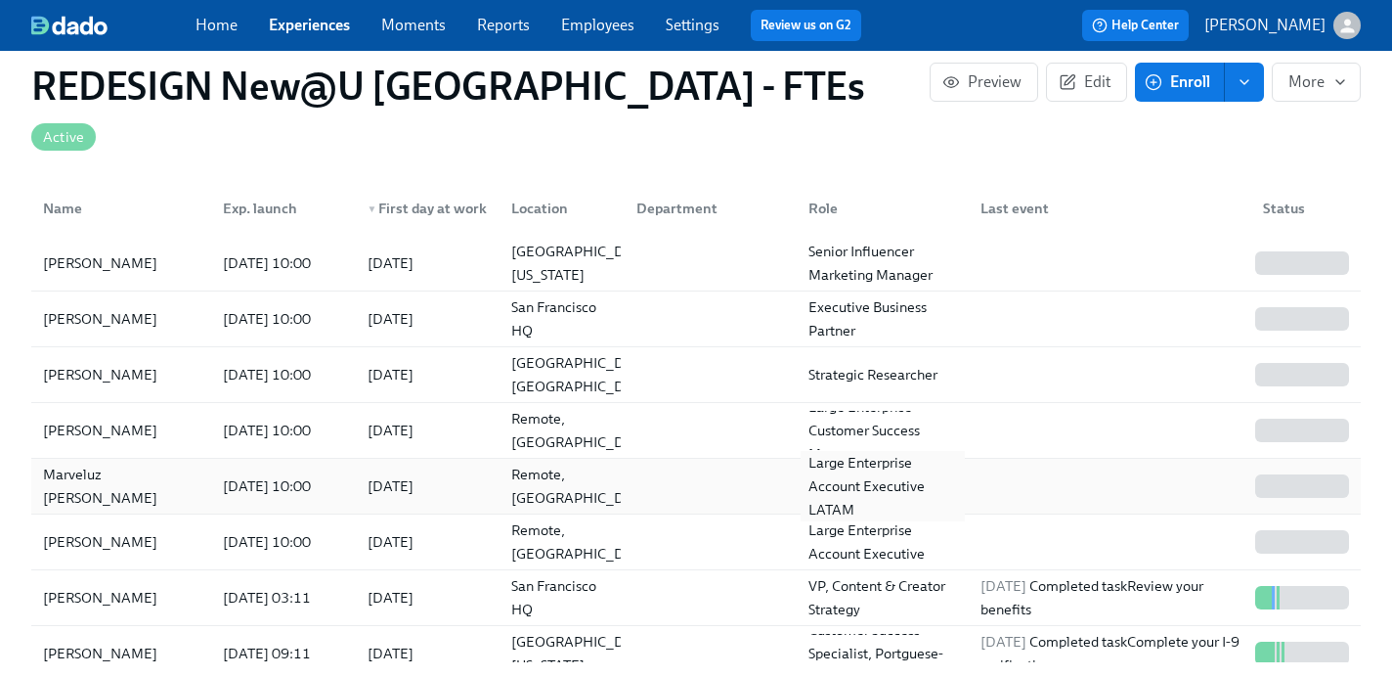
scroll to position [1942, 0]
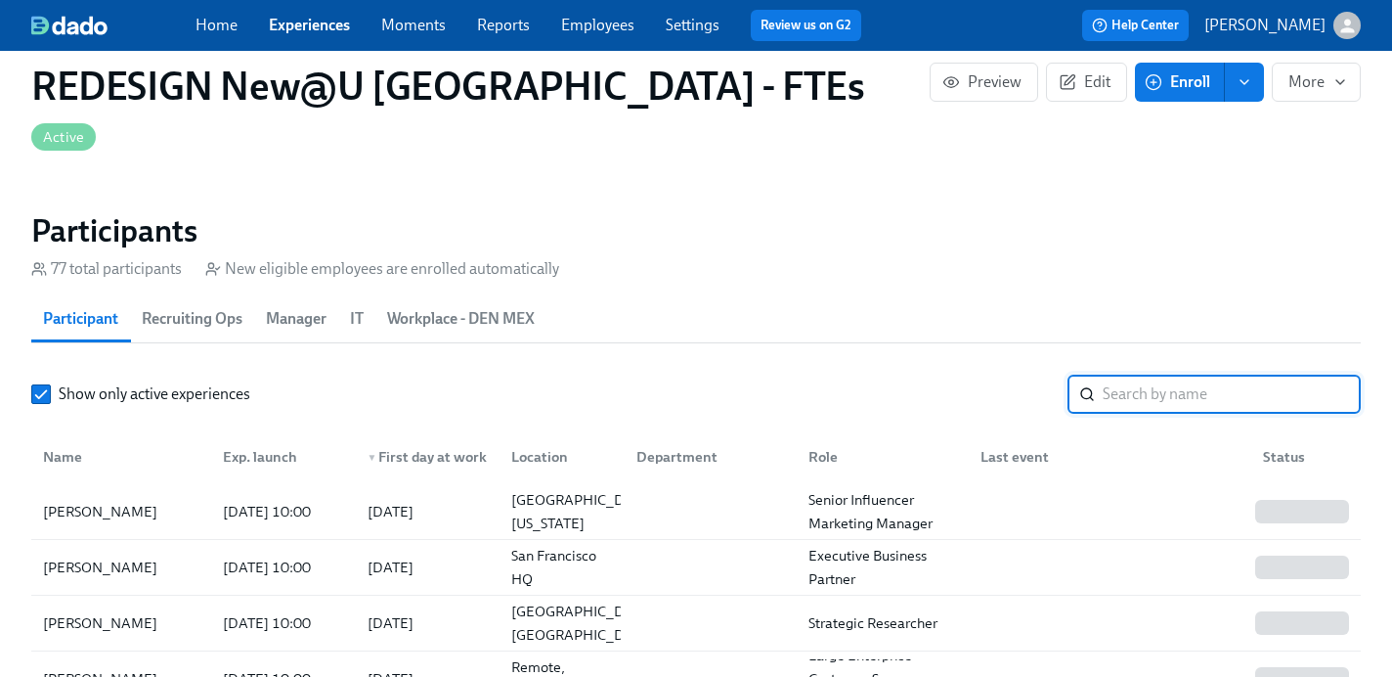
click at [1136, 375] on input "search" at bounding box center [1232, 394] width 258 height 39
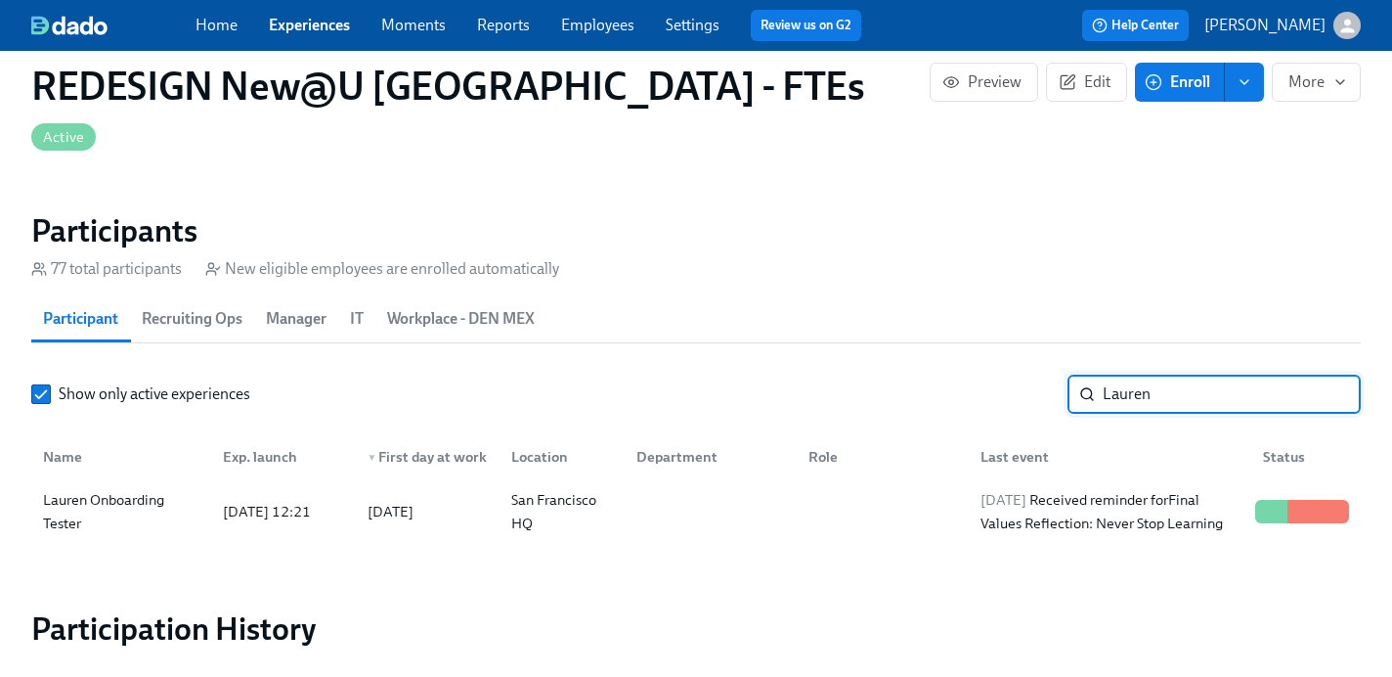
type input "Lauren"
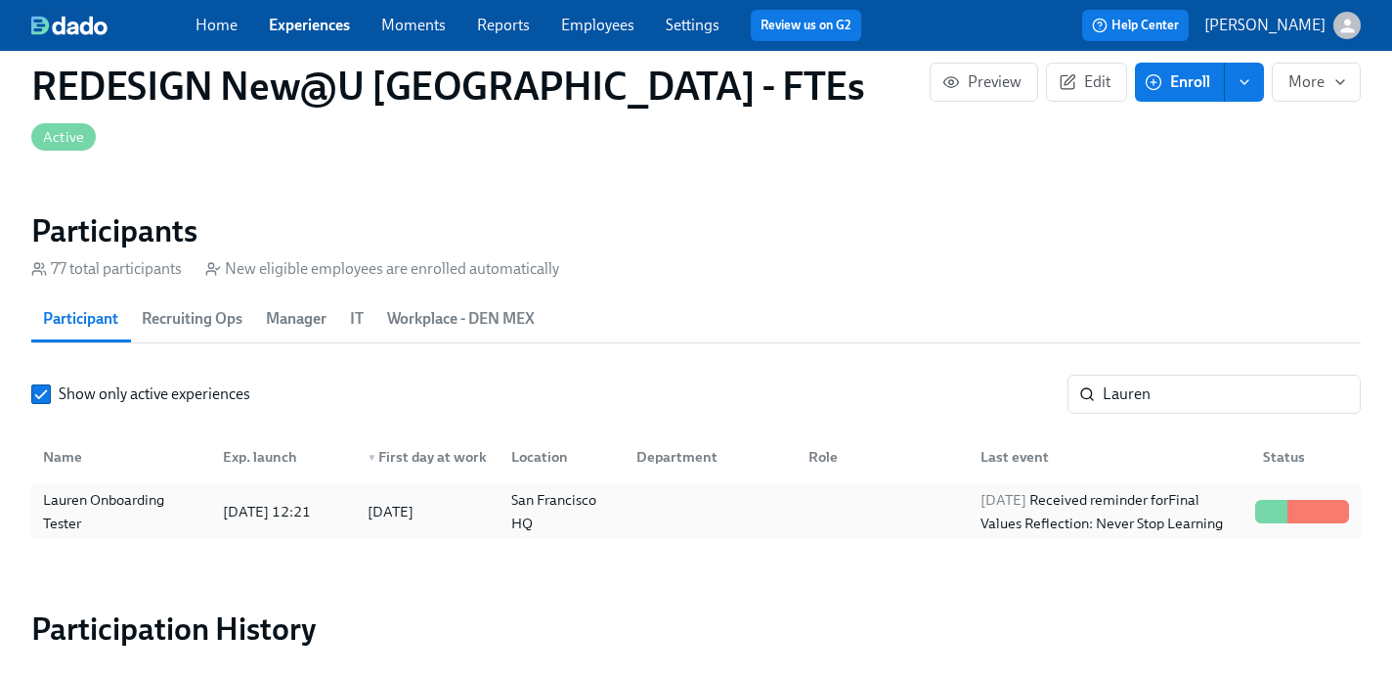
click at [123, 488] on div "Lauren Onboarding Tester" at bounding box center [121, 511] width 172 height 47
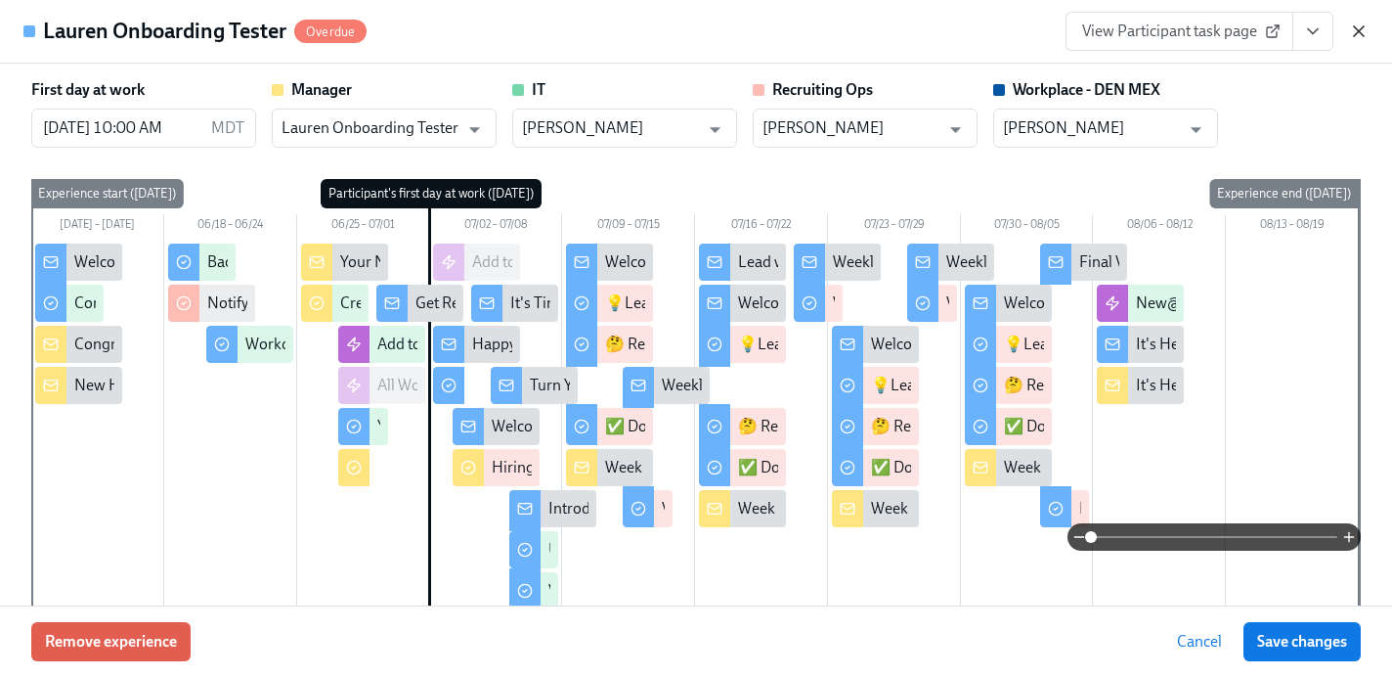
click at [1360, 32] on icon "button" at bounding box center [1359, 31] width 10 height 10
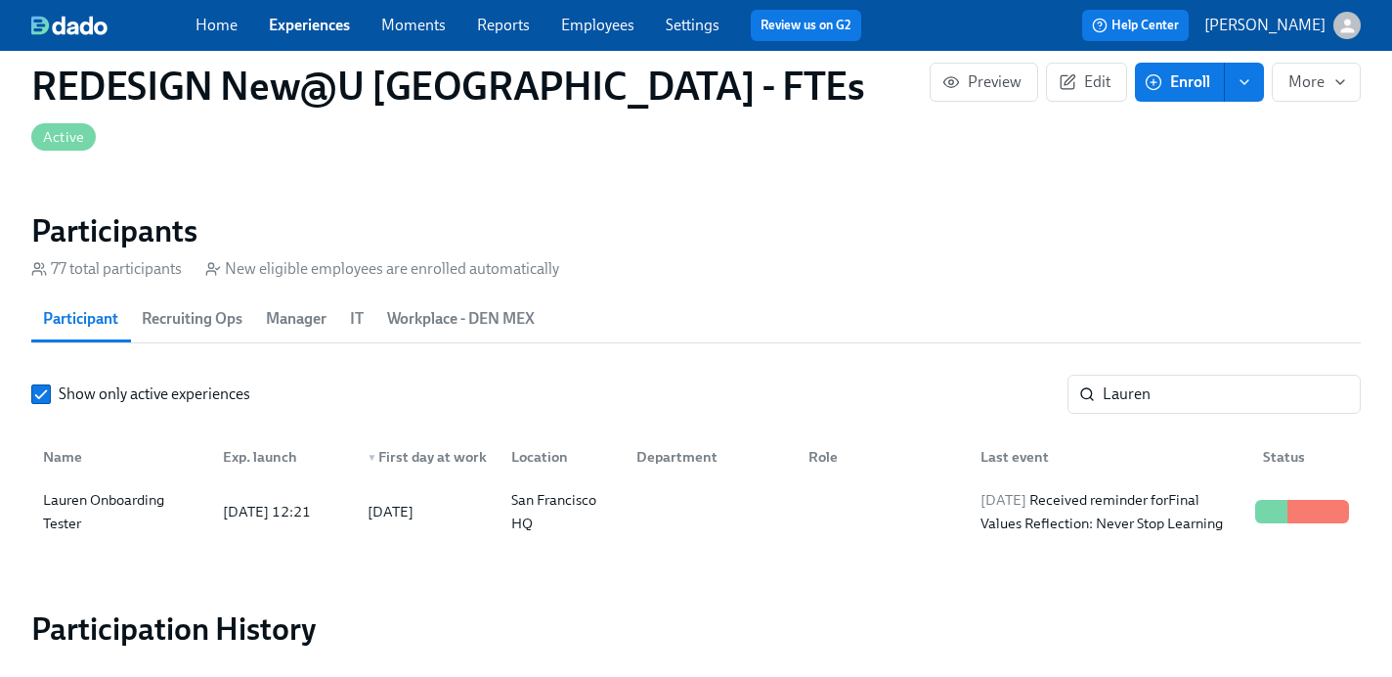
click at [210, 24] on link "Home" at bounding box center [217, 25] width 42 height 19
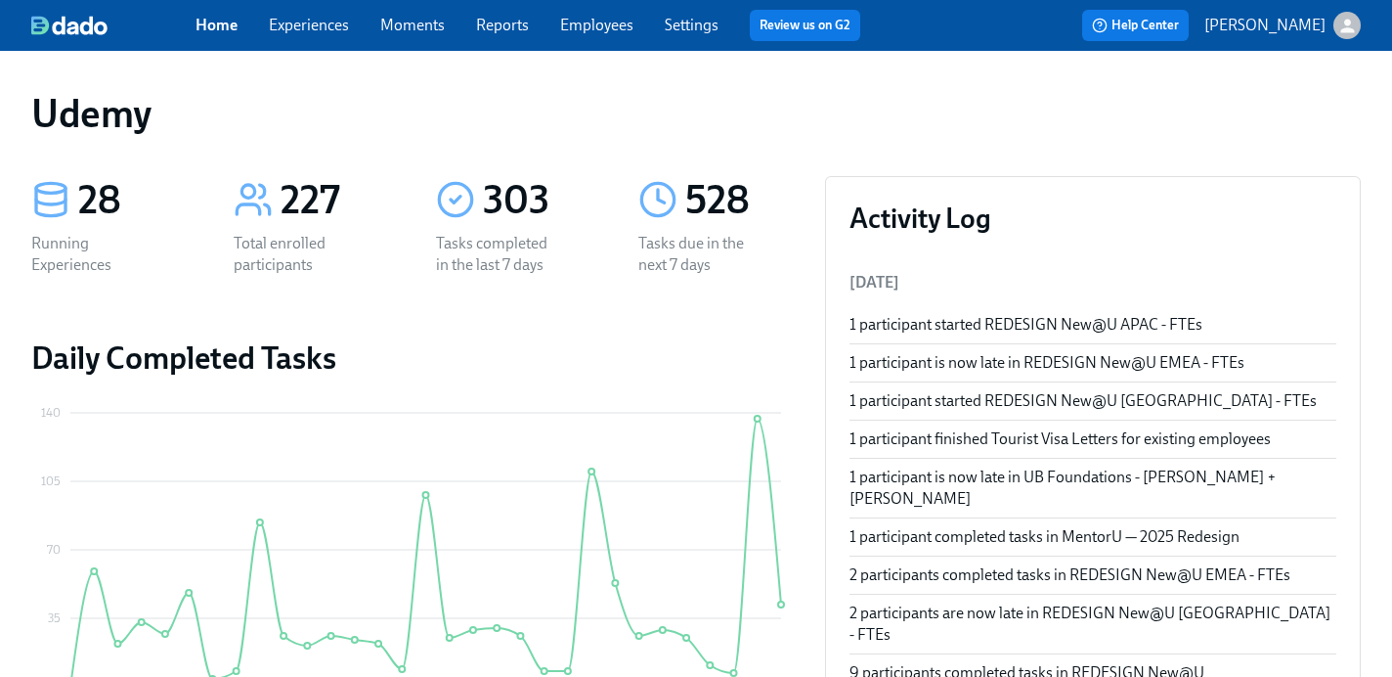
click at [318, 30] on link "Experiences" at bounding box center [309, 25] width 80 height 19
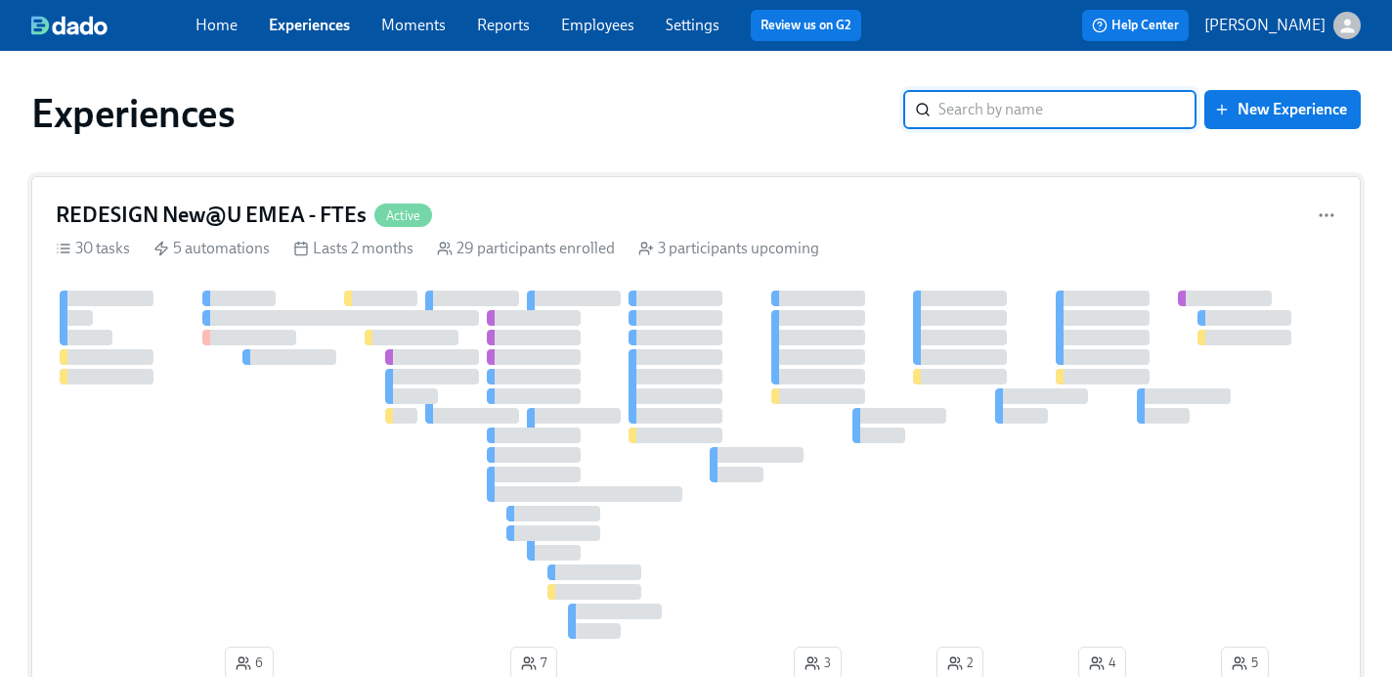
click at [314, 212] on h4 "REDESIGN New@U EMEA - FTEs" at bounding box center [211, 214] width 311 height 29
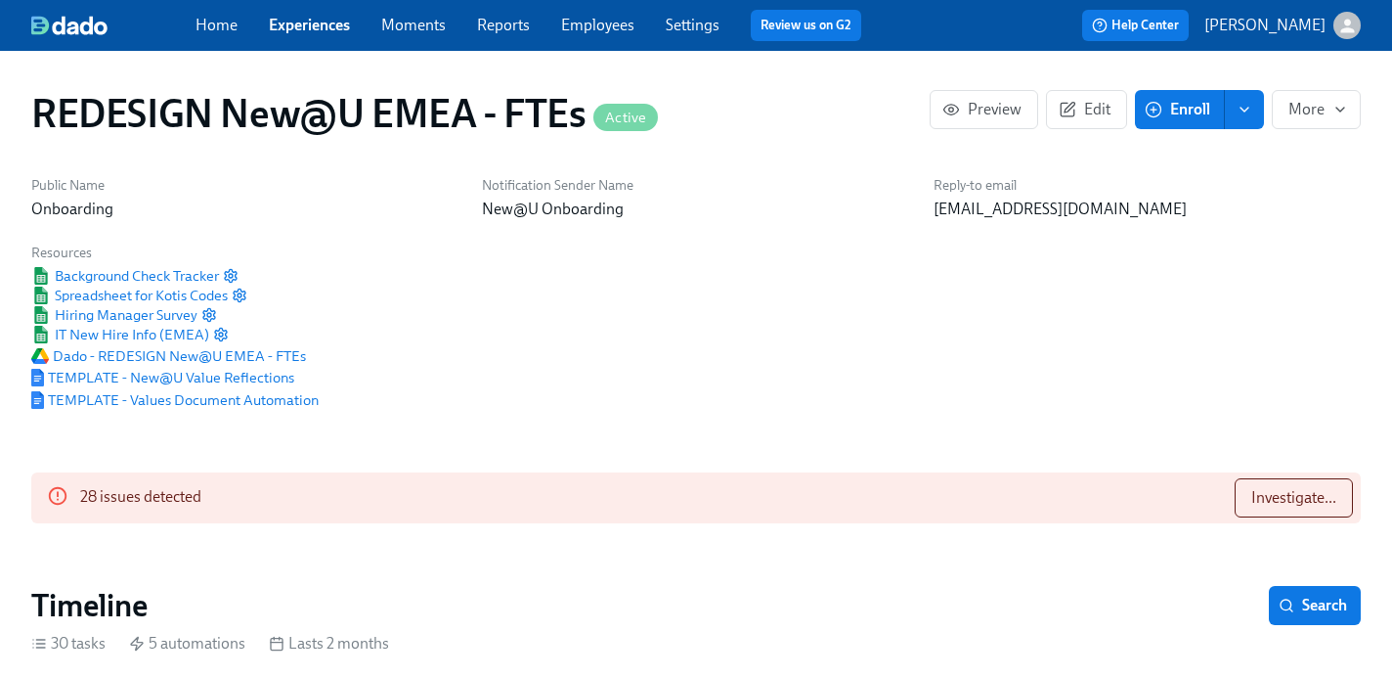
scroll to position [0, 11116]
click at [308, 25] on link "Experiences" at bounding box center [309, 25] width 81 height 19
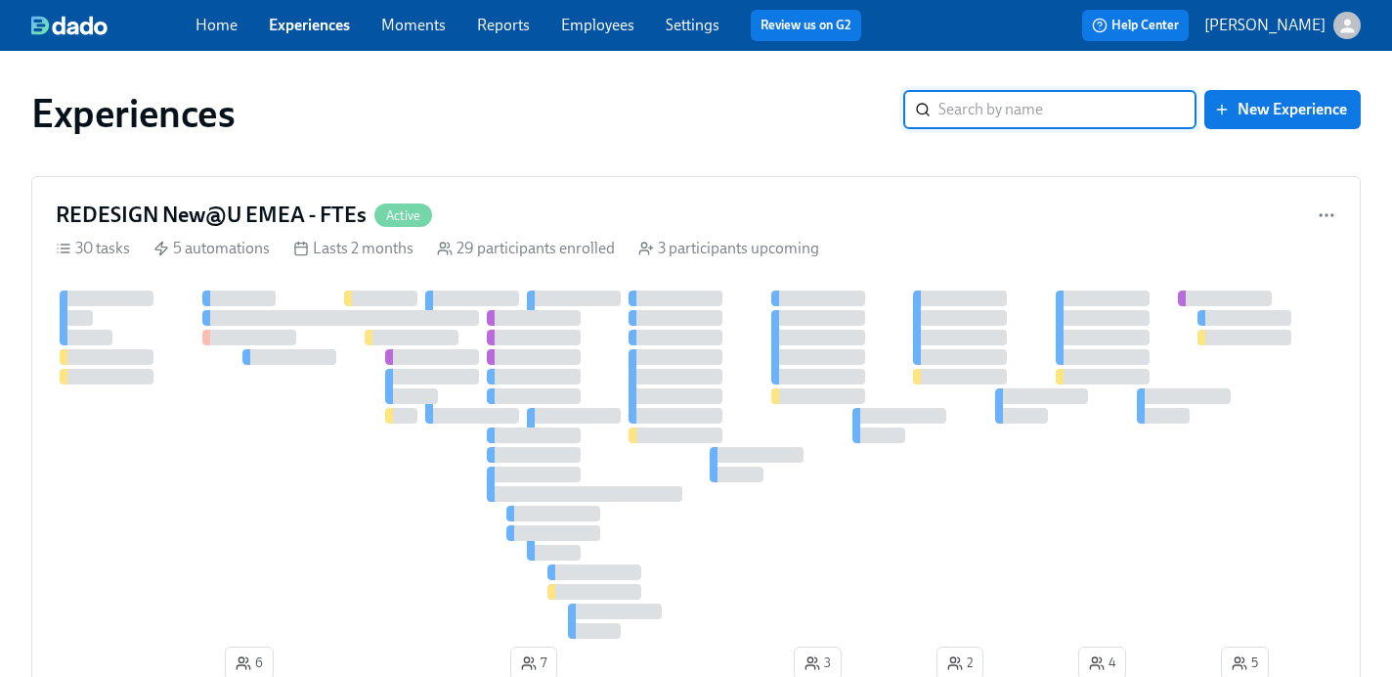
click at [302, 30] on link "Experiences" at bounding box center [309, 25] width 81 height 19
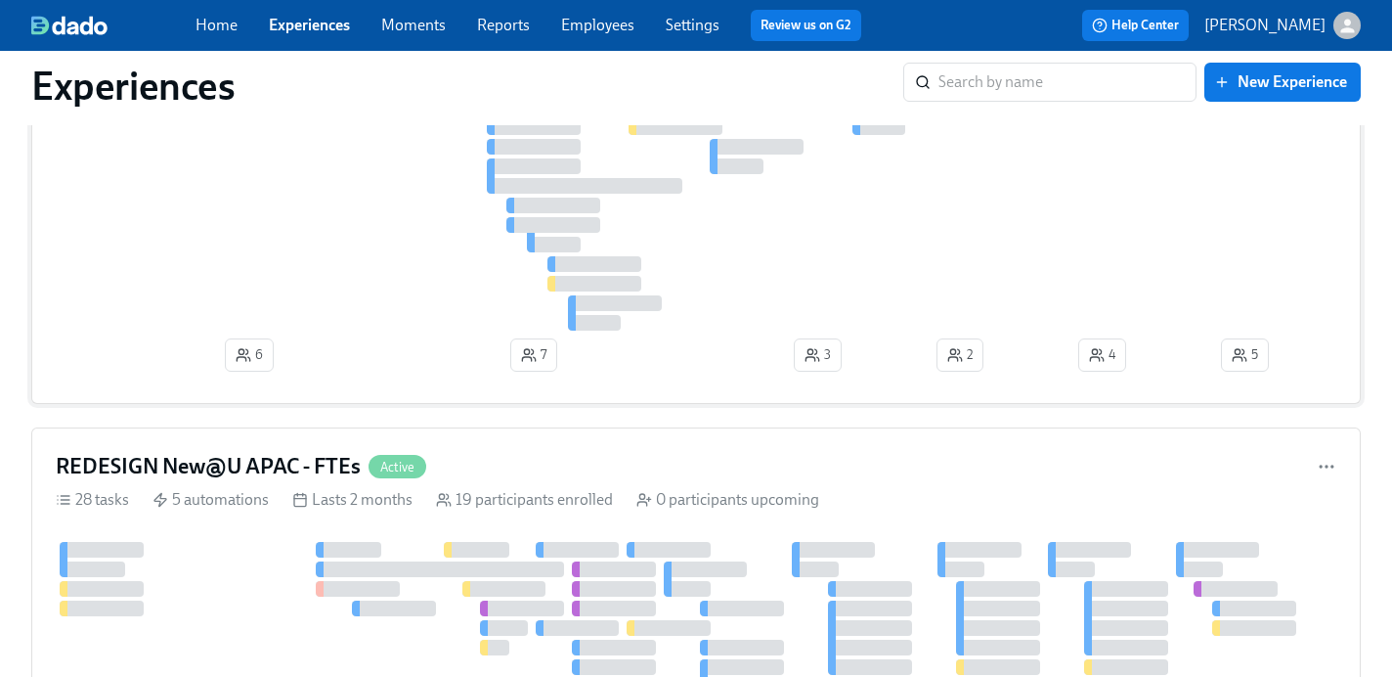
scroll to position [316, 0]
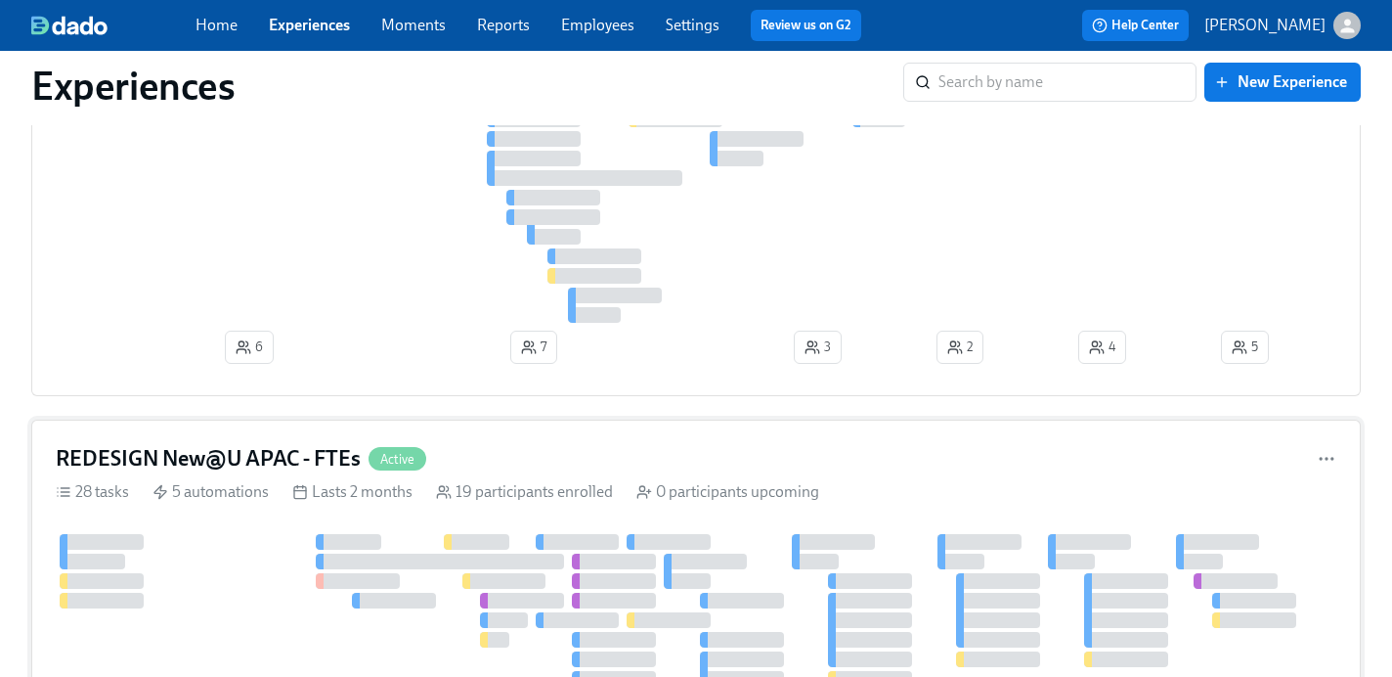
click at [249, 465] on h4 "REDESIGN New@U APAC - FTEs" at bounding box center [208, 458] width 305 height 29
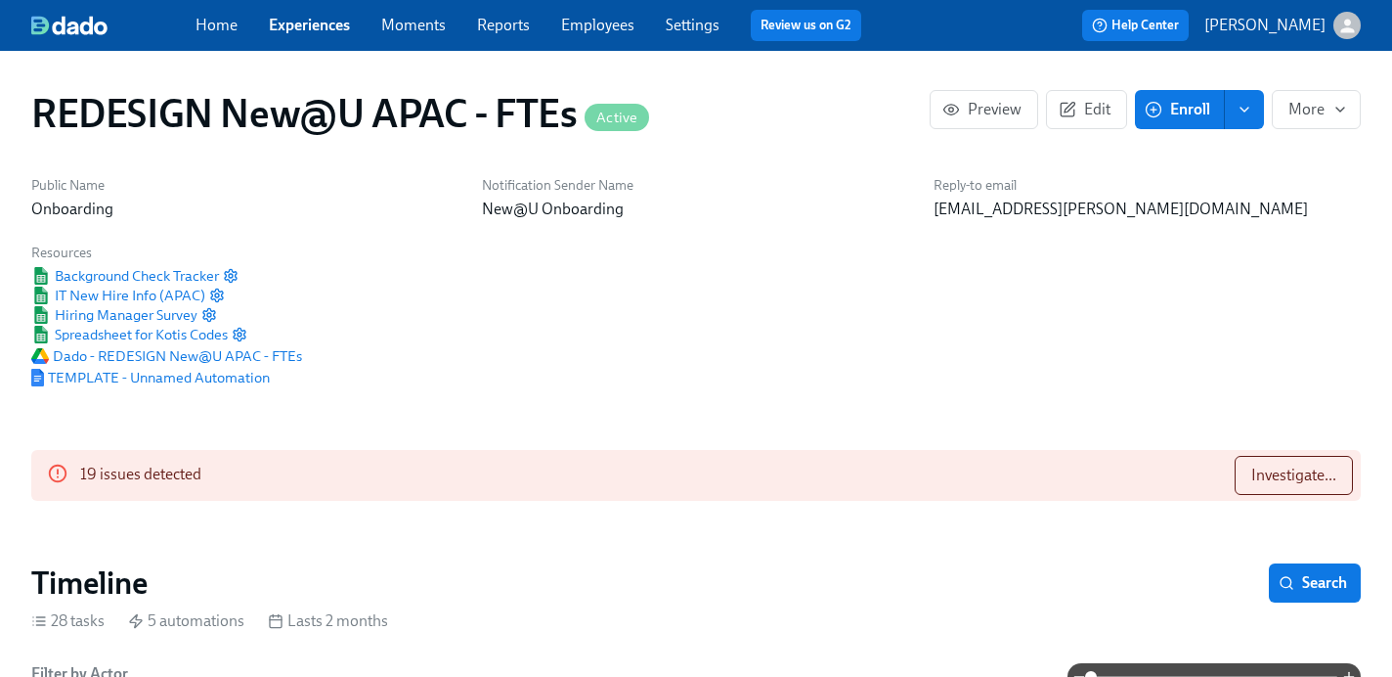
scroll to position [44, 0]
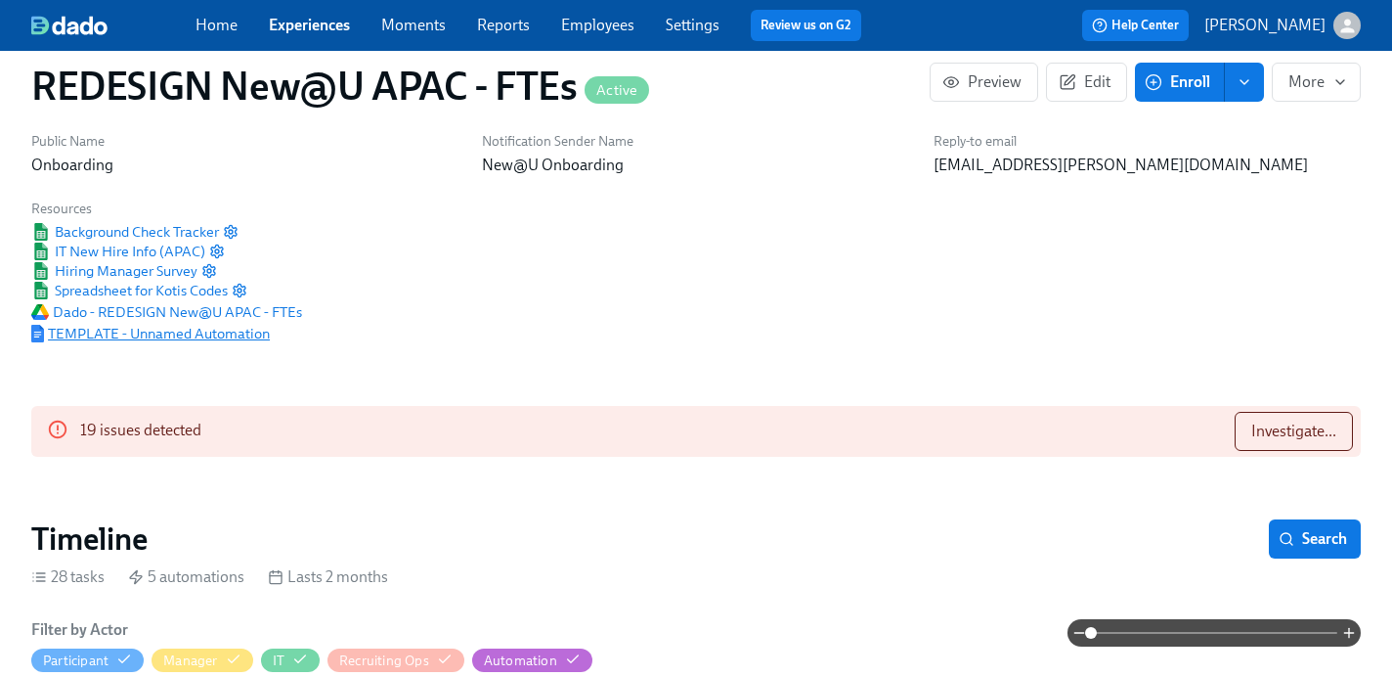
click at [170, 330] on span "TEMPLATE - Unnamed Automation" at bounding box center [150, 334] width 239 height 20
click at [330, 29] on link "Experiences" at bounding box center [309, 25] width 81 height 19
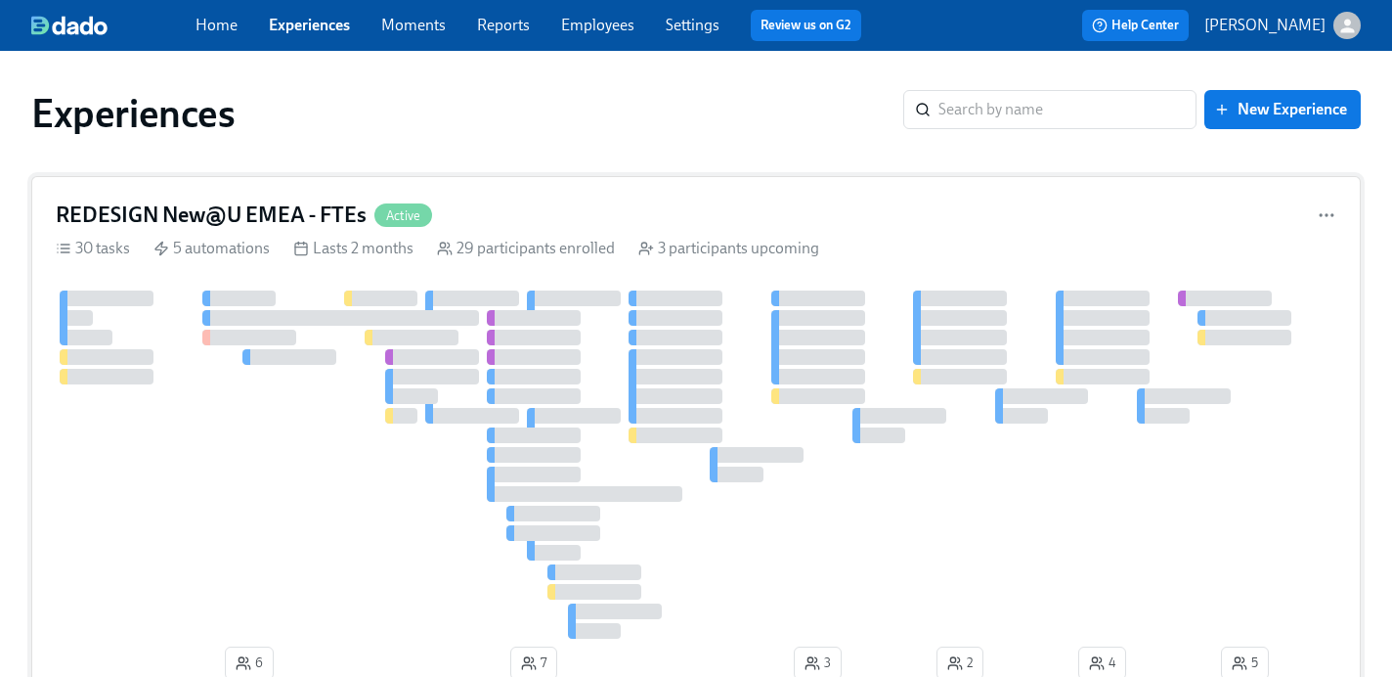
click at [296, 213] on h4 "REDESIGN New@U EMEA - FTEs" at bounding box center [211, 214] width 311 height 29
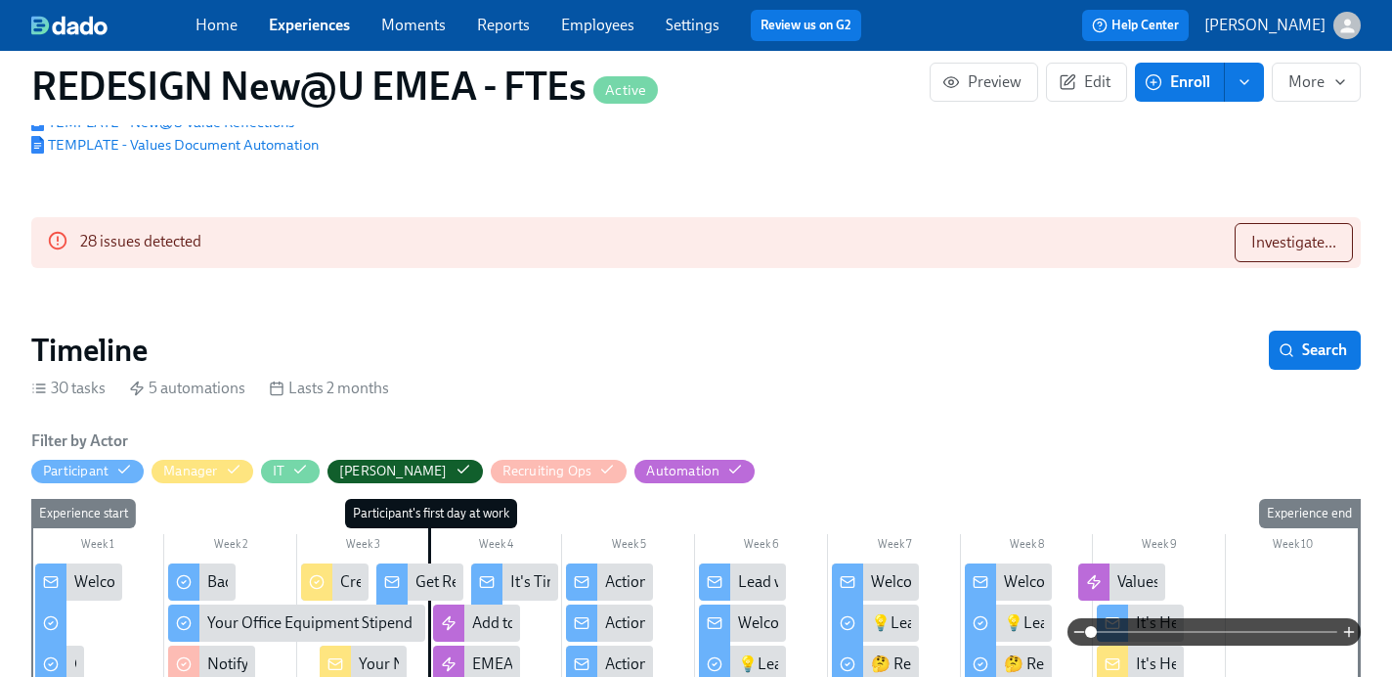
scroll to position [439, 0]
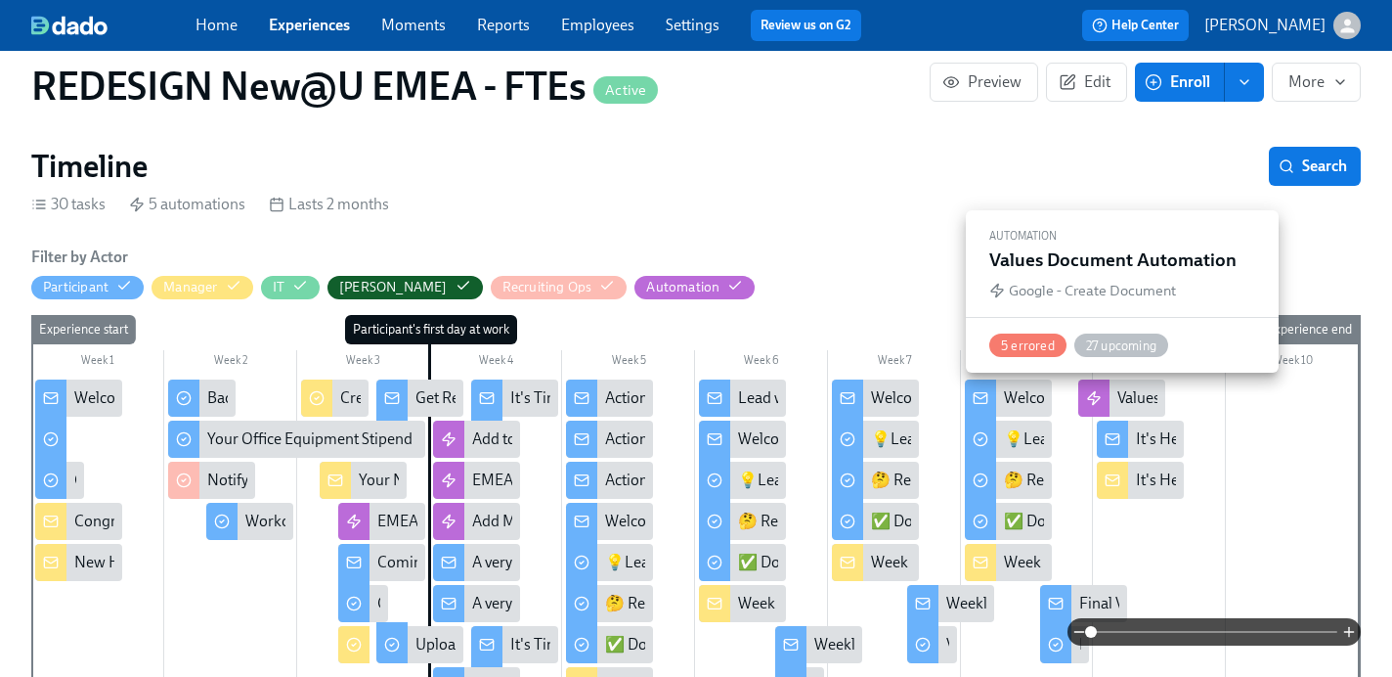
click at [1099, 399] on icon at bounding box center [1094, 397] width 12 height 13
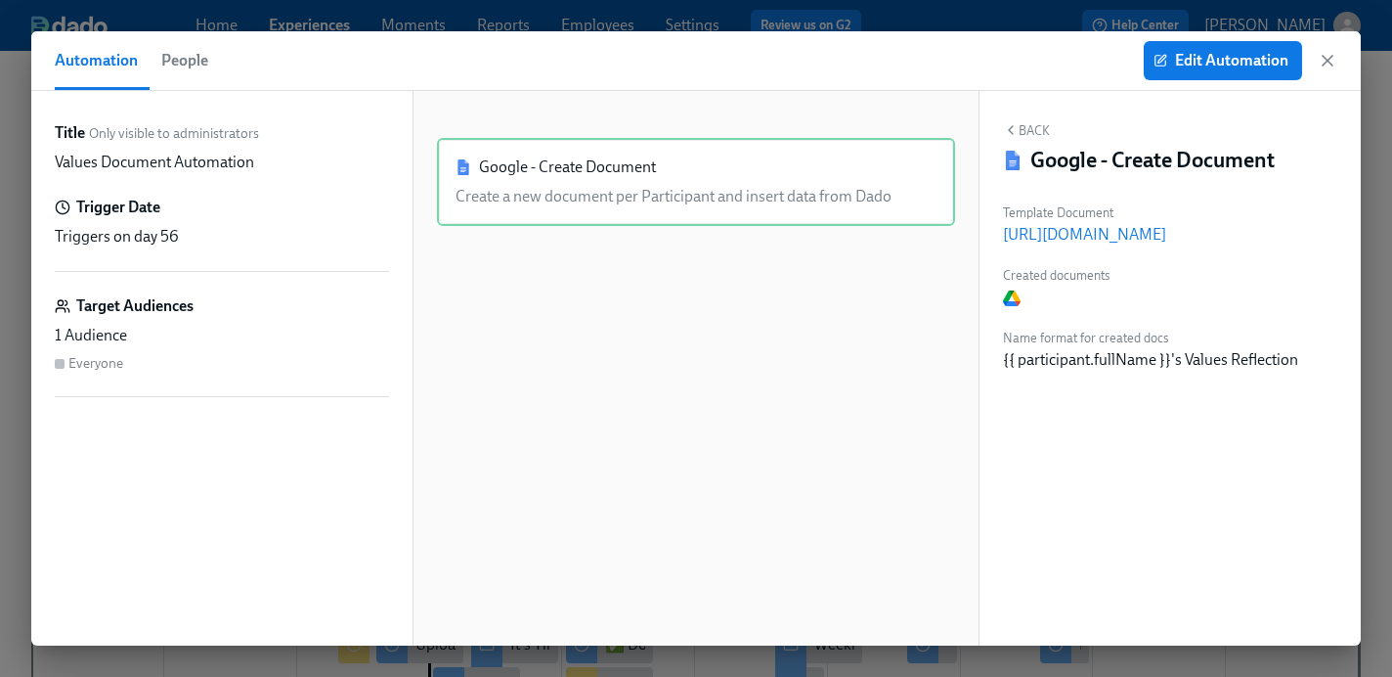
click at [1037, 306] on div at bounding box center [1056, 297] width 107 height 22
click at [1059, 313] on div "Template Document https://docs.google.com/document/d/1bzQ4VPmMyrPHJX2p_DnAKYqYH…" at bounding box center [1170, 284] width 334 height 172
click at [1229, 231] on p "https://docs.google.com/document/d/1bzQ4VPmMyrPHJX2p_DnAKYqYH5-Kp4DcO3ffknaaf2Q" at bounding box center [1170, 235] width 334 height 22
click at [1178, 68] on span "Edit Automation" at bounding box center [1223, 61] width 131 height 20
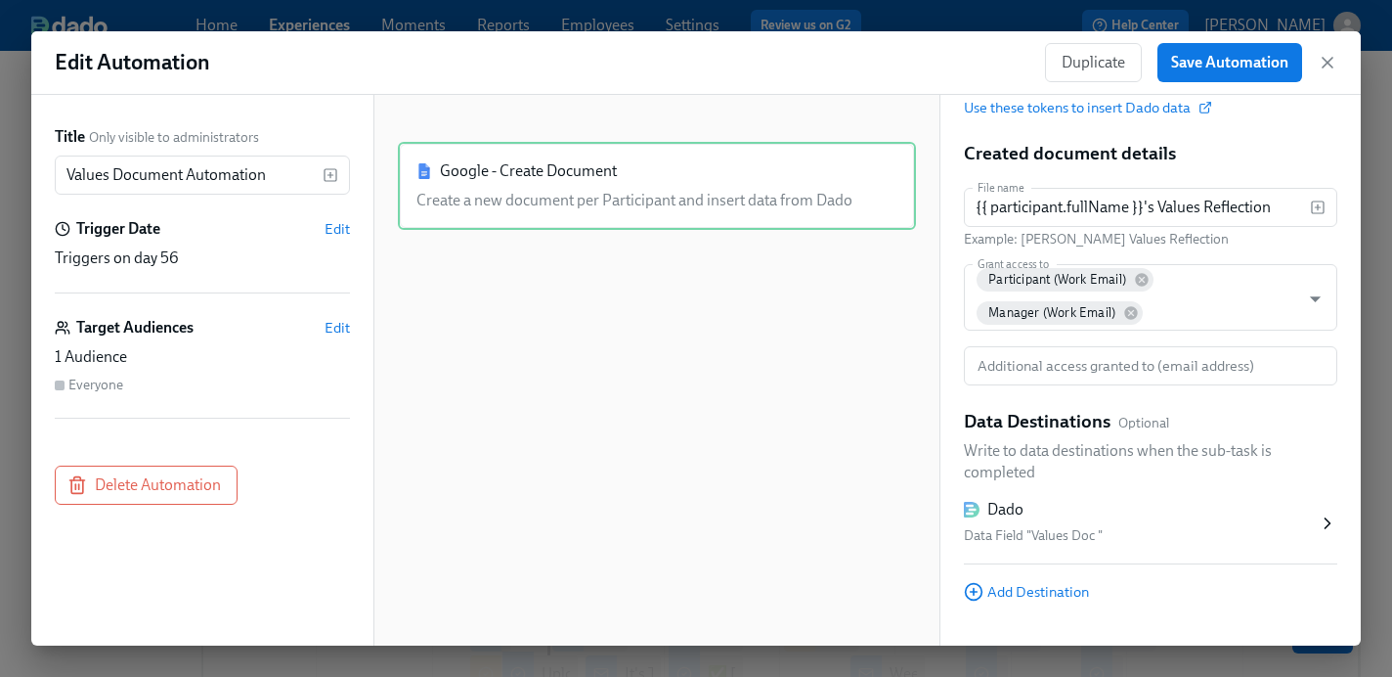
scroll to position [479, 0]
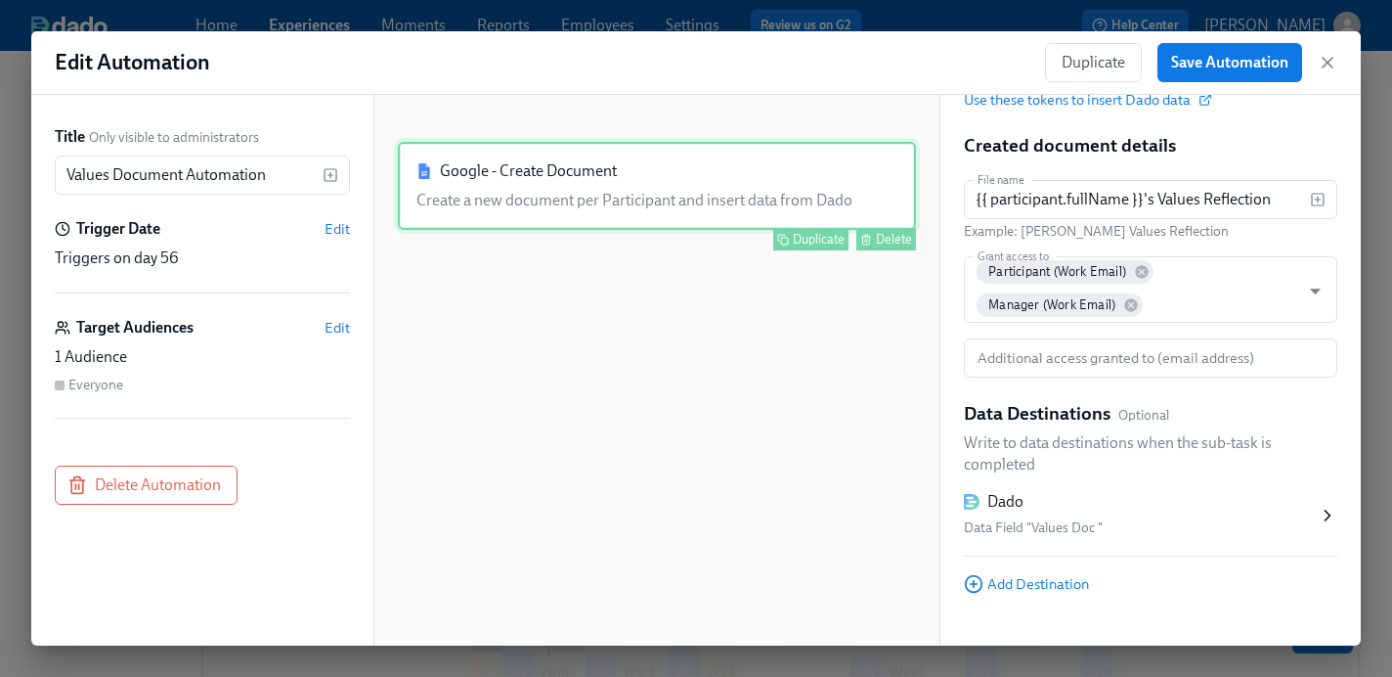
click at [785, 191] on div "Google - Create Document Create a new document per Participant and insert data …" at bounding box center [657, 186] width 518 height 88
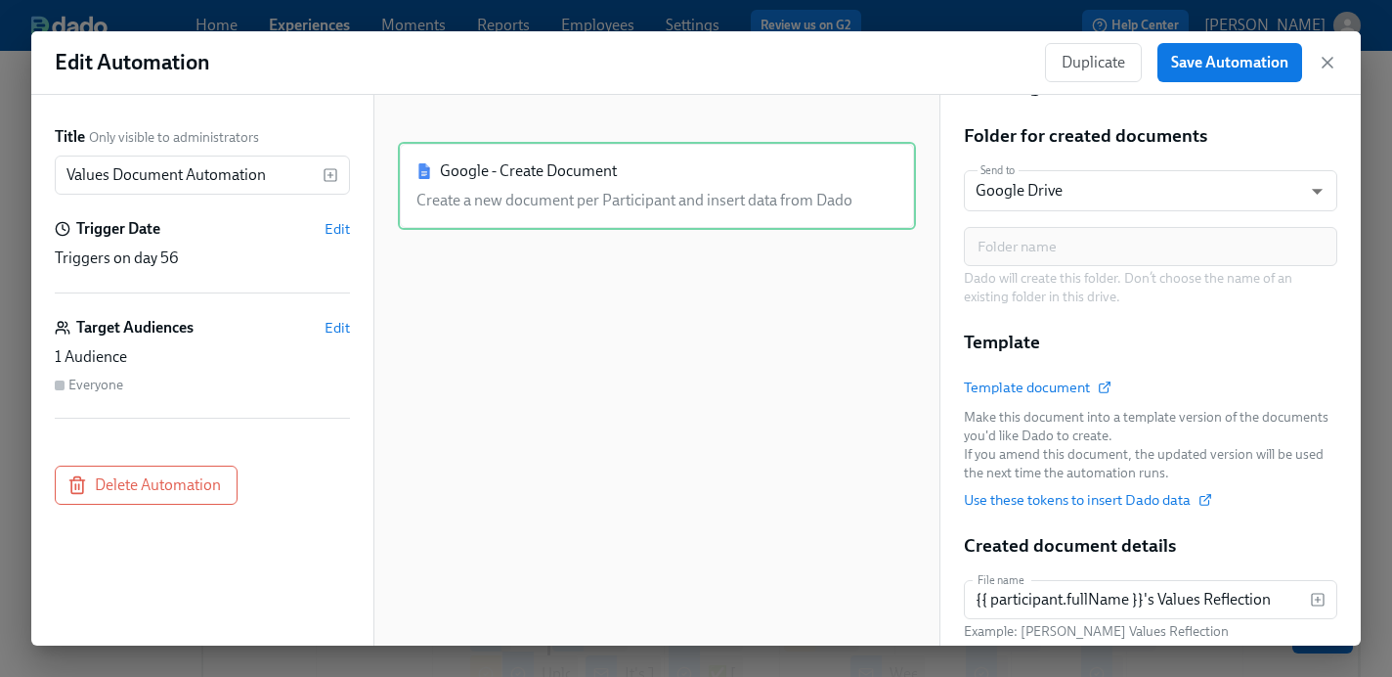
scroll to position [0, 0]
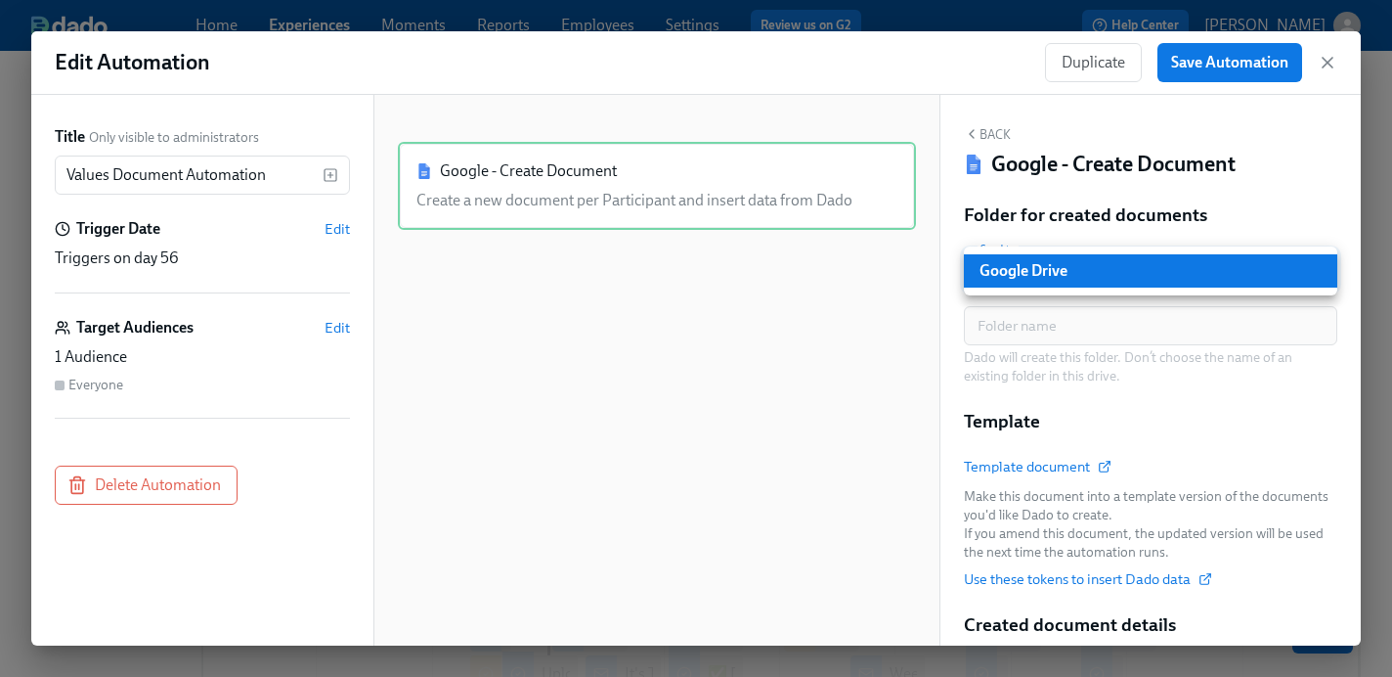
click at [1095, 265] on body "Home Experiences Moments Reports Employees Settings Review us on G2 Help Center…" at bounding box center [696, 666] width 1392 height 1332
click at [1095, 265] on li "Google Drive" at bounding box center [1151, 270] width 374 height 33
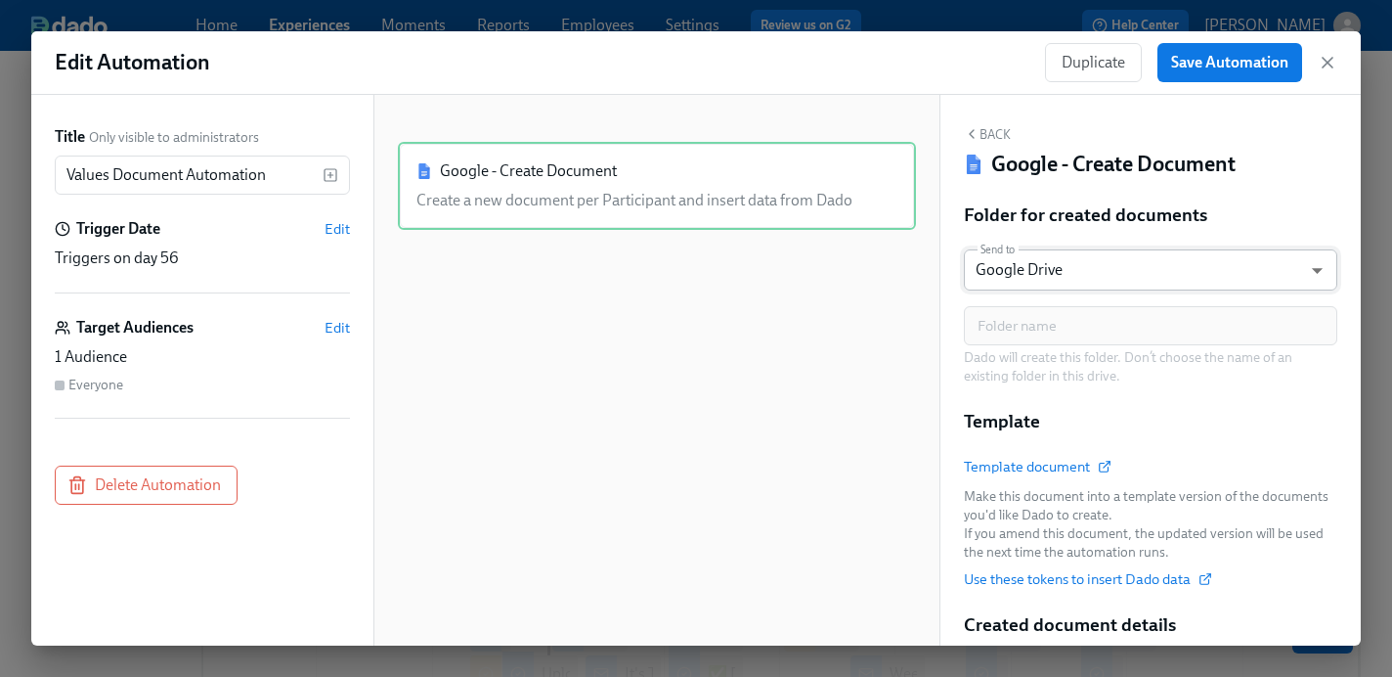
click at [1032, 271] on body "Home Experiences Moments Reports Employees Settings Review us on G2 Help Center…" at bounding box center [696, 666] width 1392 height 1332
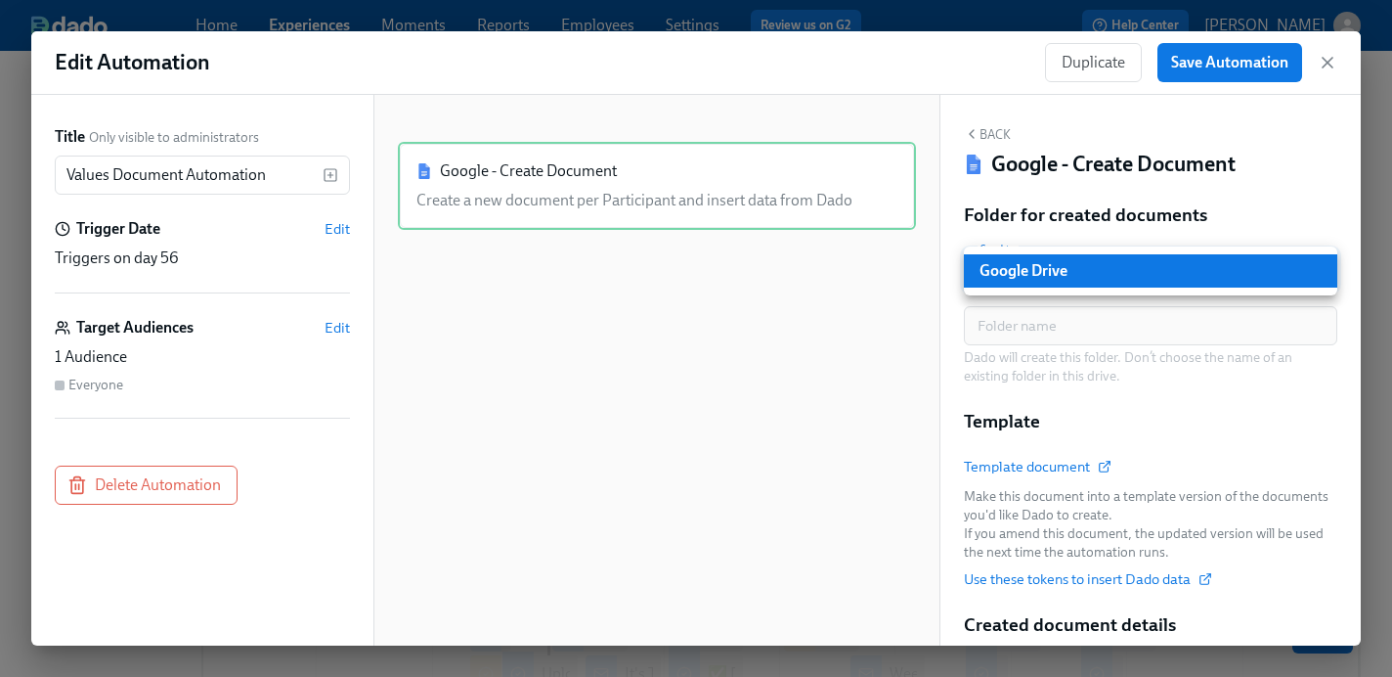
click at [1032, 271] on li "Google Drive" at bounding box center [1151, 270] width 374 height 33
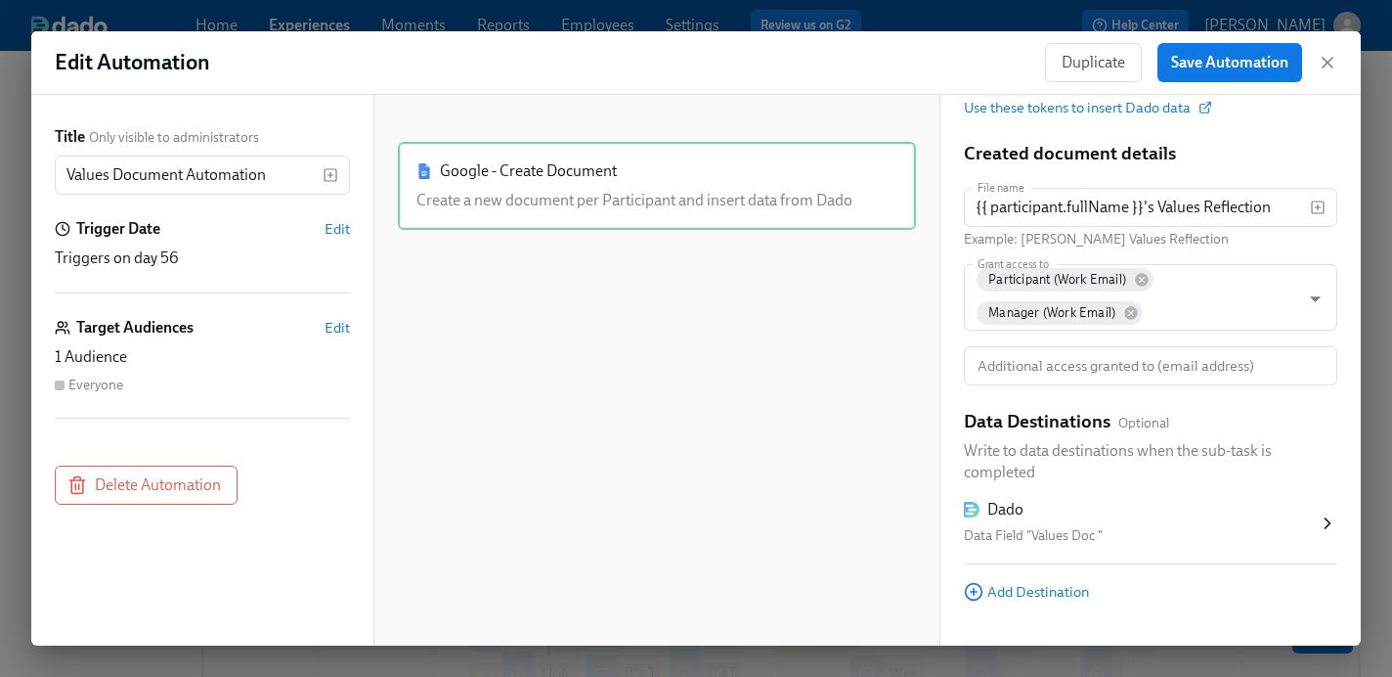
scroll to position [512, 0]
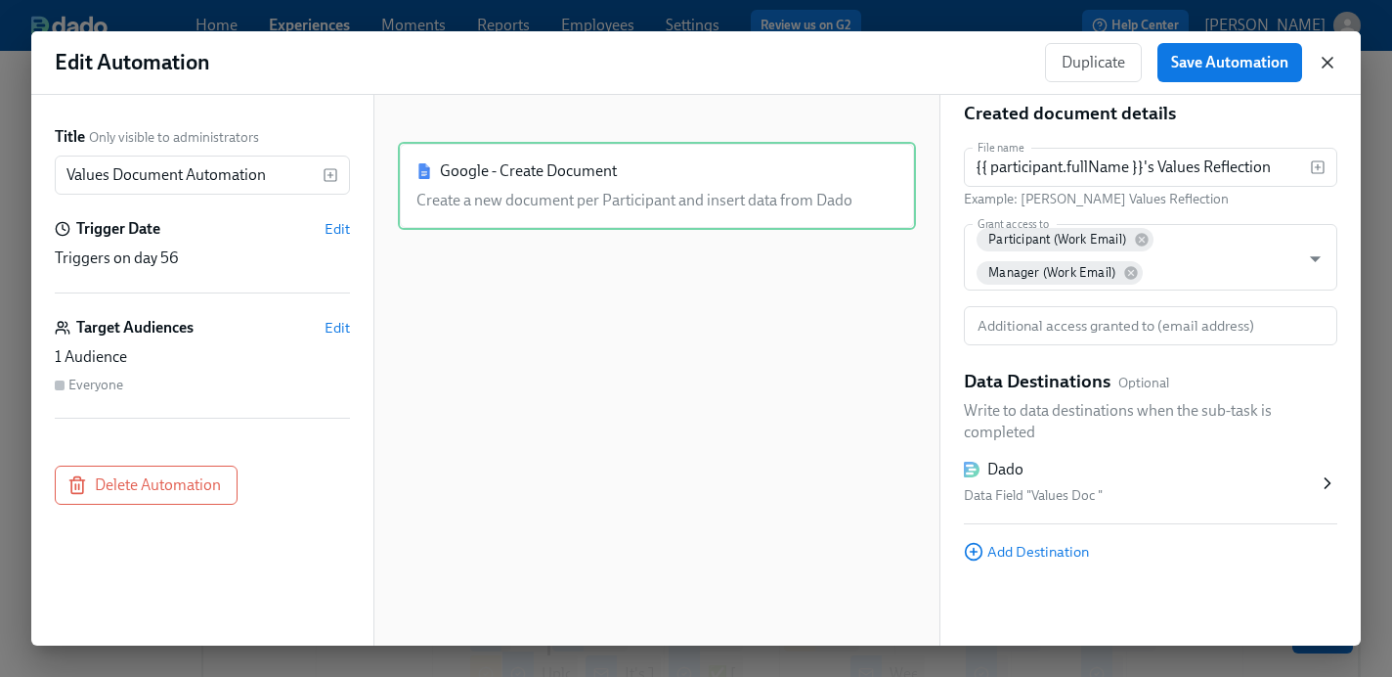
click at [1327, 67] on icon "button" at bounding box center [1328, 63] width 20 height 20
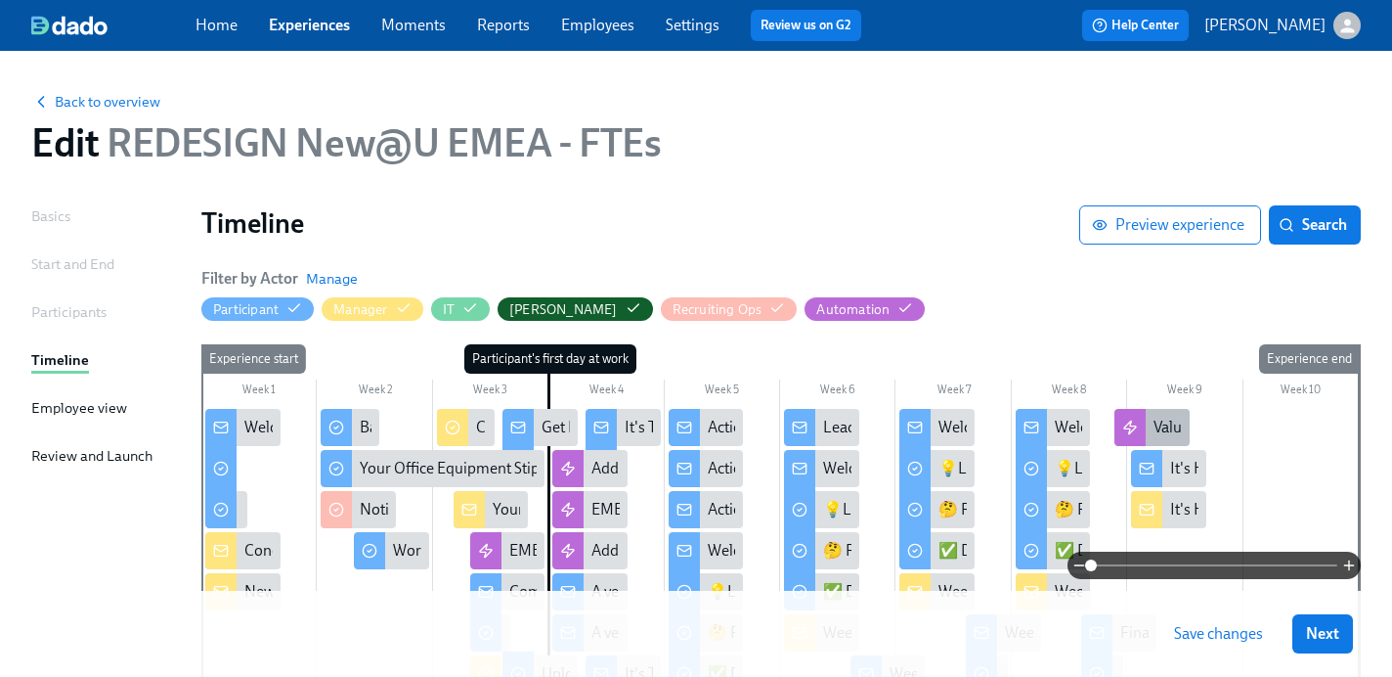
click at [1137, 422] on icon at bounding box center [1131, 427] width 16 height 16
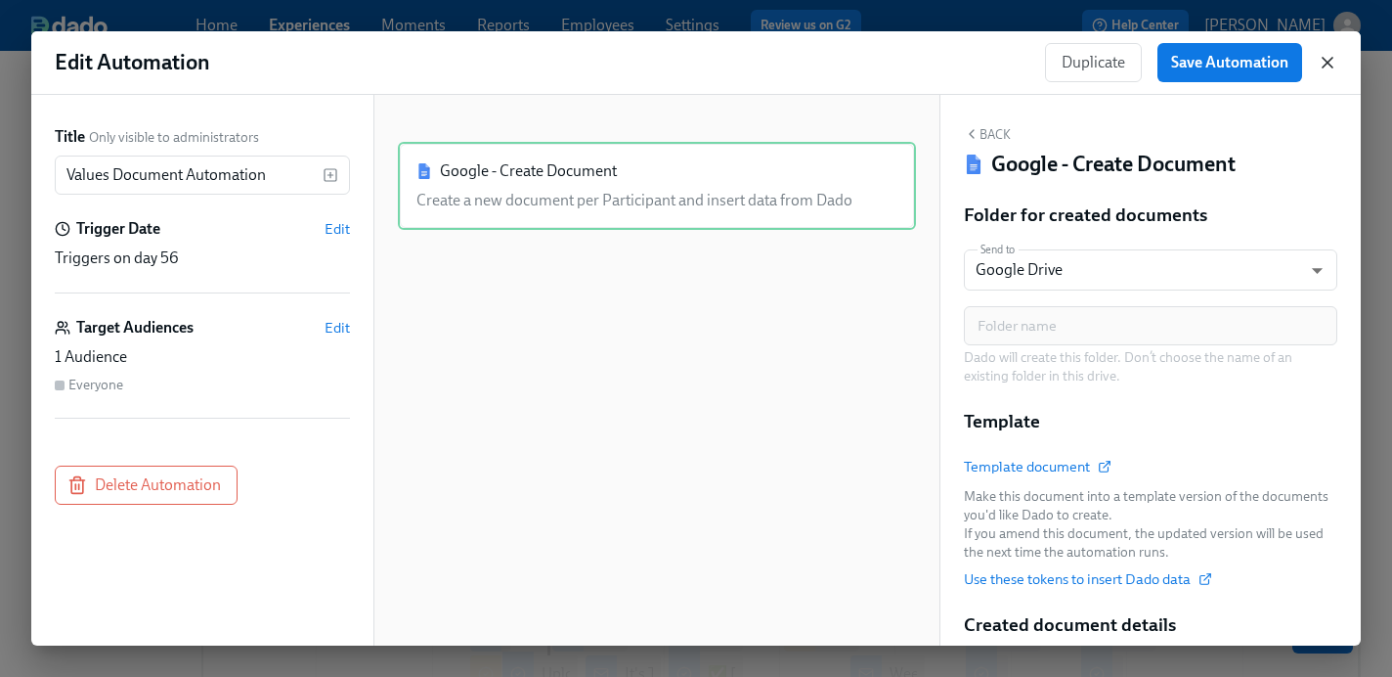
click at [1329, 58] on icon "button" at bounding box center [1328, 63] width 20 height 20
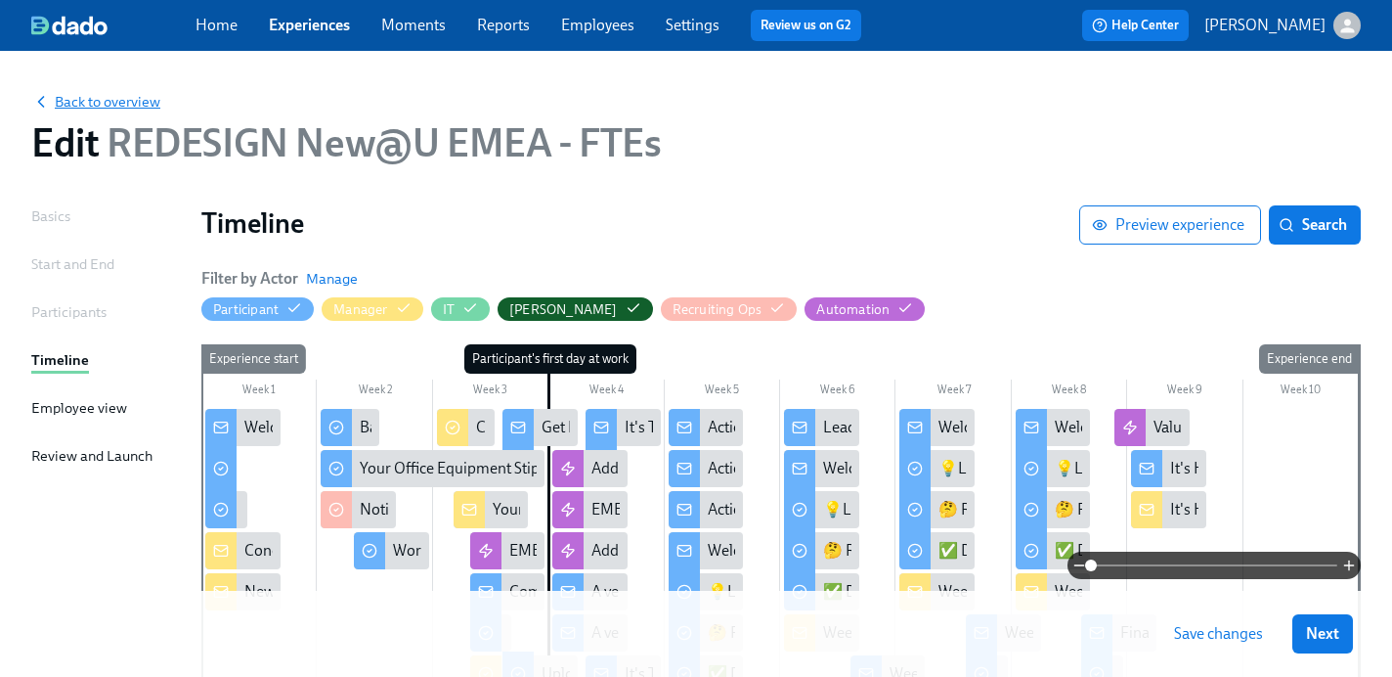
click at [104, 101] on span "Back to overview" at bounding box center [95, 102] width 129 height 20
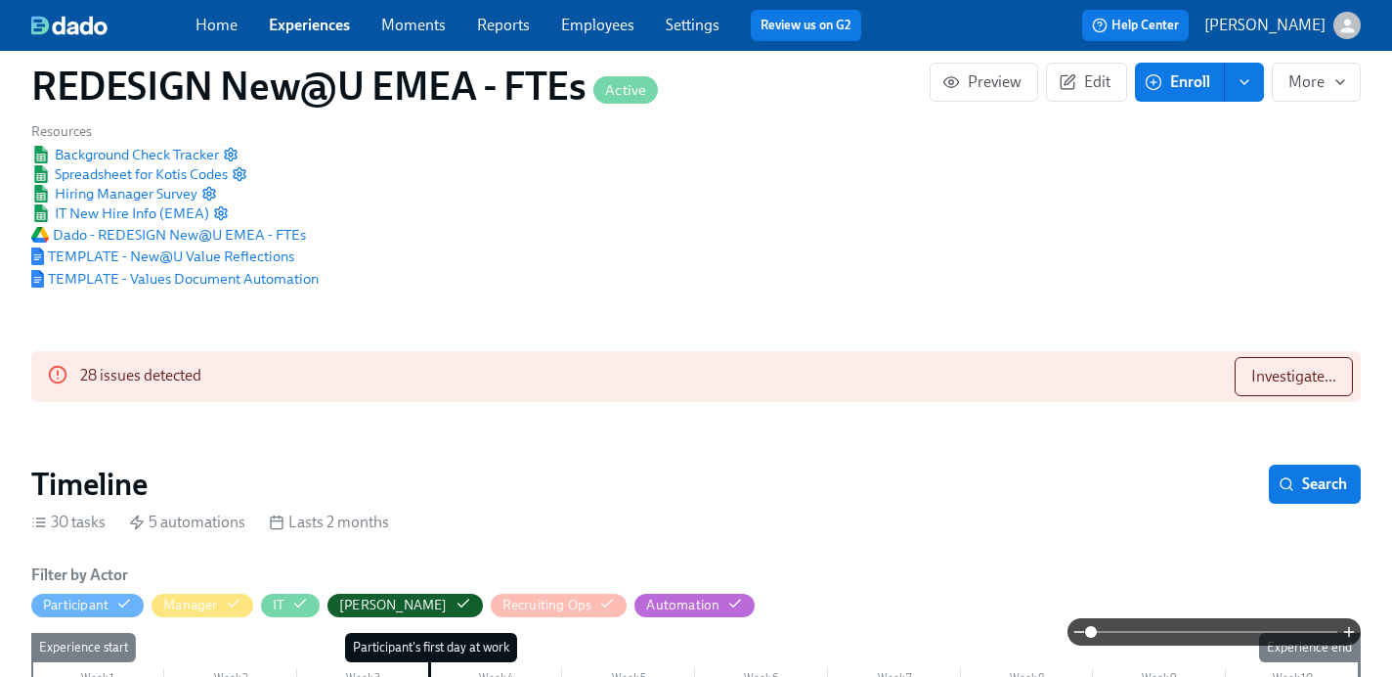
scroll to position [80, 0]
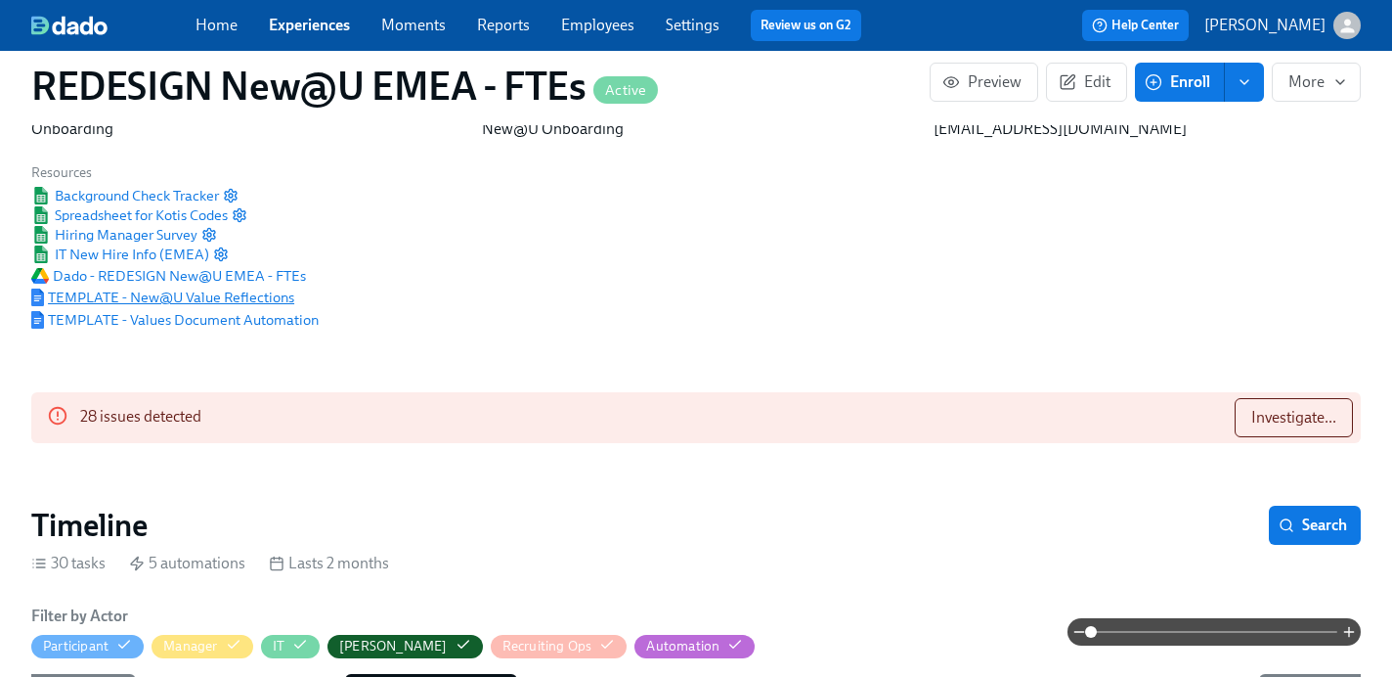
click at [242, 302] on span "TEMPLATE - New@U Value Reflections" at bounding box center [162, 297] width 263 height 20
click at [264, 269] on span "Dado - REDESIGN New@U EMEA - FTEs" at bounding box center [168, 276] width 275 height 20
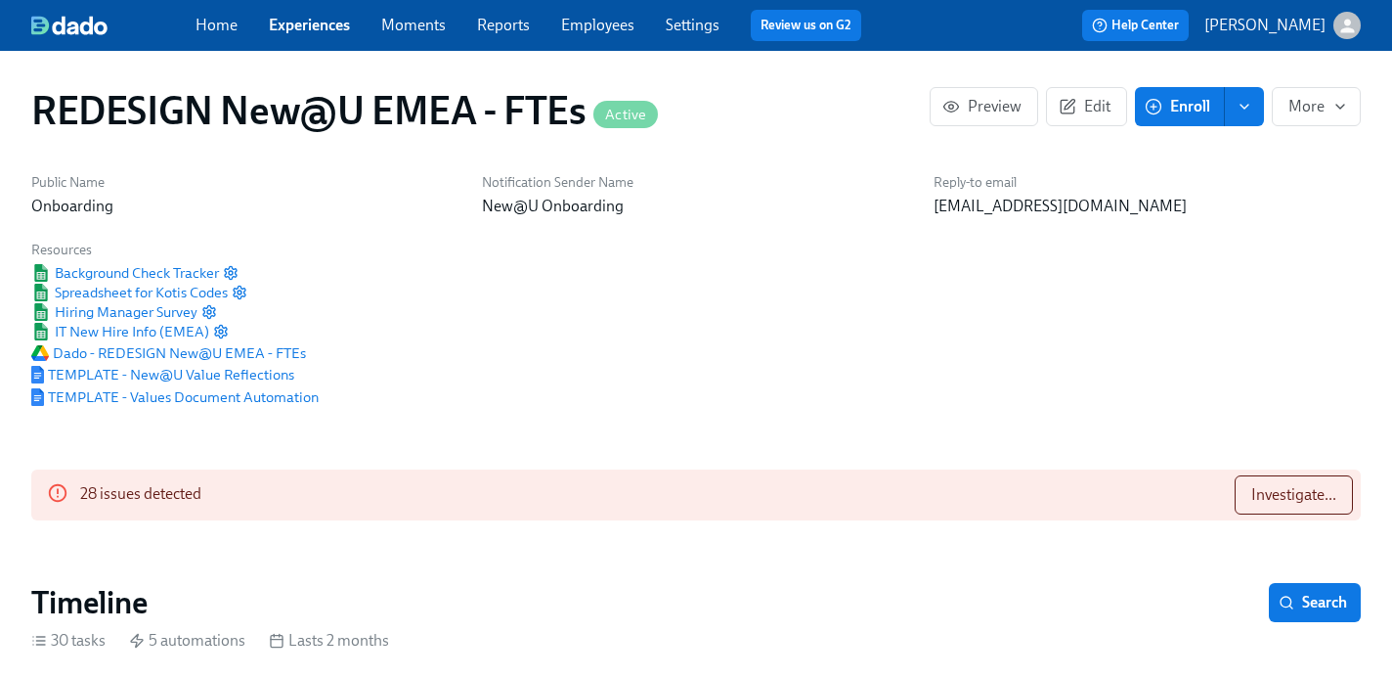
scroll to position [6, 0]
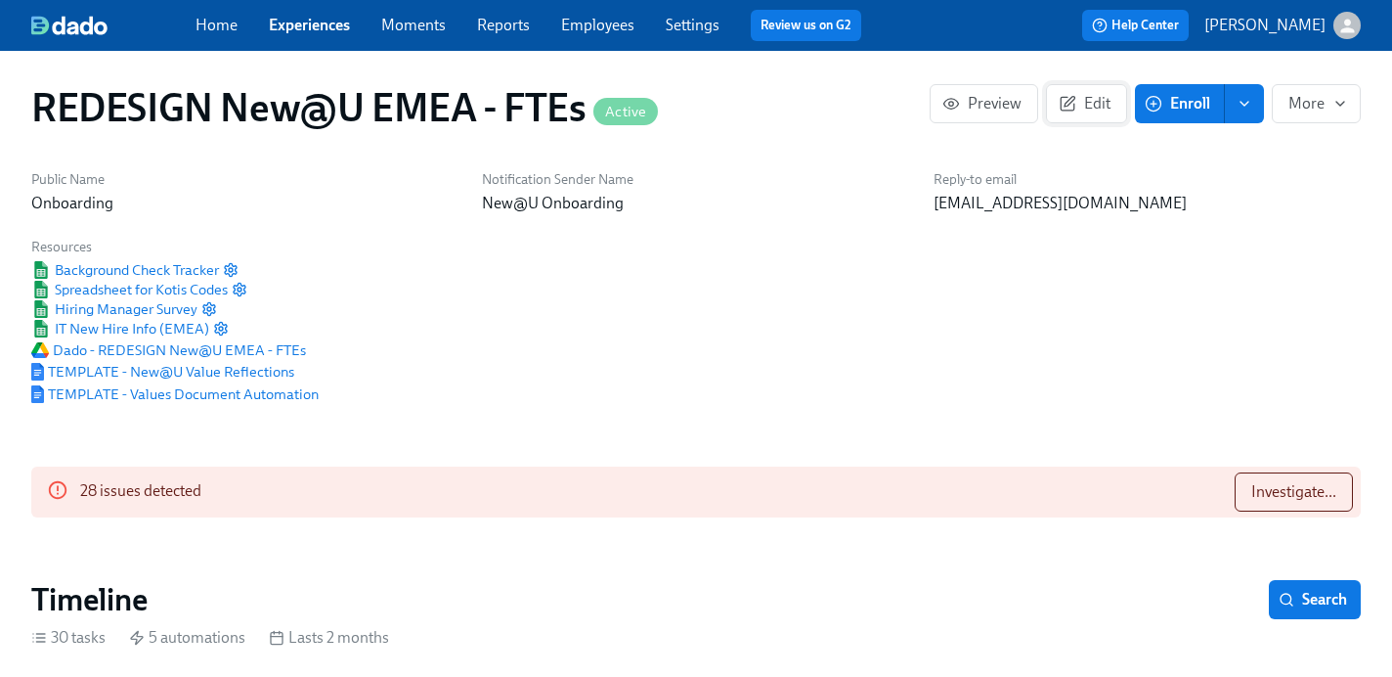
click at [1086, 110] on span "Edit" at bounding box center [1087, 104] width 48 height 20
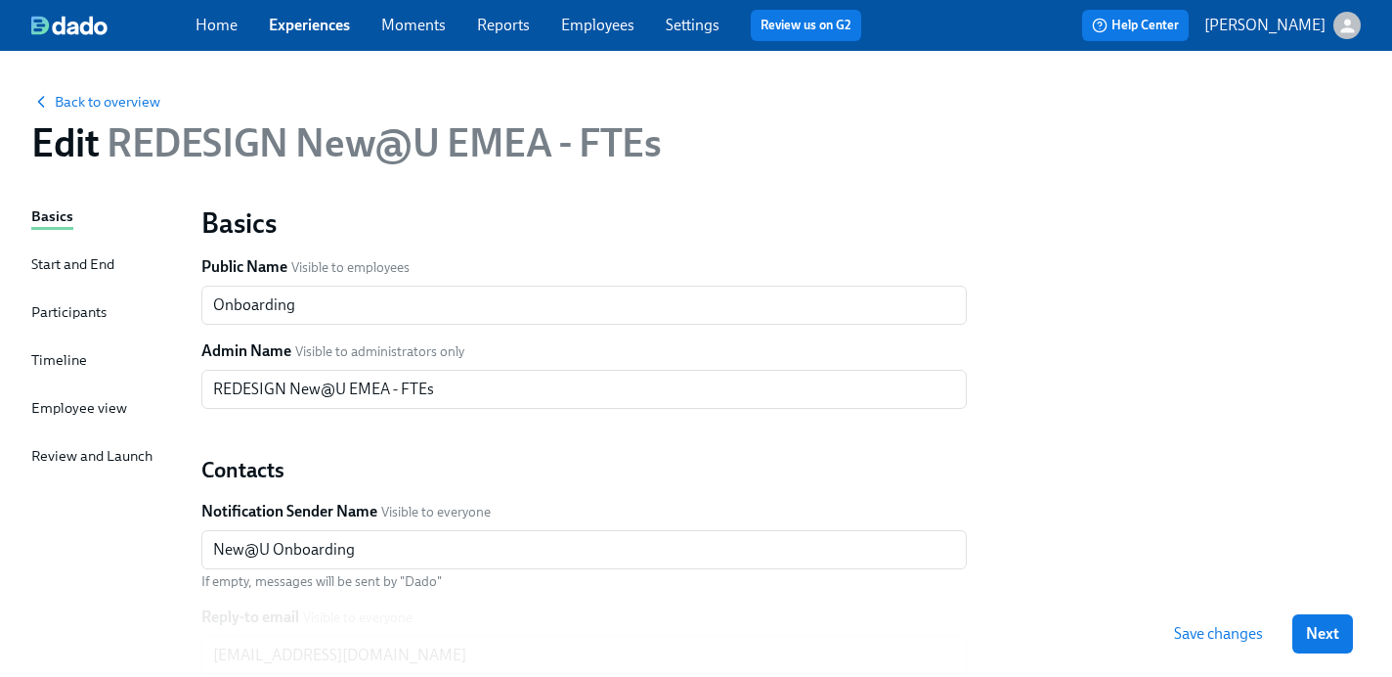
click at [65, 418] on div "Employee view" at bounding box center [79, 408] width 96 height 22
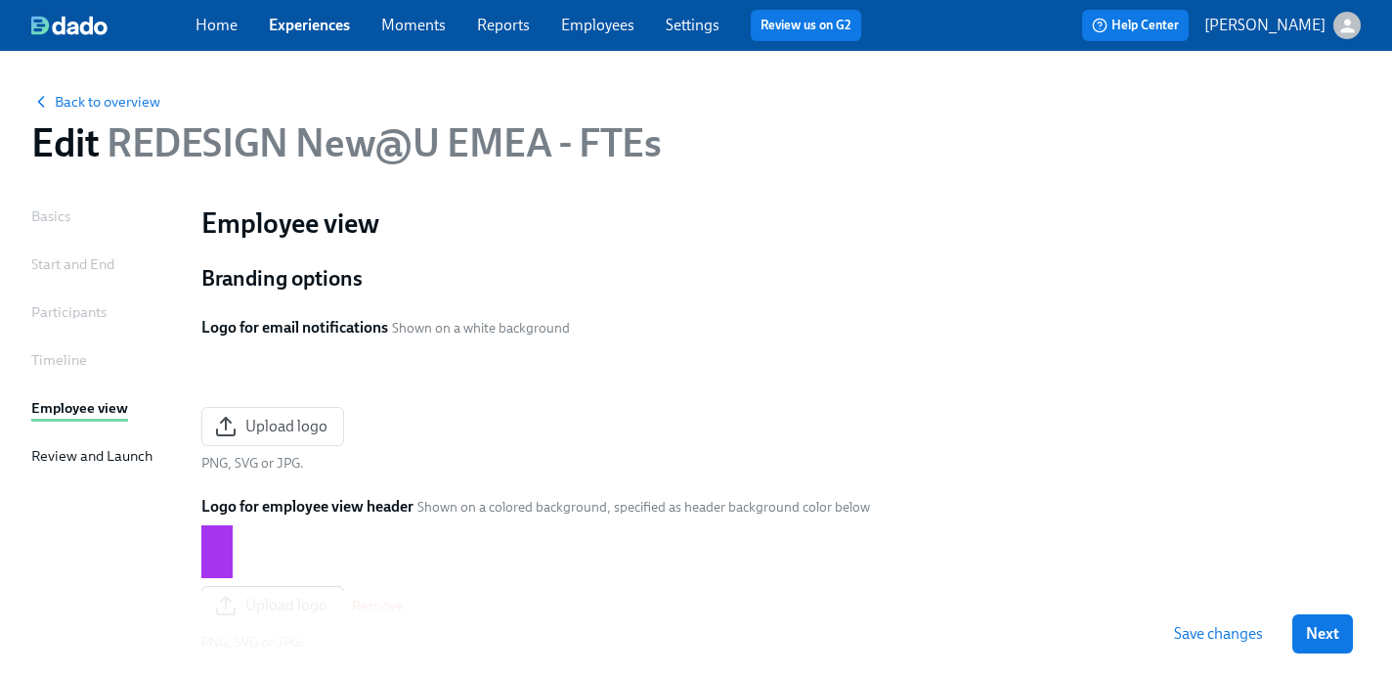
click at [65, 449] on div "Review and Launch" at bounding box center [91, 456] width 121 height 22
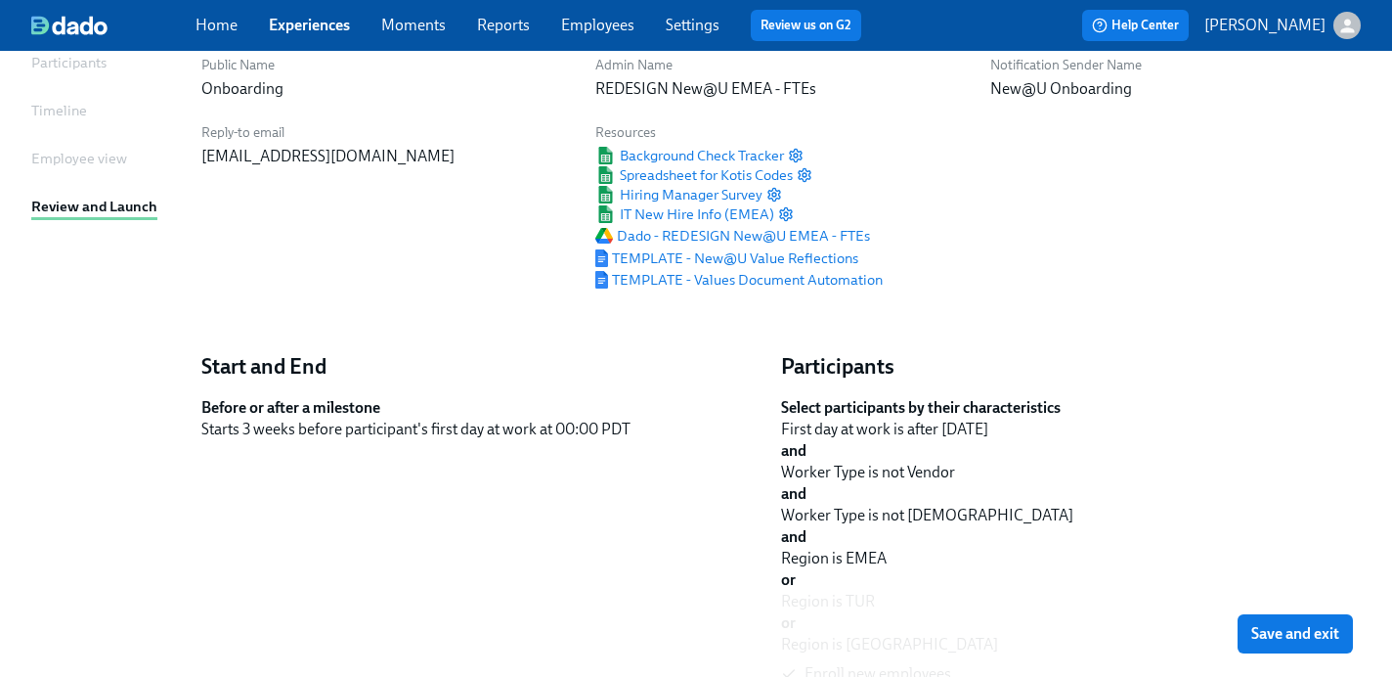
scroll to position [246, 0]
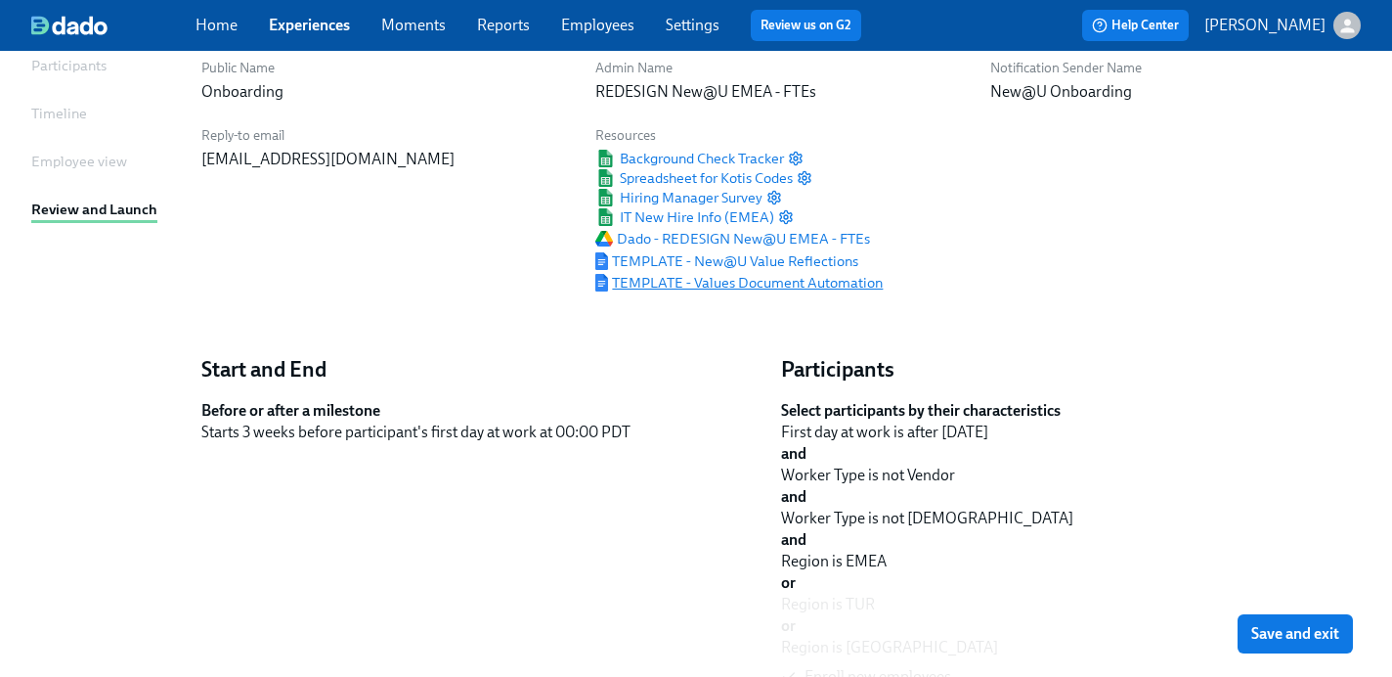
click at [830, 284] on span "TEMPLATE - Values Document Automation" at bounding box center [738, 283] width 287 height 20
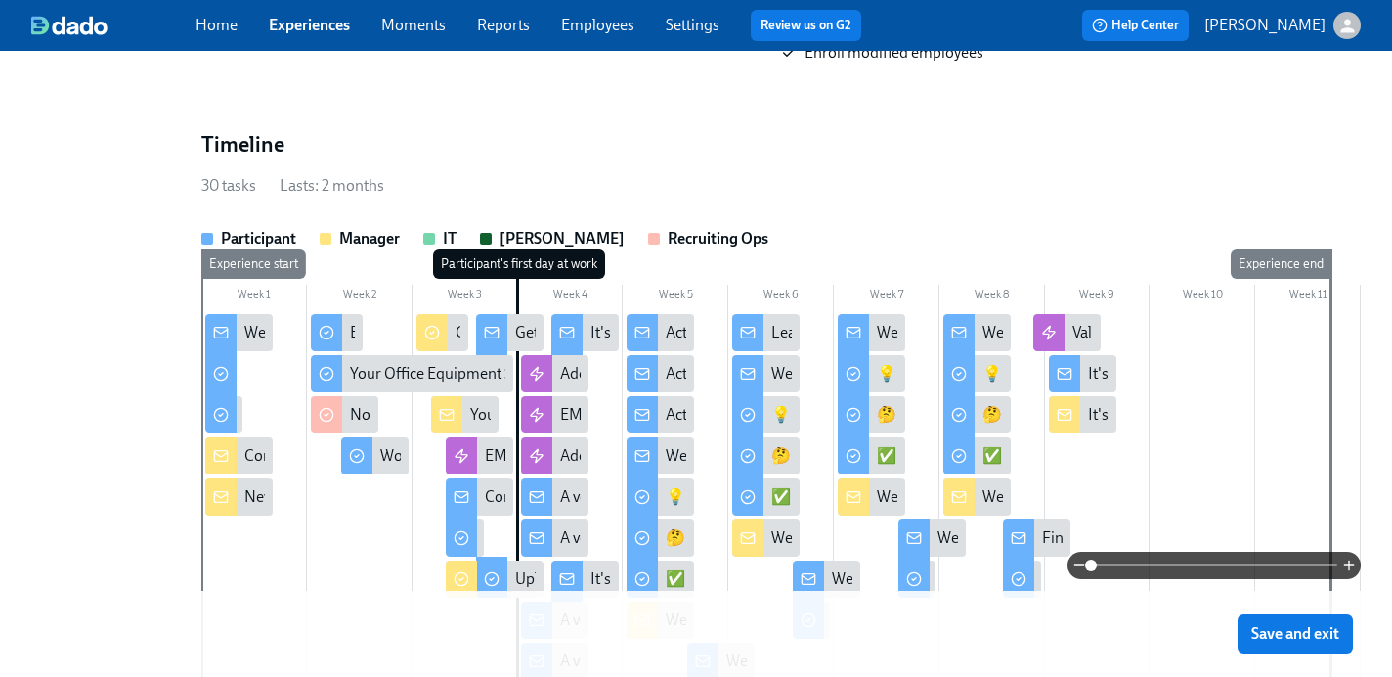
scroll to position [925, 0]
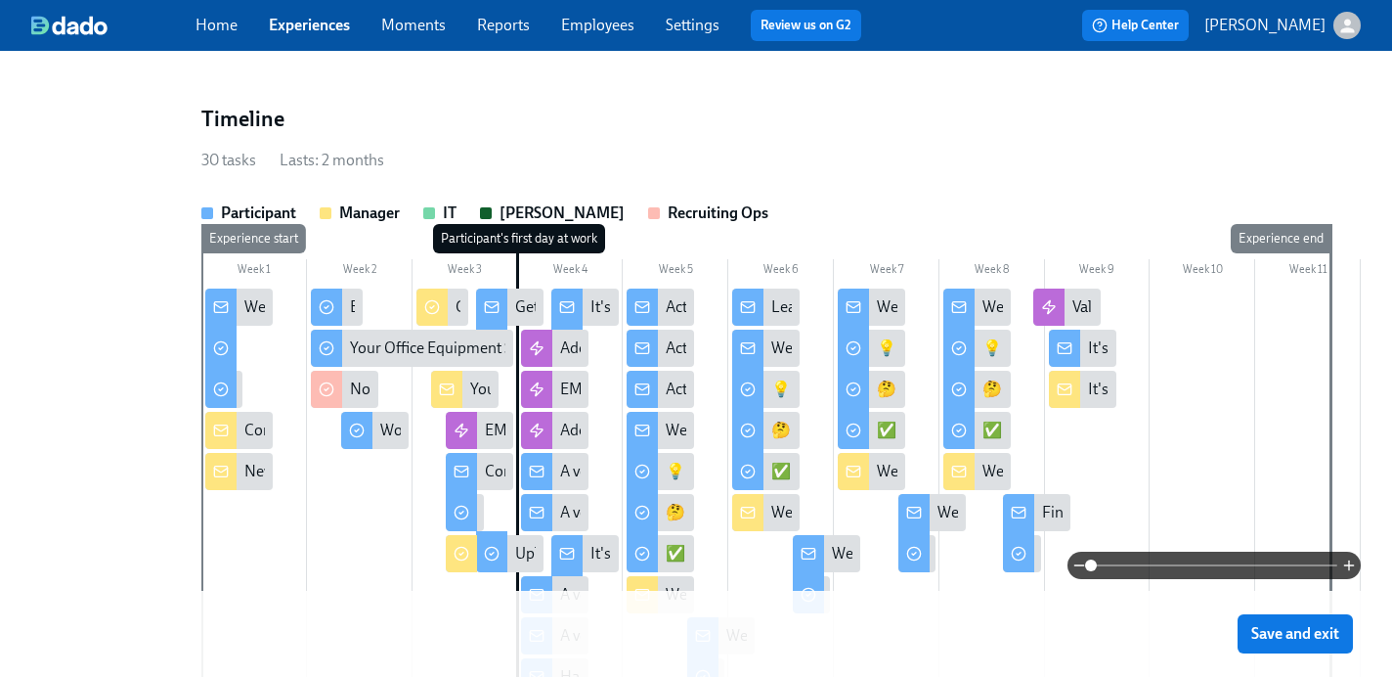
click at [1055, 305] on icon at bounding box center [1049, 307] width 16 height 16
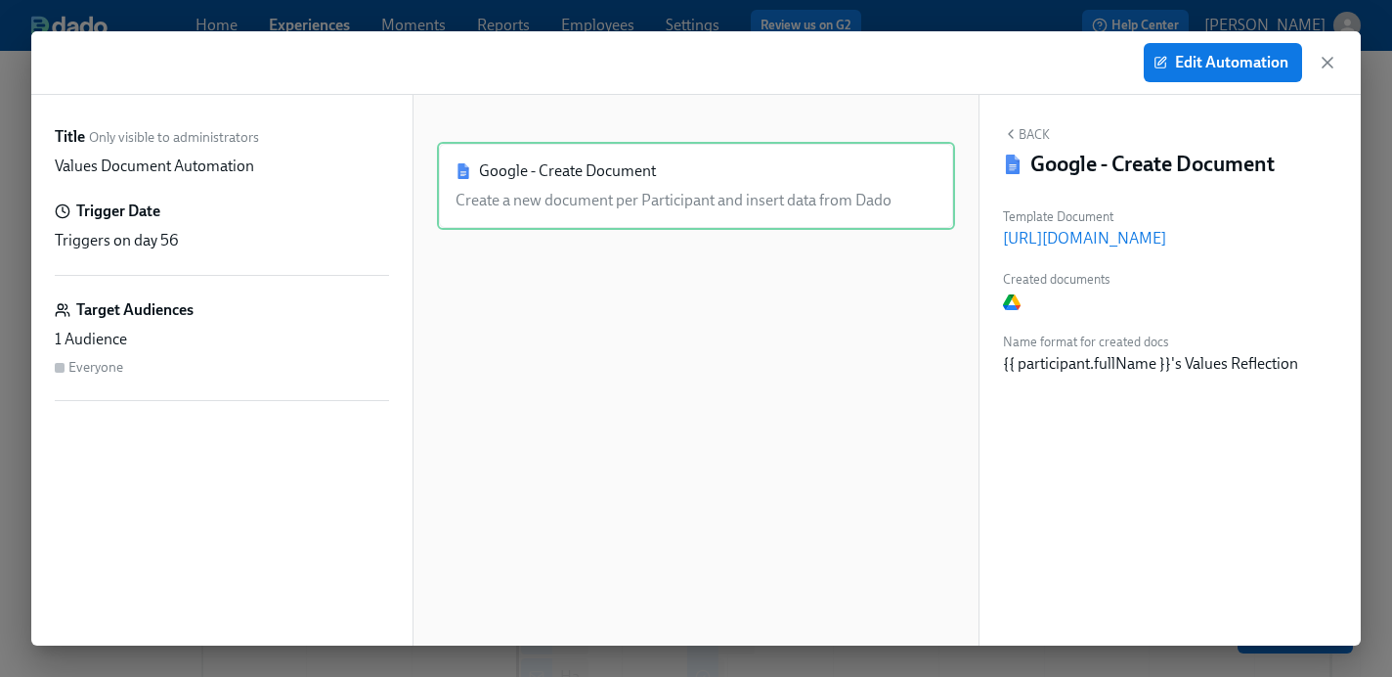
click at [1011, 305] on img at bounding box center [1012, 302] width 18 height 16
click at [1328, 67] on icon "button" at bounding box center [1328, 63] width 20 height 20
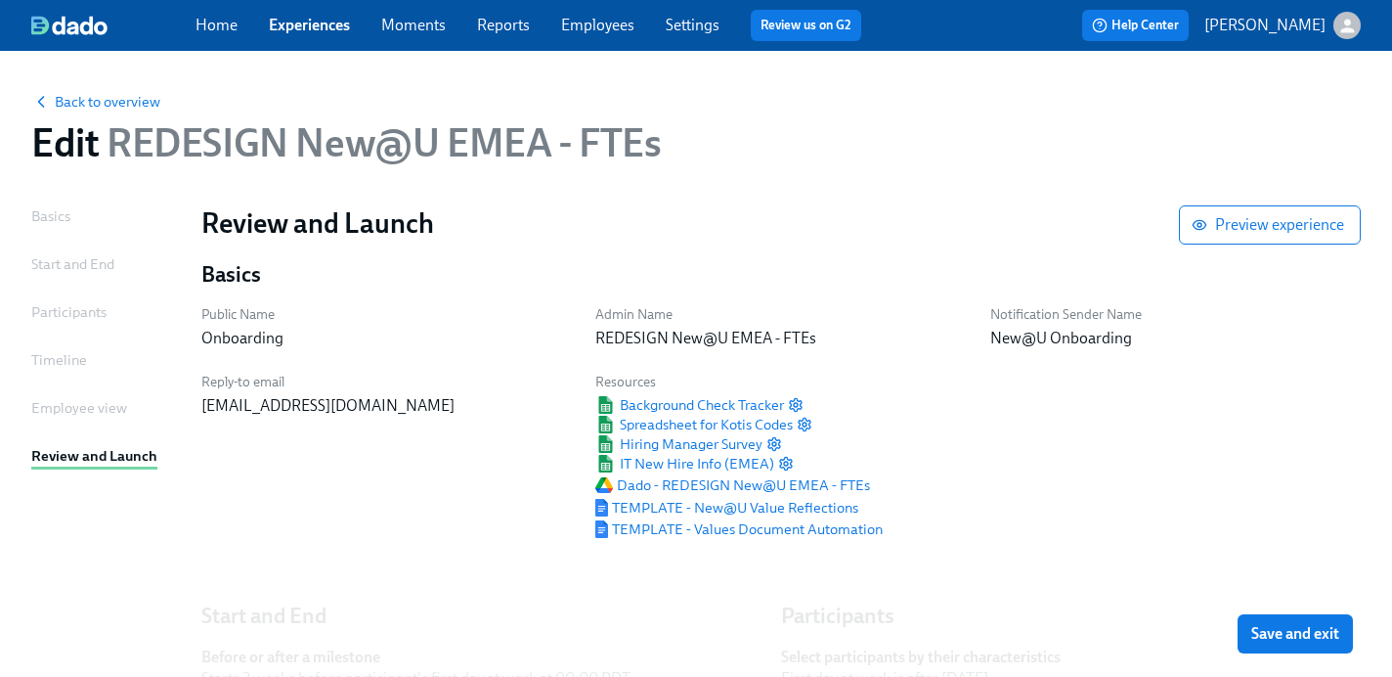
click at [207, 28] on link "Home" at bounding box center [217, 25] width 42 height 19
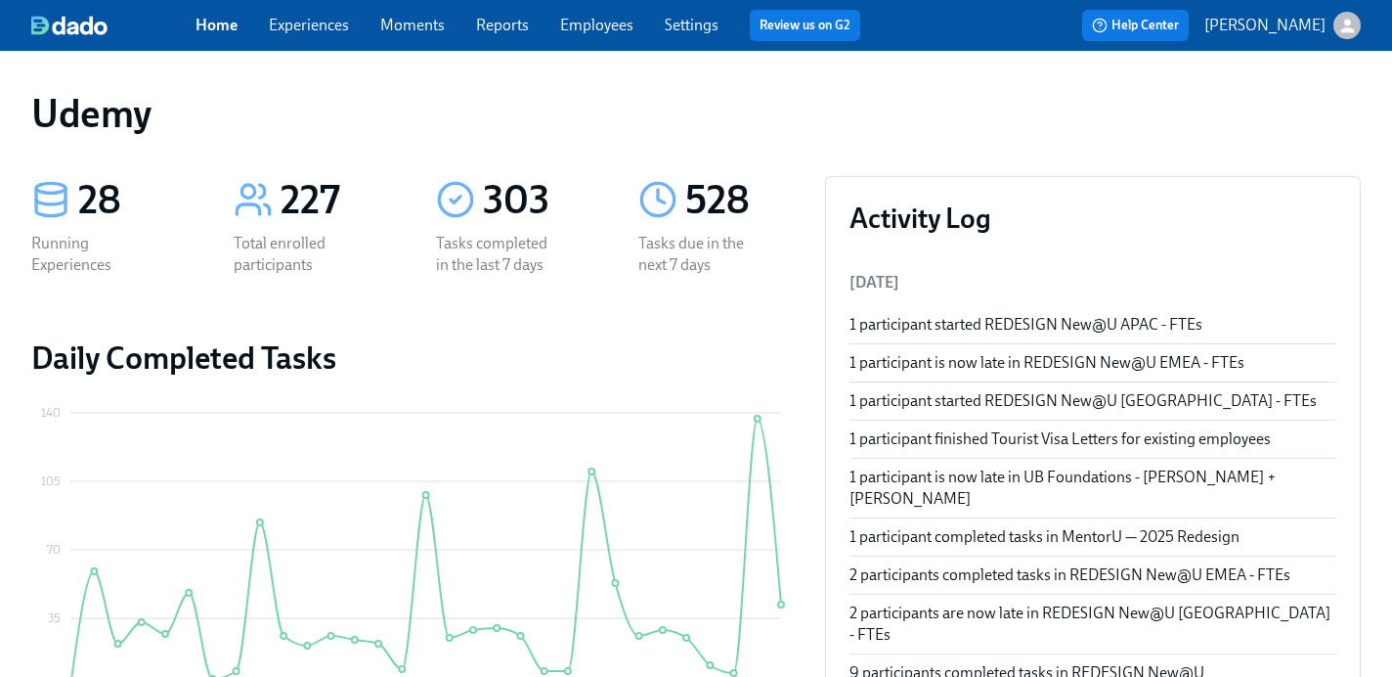
click at [286, 29] on link "Experiences" at bounding box center [309, 25] width 80 height 19
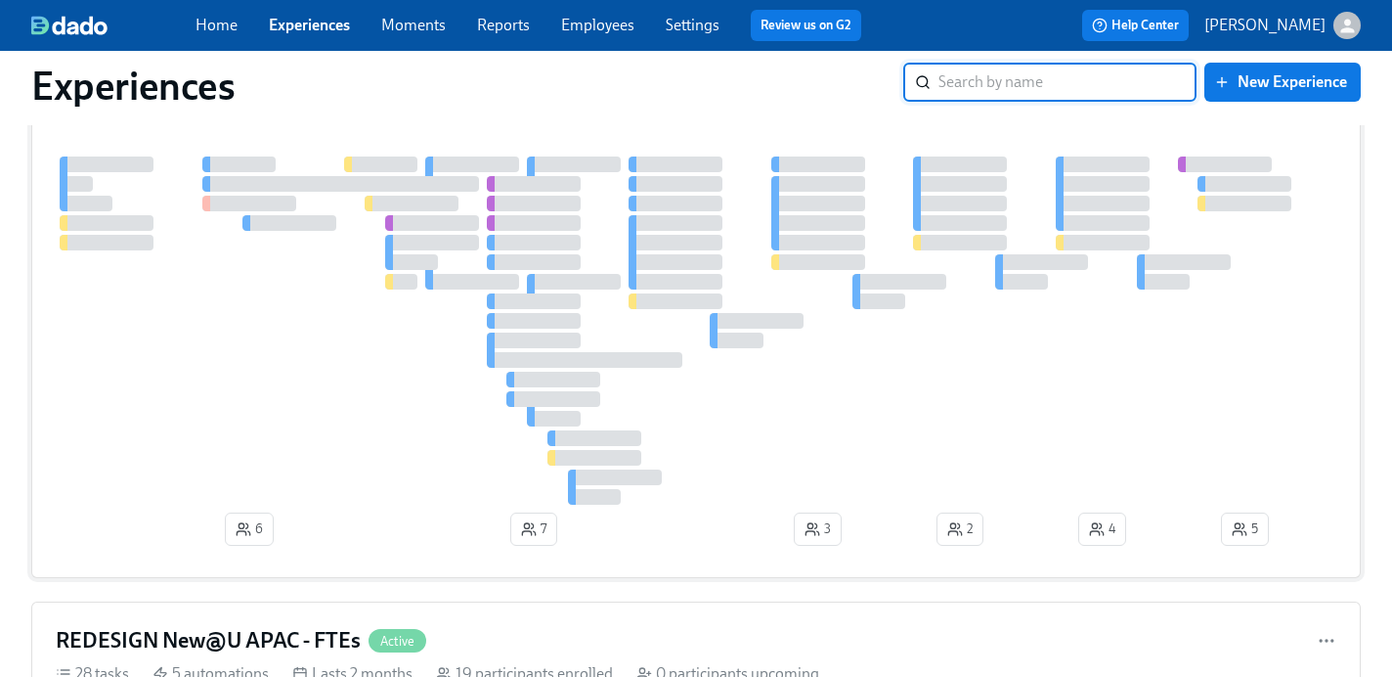
scroll to position [175, 0]
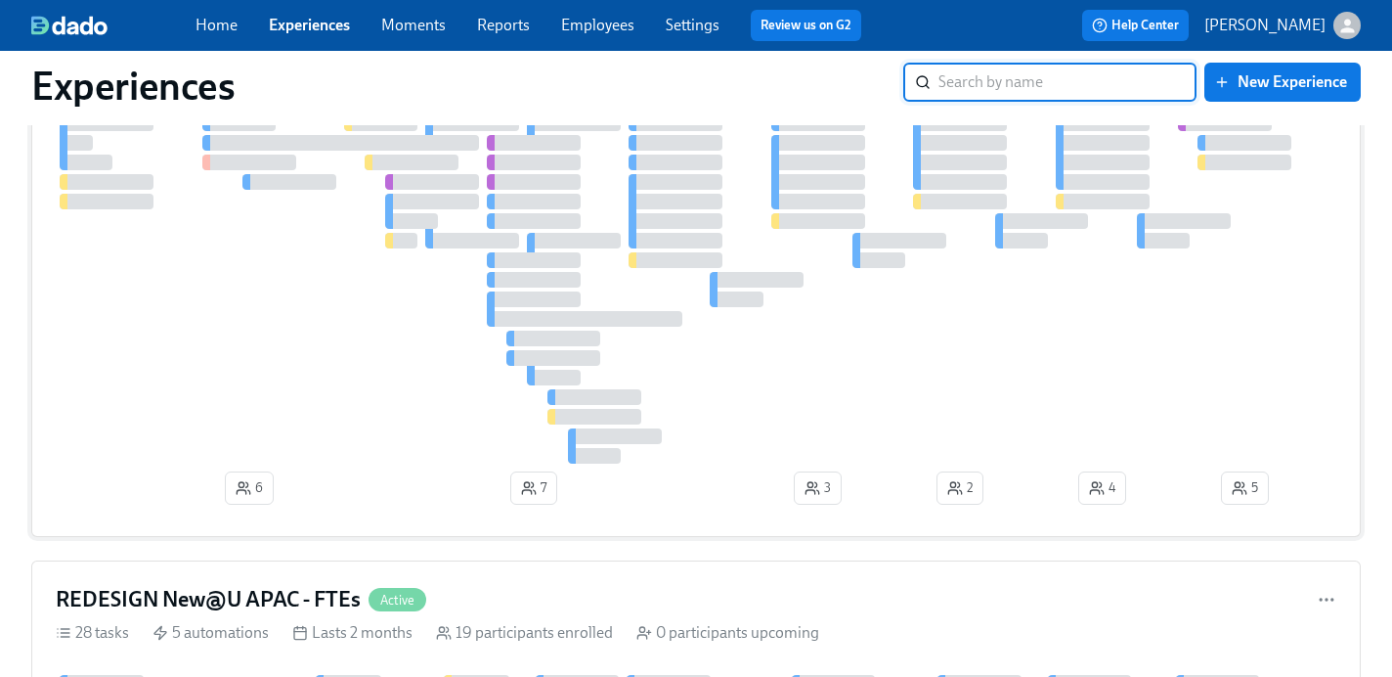
click at [1245, 492] on icon "button" at bounding box center [1246, 492] width 2 height 4
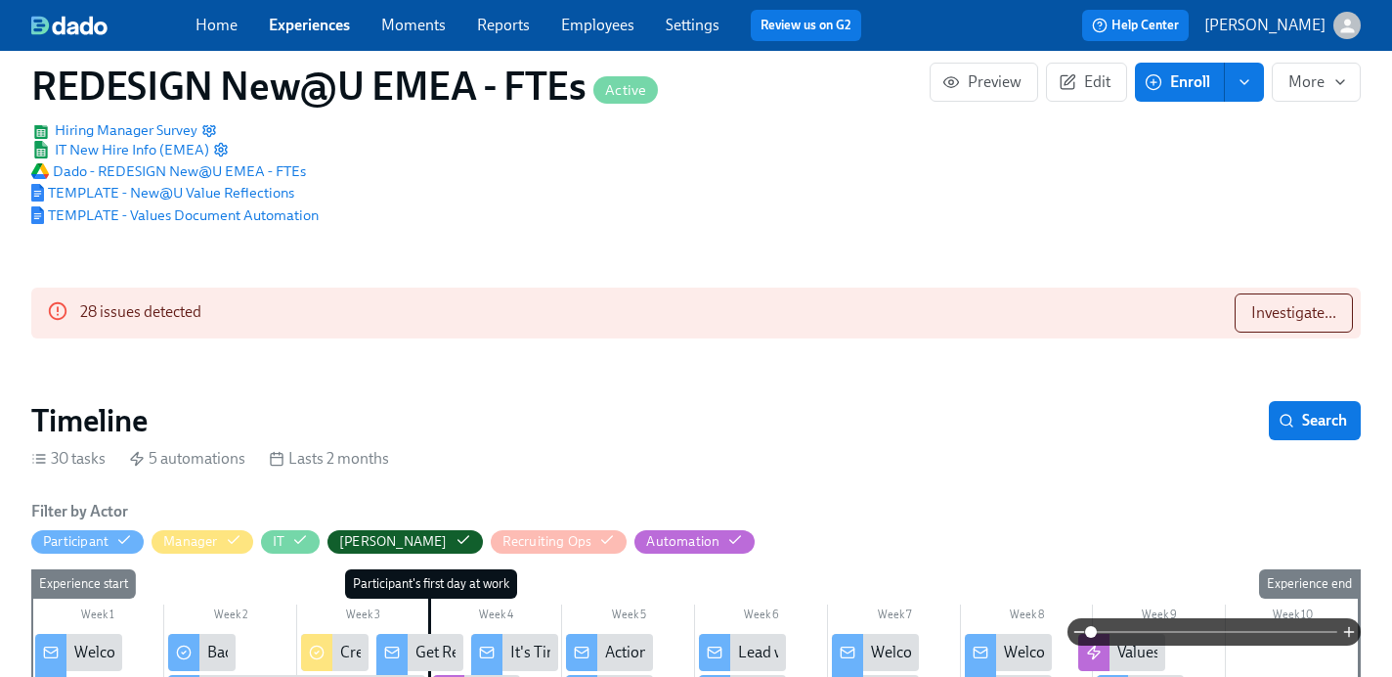
scroll to position [259, 0]
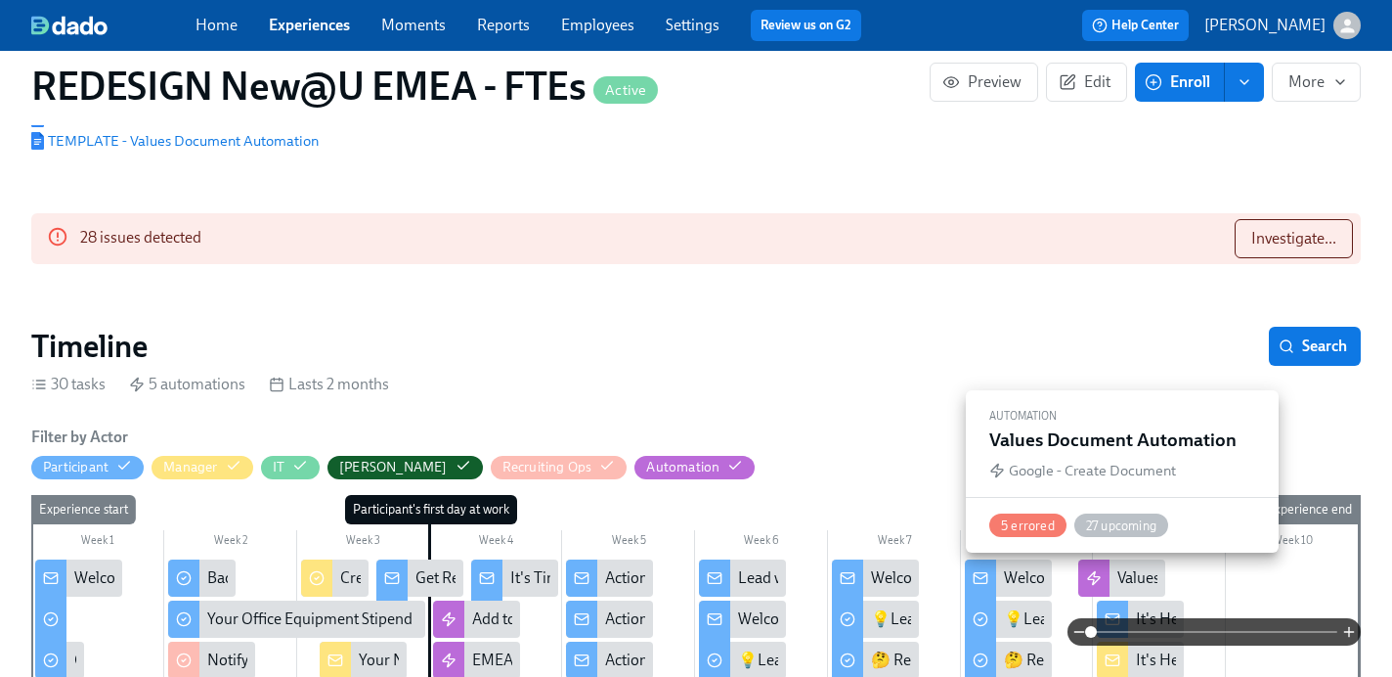
click at [1116, 580] on div "Values Document Automation" at bounding box center [1122, 577] width 87 height 37
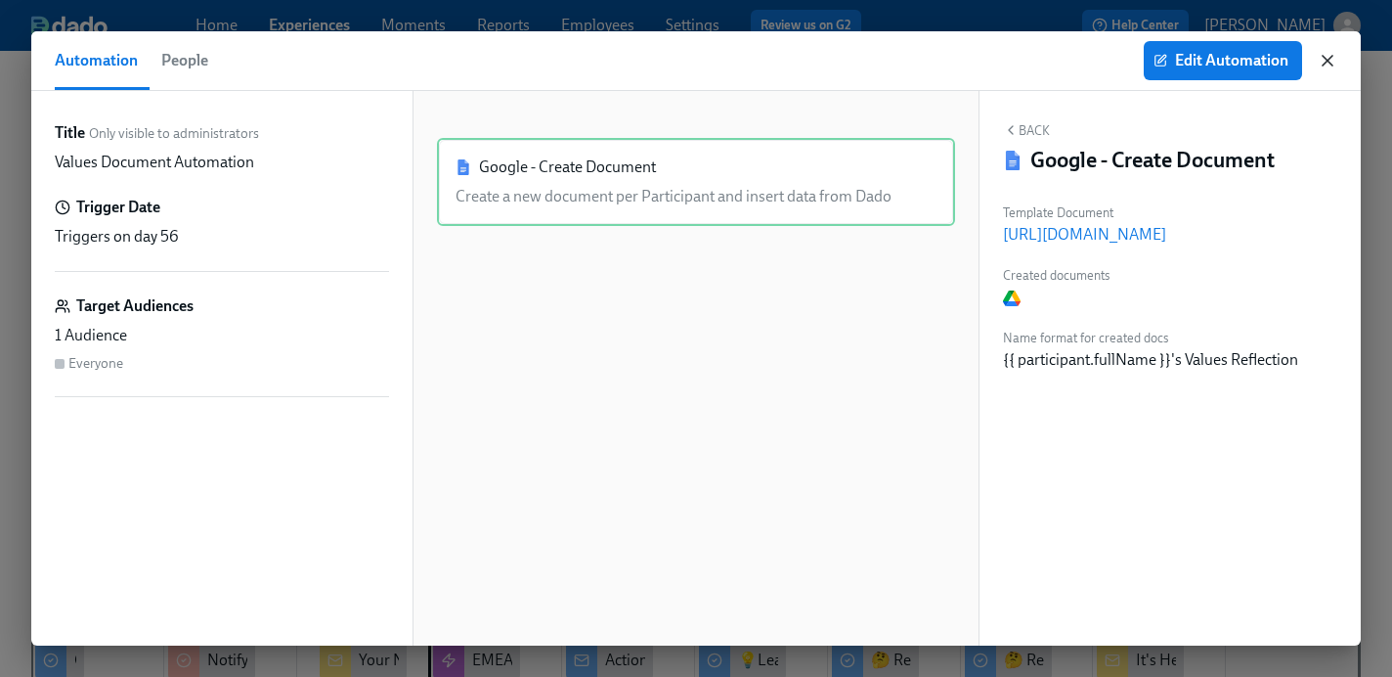
click at [1333, 66] on icon "button" at bounding box center [1328, 61] width 20 height 20
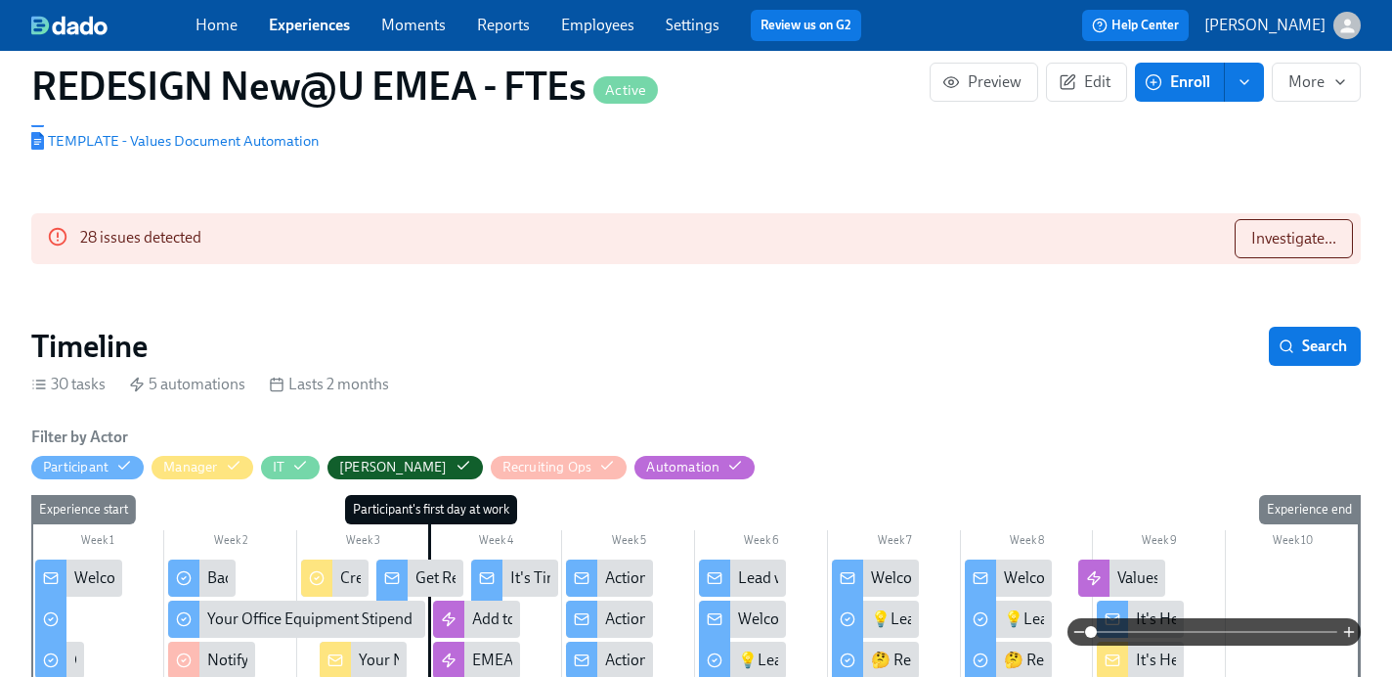
click at [233, 26] on link "Home" at bounding box center [217, 25] width 42 height 19
